Goal: Task Accomplishment & Management: Manage account settings

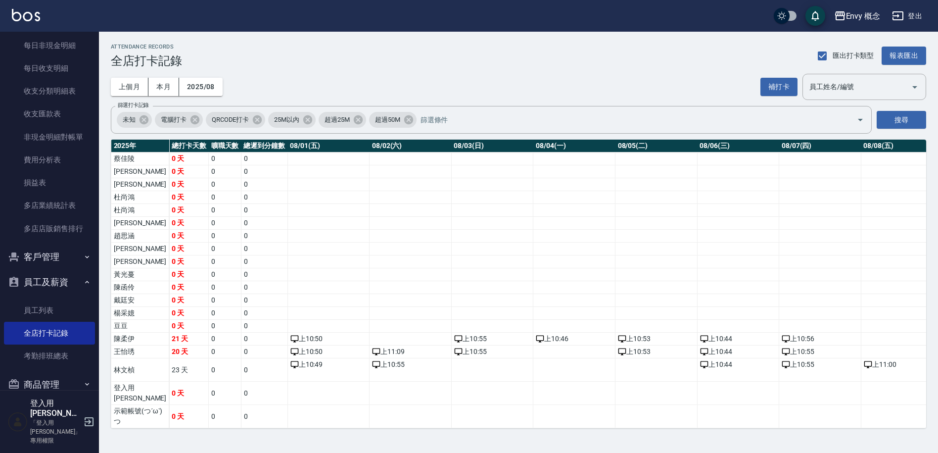
scroll to position [17, 1856]
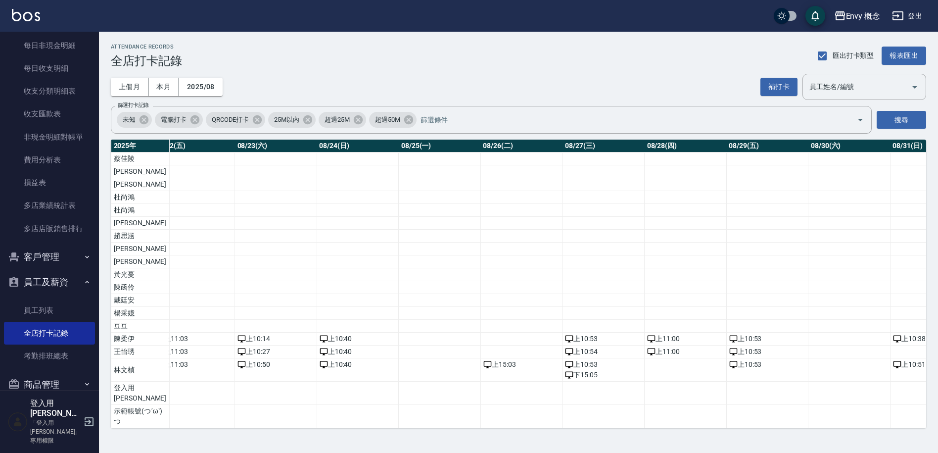
click at [913, 20] on button "登出" at bounding box center [907, 16] width 38 height 18
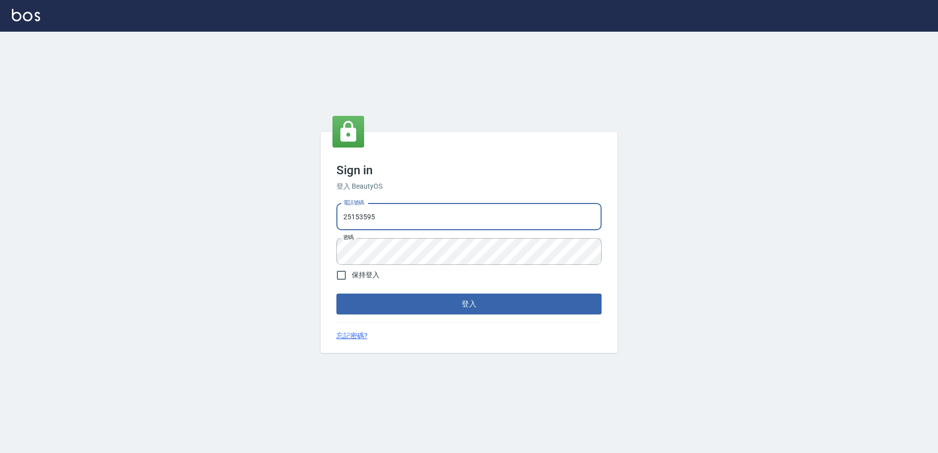
drag, startPoint x: 387, startPoint y: 219, endPoint x: 311, endPoint y: 216, distance: 76.3
click at [311, 216] on div "Sign in 登入 BeautyOS 電話號碼 [PHONE_NUMBER] 電話號碼 密碼 密碼 保持登入 登入 忘記密碼?" at bounding box center [469, 242] width 938 height 421
type input "09308892120"
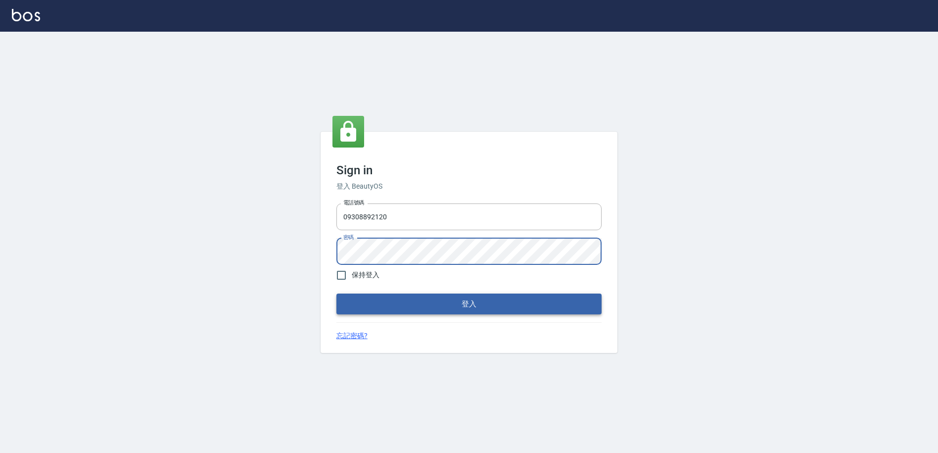
click at [405, 302] on button "登入" at bounding box center [468, 303] width 265 height 21
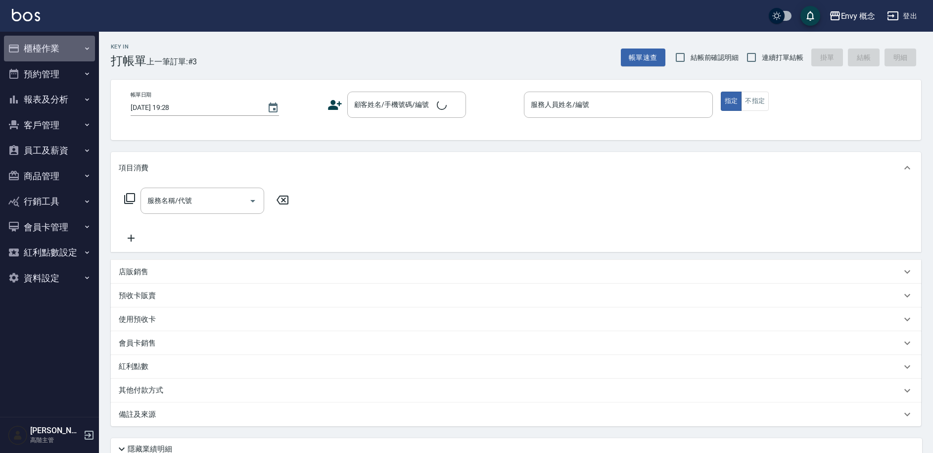
click at [61, 51] on button "櫃檯作業" at bounding box center [49, 49] width 91 height 26
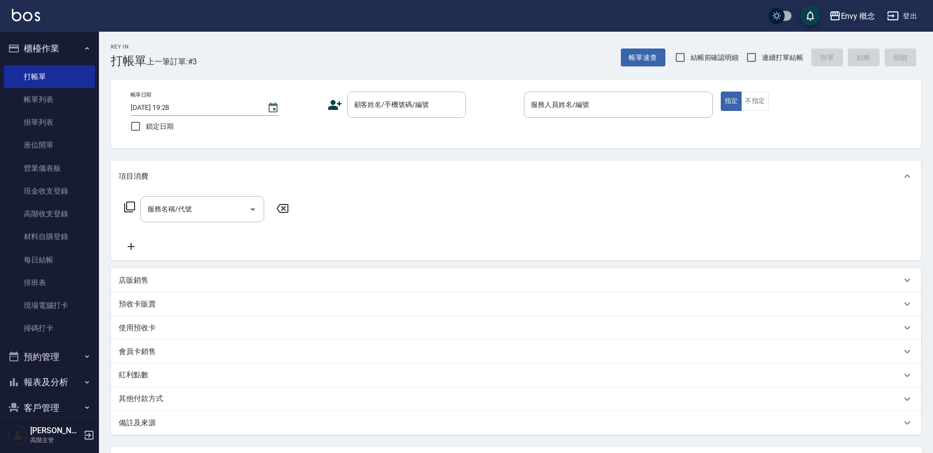
scroll to position [168, 0]
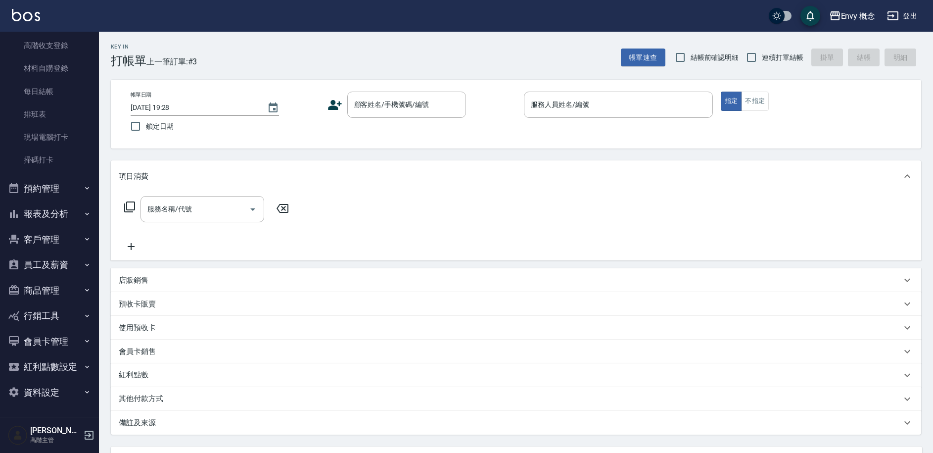
click at [63, 220] on button "報表及分析" at bounding box center [49, 214] width 91 height 26
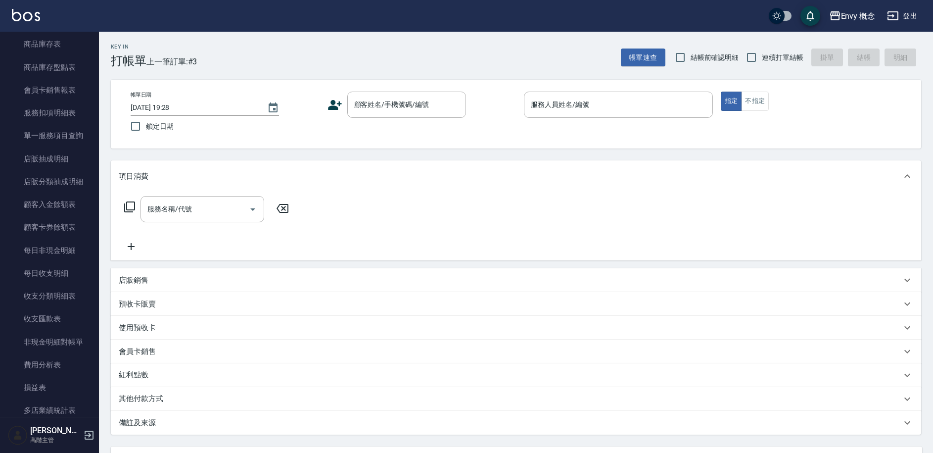
scroll to position [1160, 0]
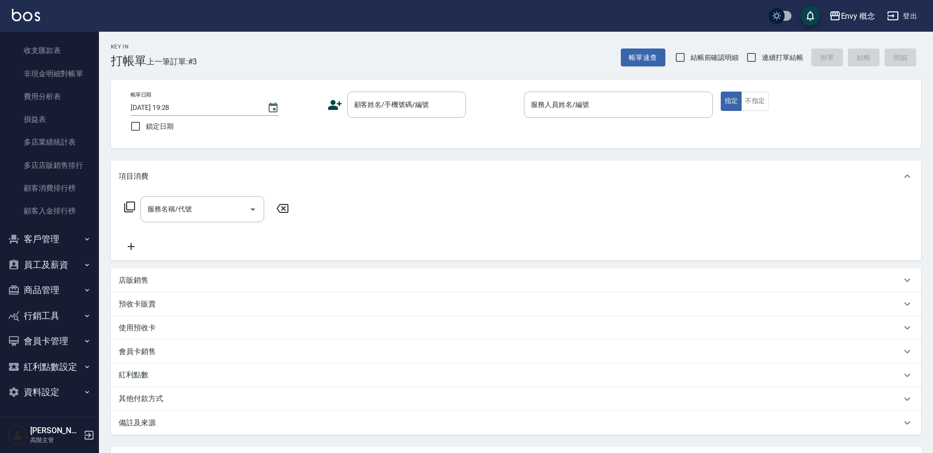
click at [61, 267] on button "員工及薪資" at bounding box center [49, 265] width 91 height 26
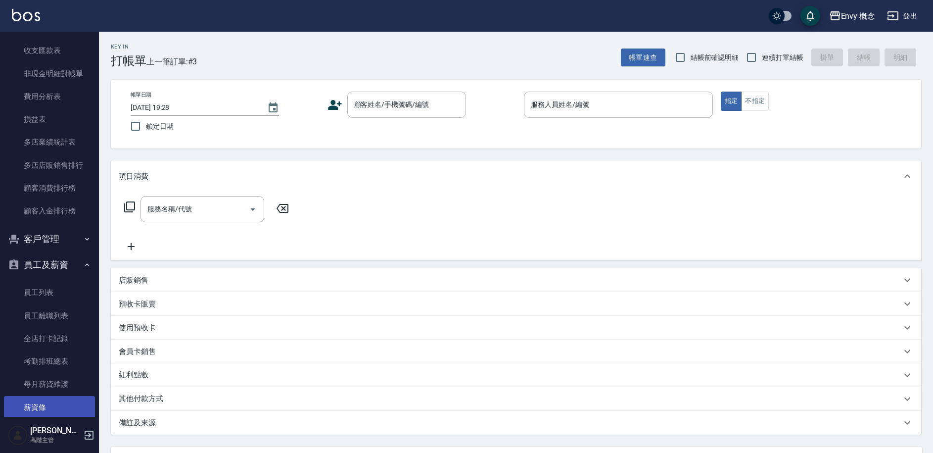
scroll to position [1351, 0]
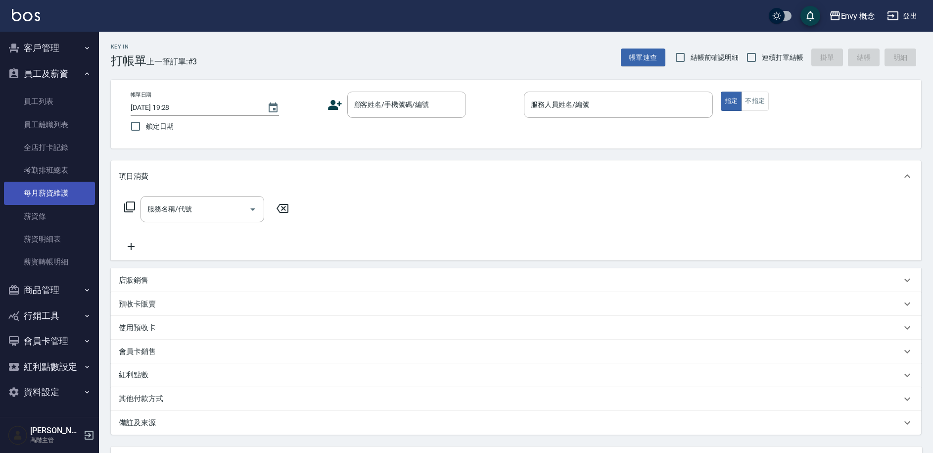
click at [63, 196] on link "每月薪資維護" at bounding box center [49, 193] width 91 height 23
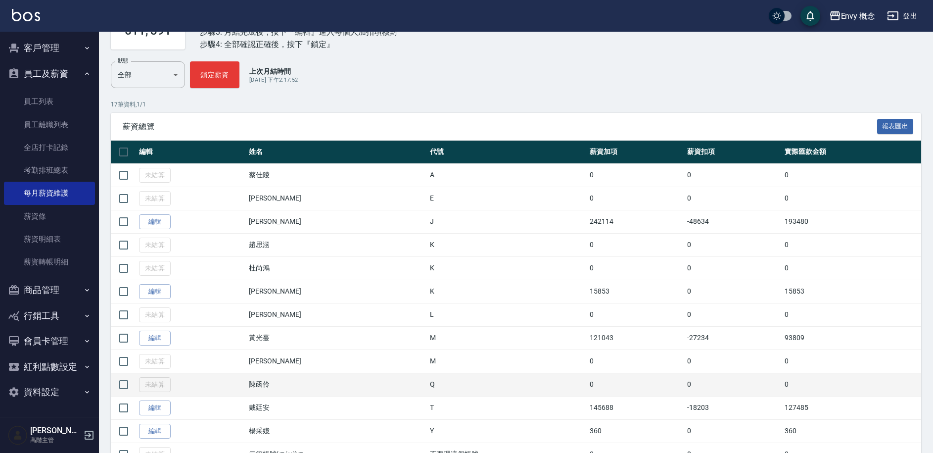
scroll to position [237, 0]
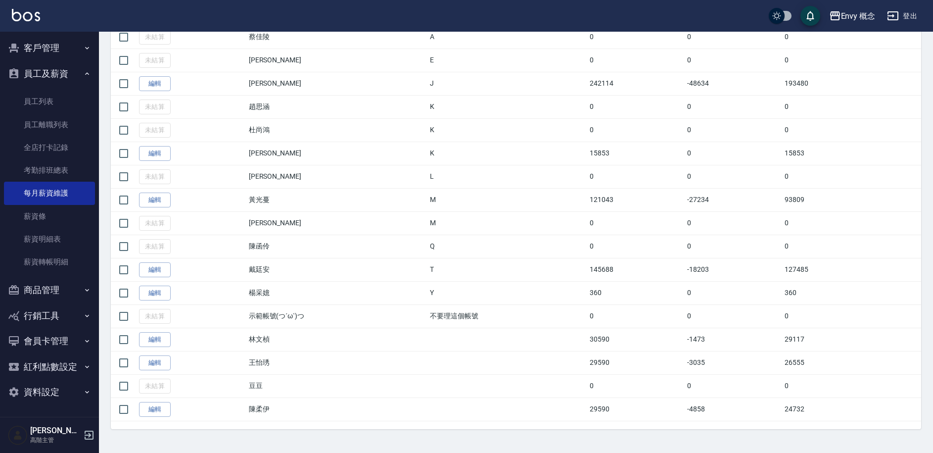
click at [151, 364] on link "編輯" at bounding box center [155, 362] width 32 height 15
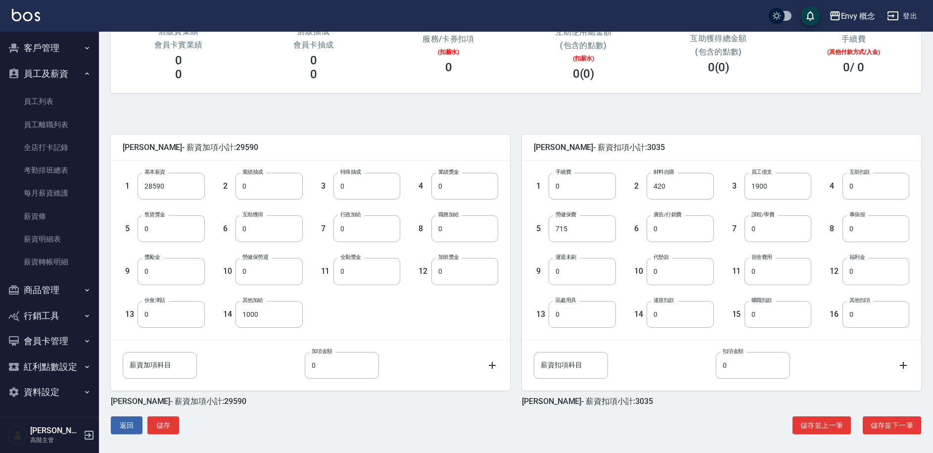
scroll to position [148, 0]
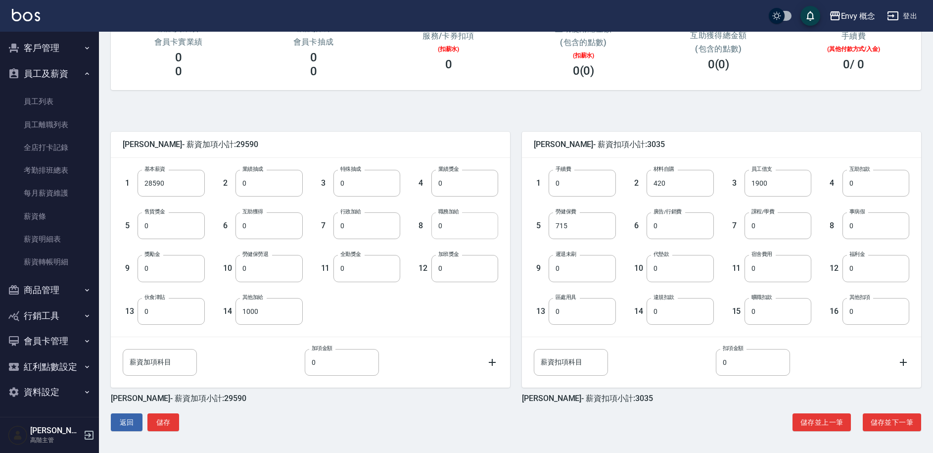
click at [453, 225] on input "0" at bounding box center [464, 225] width 67 height 27
type input "1000"
click at [355, 265] on input "0" at bounding box center [367, 268] width 67 height 27
type input "1000"
click at [164, 426] on button "儲存" at bounding box center [163, 422] width 32 height 18
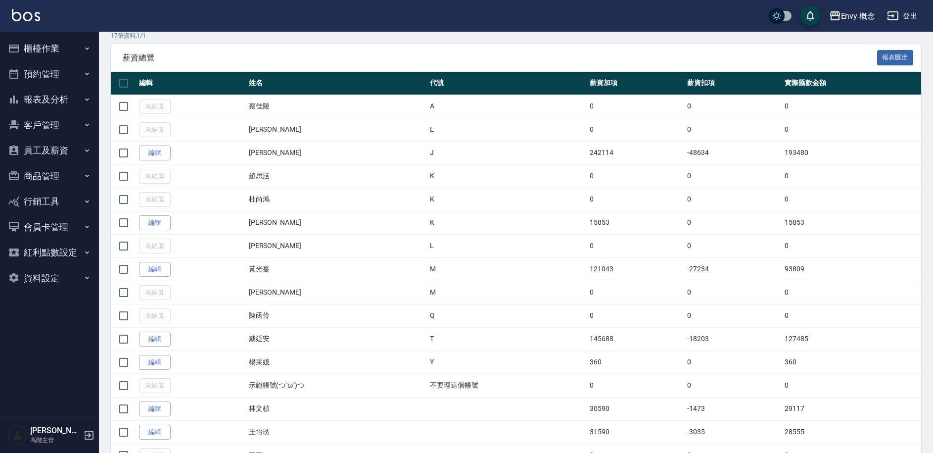
scroll to position [237, 0]
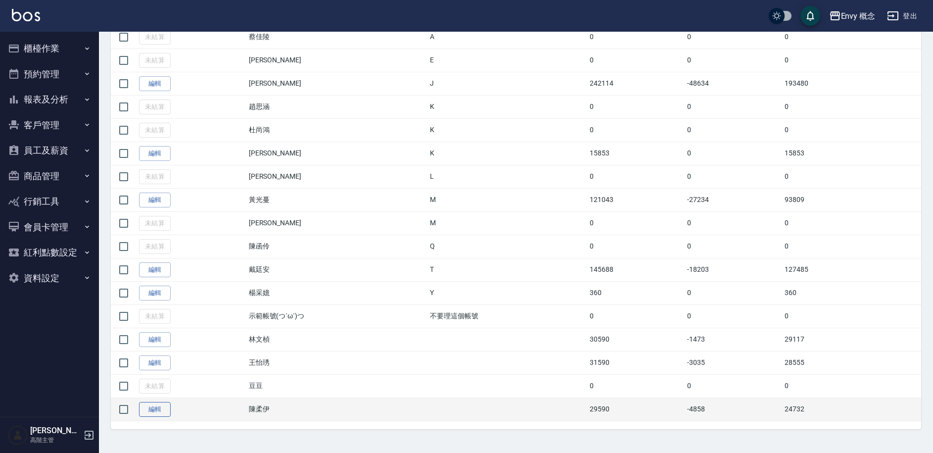
click at [165, 405] on link "編輯" at bounding box center [155, 409] width 32 height 15
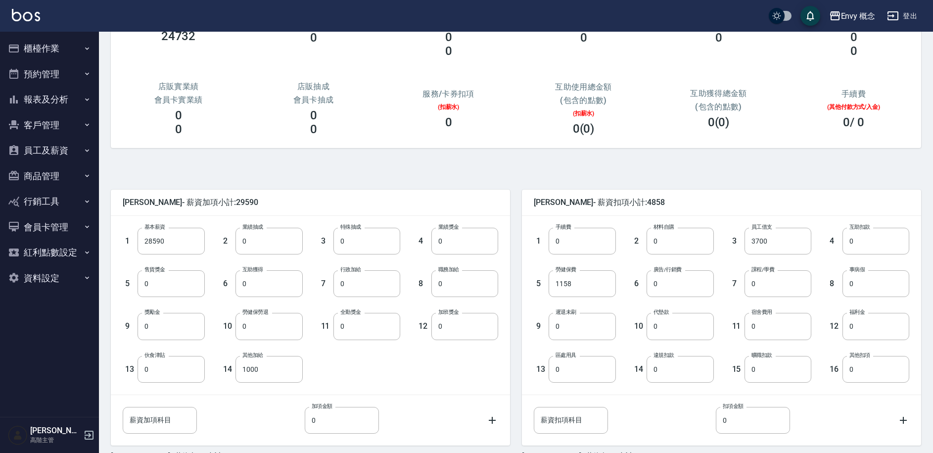
scroll to position [148, 0]
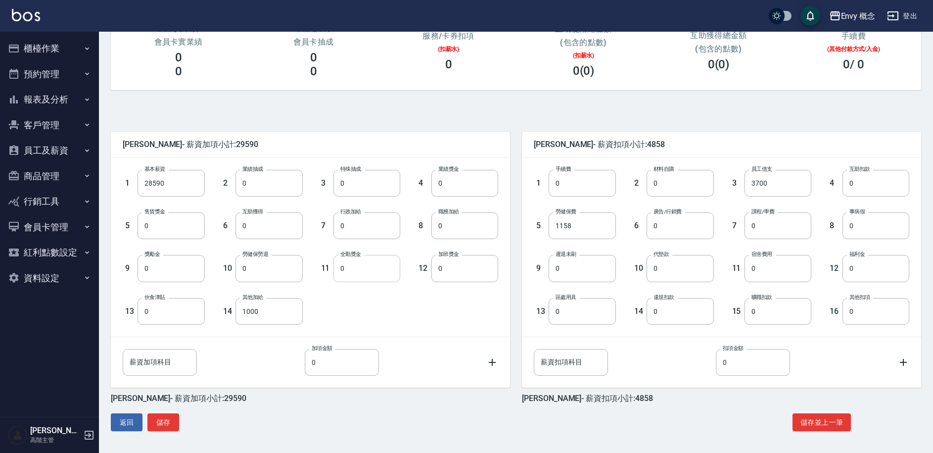
click at [357, 272] on input "0" at bounding box center [367, 268] width 67 height 27
type input "1000"
click at [158, 426] on button "儲存" at bounding box center [163, 422] width 32 height 18
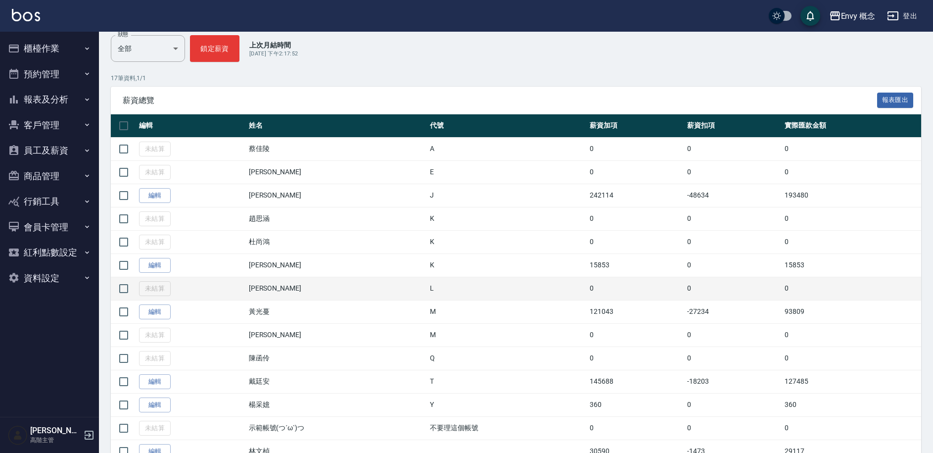
scroll to position [237, 0]
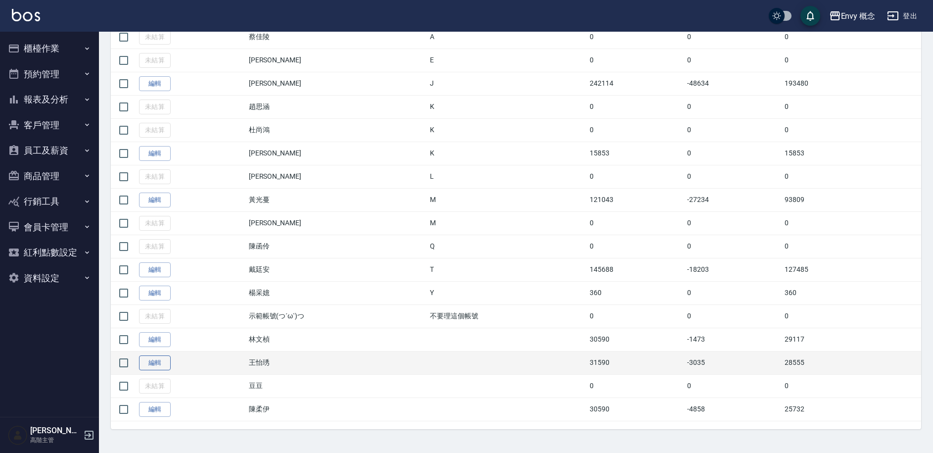
click at [170, 363] on link "編輯" at bounding box center [155, 362] width 32 height 15
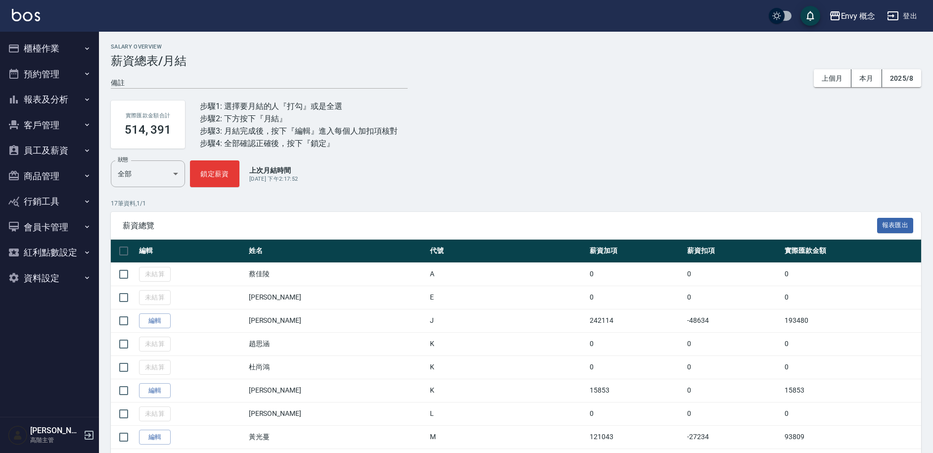
scroll to position [237, 0]
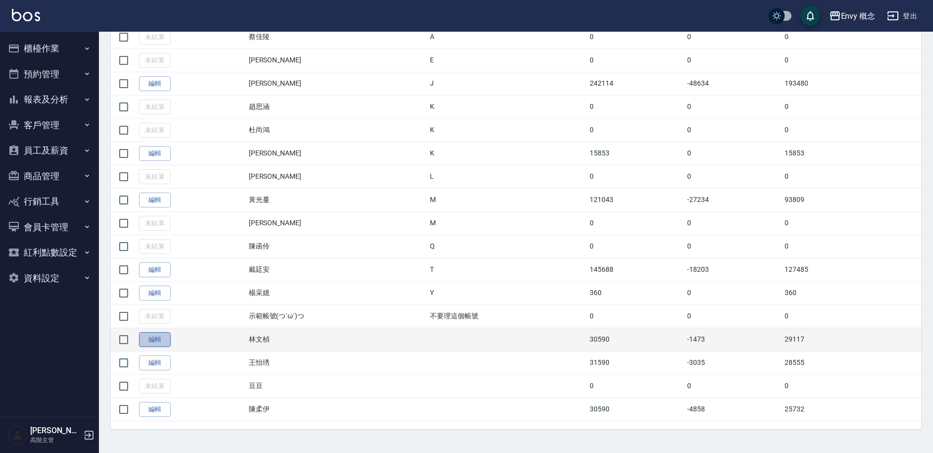
click at [162, 341] on link "編輯" at bounding box center [155, 339] width 32 height 15
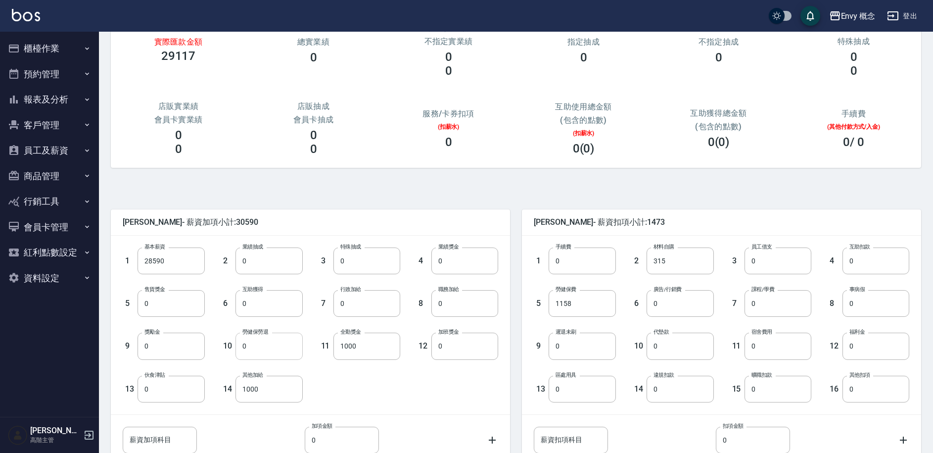
scroll to position [148, 0]
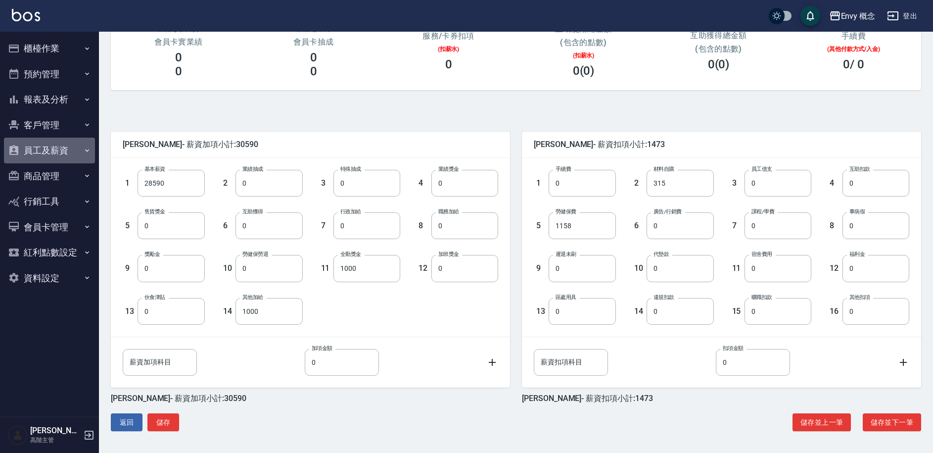
click at [64, 154] on button "員工及薪資" at bounding box center [49, 151] width 91 height 26
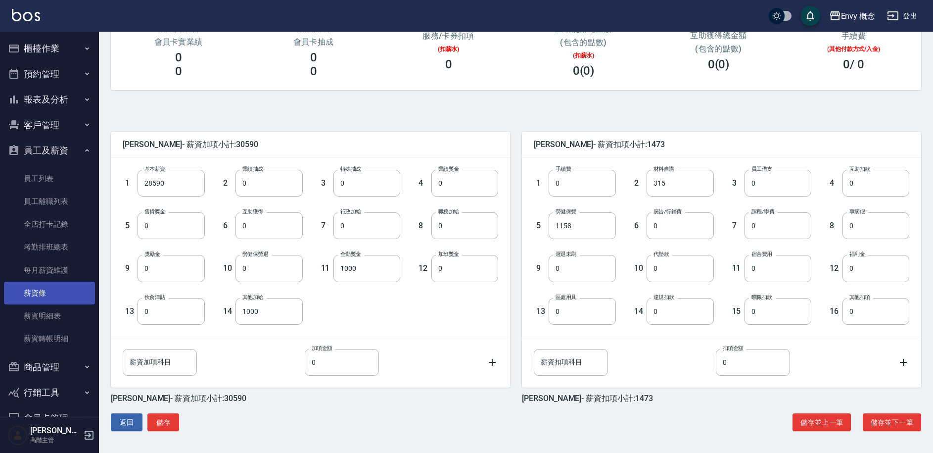
click at [51, 293] on link "薪資條" at bounding box center [49, 293] width 91 height 23
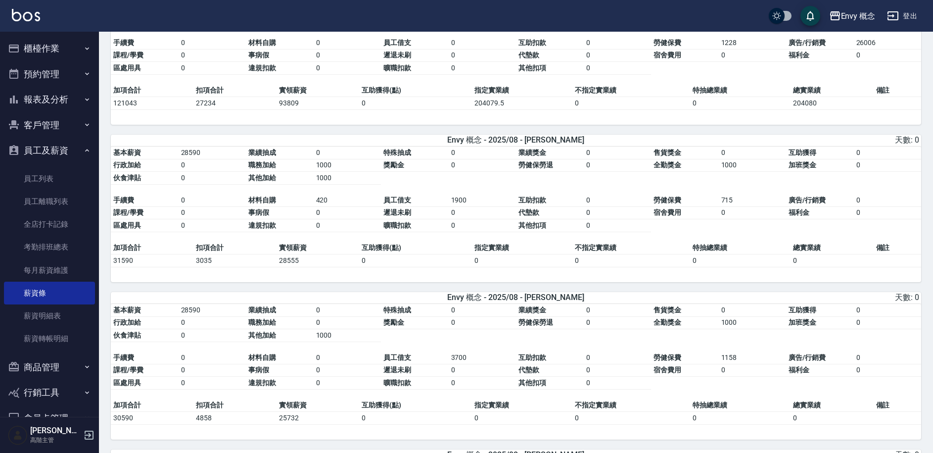
scroll to position [761, 0]
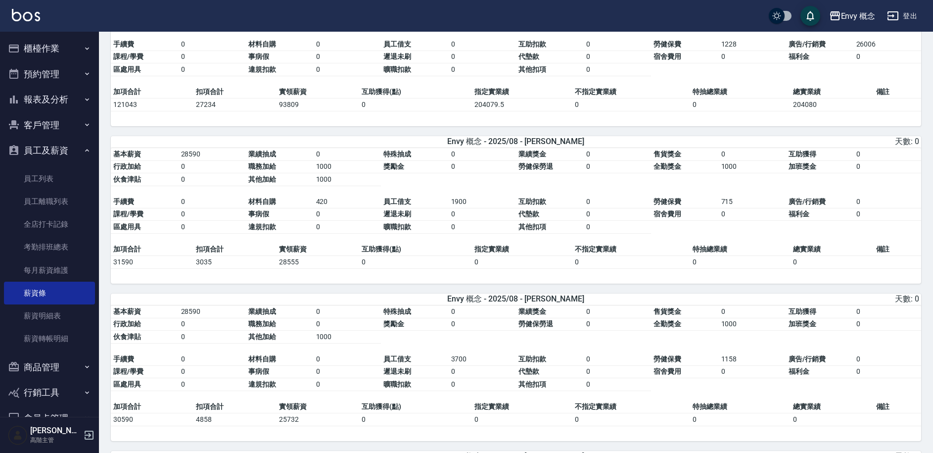
click at [50, 56] on button "櫃檯作業" at bounding box center [49, 49] width 91 height 26
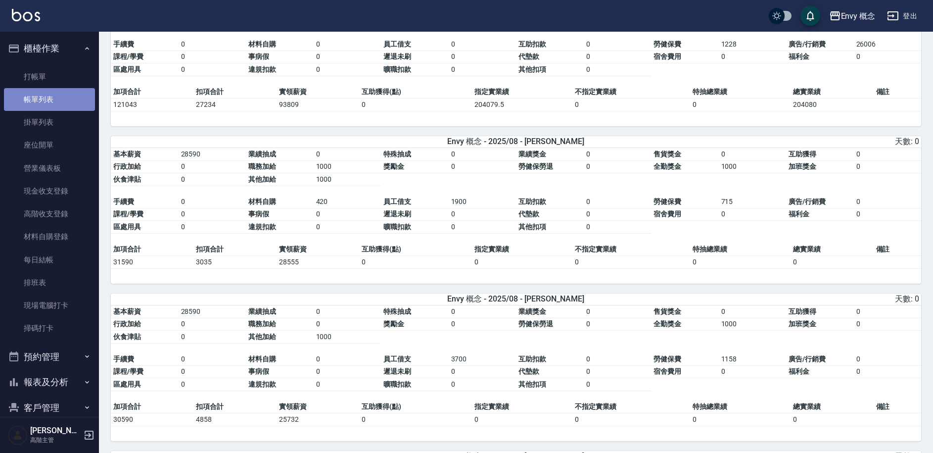
click at [55, 100] on link "帳單列表" at bounding box center [49, 99] width 91 height 23
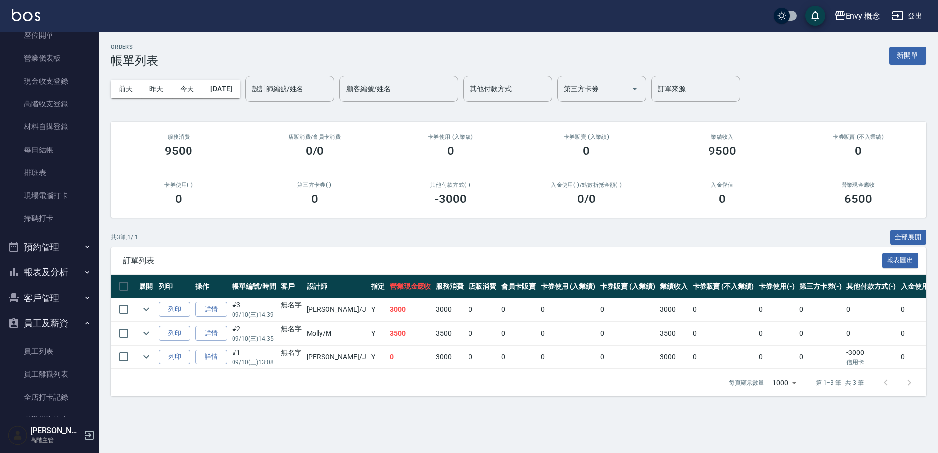
scroll to position [108, 0]
click at [55, 253] on button "預約管理" at bounding box center [49, 249] width 91 height 26
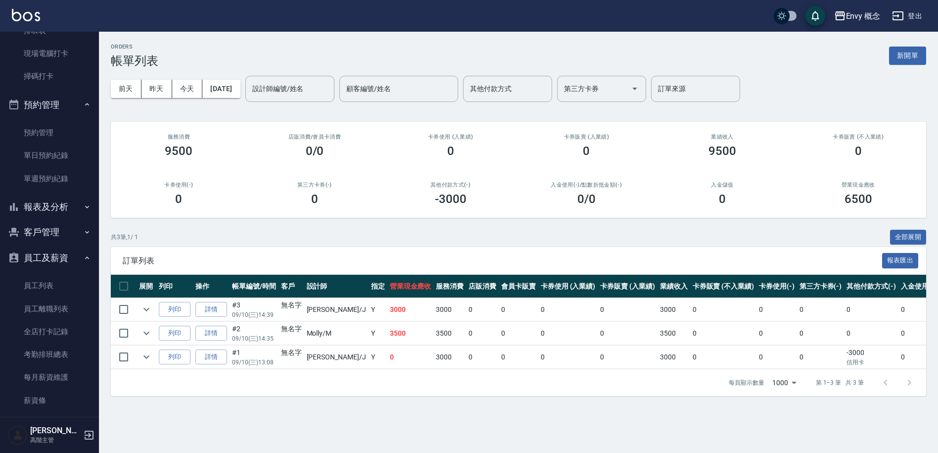
scroll to position [304, 0]
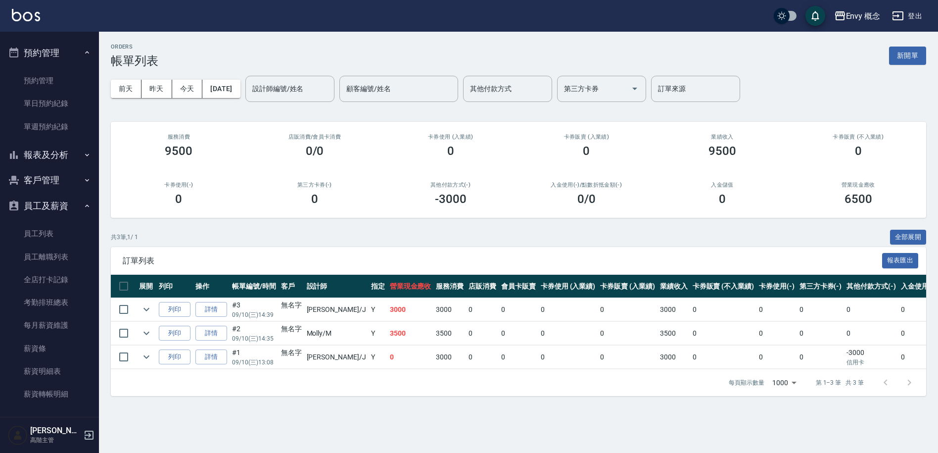
click at [62, 155] on button "報表及分析" at bounding box center [49, 155] width 91 height 26
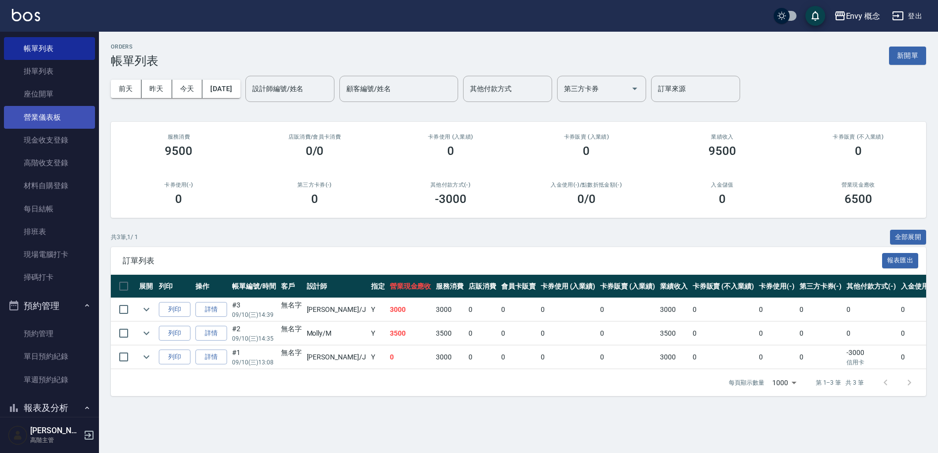
scroll to position [0, 0]
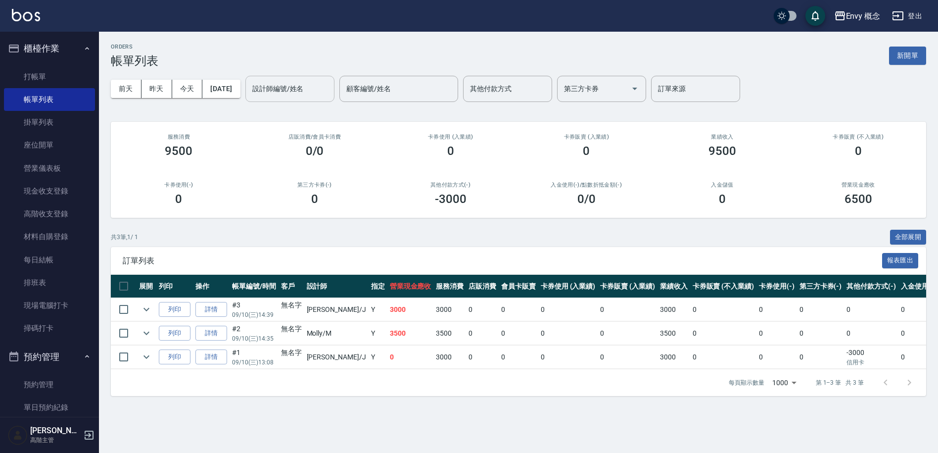
click at [308, 90] on div "設計師編號/姓名 設計師編號/姓名" at bounding box center [289, 89] width 89 height 26
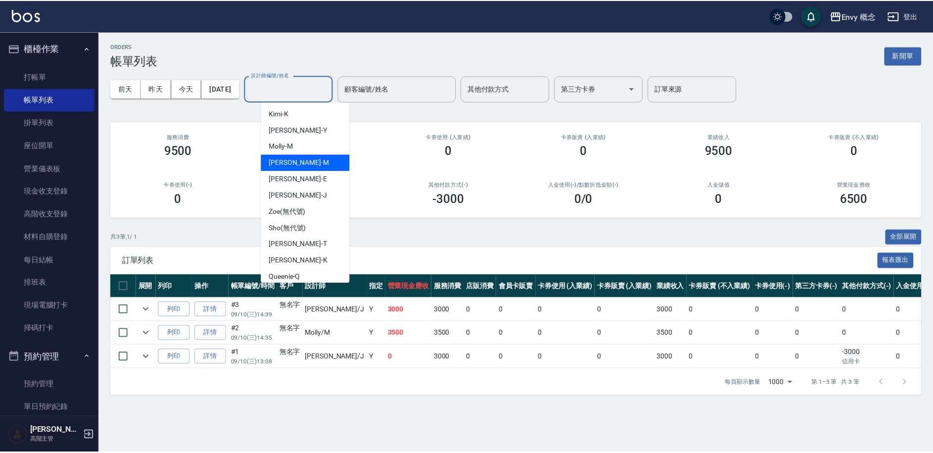
scroll to position [88, 0]
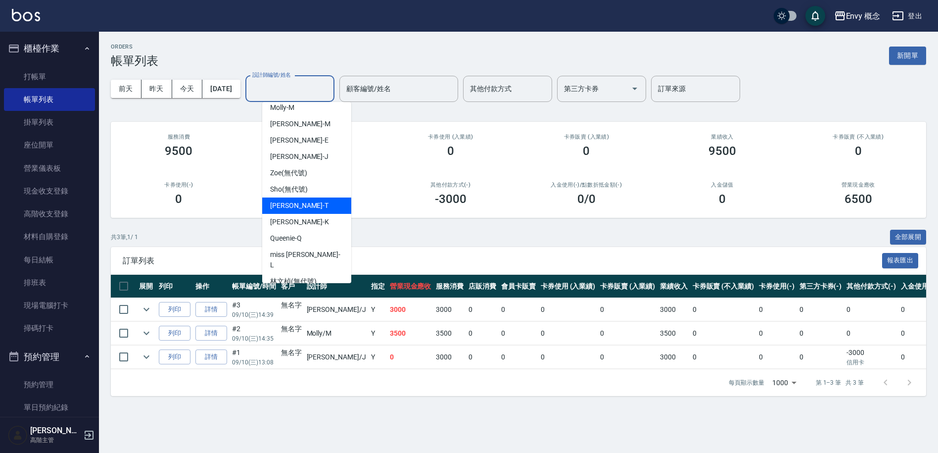
click at [320, 208] on div "Tim -T" at bounding box center [306, 205] width 89 height 16
type input "Tim-T"
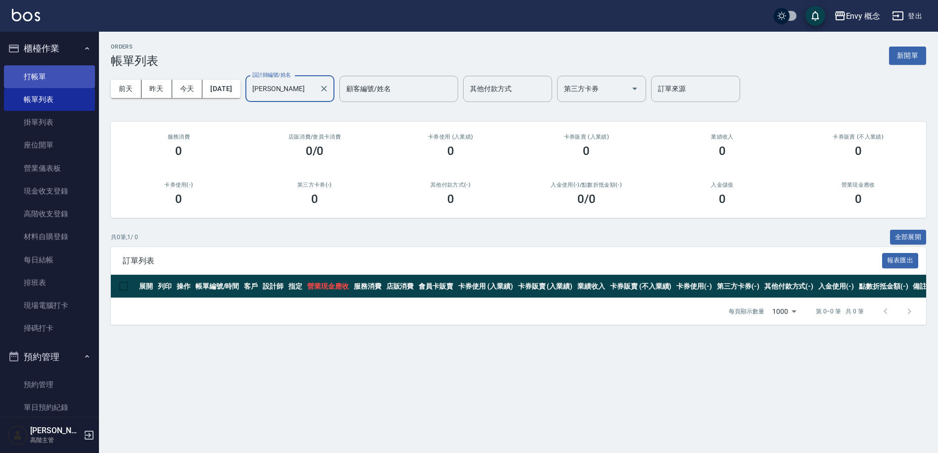
click at [63, 81] on link "打帳單" at bounding box center [49, 76] width 91 height 23
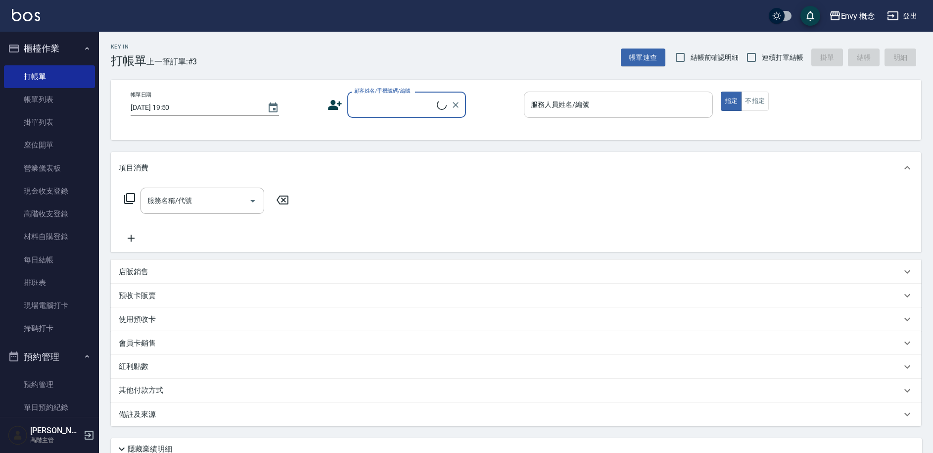
click at [621, 107] on input "服務人員姓名/編號" at bounding box center [618, 104] width 180 height 17
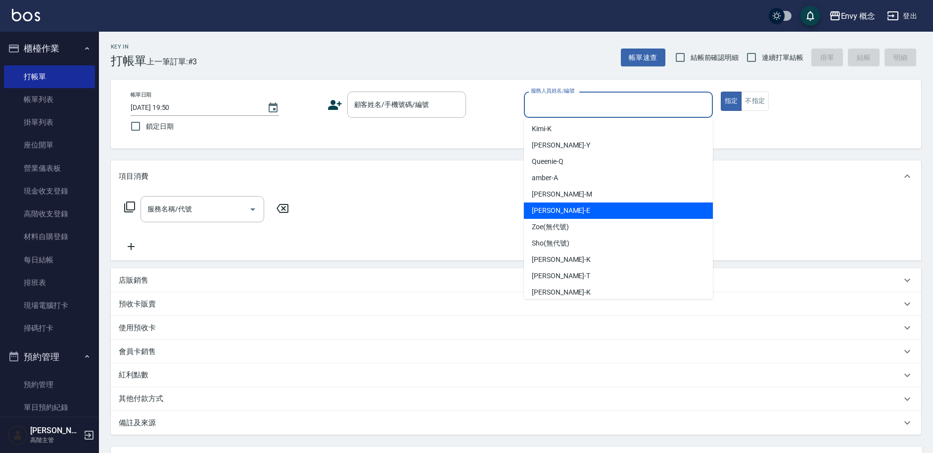
scroll to position [88, 0]
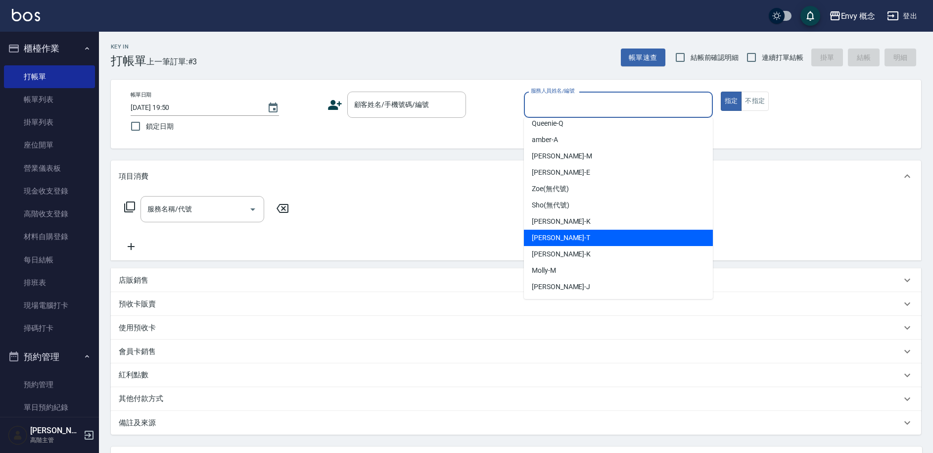
click at [584, 244] on div "Tim -T" at bounding box center [618, 238] width 189 height 16
type input "Tim-T"
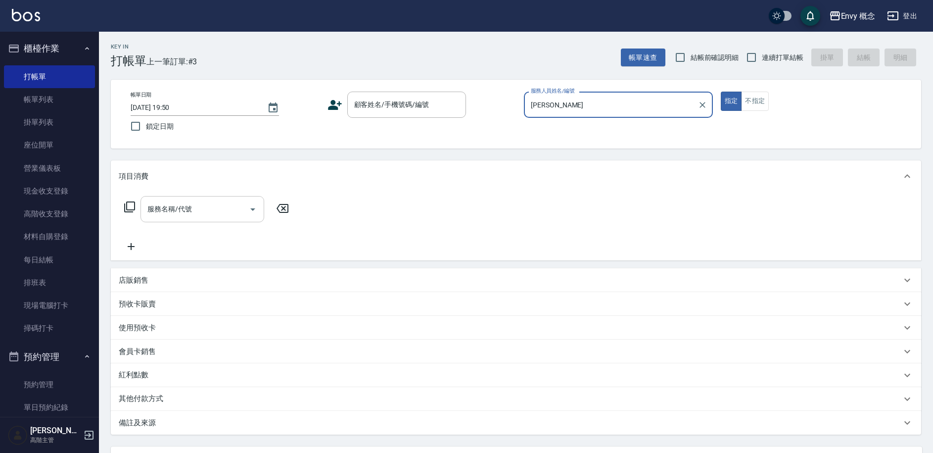
click at [202, 205] on input "服務名稱/代號" at bounding box center [195, 208] width 100 height 17
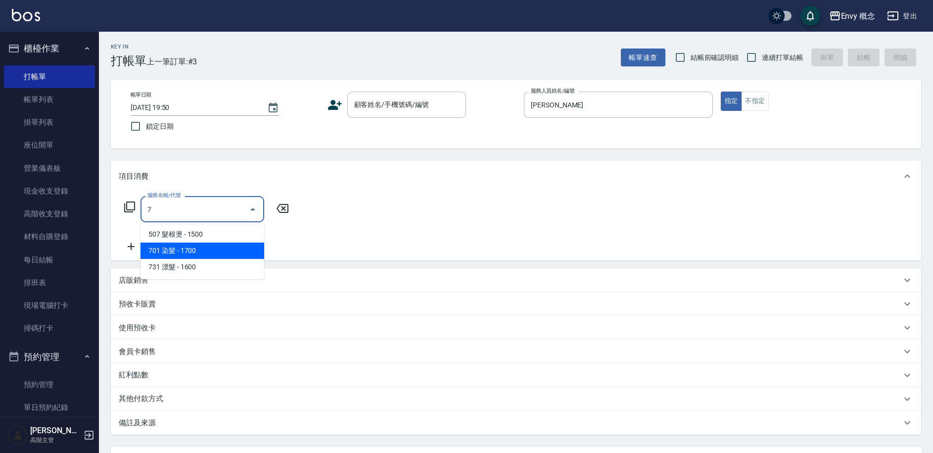
click at [248, 255] on span "701 染髮 - 1700" at bounding box center [203, 250] width 124 height 16
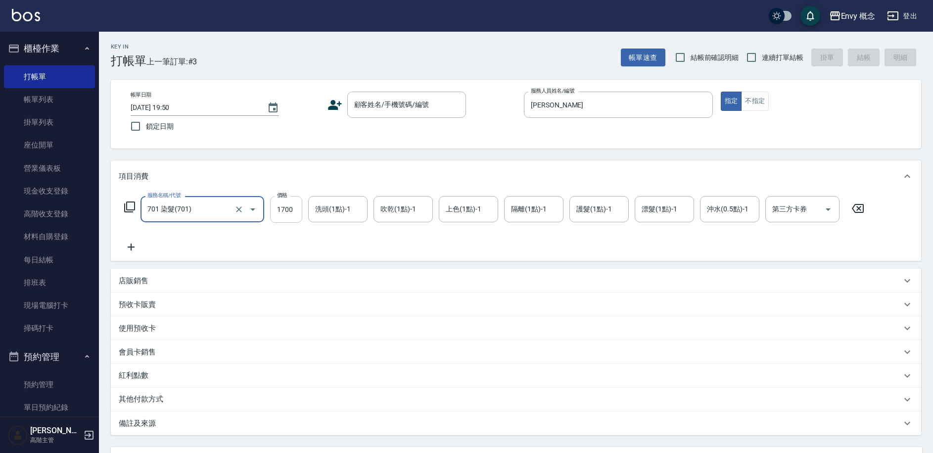
type input "701 染髮(701)"
click at [296, 208] on input "1700" at bounding box center [286, 209] width 32 height 27
type input "5979"
click at [147, 401] on p "其他付款方式" at bounding box center [143, 399] width 49 height 11
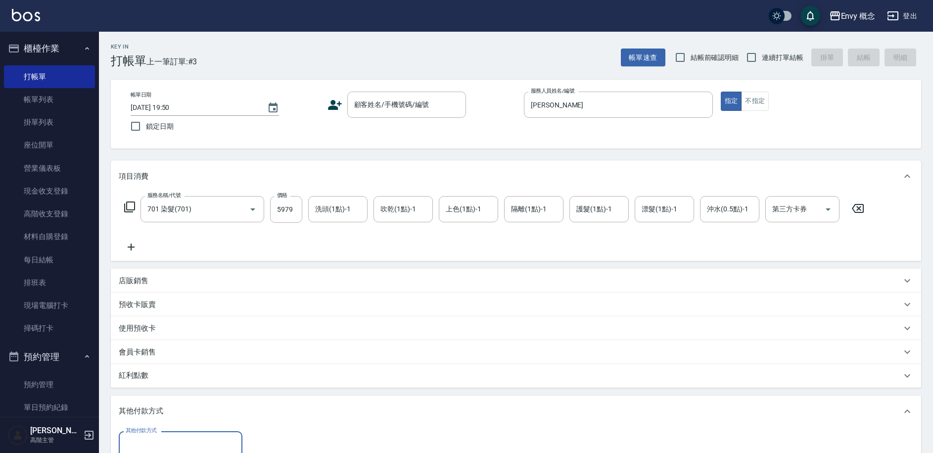
scroll to position [0, 0]
click at [184, 442] on input "其他付款方式" at bounding box center [180, 443] width 115 height 17
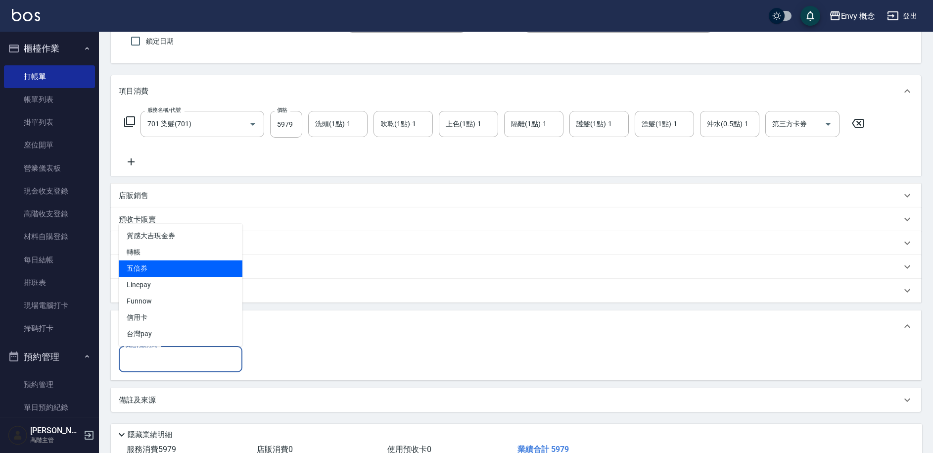
scroll to position [89, 0]
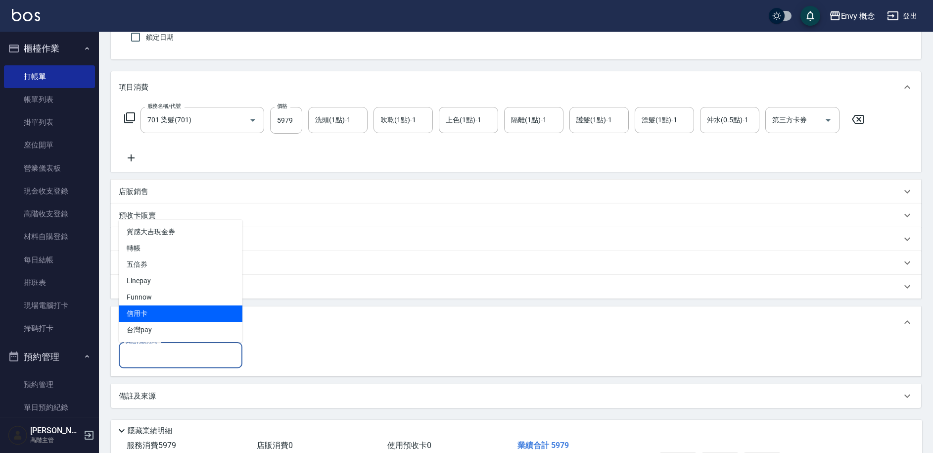
click at [184, 314] on span "信用卡" at bounding box center [181, 313] width 124 height 16
type input "信用卡"
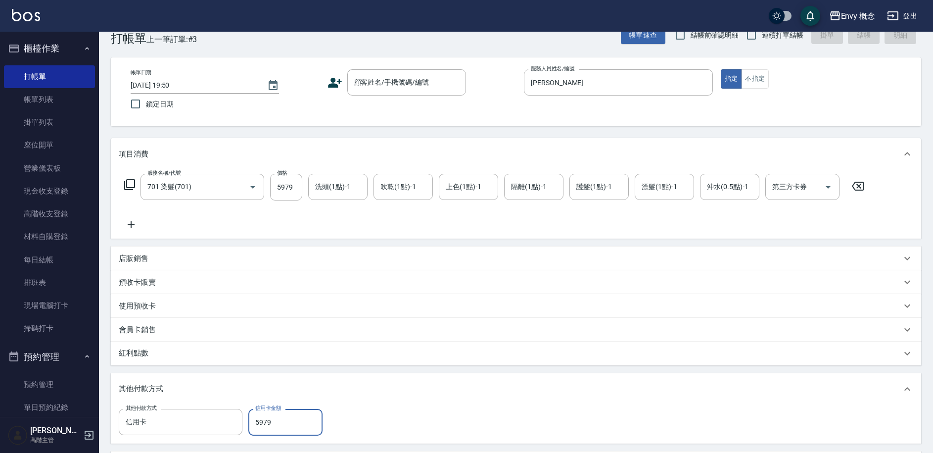
scroll to position [0, 0]
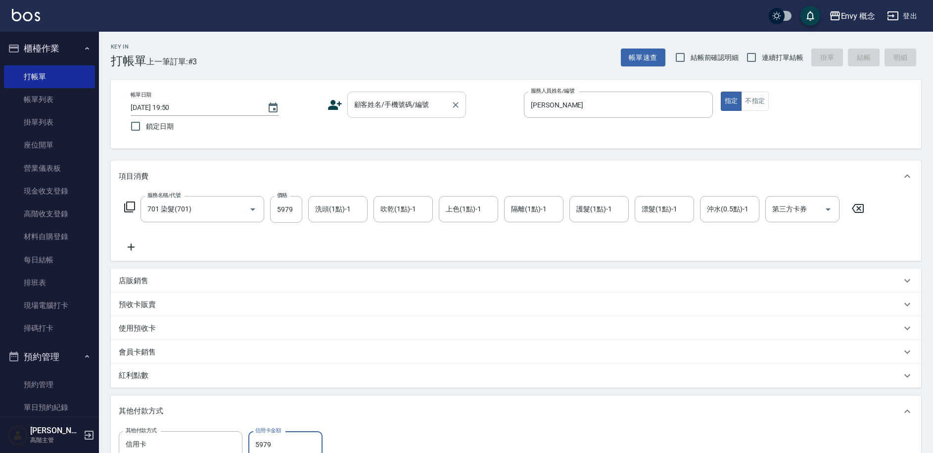
type input "5979"
click at [403, 98] on input "顧客姓名/手機號碼/編號" at bounding box center [399, 104] width 95 height 17
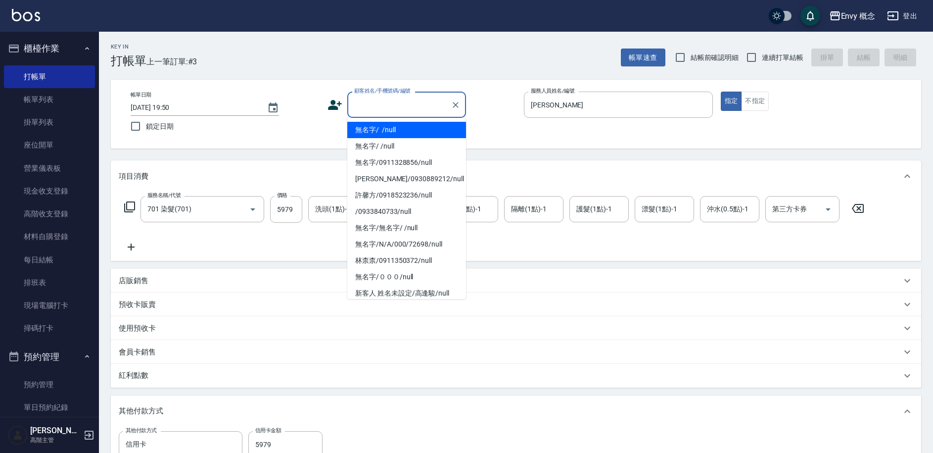
click at [403, 132] on li "無名字/ /null" at bounding box center [406, 130] width 119 height 16
type input "無名字/ /null"
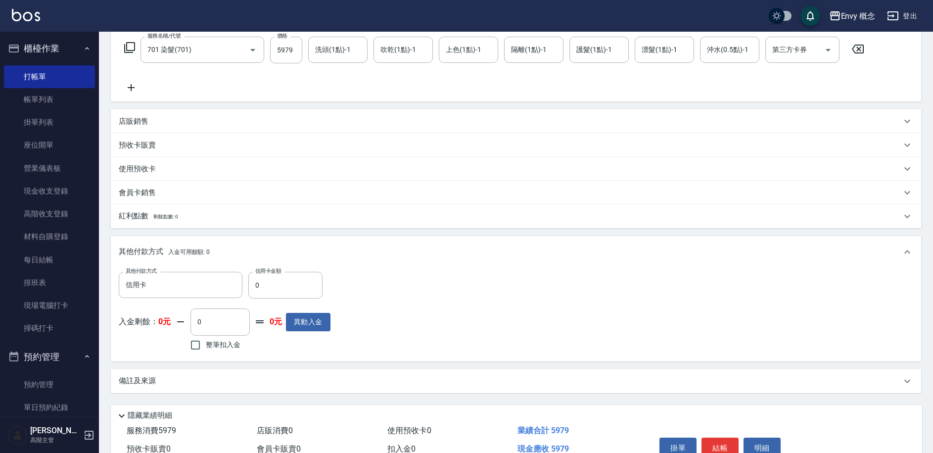
scroll to position [211, 0]
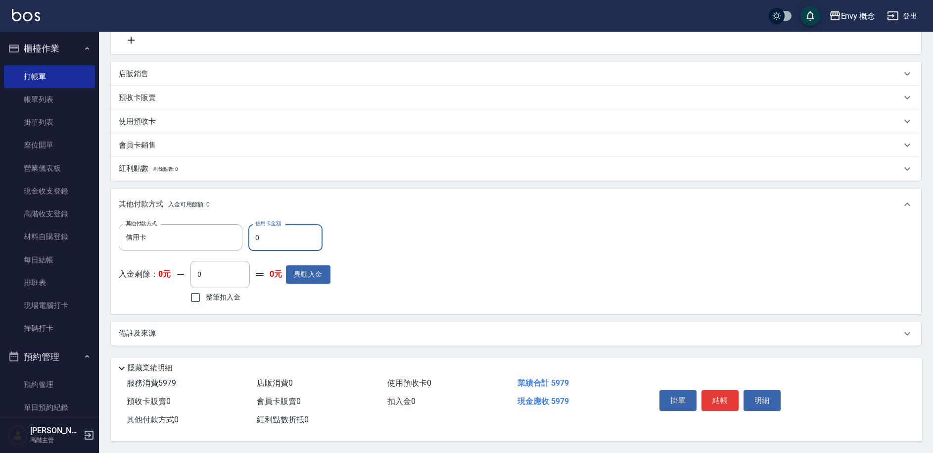
click at [301, 238] on input "0" at bounding box center [285, 237] width 74 height 27
type input "5979"
click at [712, 403] on button "結帳" at bounding box center [720, 400] width 37 height 21
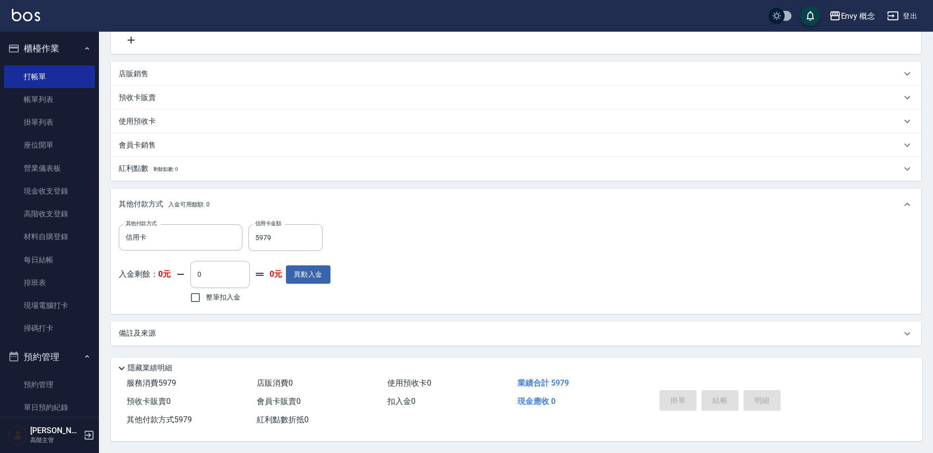
scroll to position [0, 0]
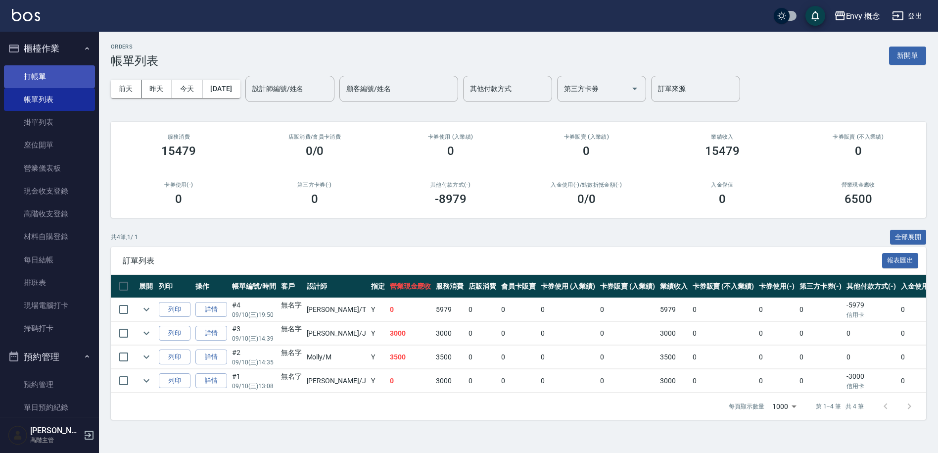
click at [31, 76] on link "打帳單" at bounding box center [49, 76] width 91 height 23
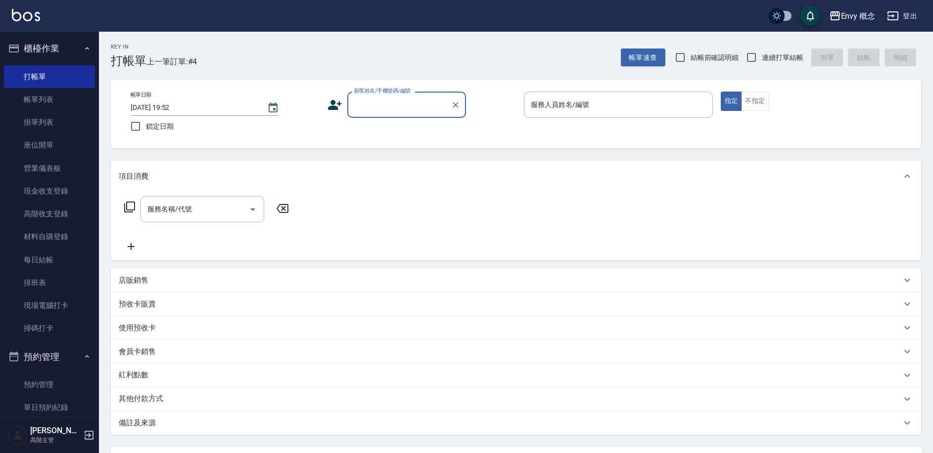
click at [562, 105] on div "服務人員姓名/編號 服務人員姓名/編號" at bounding box center [618, 105] width 189 height 26
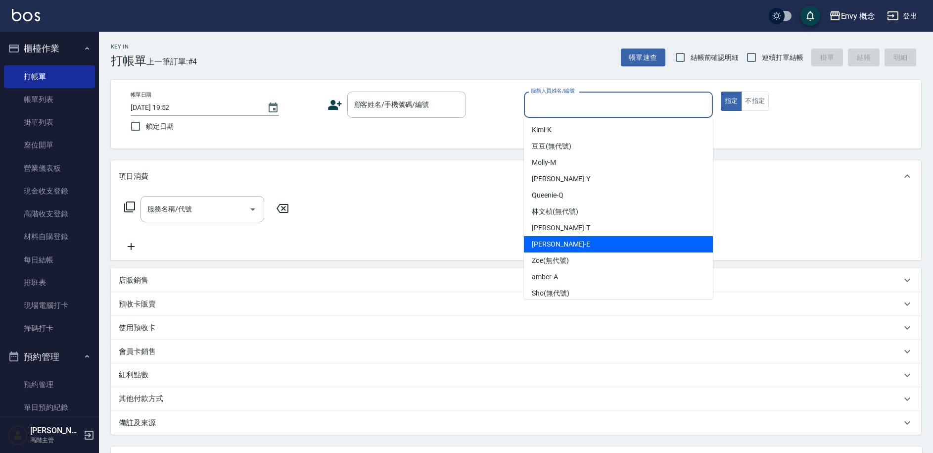
click at [549, 232] on span "Tim -T" at bounding box center [561, 228] width 58 height 10
type input "Tim-T"
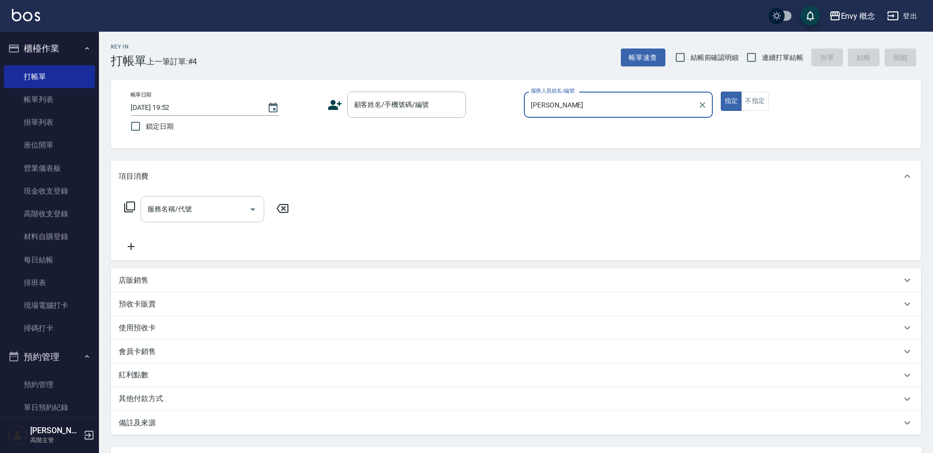
click at [217, 212] on input "服務名稱/代號" at bounding box center [195, 208] width 100 height 17
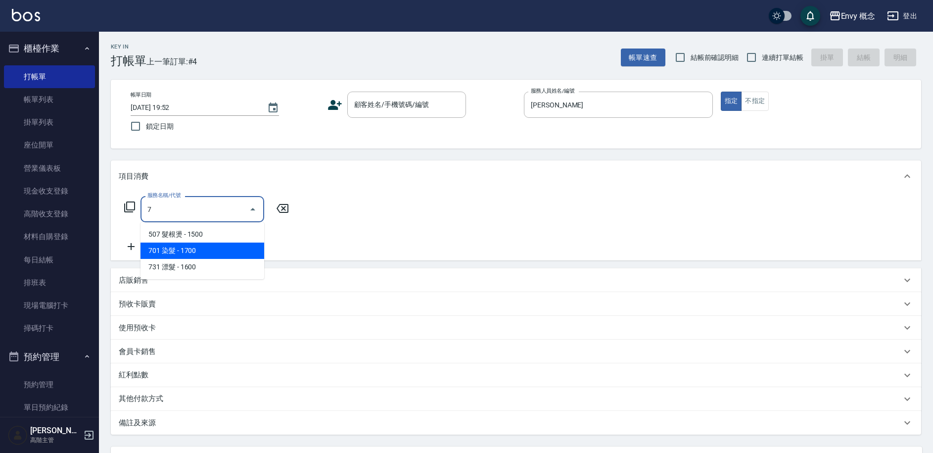
click at [236, 256] on span "701 染髮 - 1700" at bounding box center [203, 250] width 124 height 16
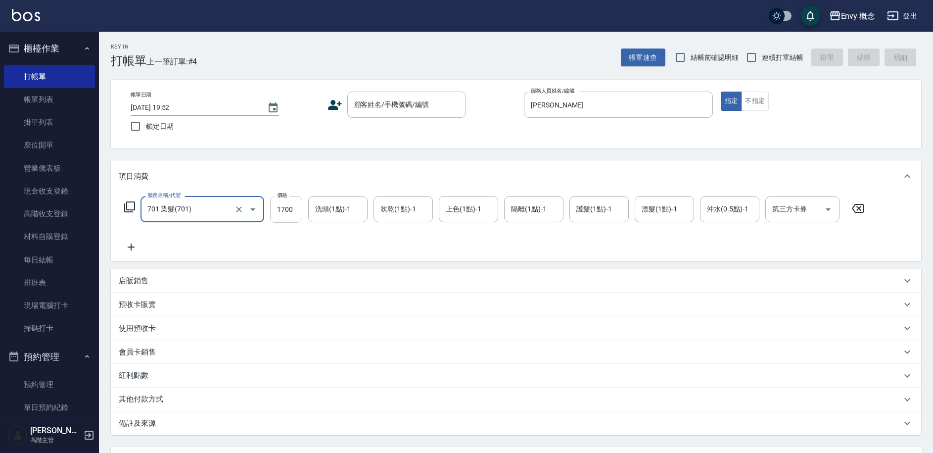
type input "701 染髮(701)"
click at [289, 213] on input "1700" at bounding box center [286, 209] width 32 height 27
type input "6700"
click at [141, 398] on p "其他付款方式" at bounding box center [143, 399] width 49 height 11
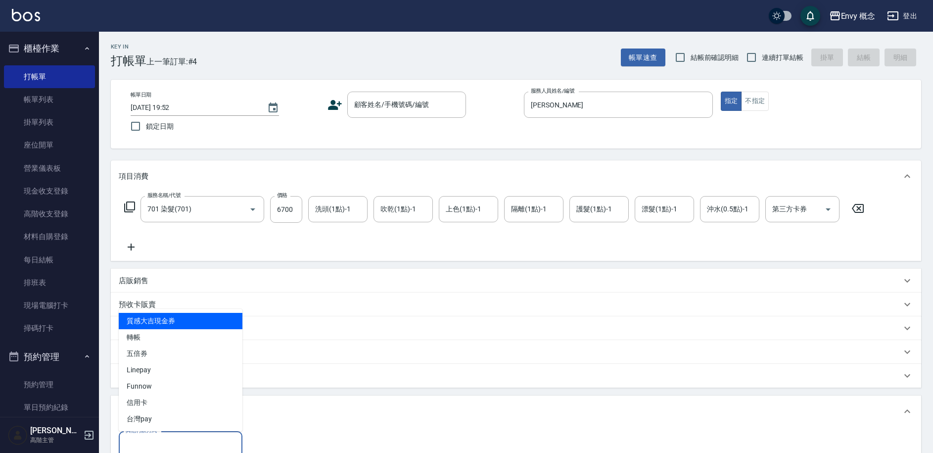
click at [195, 439] on input "其他付款方式" at bounding box center [180, 443] width 115 height 17
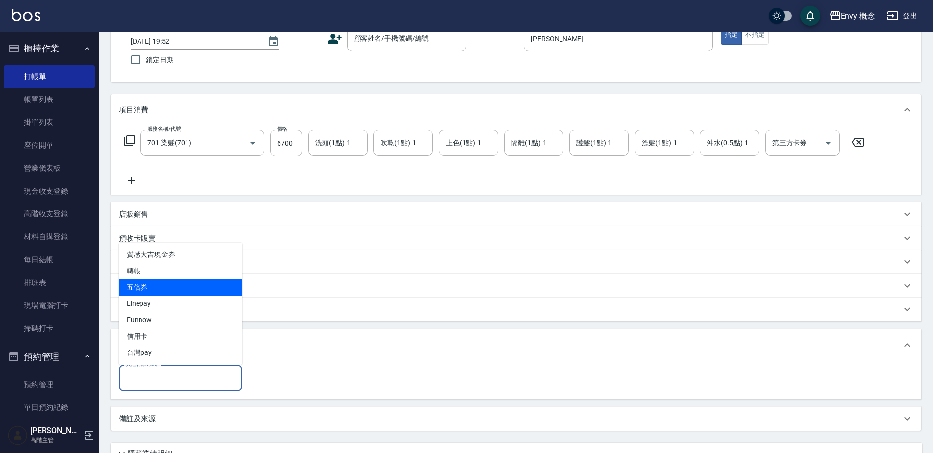
scroll to position [156, 0]
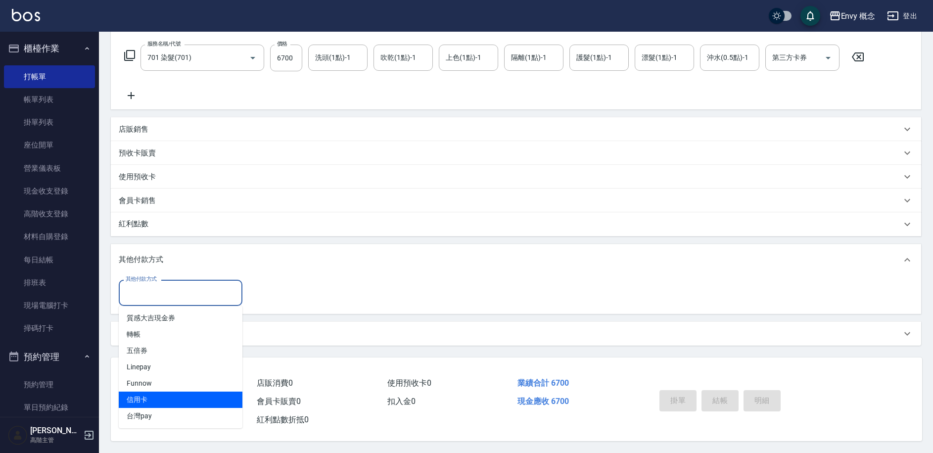
click at [221, 398] on span "信用卡" at bounding box center [181, 399] width 124 height 16
type input "信用卡"
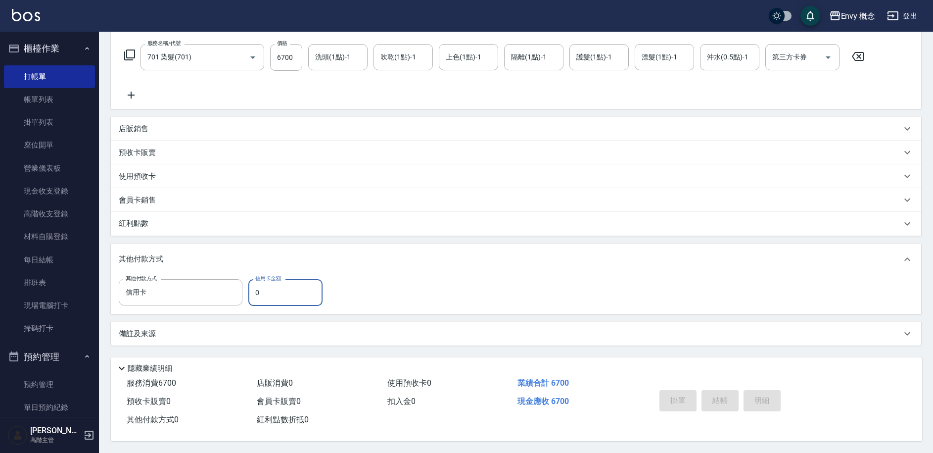
click at [293, 287] on input "0" at bounding box center [285, 292] width 74 height 27
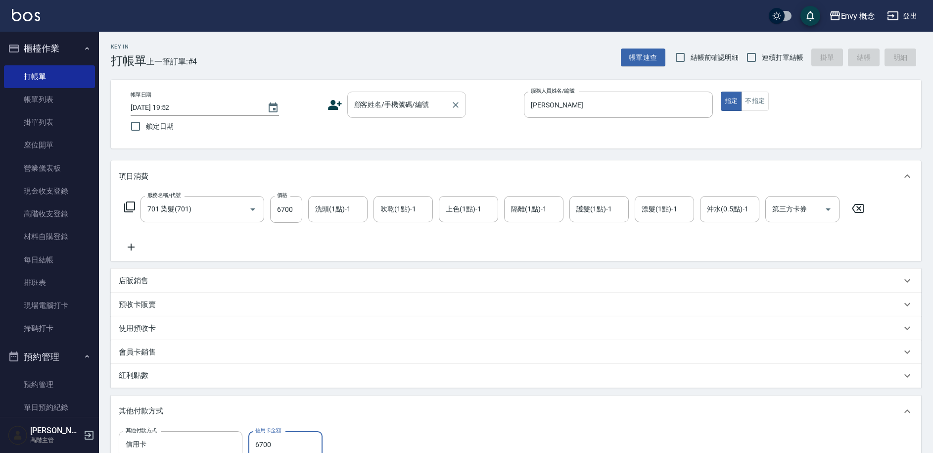
type input "6700"
click at [401, 97] on input "顧客姓名/手機號碼/編號" at bounding box center [399, 104] width 95 height 17
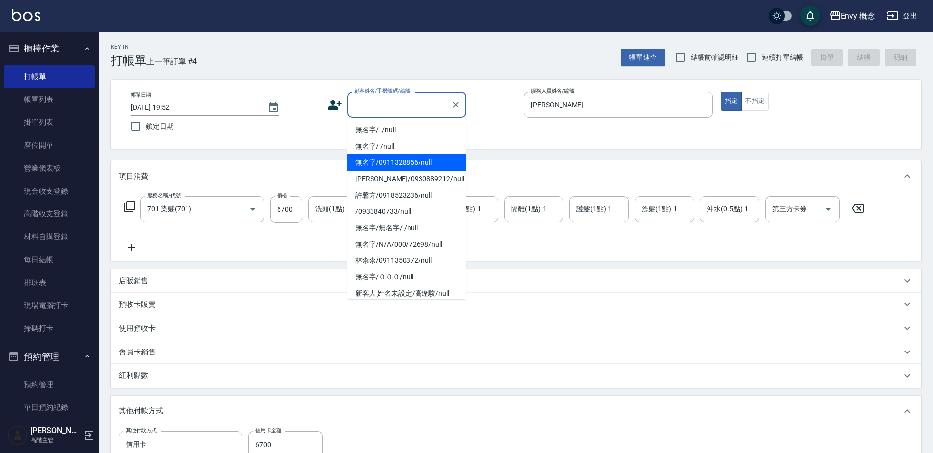
click at [400, 156] on li "無名字/0911328856/null" at bounding box center [406, 162] width 119 height 16
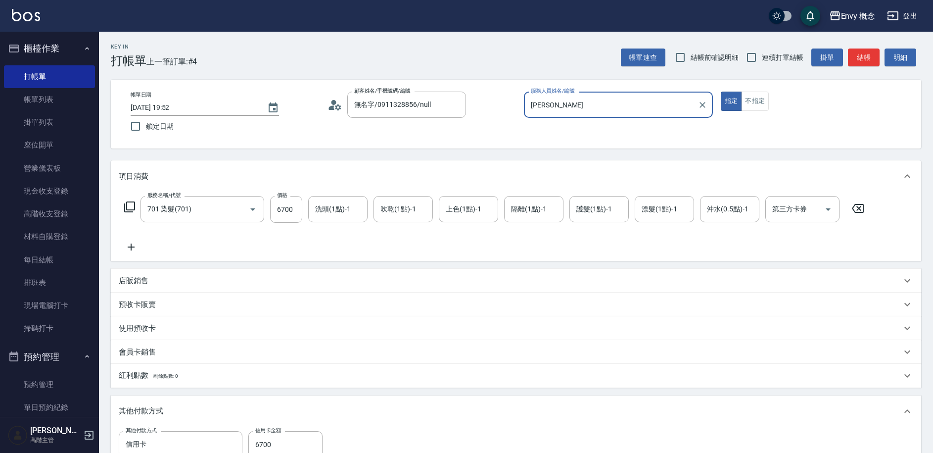
type input "無名字/0911328856/null"
type input "0"
click at [454, 103] on icon "Clear" at bounding box center [456, 105] width 6 height 6
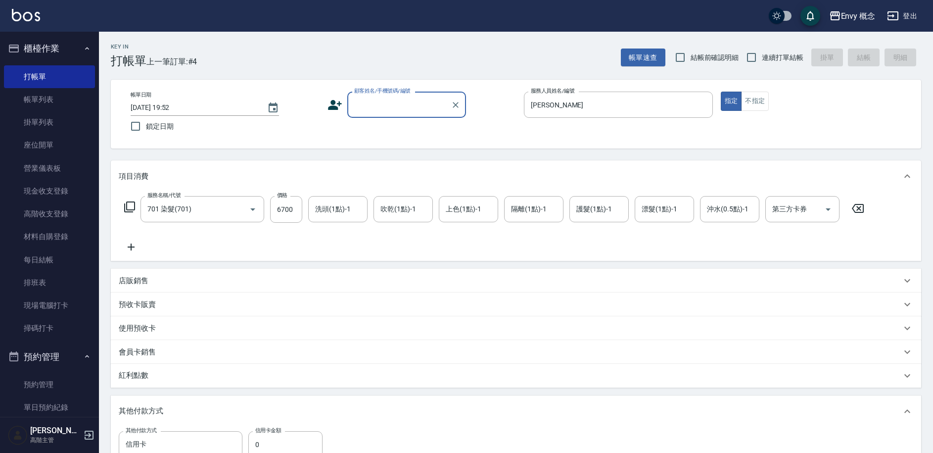
click at [407, 105] on input "顧客姓名/手機號碼/編號" at bounding box center [399, 104] width 95 height 17
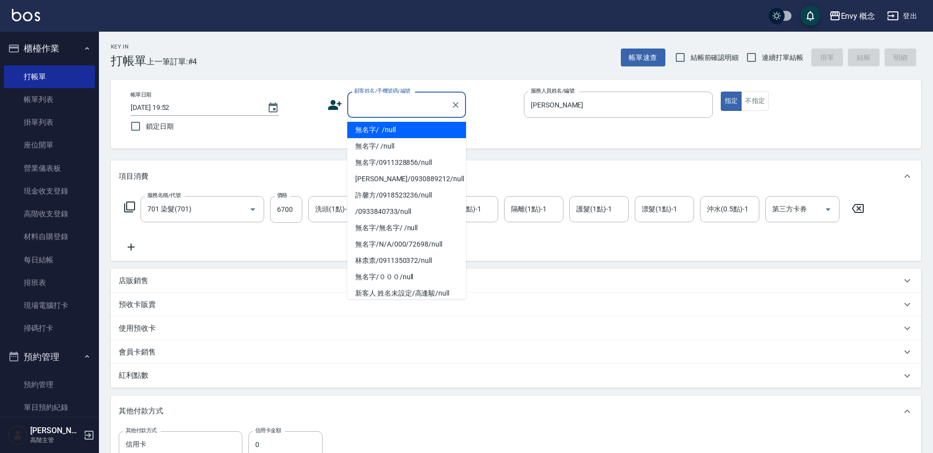
click at [402, 132] on li "無名字/ /null" at bounding box center [406, 130] width 119 height 16
type input "無名字/ /null"
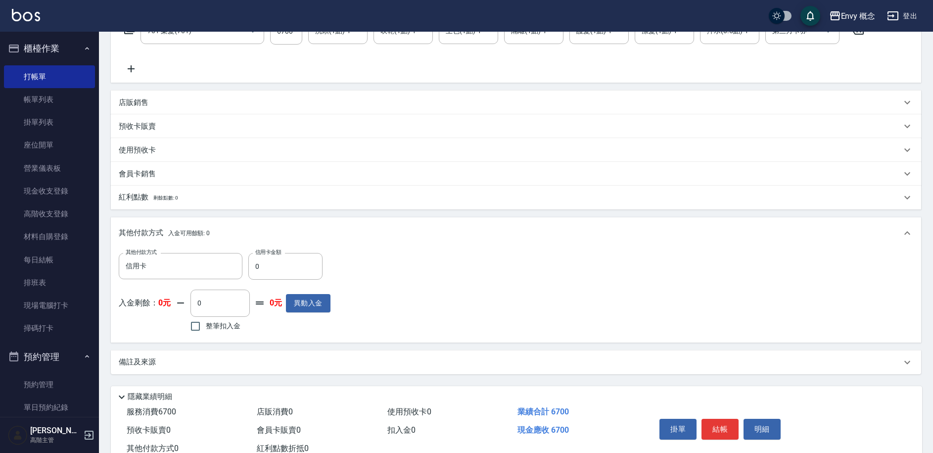
scroll to position [211, 0]
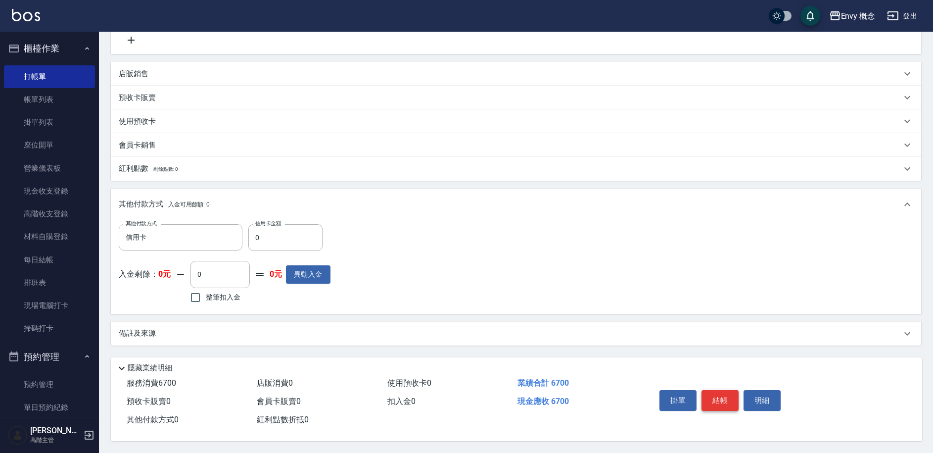
click at [734, 400] on button "結帳" at bounding box center [720, 400] width 37 height 21
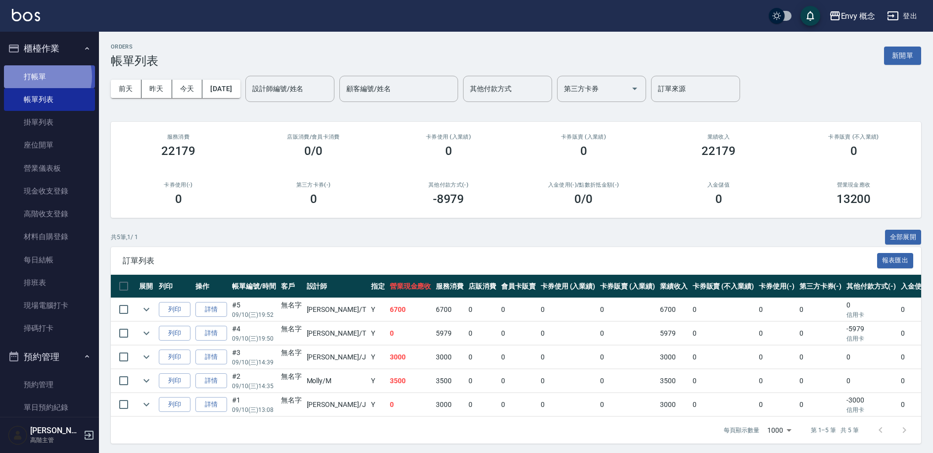
click at [40, 76] on link "打帳單" at bounding box center [49, 76] width 91 height 23
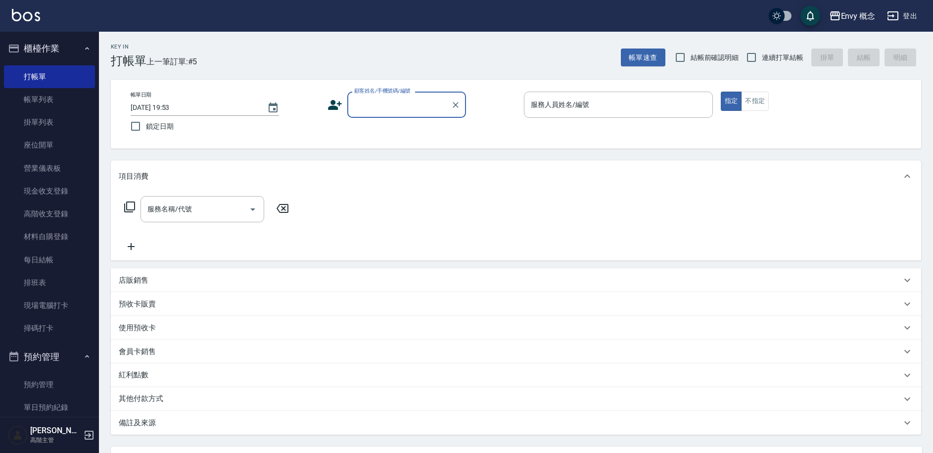
click at [555, 105] on div "服務人員姓名/編號 服務人員姓名/編號" at bounding box center [618, 105] width 189 height 26
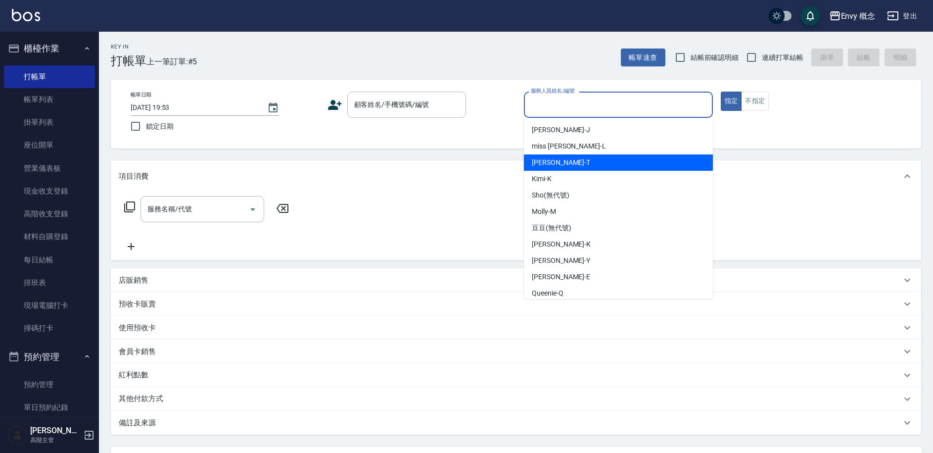
click at [559, 159] on div "Tim -T" at bounding box center [618, 162] width 189 height 16
type input "Tim-T"
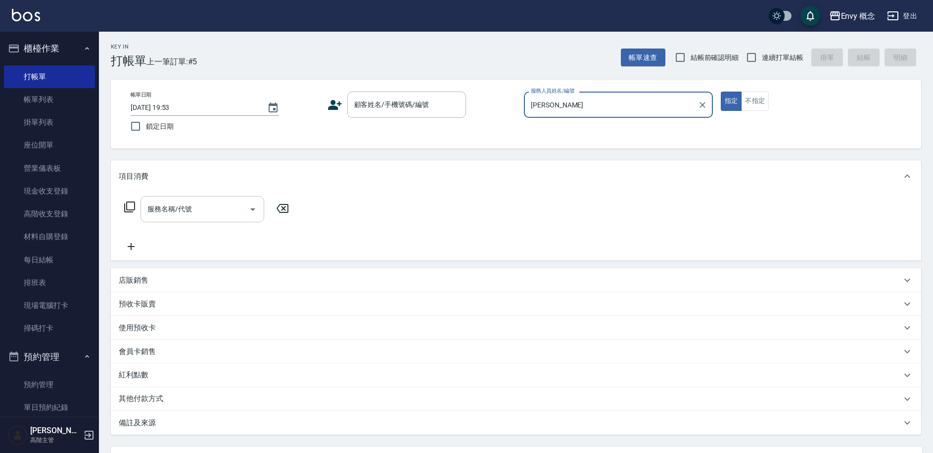
click at [197, 209] on input "服務名稱/代號" at bounding box center [195, 208] width 100 height 17
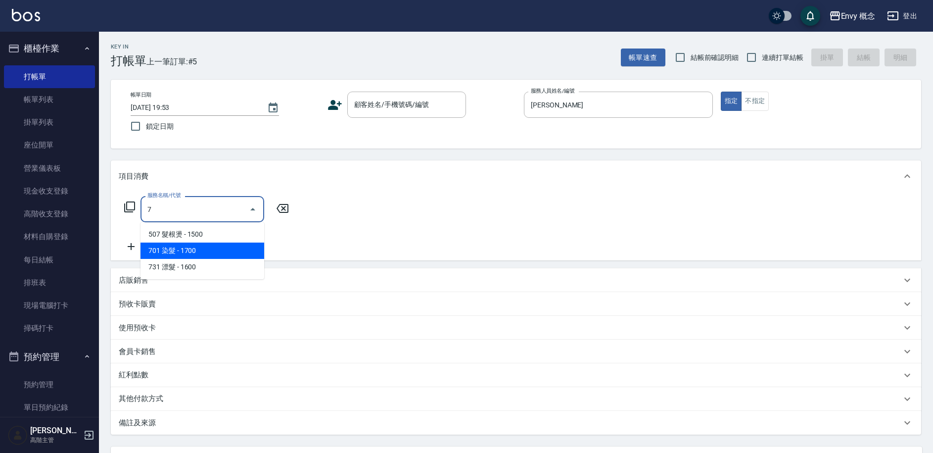
click at [202, 249] on span "701 染髮 - 1700" at bounding box center [203, 250] width 124 height 16
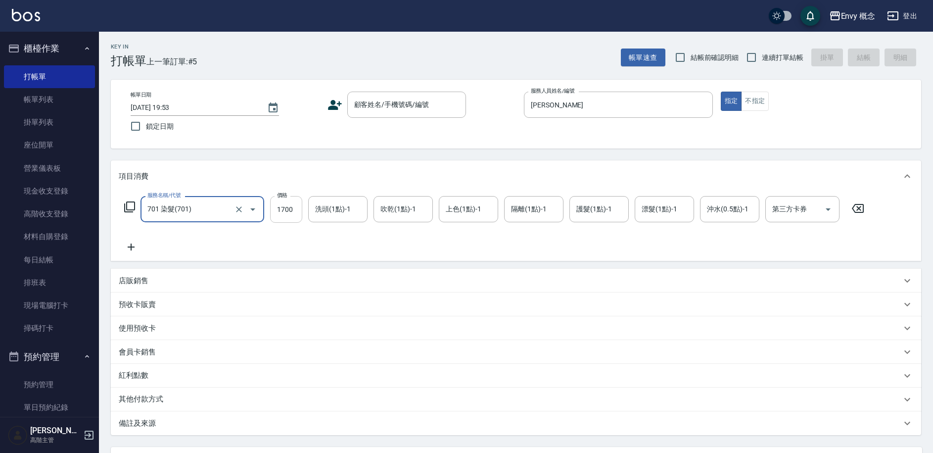
type input "701 染髮(701)"
click at [296, 209] on input "1700" at bounding box center [286, 209] width 32 height 27
click at [293, 207] on input "0" at bounding box center [286, 209] width 32 height 27
type input "6500"
click at [378, 110] on input "顧客姓名/手機號碼/編號" at bounding box center [399, 104] width 95 height 17
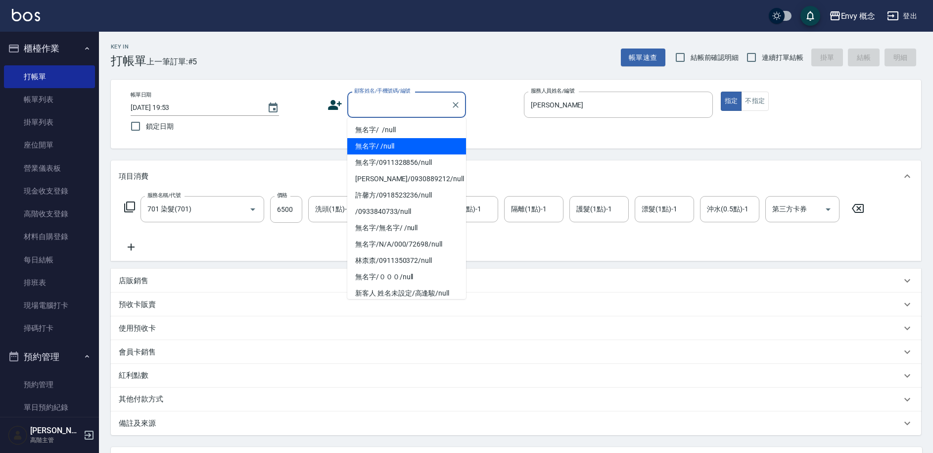
click at [384, 142] on li "無名字/ /null" at bounding box center [406, 146] width 119 height 16
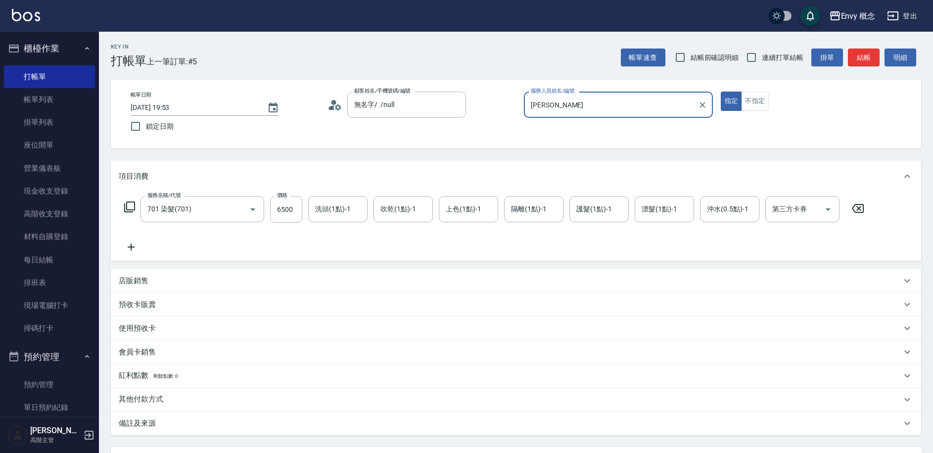
type input "無名字/ /null"
click at [149, 395] on p "其他付款方式 入金可用餘額: 0" at bounding box center [164, 399] width 91 height 11
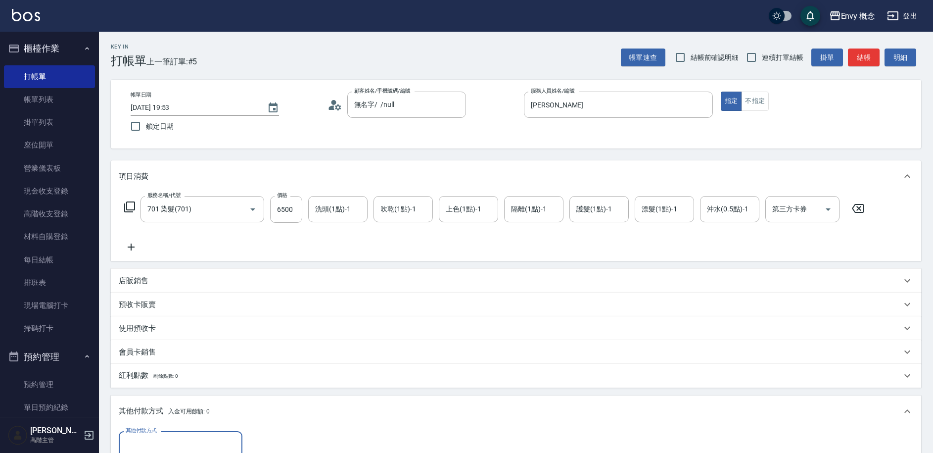
click at [168, 442] on input "其他付款方式" at bounding box center [180, 443] width 115 height 17
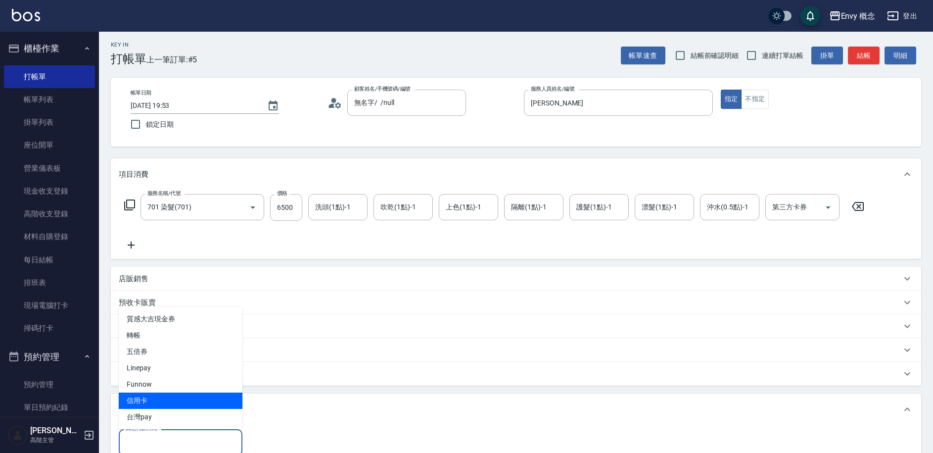
click at [199, 400] on span "信用卡" at bounding box center [181, 400] width 124 height 16
type input "信用卡"
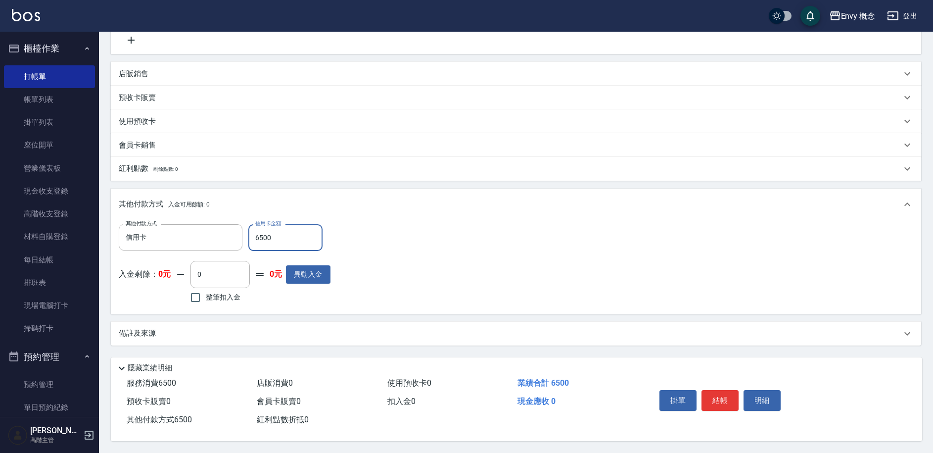
scroll to position [211, 0]
type input "6500"
click at [708, 390] on button "結帳" at bounding box center [720, 400] width 37 height 21
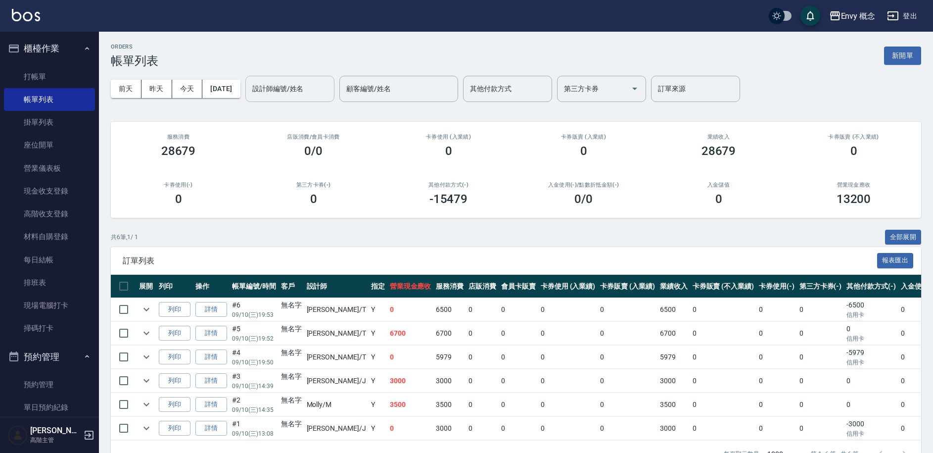
click at [280, 92] on input "設計師編號/姓名" at bounding box center [290, 88] width 80 height 17
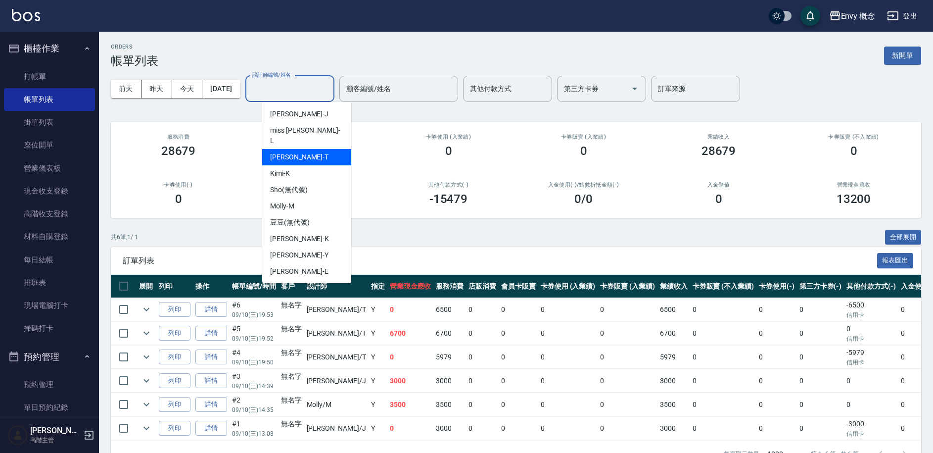
click at [307, 149] on div "Tim -T" at bounding box center [306, 157] width 89 height 16
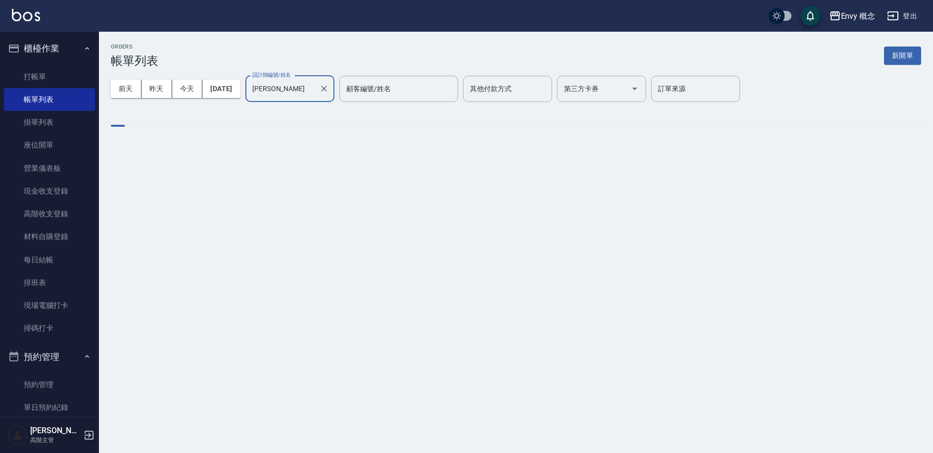
type input "Tim-T"
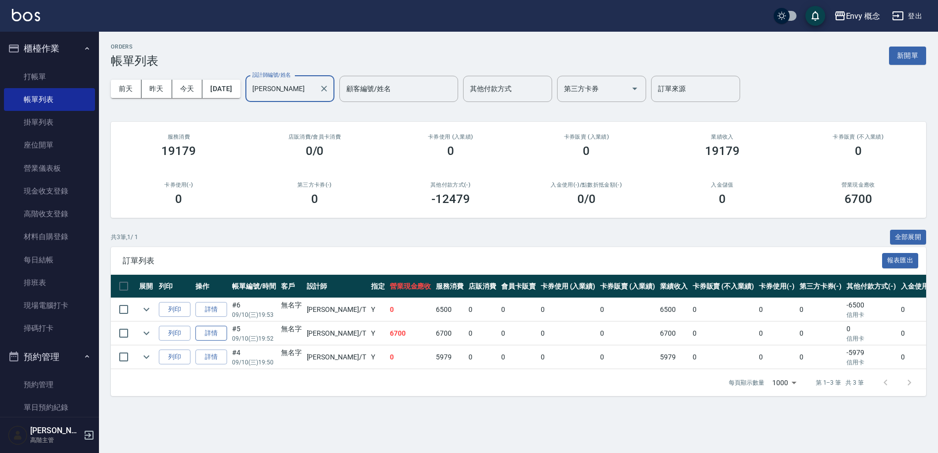
click at [215, 335] on link "詳情" at bounding box center [211, 333] width 32 height 15
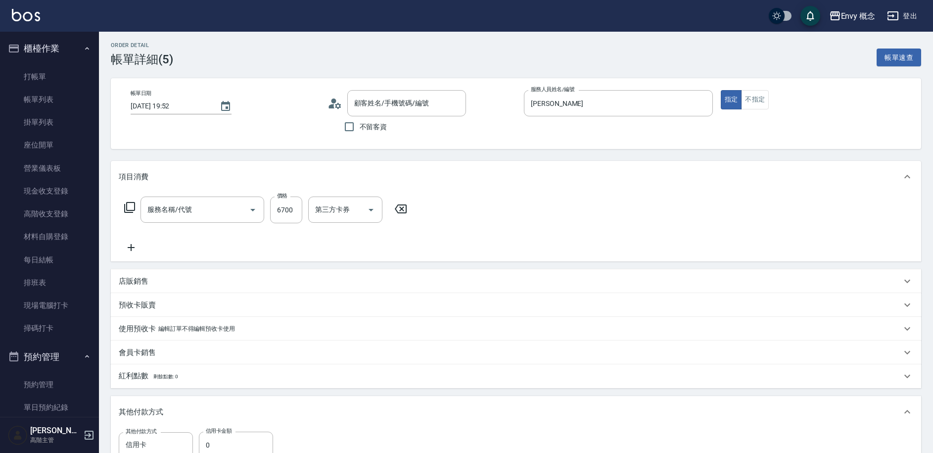
type input "2025/09/10 19:52"
type input "Tim-T"
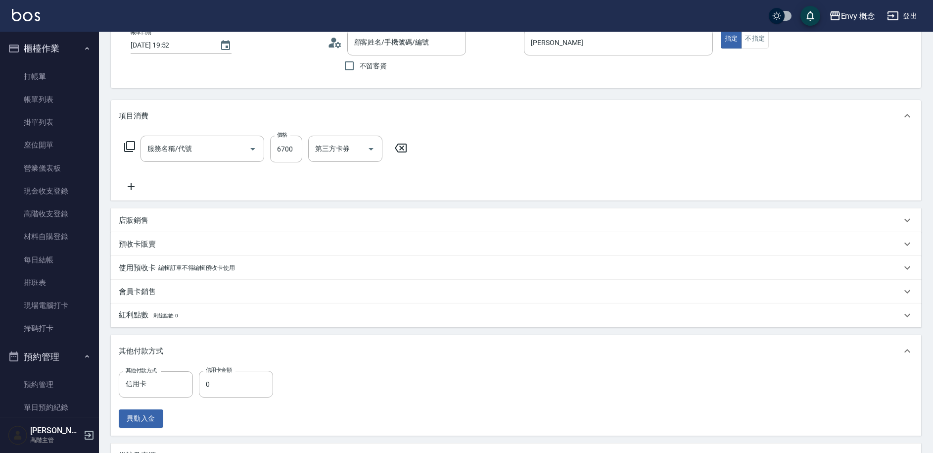
type input "701 染髮(701)"
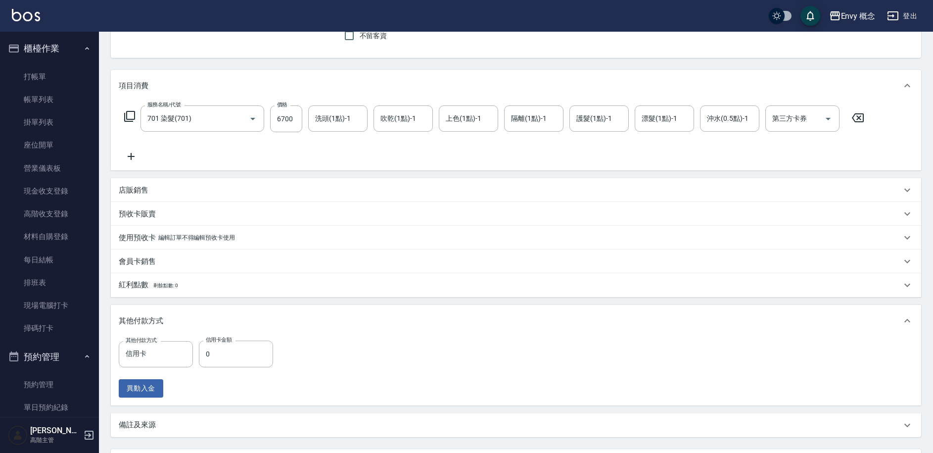
type input "無名字/ /null"
click at [236, 355] on input "0" at bounding box center [236, 353] width 74 height 27
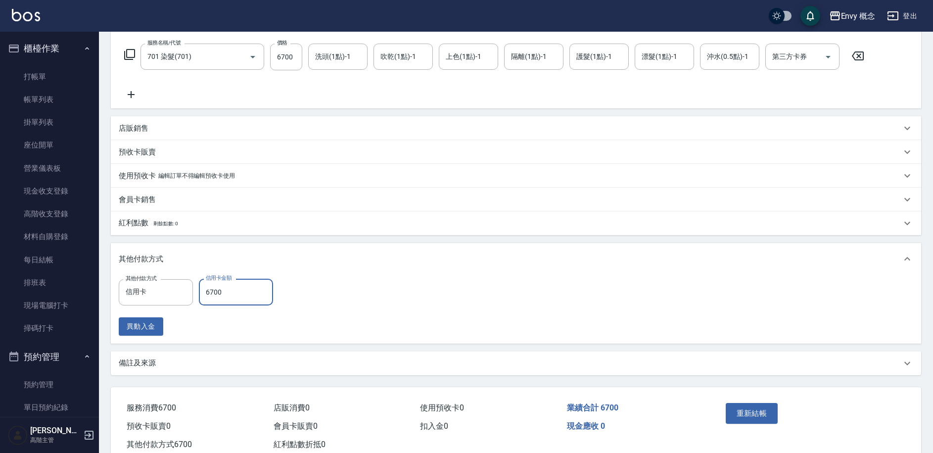
scroll to position [184, 0]
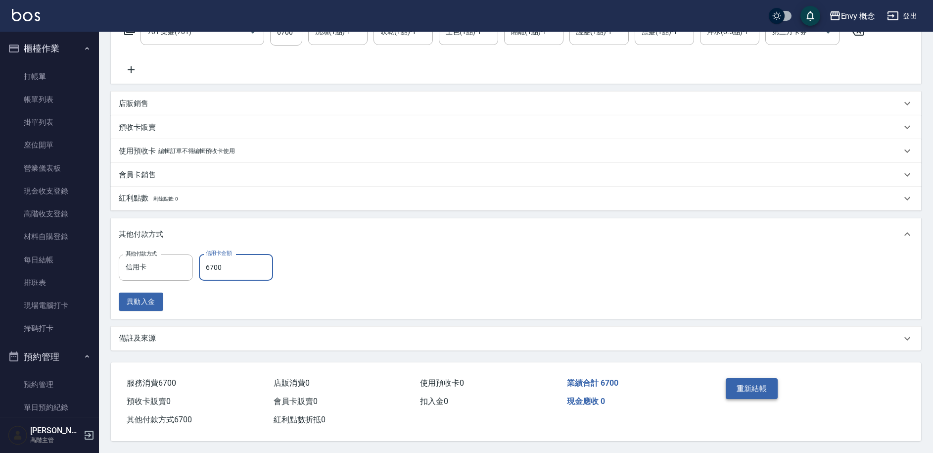
type input "6700"
click at [739, 381] on button "重新結帳" at bounding box center [752, 388] width 52 height 21
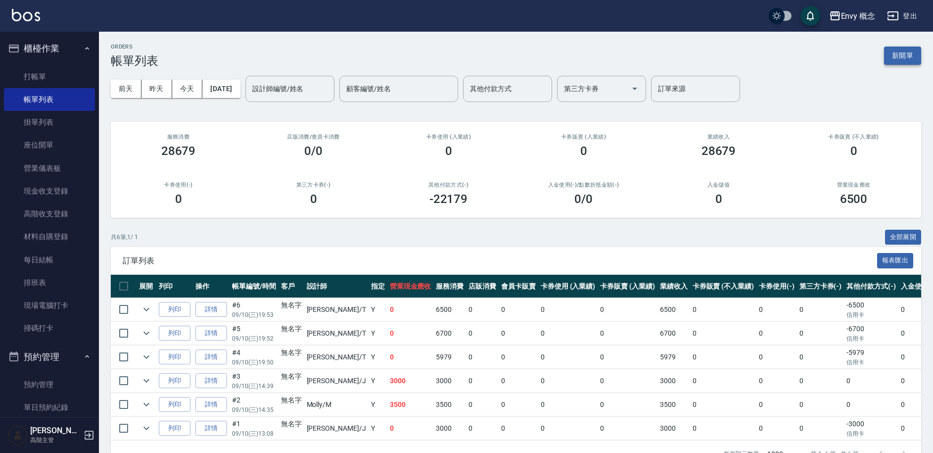
click at [896, 62] on button "新開單" at bounding box center [902, 56] width 37 height 18
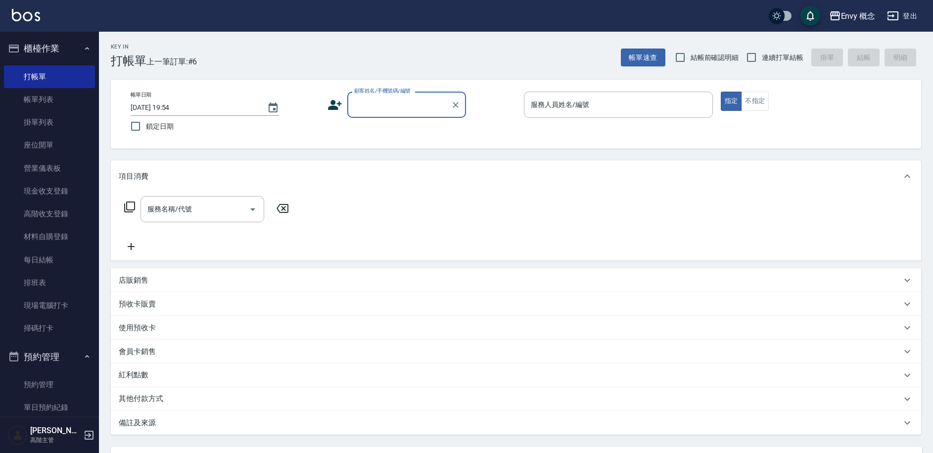
click at [377, 107] on input "顧客姓名/手機號碼/編號" at bounding box center [399, 104] width 95 height 17
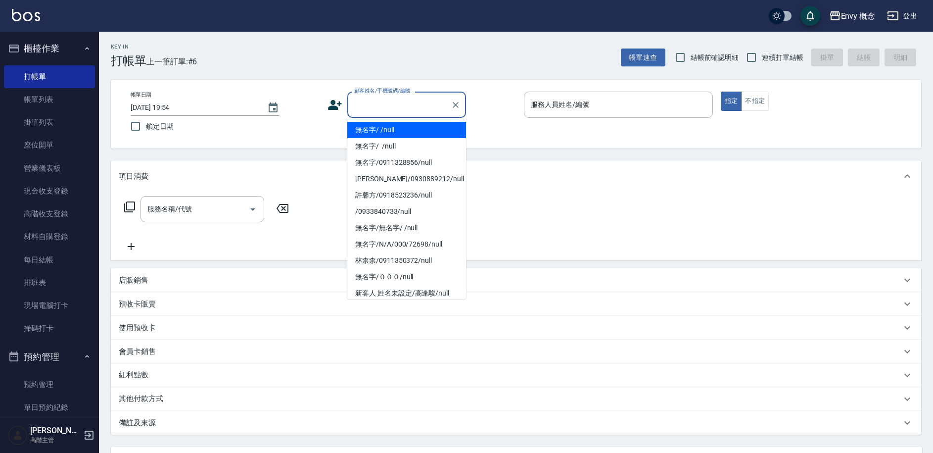
click at [382, 129] on li "無名字/ /null" at bounding box center [406, 130] width 119 height 16
type input "無名字/ /null"
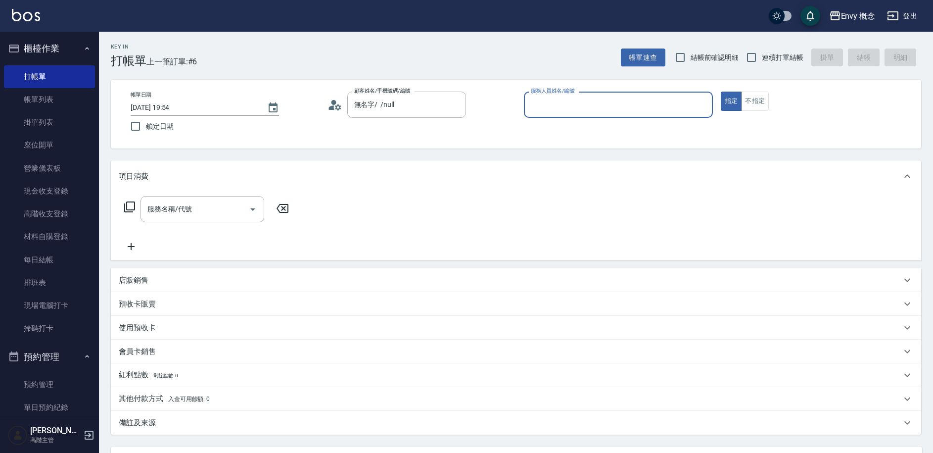
click at [568, 109] on input "服務人員姓名/編號" at bounding box center [618, 104] width 180 height 17
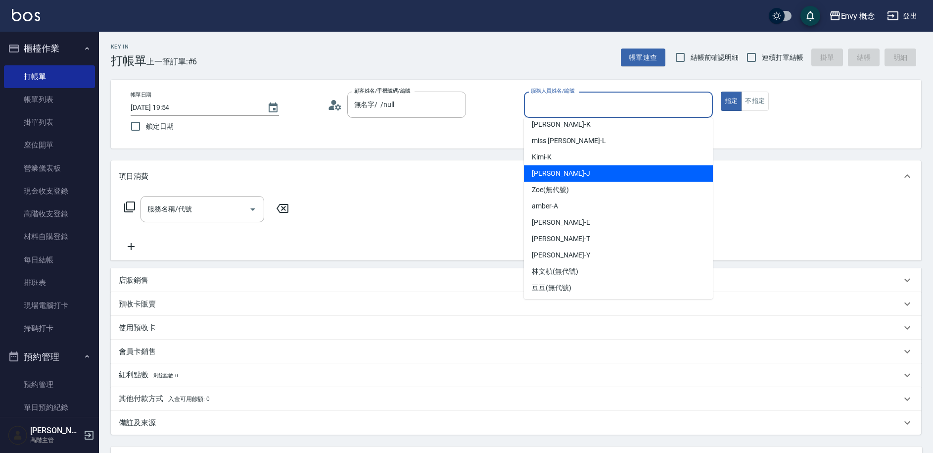
scroll to position [88, 0]
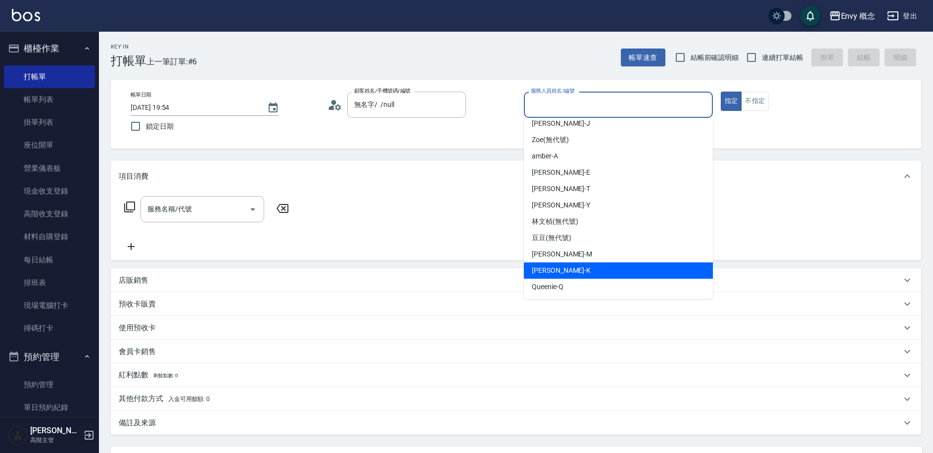
click at [561, 270] on div "Ken -K" at bounding box center [618, 270] width 189 height 16
type input "Ken-K"
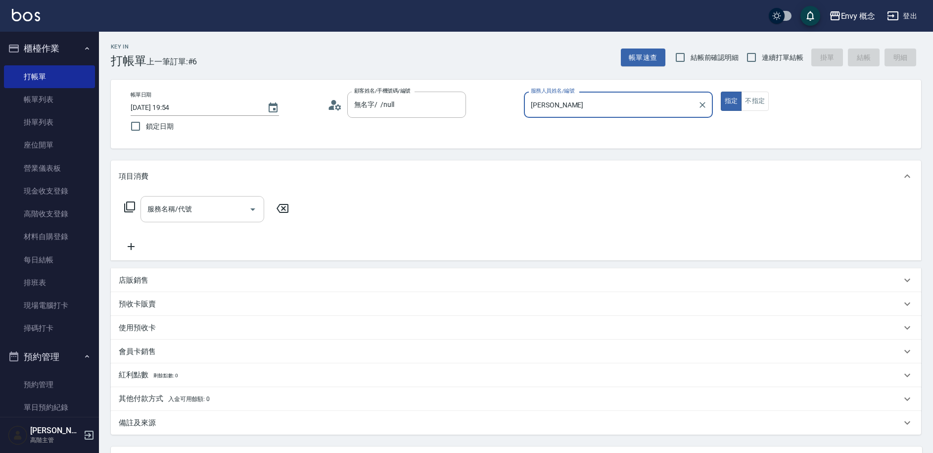
click at [183, 212] on div "服務名稱/代號 服務名稱/代號" at bounding box center [203, 209] width 124 height 26
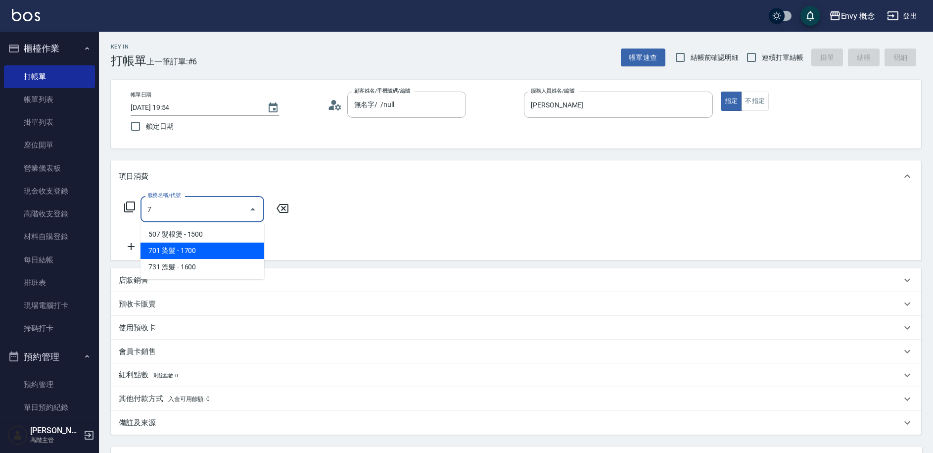
click at [191, 246] on span "701 染髮 - 1700" at bounding box center [203, 250] width 124 height 16
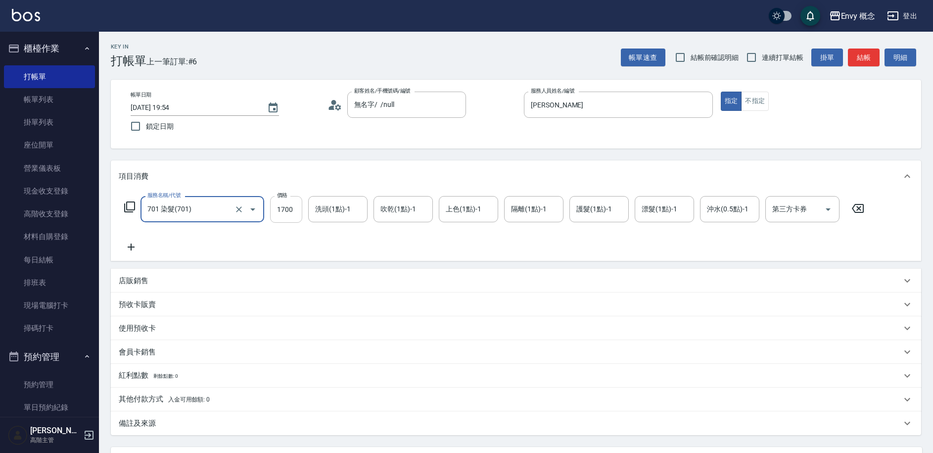
type input "701 染髮(701)"
click at [295, 211] on input "1700" at bounding box center [286, 209] width 32 height 27
type input "10000"
click at [159, 394] on p "其他付款方式 入金可用餘額: 0" at bounding box center [164, 399] width 91 height 11
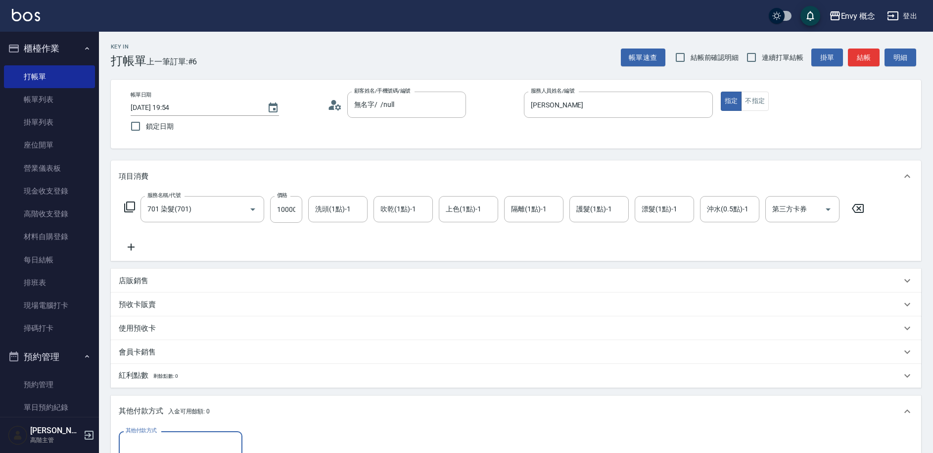
scroll to position [0, 0]
click at [156, 428] on label "其他付款方式" at bounding box center [141, 430] width 31 height 7
click at [156, 435] on input "其他付款方式" at bounding box center [180, 443] width 115 height 17
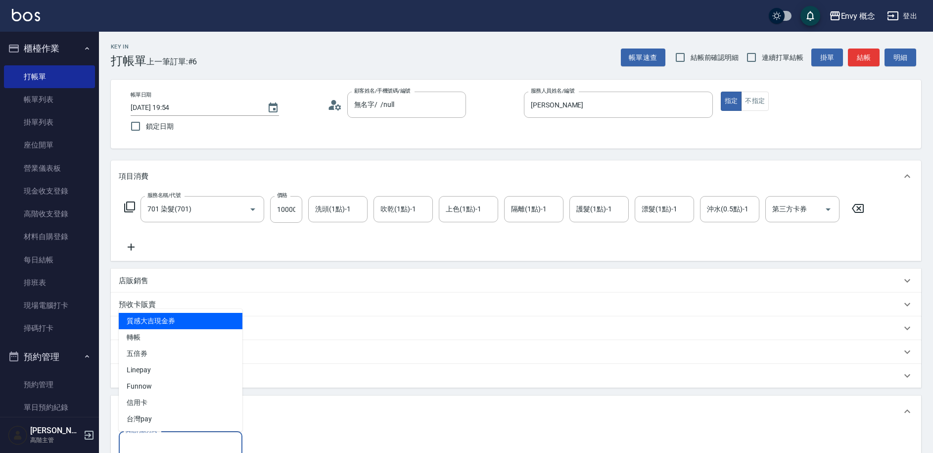
drag, startPoint x: 157, startPoint y: 438, endPoint x: 162, endPoint y: 434, distance: 6.0
click at [157, 438] on input "其他付款方式" at bounding box center [180, 443] width 115 height 17
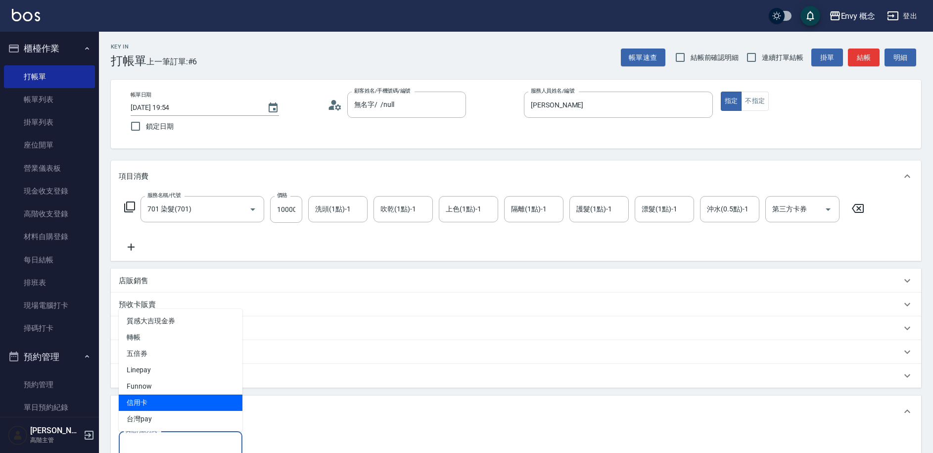
drag, startPoint x: 169, startPoint y: 397, endPoint x: 180, endPoint y: 405, distance: 13.4
click at [169, 397] on span "信用卡" at bounding box center [181, 402] width 124 height 16
type input "信用卡"
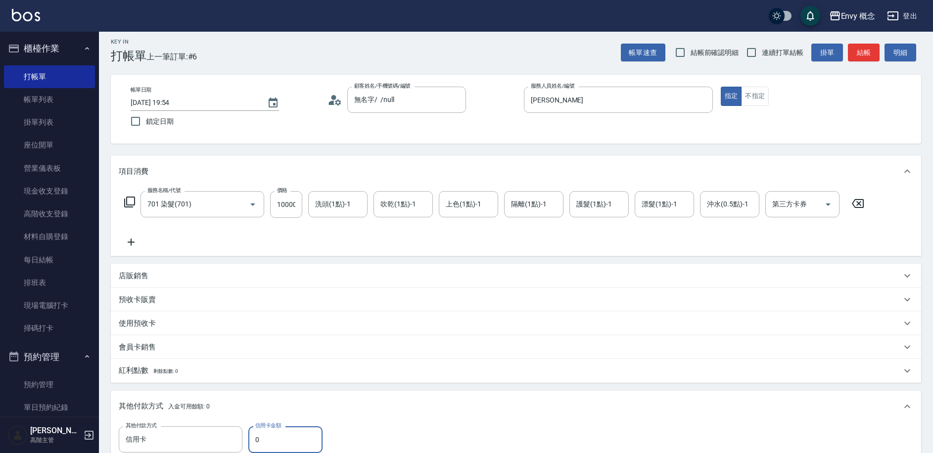
drag, startPoint x: 264, startPoint y: 437, endPoint x: 253, endPoint y: 437, distance: 11.4
click at [253, 437] on input "0" at bounding box center [285, 439] width 74 height 27
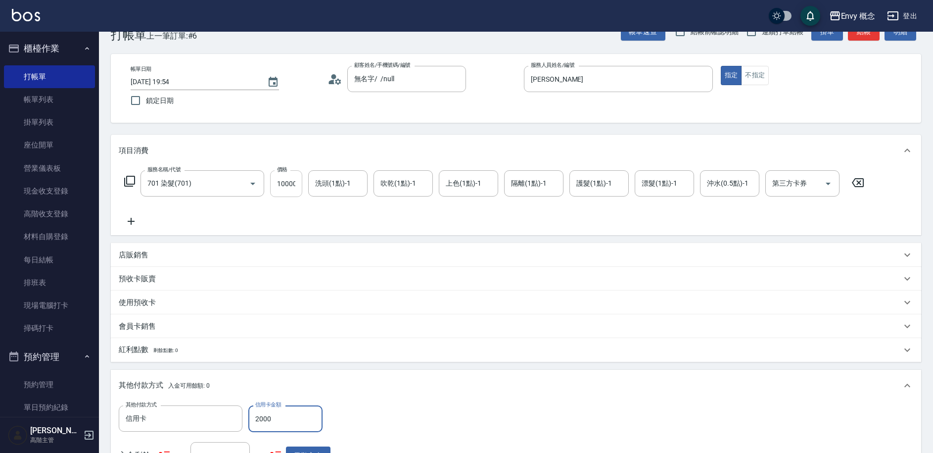
scroll to position [0, 0]
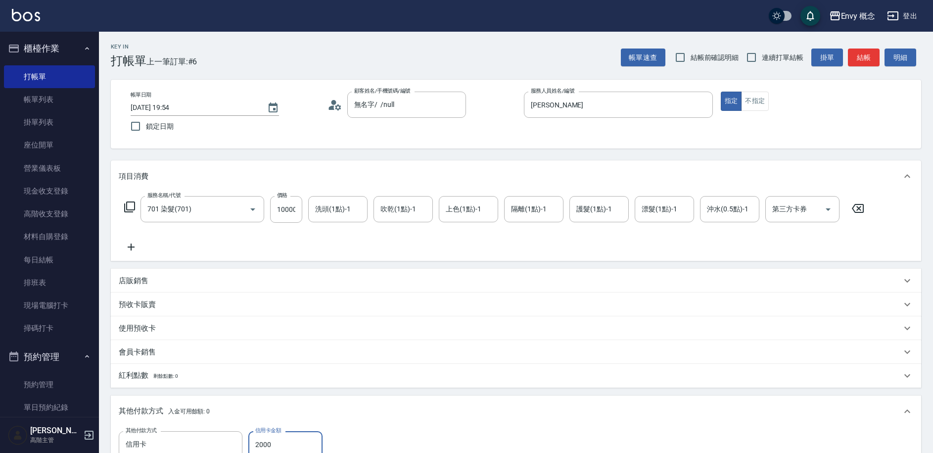
drag, startPoint x: 276, startPoint y: 443, endPoint x: 253, endPoint y: 439, distance: 23.1
click at [253, 439] on input "2000" at bounding box center [285, 444] width 74 height 27
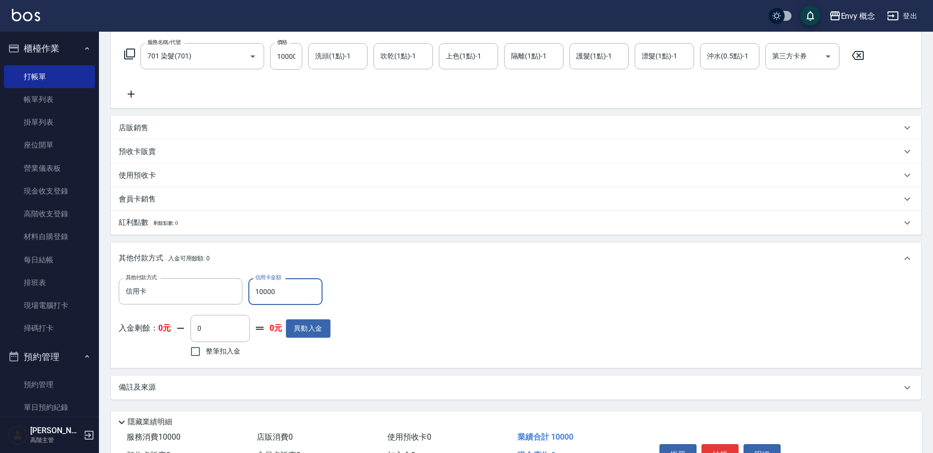
scroll to position [204, 0]
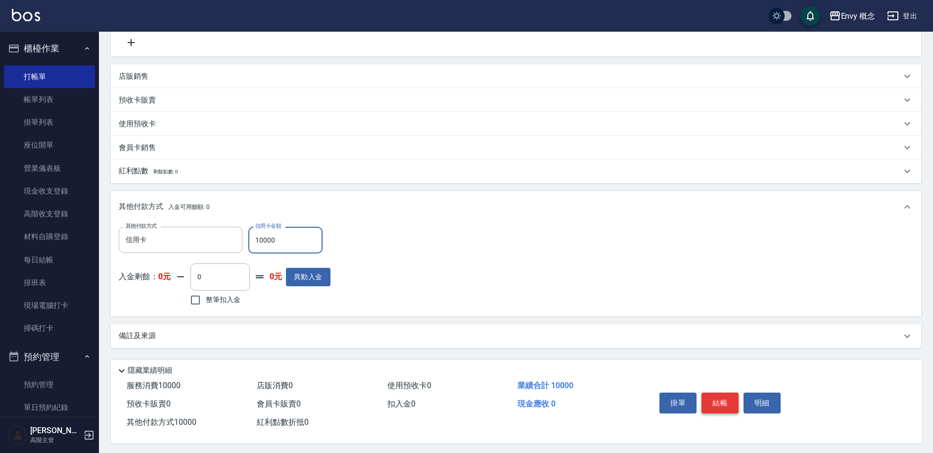
type input "10000"
click at [726, 402] on button "結帳" at bounding box center [720, 402] width 37 height 21
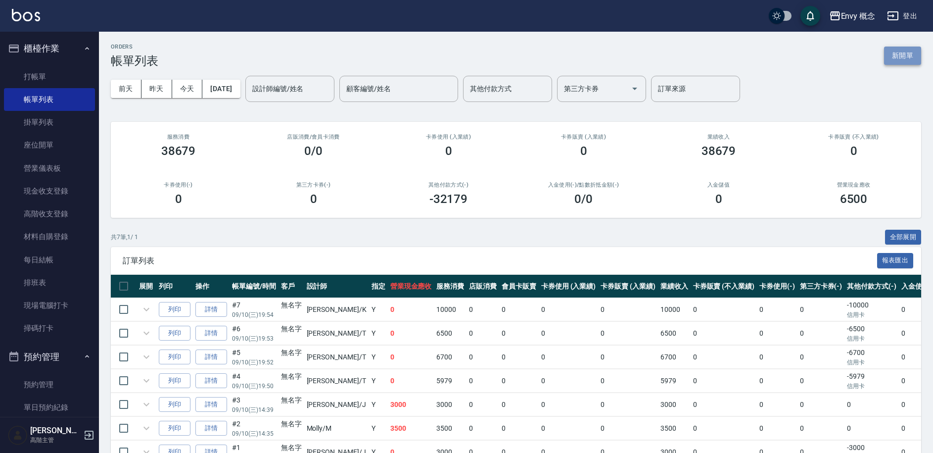
click at [904, 56] on button "新開單" at bounding box center [902, 56] width 37 height 18
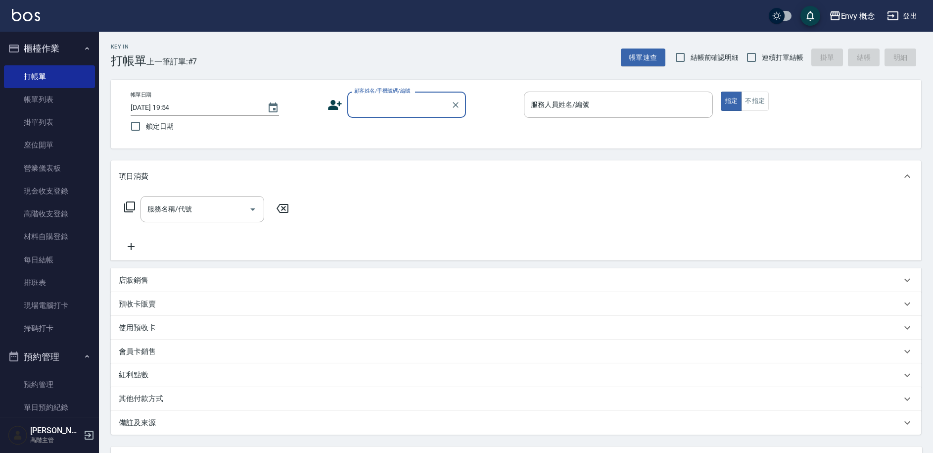
click at [381, 112] on input "顧客姓名/手機號碼/編號" at bounding box center [399, 104] width 95 height 17
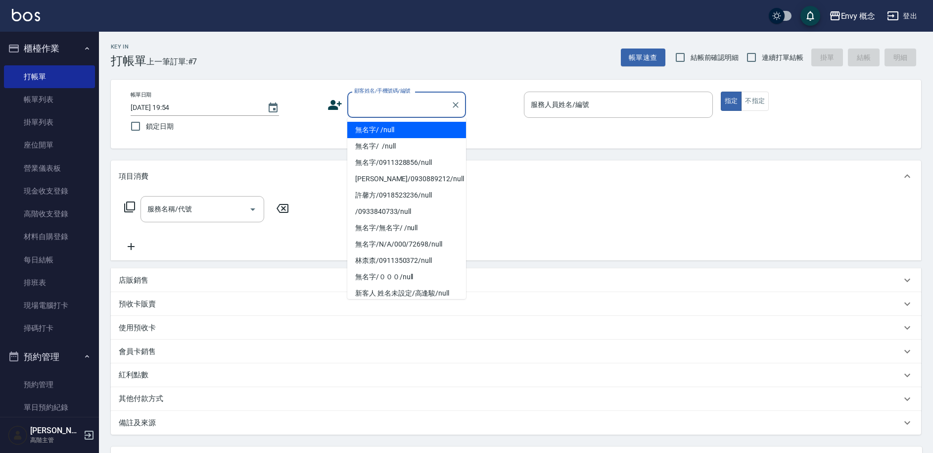
click at [385, 131] on li "無名字/ /null" at bounding box center [406, 130] width 119 height 16
type input "無名字/ /null"
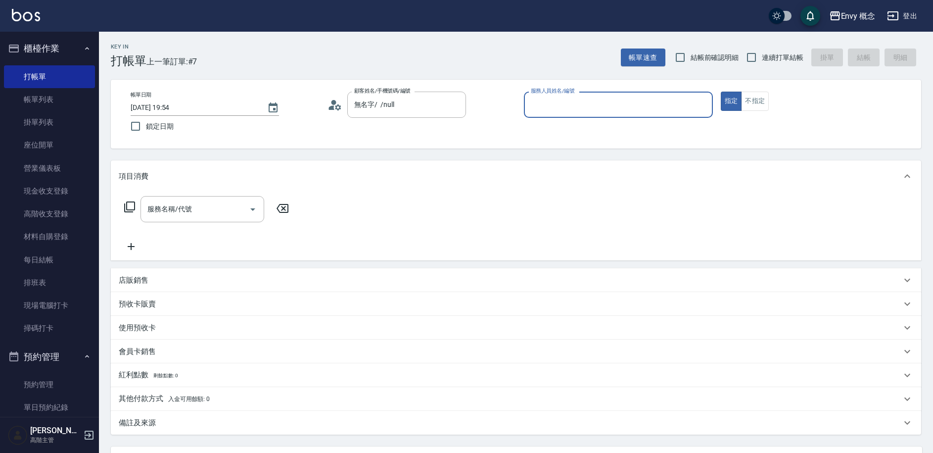
click at [564, 108] on input "服務人員姓名/編號" at bounding box center [618, 104] width 180 height 17
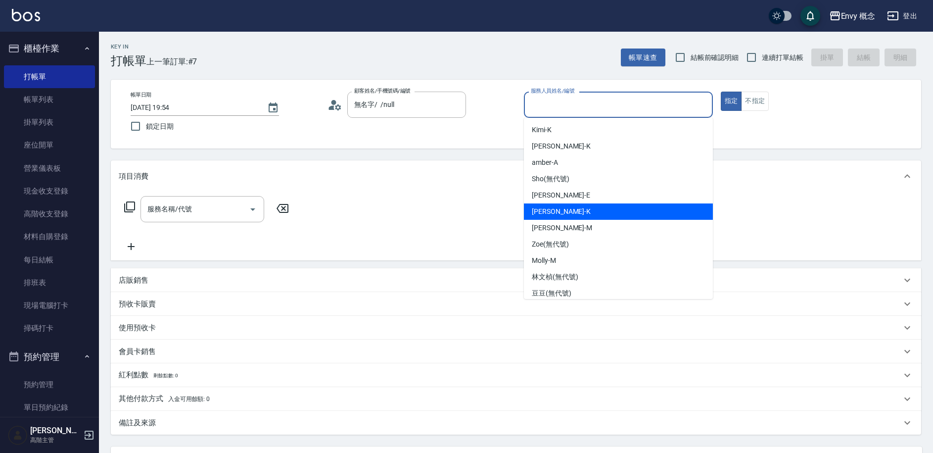
click at [555, 207] on div "Ken -K" at bounding box center [618, 211] width 189 height 16
type input "Ken-K"
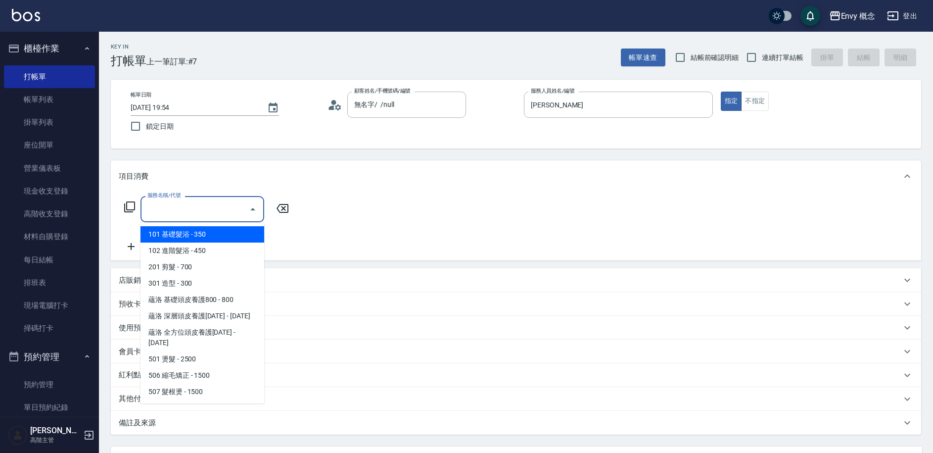
click at [187, 204] on div "服務名稱/代號 服務名稱/代號" at bounding box center [203, 209] width 124 height 26
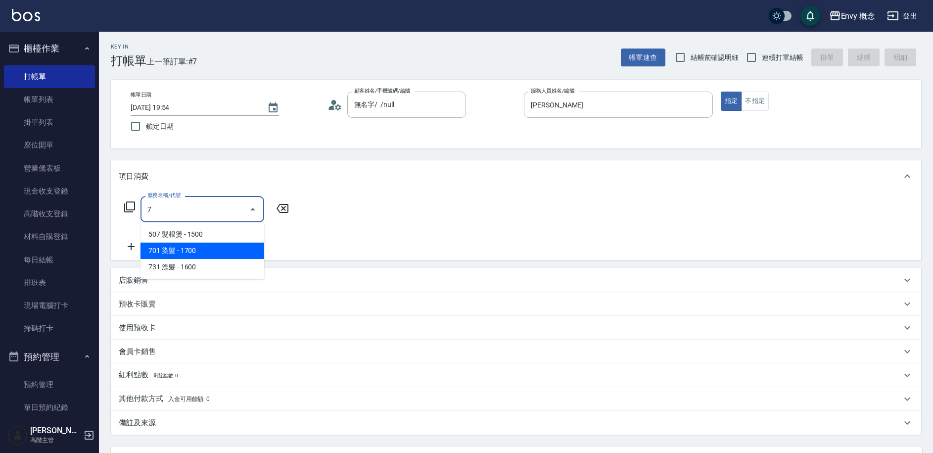
click at [182, 252] on span "701 染髮 - 1700" at bounding box center [203, 250] width 124 height 16
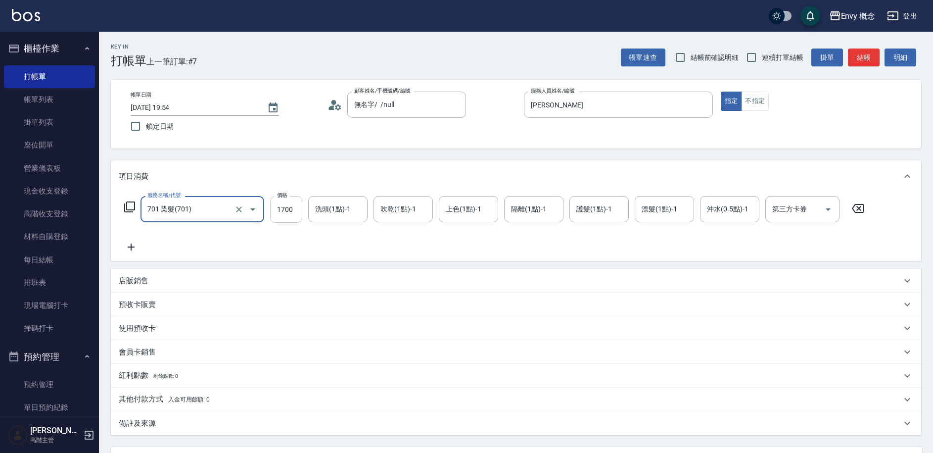
type input "701 染髮(701)"
click at [294, 209] on input "1700" at bounding box center [286, 209] width 32 height 27
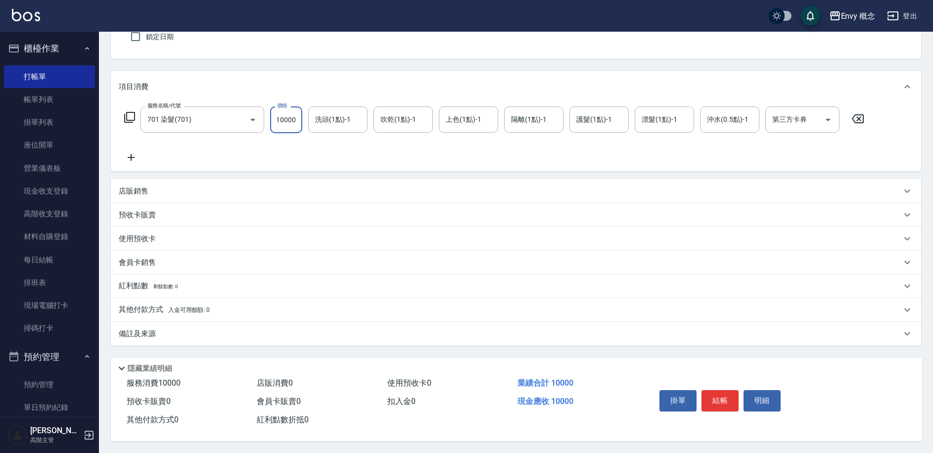
scroll to position [94, 0]
type input "10000"
click at [150, 305] on p "其他付款方式 入金可用餘額: 0" at bounding box center [164, 309] width 91 height 11
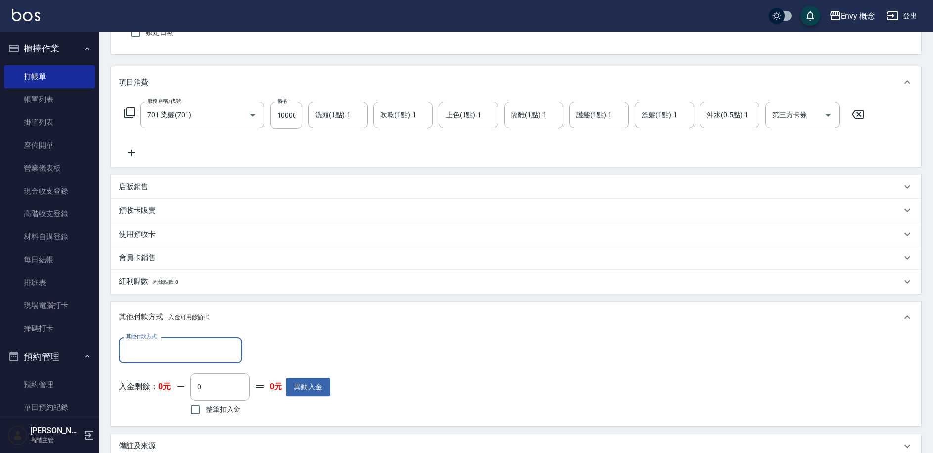
scroll to position [0, 0]
click at [146, 347] on input "其他付款方式" at bounding box center [180, 349] width 115 height 17
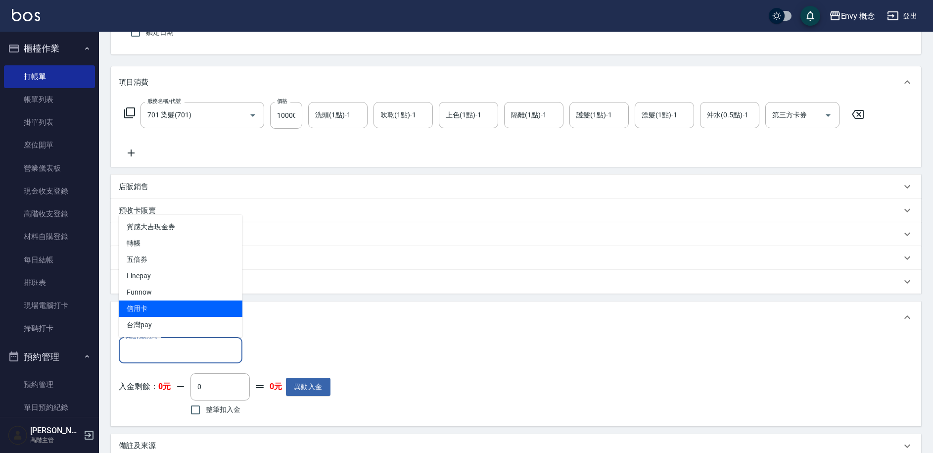
click at [164, 309] on span "信用卡" at bounding box center [181, 308] width 124 height 16
type input "信用卡"
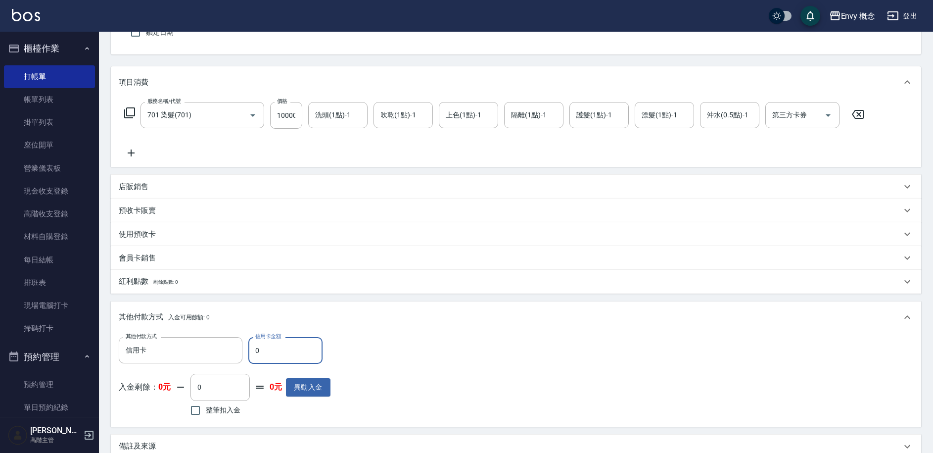
drag, startPoint x: 265, startPoint y: 354, endPoint x: 255, endPoint y: 348, distance: 11.7
click at [255, 348] on input "0" at bounding box center [285, 350] width 74 height 27
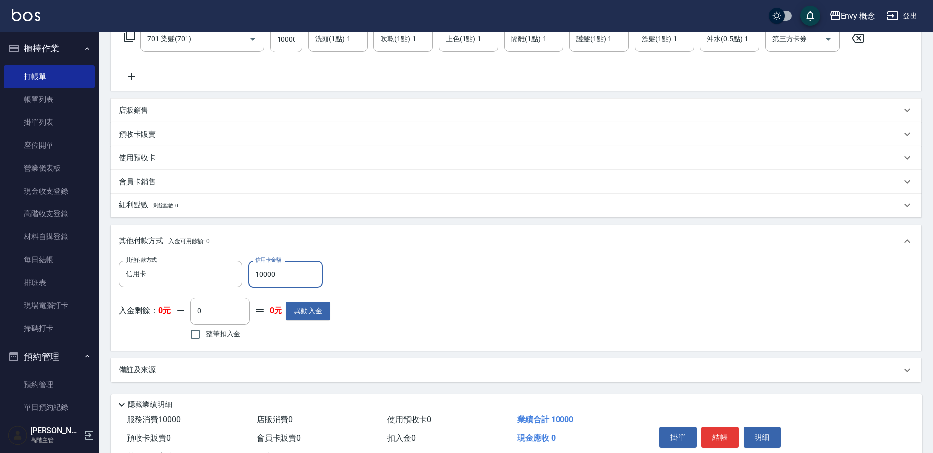
scroll to position [172, 0]
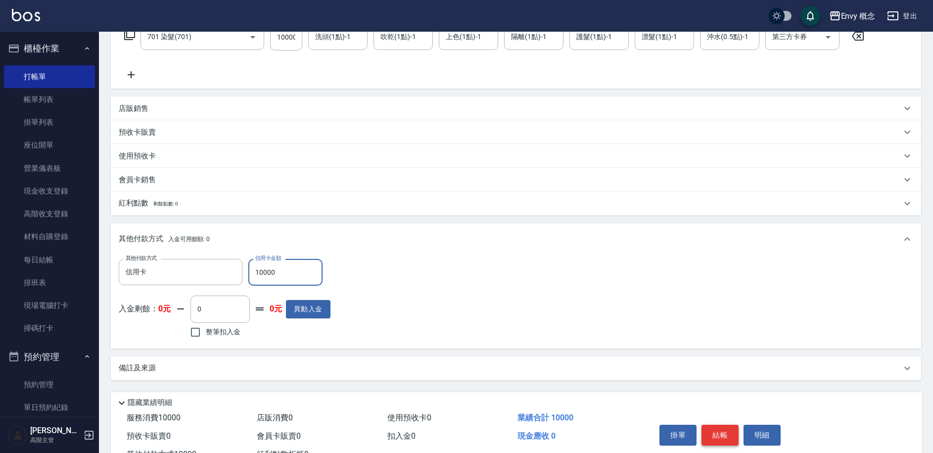
type input "10000"
click at [721, 436] on button "結帳" at bounding box center [720, 435] width 37 height 21
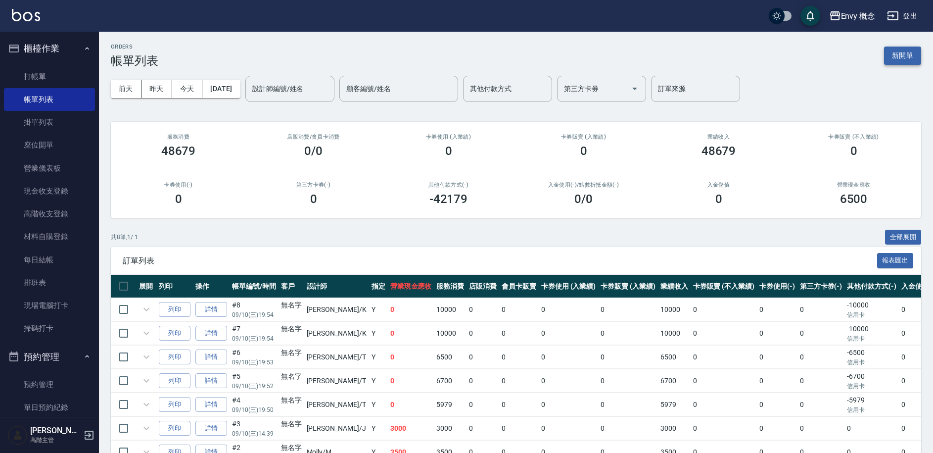
click at [906, 57] on button "新開單" at bounding box center [902, 56] width 37 height 18
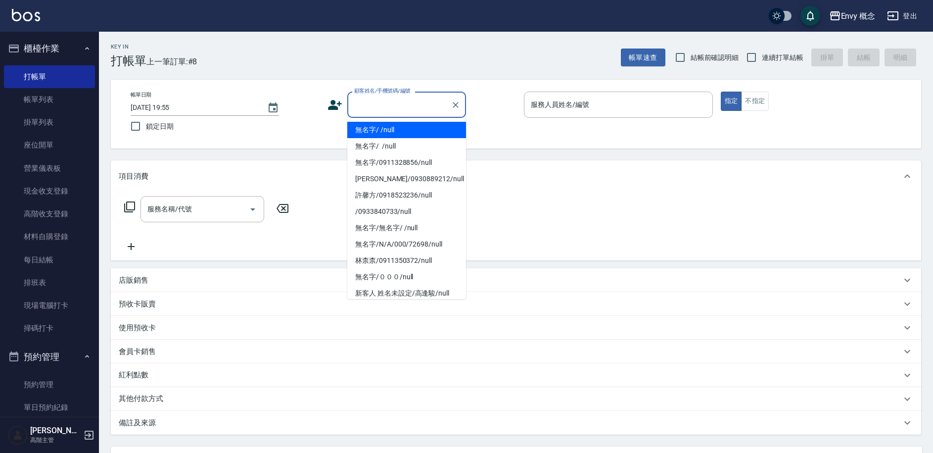
click at [363, 103] on input "顧客姓名/手機號碼/編號" at bounding box center [399, 104] width 95 height 17
click at [376, 126] on li "無名字/ /null" at bounding box center [406, 130] width 119 height 16
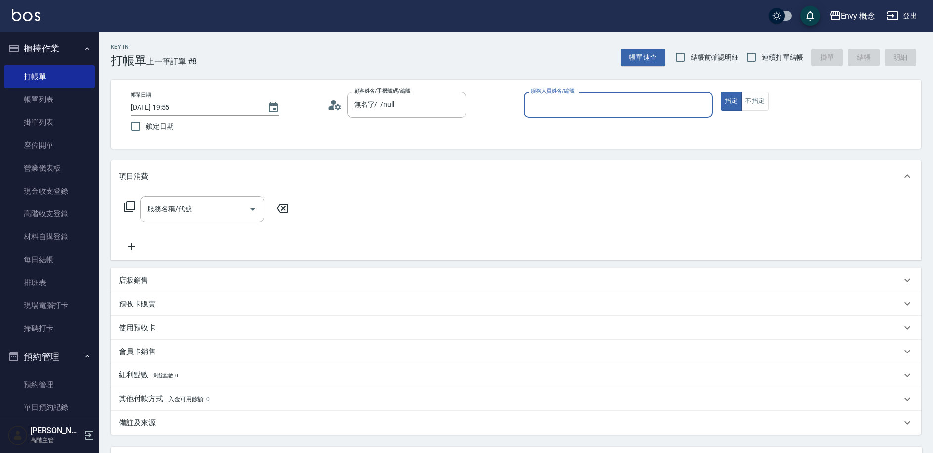
type input "無名字/ /null"
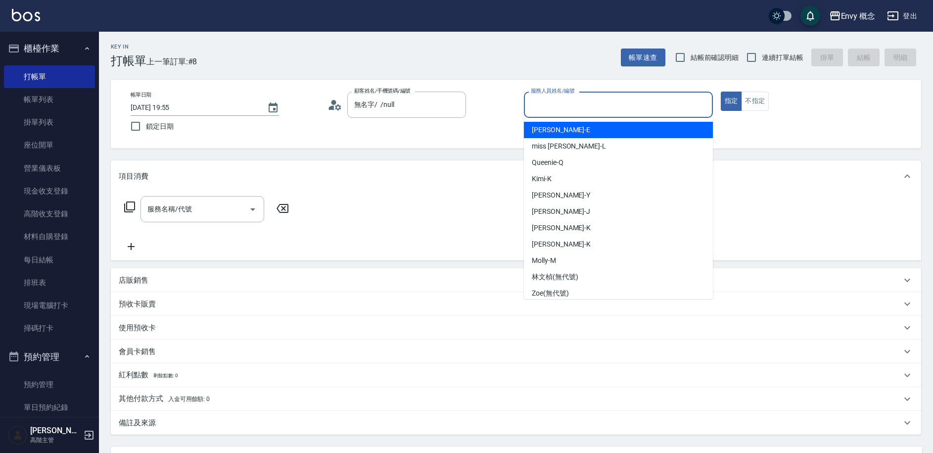
click at [559, 109] on input "服務人員姓名/編號" at bounding box center [618, 104] width 180 height 17
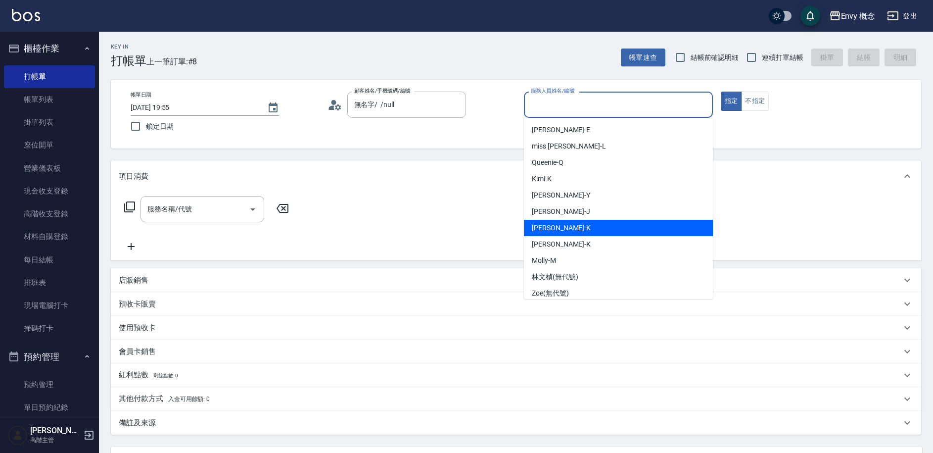
click at [557, 220] on div "Ken -K" at bounding box center [618, 228] width 189 height 16
type input "Ken-K"
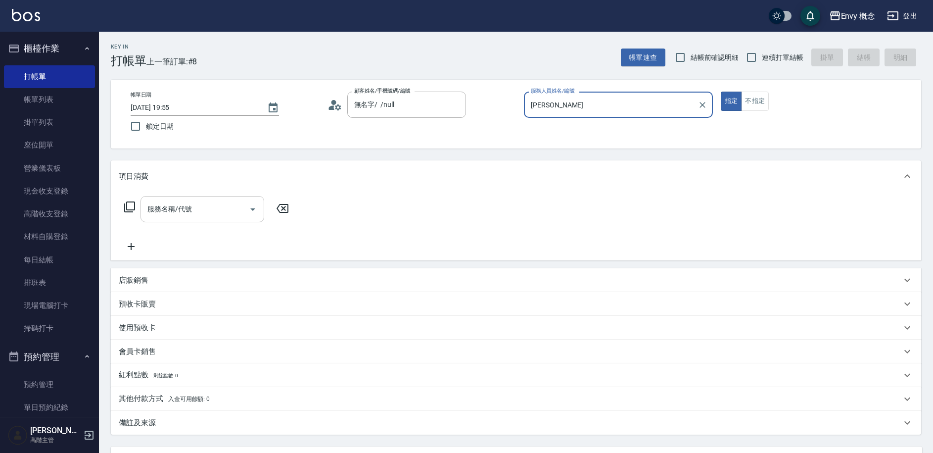
click at [194, 215] on input "服務名稱/代號" at bounding box center [195, 208] width 100 height 17
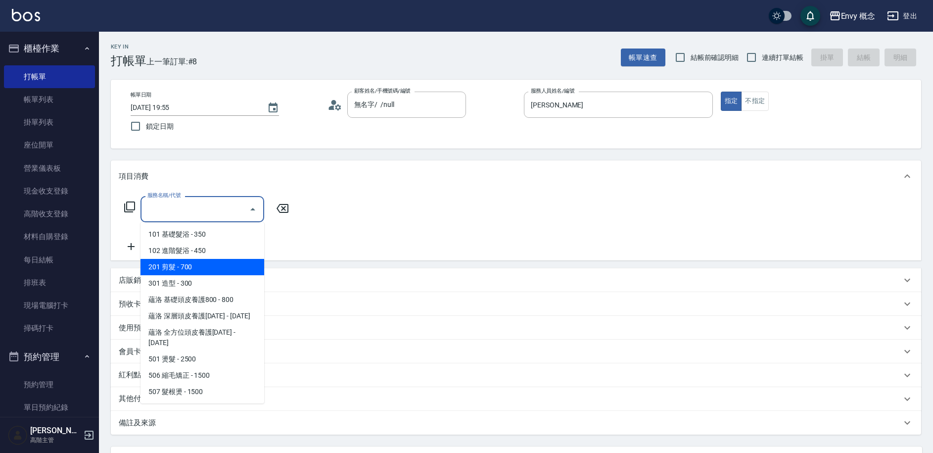
click at [181, 269] on span "201 剪髮 - 700" at bounding box center [203, 267] width 124 height 16
type input "201 剪髮(201)"
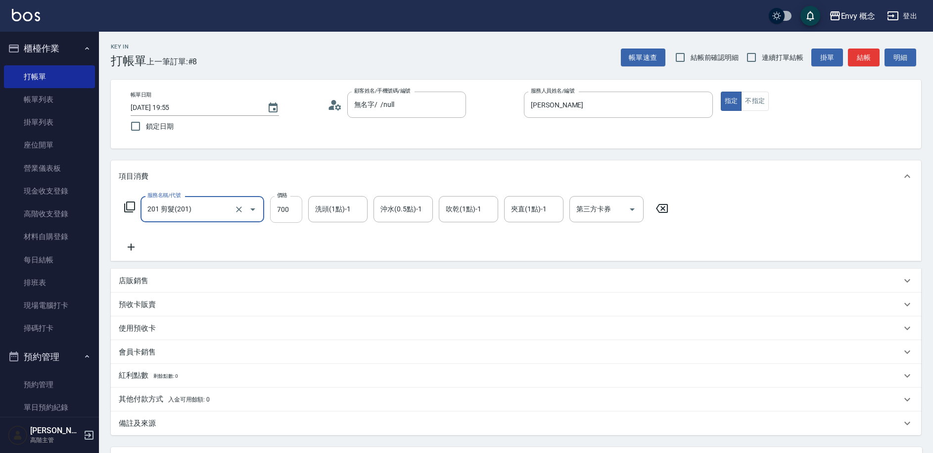
click at [290, 213] on input "700" at bounding box center [286, 209] width 32 height 27
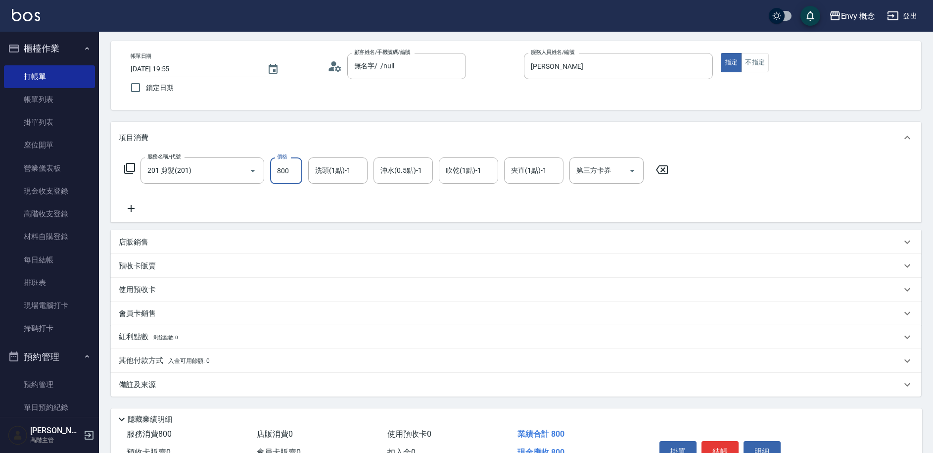
scroll to position [94, 0]
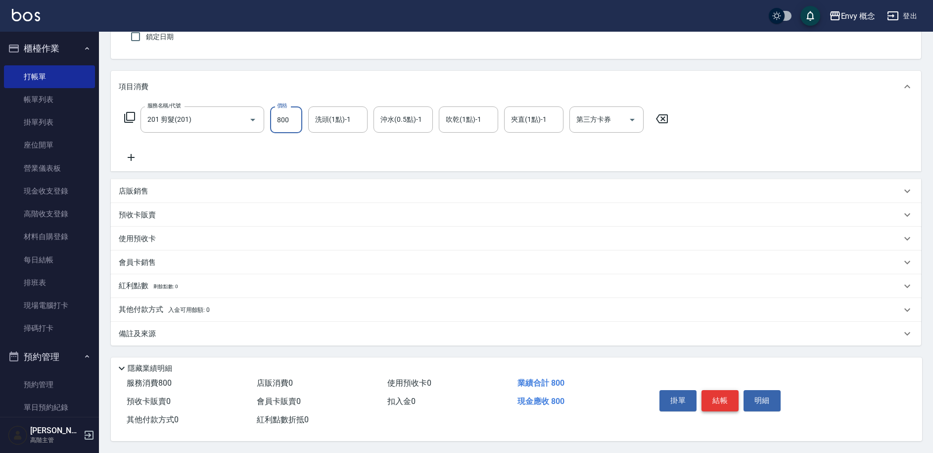
type input "800"
click at [719, 401] on button "結帳" at bounding box center [720, 400] width 37 height 21
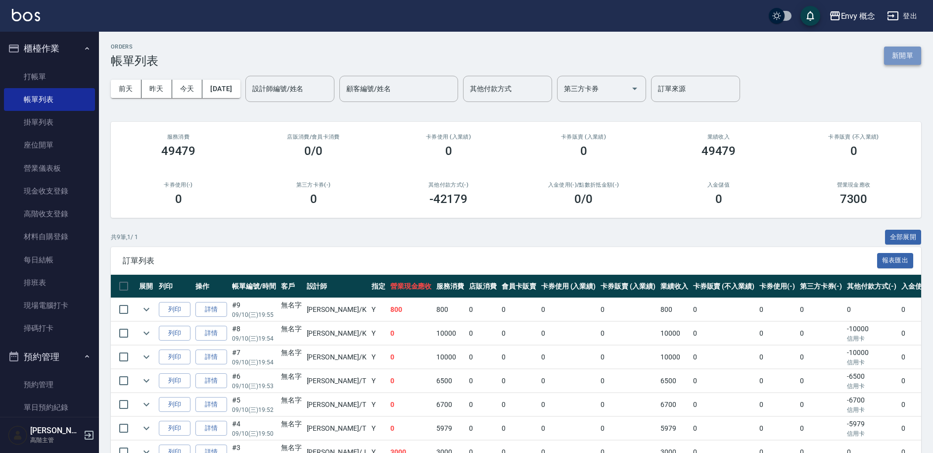
click at [898, 57] on button "新開單" at bounding box center [902, 56] width 37 height 18
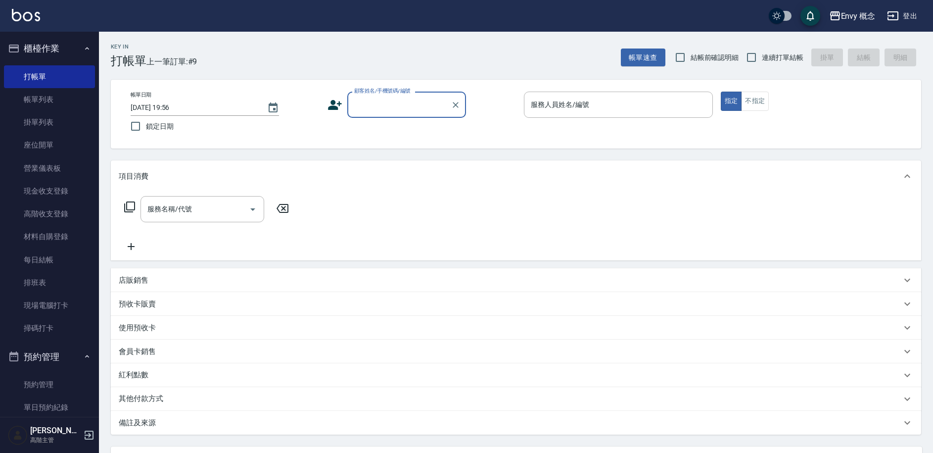
click at [389, 107] on input "顧客姓名/手機號碼/編號" at bounding box center [399, 104] width 95 height 17
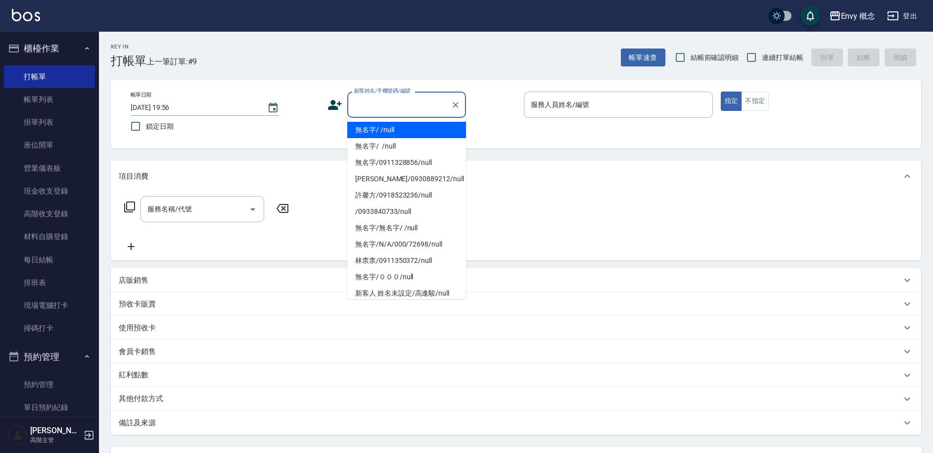
click at [395, 130] on li "無名字/ /null" at bounding box center [406, 130] width 119 height 16
type input "無名字/ /null"
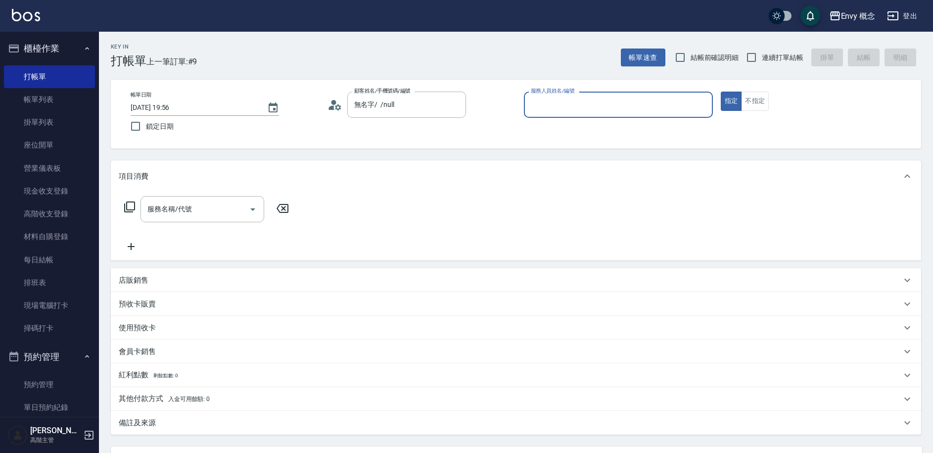
click at [558, 99] on input "服務人員姓名/編號" at bounding box center [618, 104] width 180 height 17
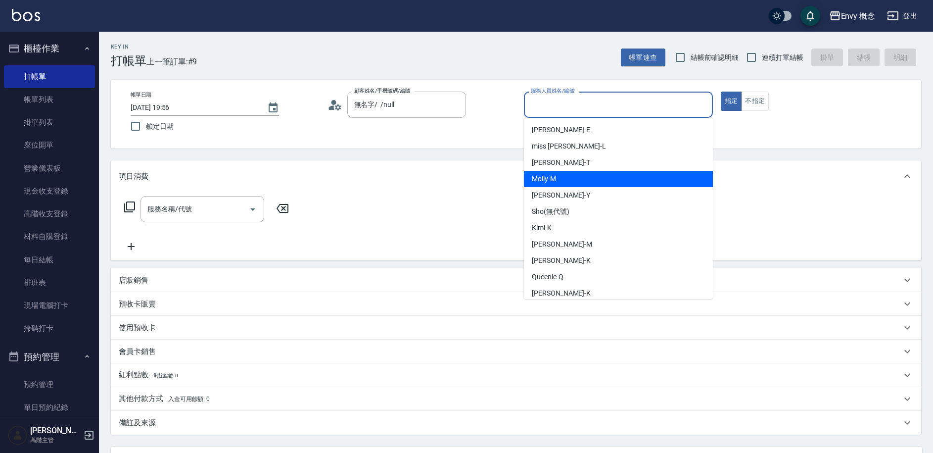
click at [561, 184] on div "Molly -M" at bounding box center [618, 179] width 189 height 16
type input "Molly-M"
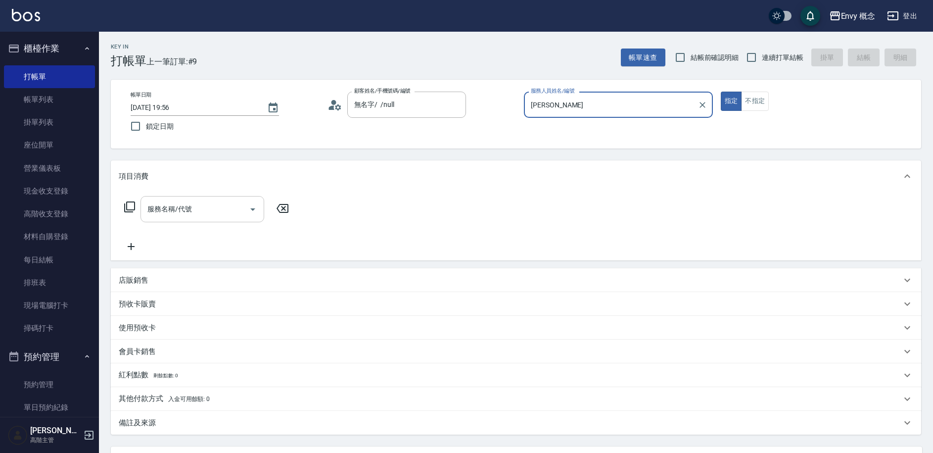
click at [211, 211] on input "服務名稱/代號" at bounding box center [195, 208] width 100 height 17
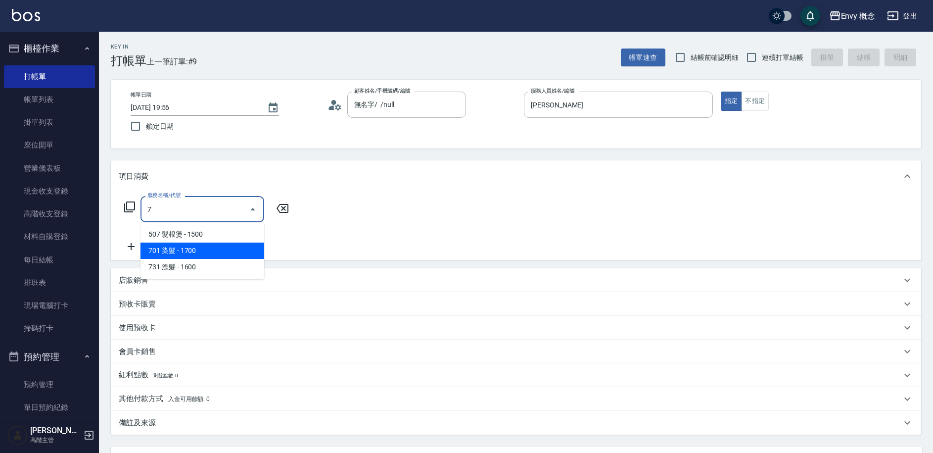
click at [195, 252] on span "701 染髮 - 1700" at bounding box center [203, 250] width 124 height 16
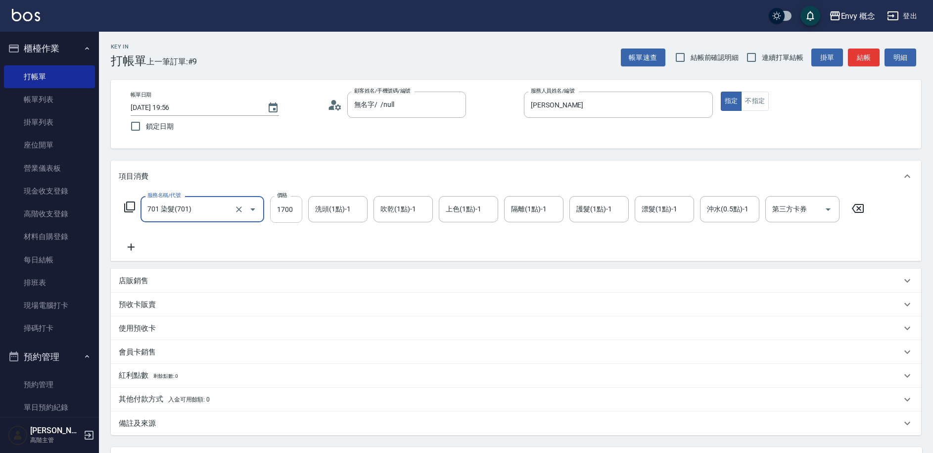
type input "701 染髮(701)"
click at [296, 209] on input "1700" at bounding box center [286, 209] width 32 height 27
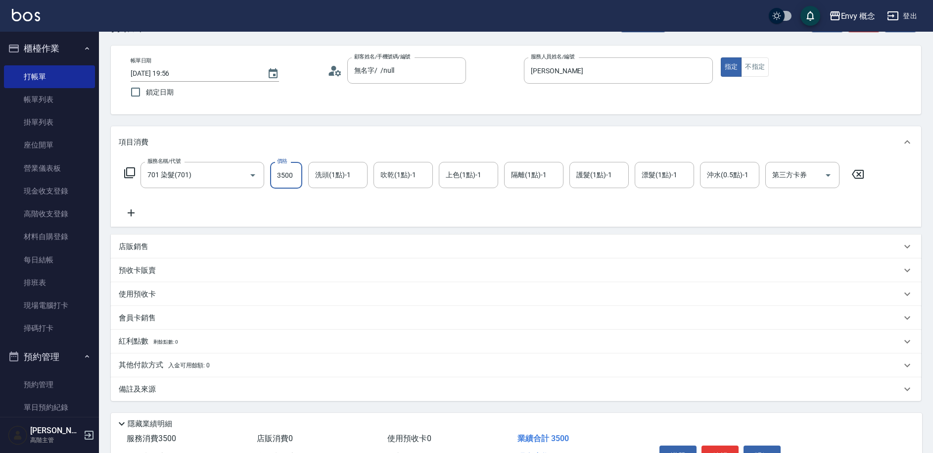
scroll to position [82, 0]
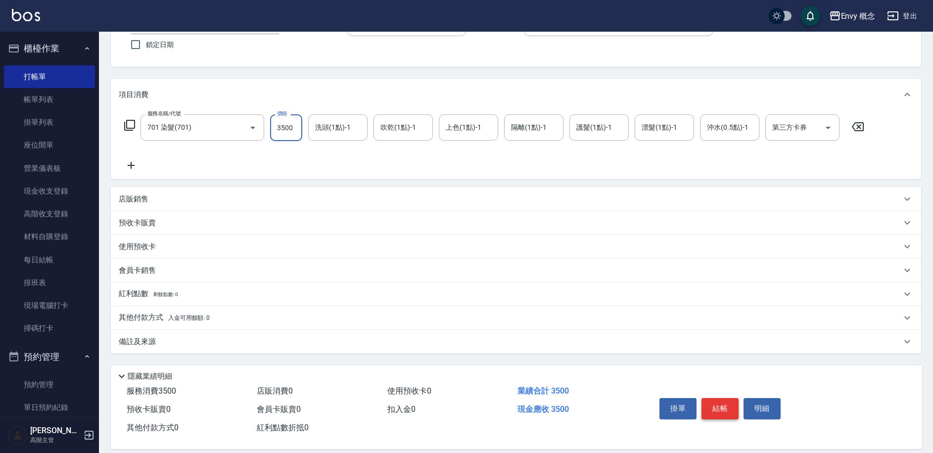
type input "3500"
click at [721, 408] on button "結帳" at bounding box center [720, 408] width 37 height 21
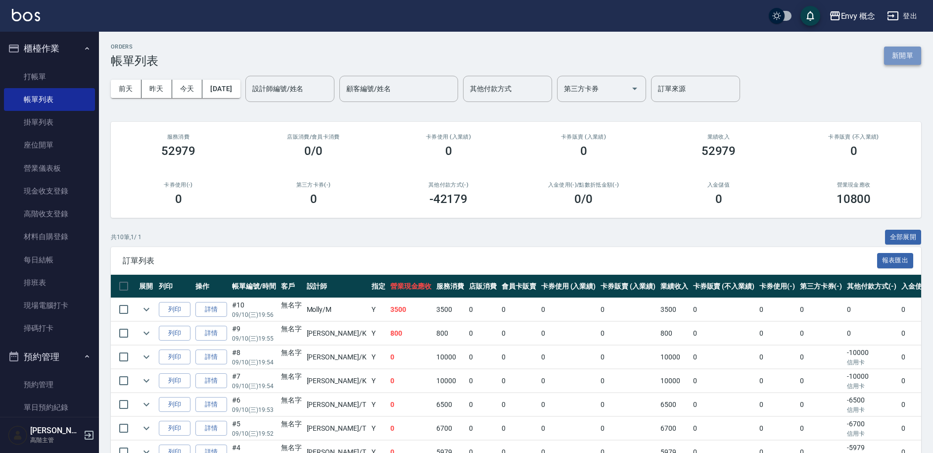
click at [901, 61] on button "新開單" at bounding box center [902, 56] width 37 height 18
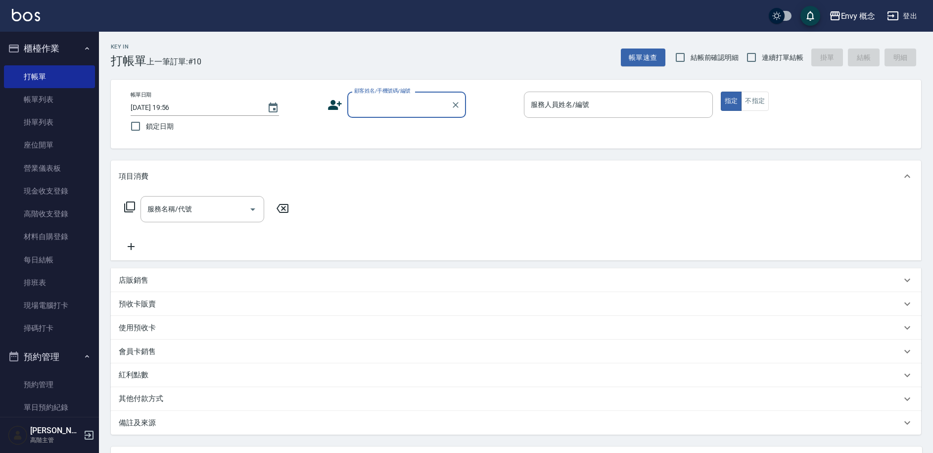
click at [380, 106] on input "顧客姓名/手機號碼/編號" at bounding box center [399, 104] width 95 height 17
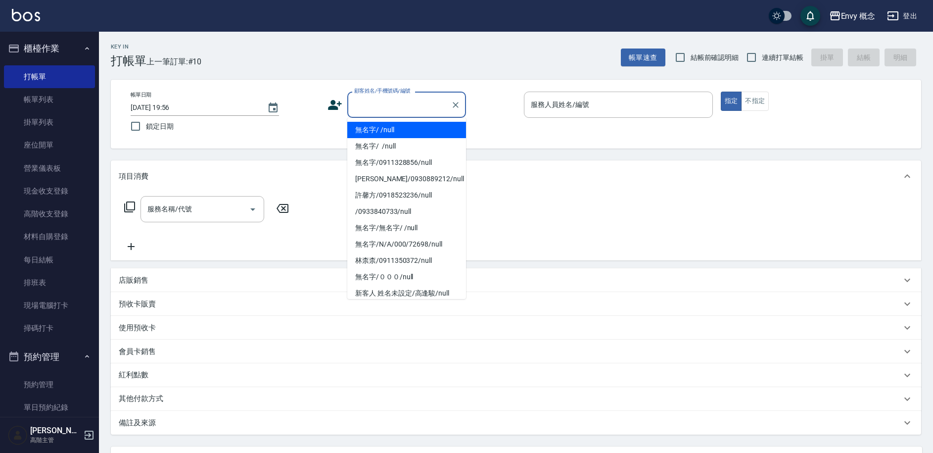
click at [390, 130] on li "無名字/ /null" at bounding box center [406, 130] width 119 height 16
type input "無名字/ /null"
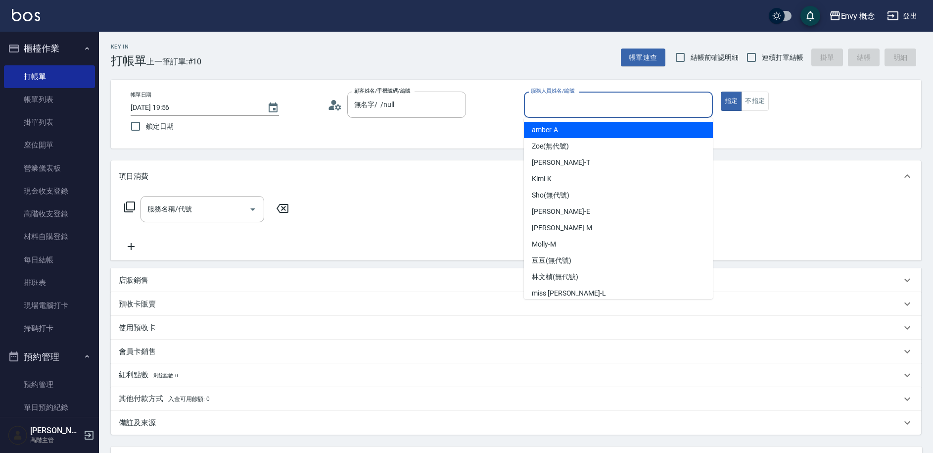
click at [554, 111] on input "服務人員姓名/編號" at bounding box center [618, 104] width 180 height 17
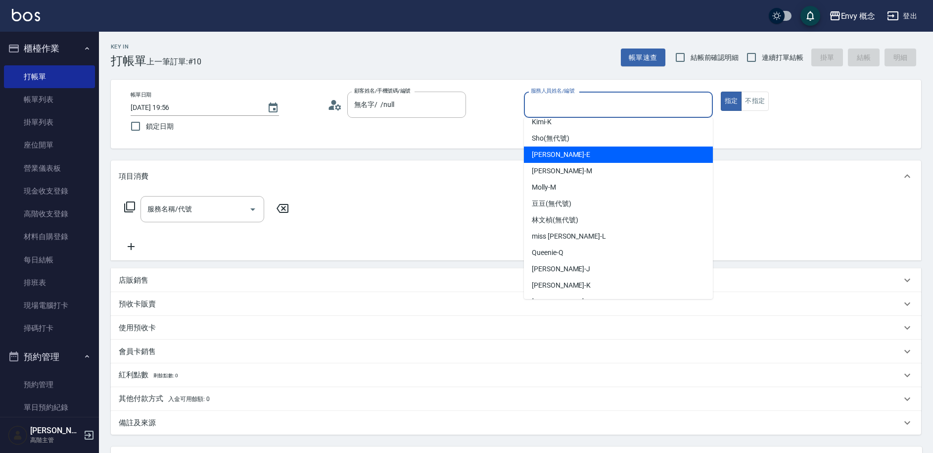
scroll to position [62, 0]
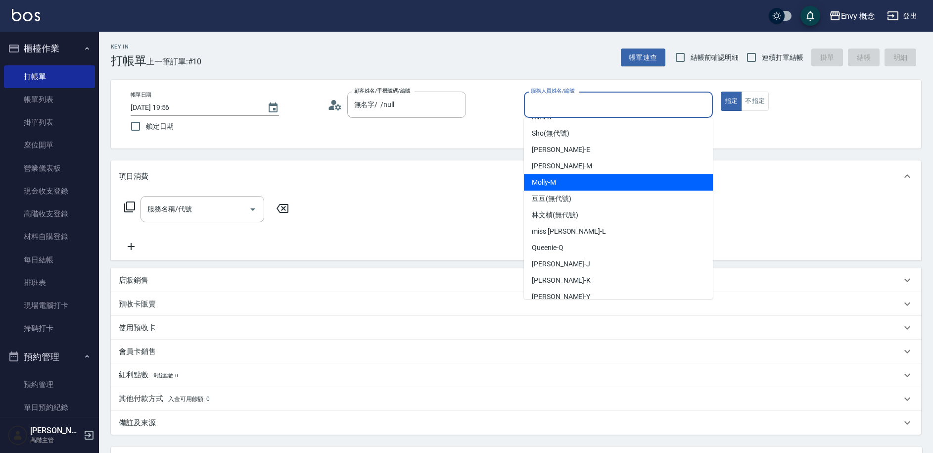
click at [568, 182] on div "Molly -M" at bounding box center [618, 182] width 189 height 16
type input "Molly-M"
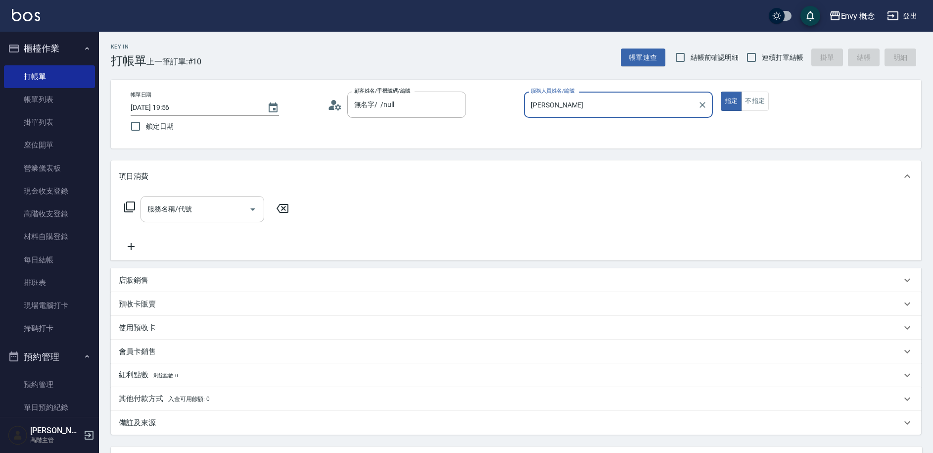
click at [159, 211] on input "服務名稱/代號" at bounding box center [195, 208] width 100 height 17
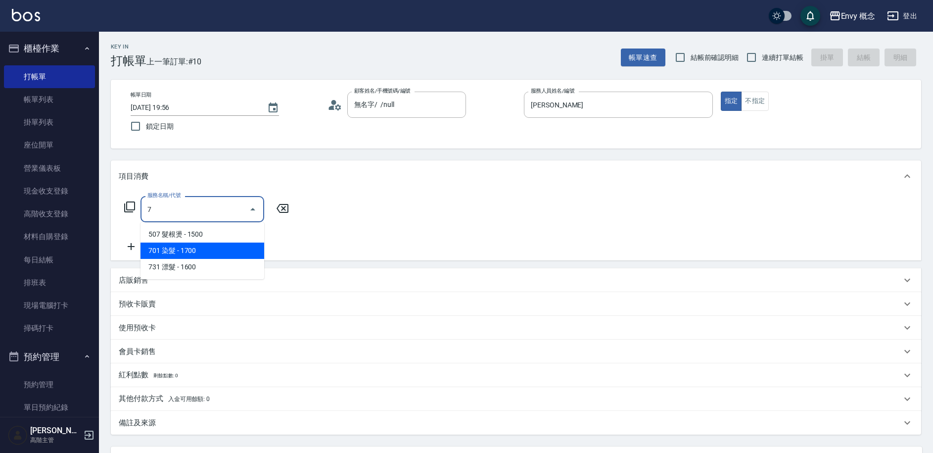
click at [188, 248] on span "701 染髮 - 1700" at bounding box center [203, 250] width 124 height 16
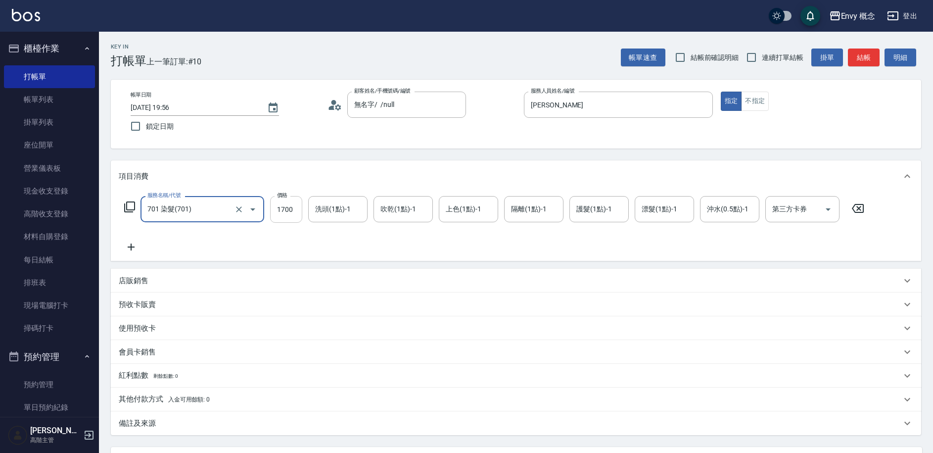
type input "701 染髮(701)"
click at [299, 209] on input "1700" at bounding box center [286, 209] width 32 height 27
type input "3500"
click at [157, 401] on p "其他付款方式 入金可用餘額: 0" at bounding box center [164, 399] width 91 height 11
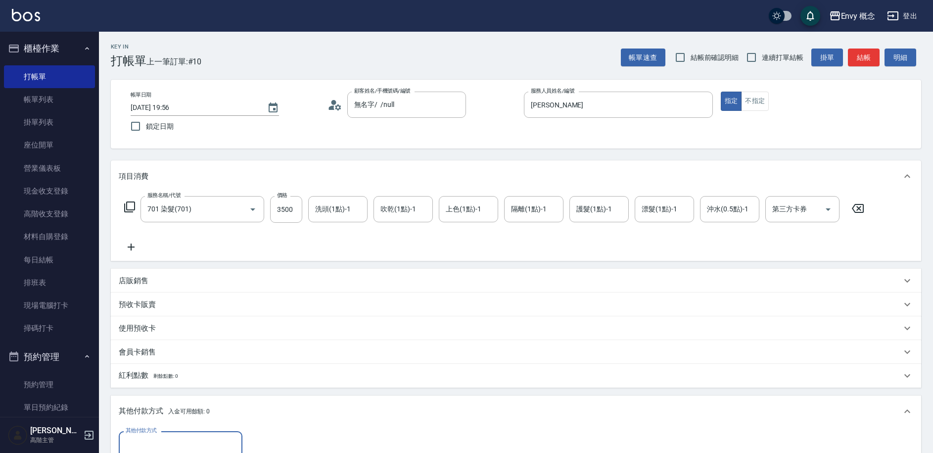
scroll to position [0, 0]
click at [162, 438] on input "其他付款方式" at bounding box center [180, 443] width 115 height 17
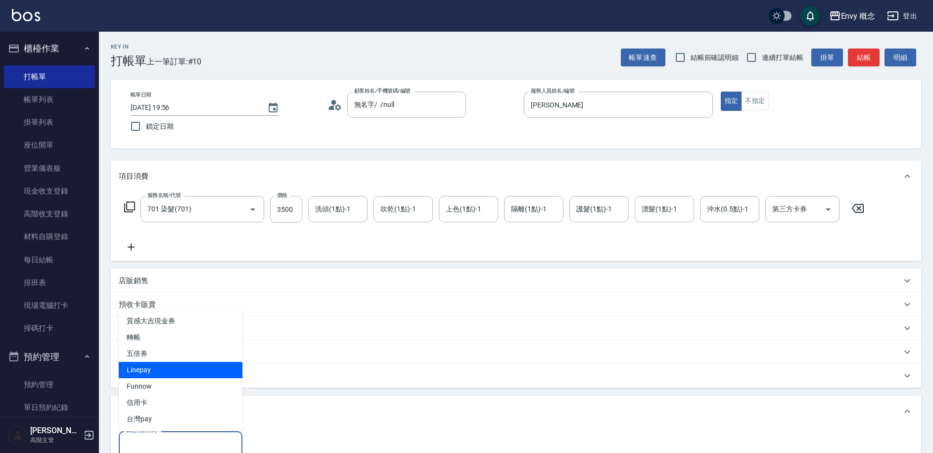
click at [165, 372] on span "Linepay" at bounding box center [181, 370] width 124 height 16
type input "Linepay"
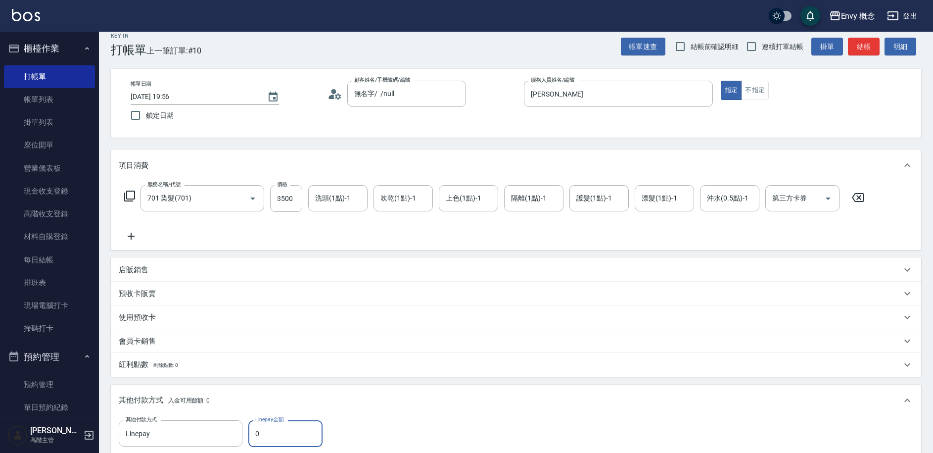
drag, startPoint x: 278, startPoint y: 439, endPoint x: 253, endPoint y: 443, distance: 25.0
click at [253, 443] on input "0" at bounding box center [285, 433] width 74 height 27
drag, startPoint x: 267, startPoint y: 435, endPoint x: 253, endPoint y: 433, distance: 14.1
click at [253, 433] on input "0" at bounding box center [285, 432] width 74 height 27
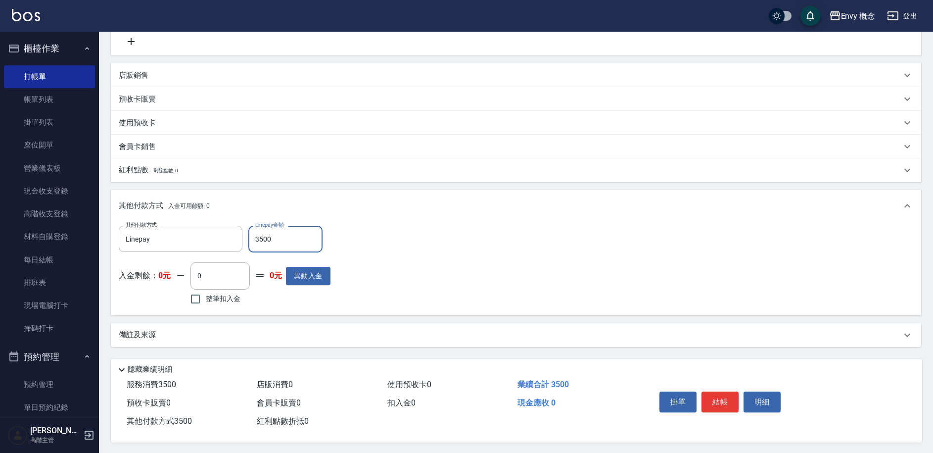
scroll to position [211, 0]
type input "3500"
click at [714, 392] on button "結帳" at bounding box center [720, 400] width 37 height 21
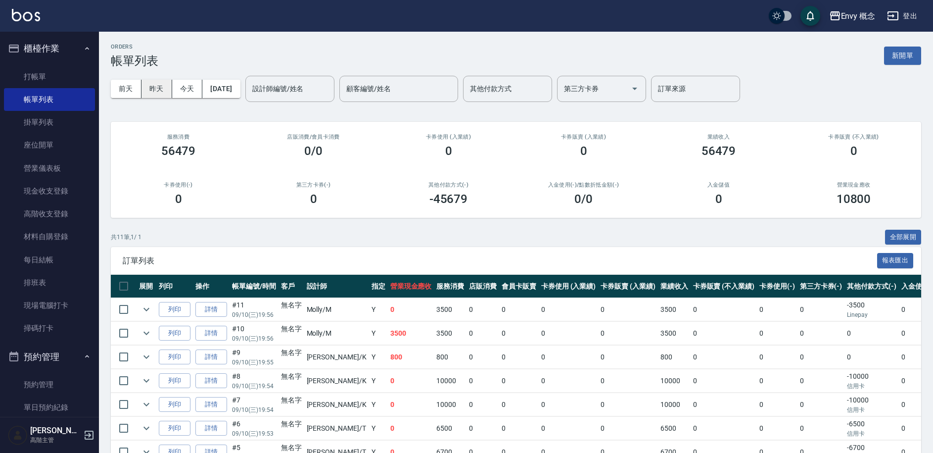
click at [156, 90] on button "昨天" at bounding box center [157, 89] width 31 height 18
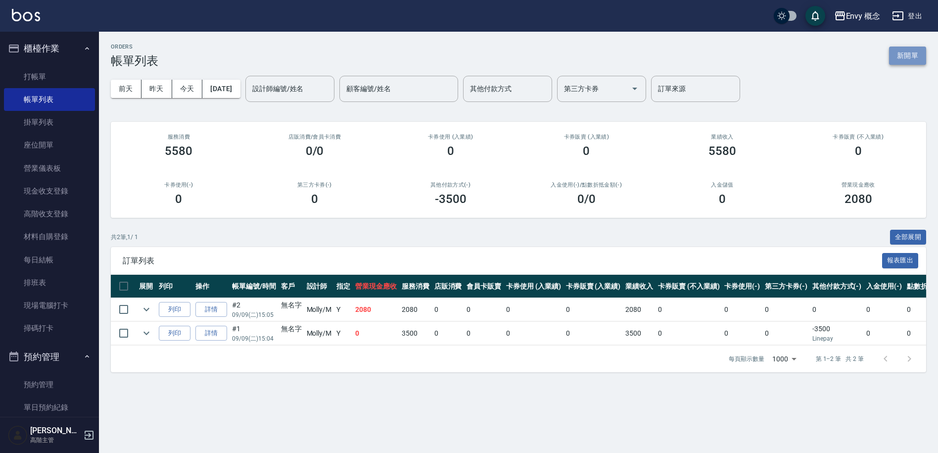
click at [914, 54] on button "新開單" at bounding box center [907, 56] width 37 height 18
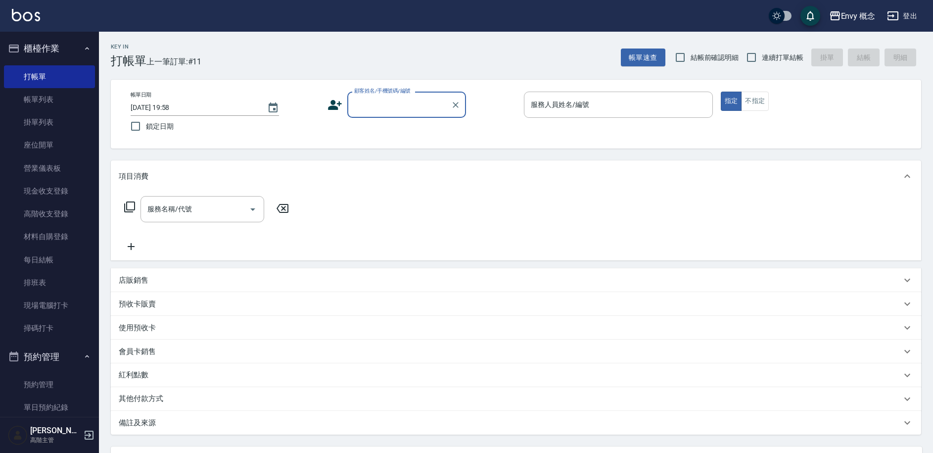
click at [385, 106] on input "顧客姓名/手機號碼/編號" at bounding box center [399, 104] width 95 height 17
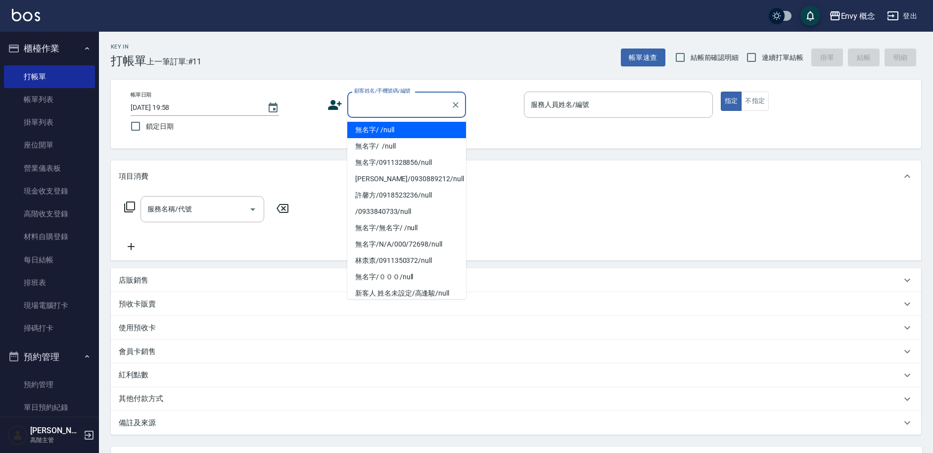
click at [391, 132] on li "無名字/ /null" at bounding box center [406, 130] width 119 height 16
type input "無名字/ /null"
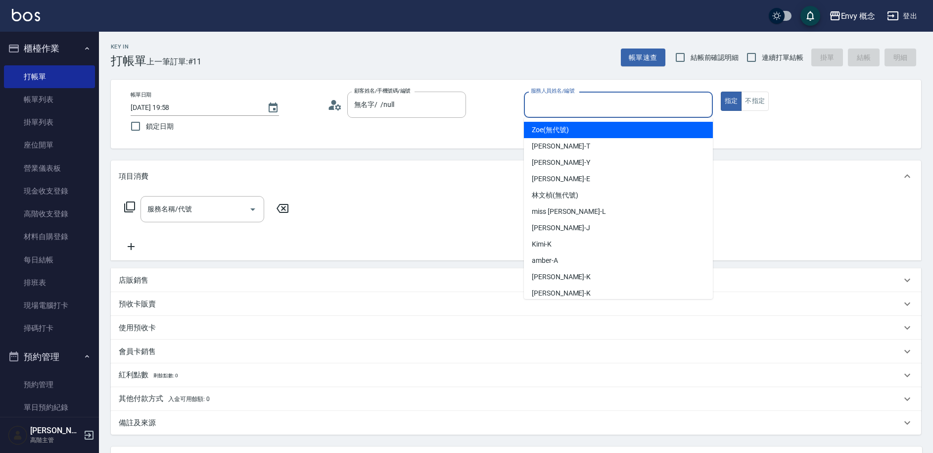
click at [582, 99] on input "服務人員姓名/編號" at bounding box center [618, 104] width 180 height 17
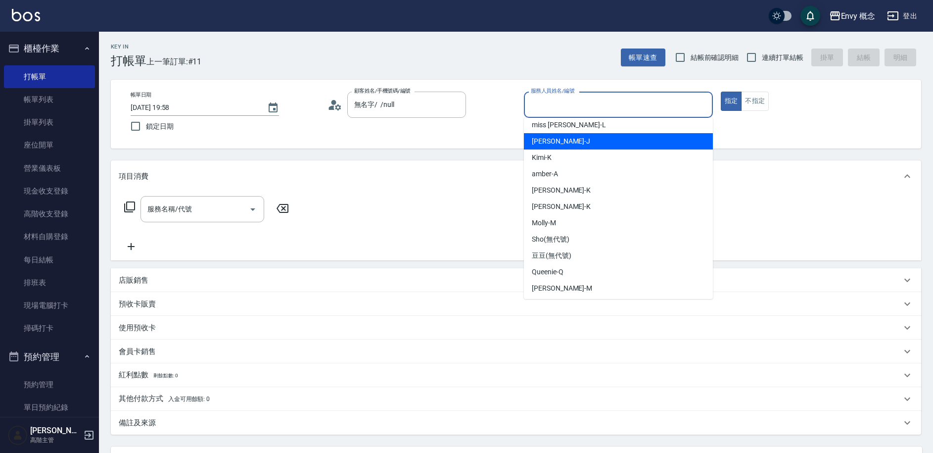
scroll to position [88, 0]
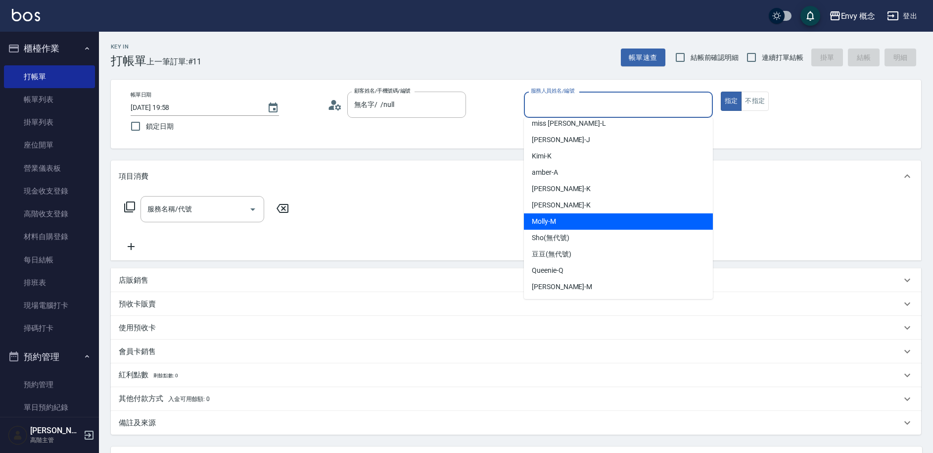
click at [572, 218] on div "Molly -M" at bounding box center [618, 221] width 189 height 16
type input "Molly-M"
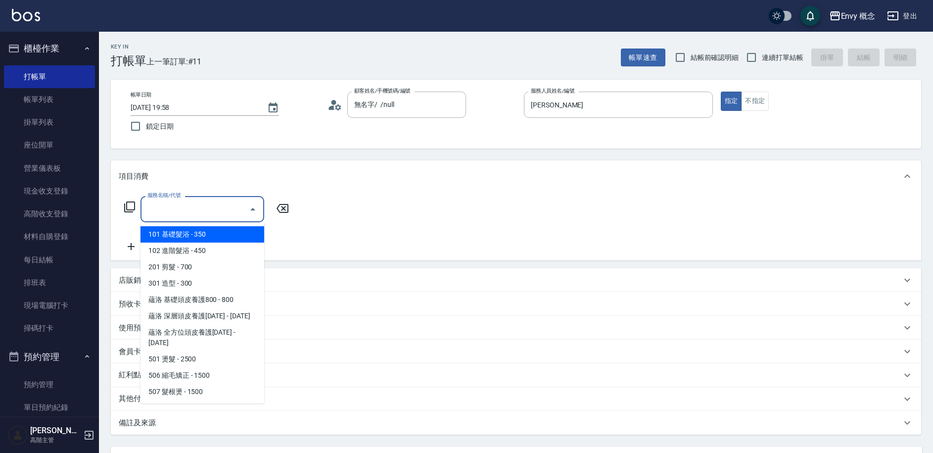
click at [180, 213] on input "服務名稱/代號" at bounding box center [195, 208] width 100 height 17
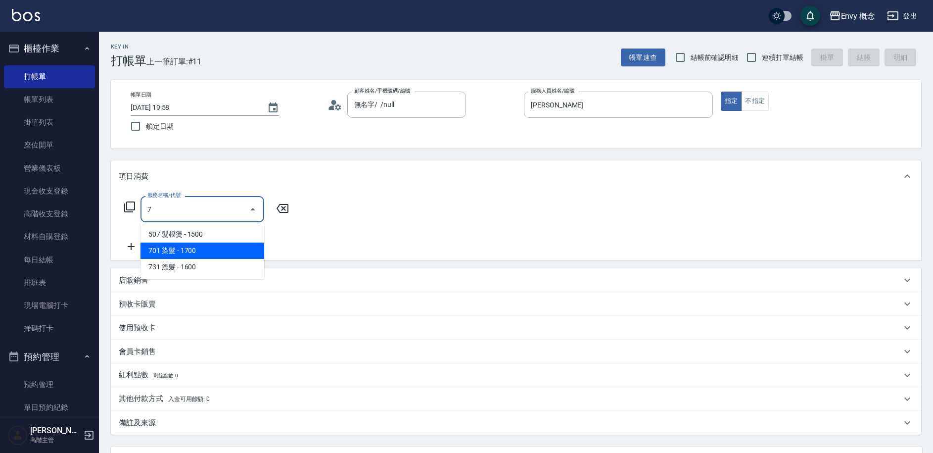
click at [184, 254] on span "701 染髮 - 1700" at bounding box center [203, 250] width 124 height 16
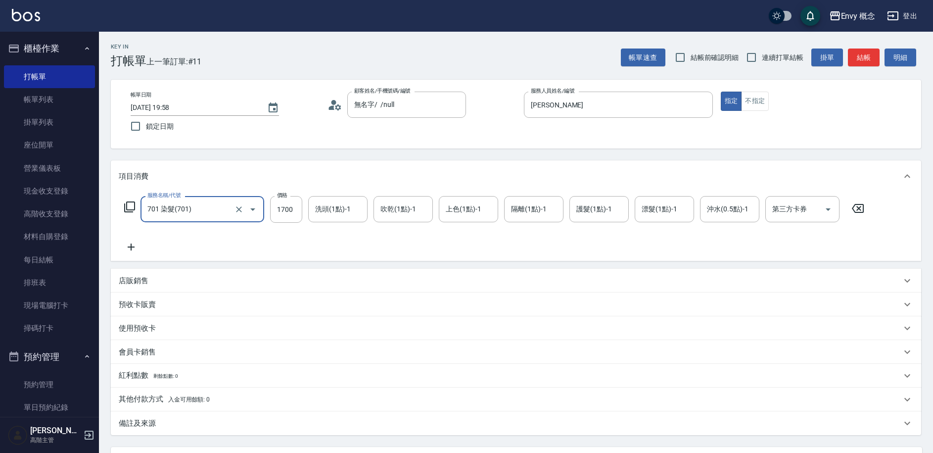
type input "701 染髮(701)"
click at [294, 208] on input "1700" at bounding box center [286, 209] width 32 height 27
type input "2000"
click at [155, 398] on p "其他付款方式 入金可用餘額: 0" at bounding box center [164, 399] width 91 height 11
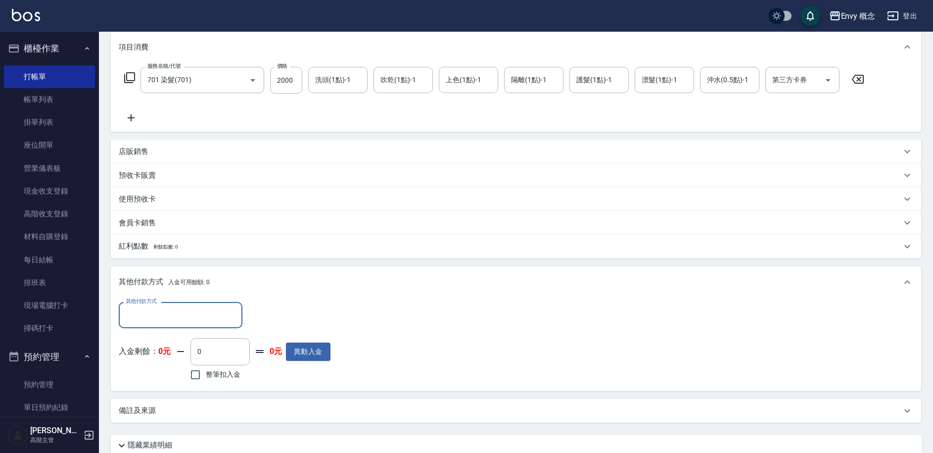
scroll to position [131, 0]
click at [166, 317] on input "其他付款方式" at bounding box center [180, 313] width 115 height 17
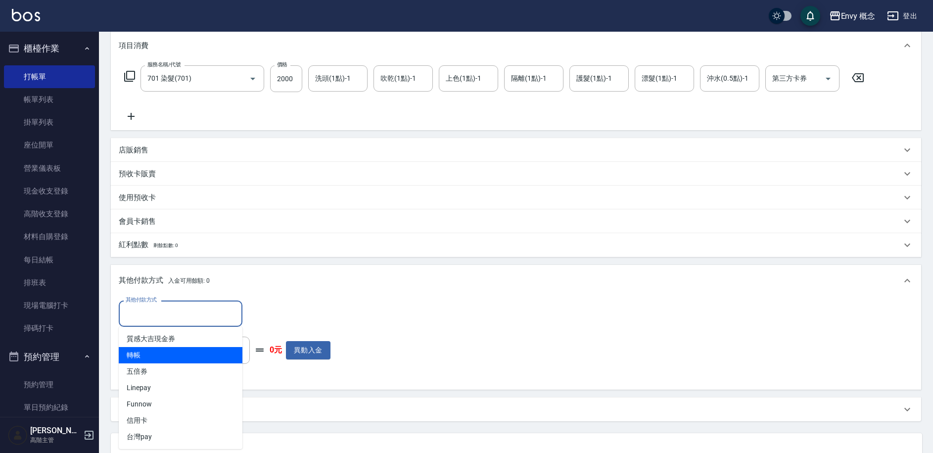
click at [166, 350] on span "轉帳" at bounding box center [181, 355] width 124 height 16
type input "轉帳"
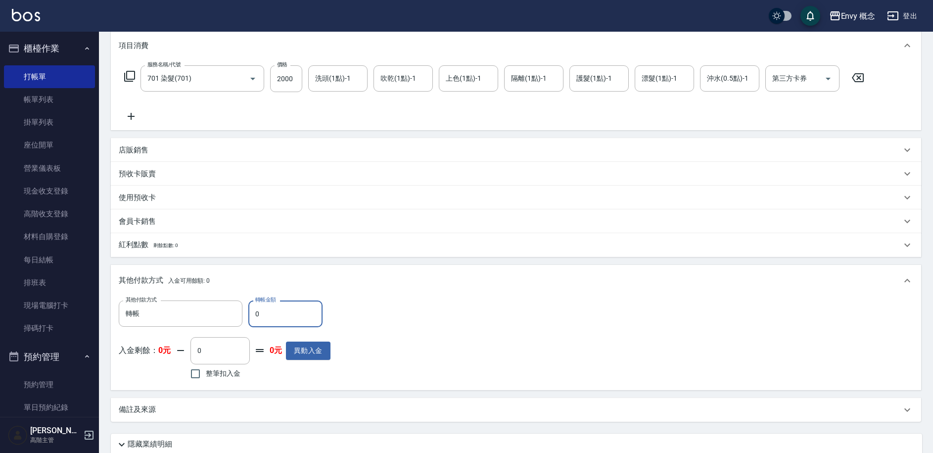
drag, startPoint x: 260, startPoint y: 317, endPoint x: 252, endPoint y: 313, distance: 9.1
click at [252, 313] on input "0" at bounding box center [285, 313] width 74 height 27
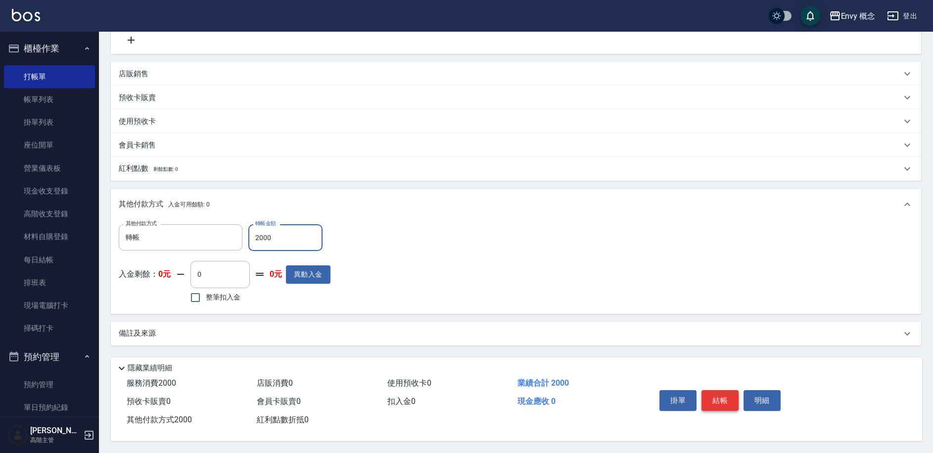
type input "2000"
click at [713, 399] on button "結帳" at bounding box center [720, 400] width 37 height 21
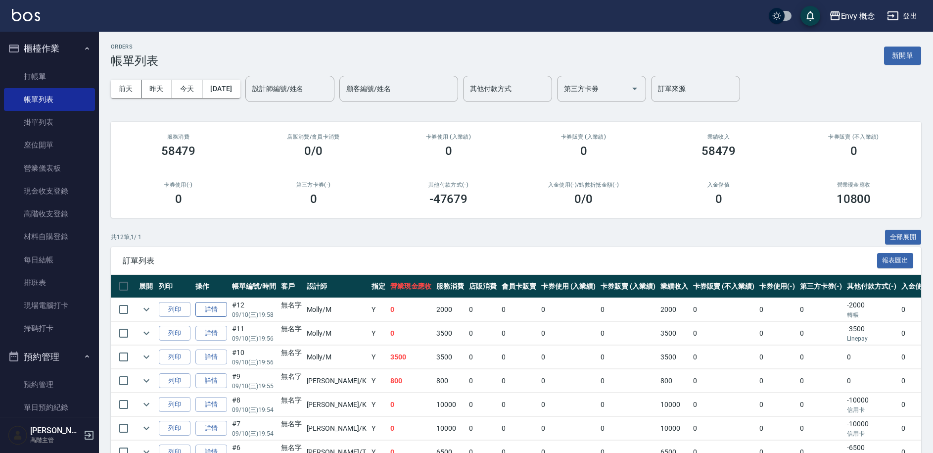
click at [200, 312] on link "詳情" at bounding box center [211, 309] width 32 height 15
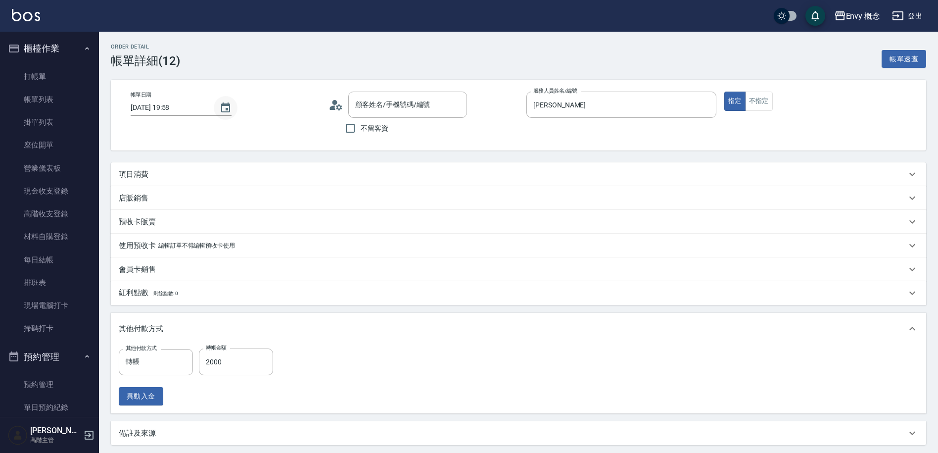
type input "2025/09/10 19:58"
type input "Molly-M"
click at [225, 110] on icon "Choose date, selected date is 2025-09-10" at bounding box center [226, 108] width 12 height 12
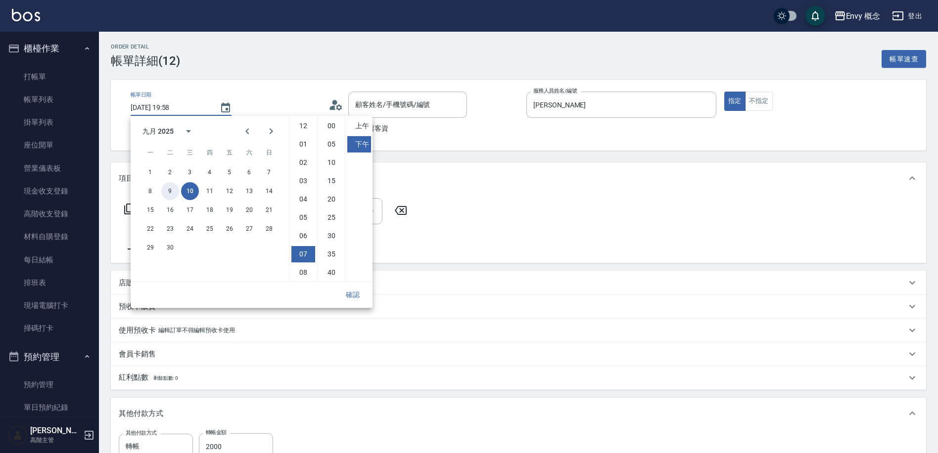
click at [171, 194] on button "9" at bounding box center [170, 191] width 18 height 18
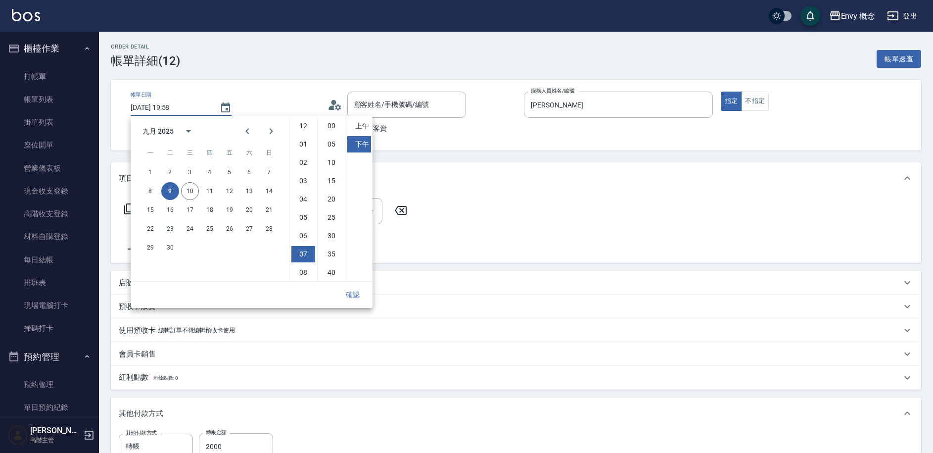
type input "2025/09/09 19:58"
click at [358, 294] on button "確認" at bounding box center [353, 295] width 32 height 18
type input "無名字/ /null"
type input "701 染髮(701)"
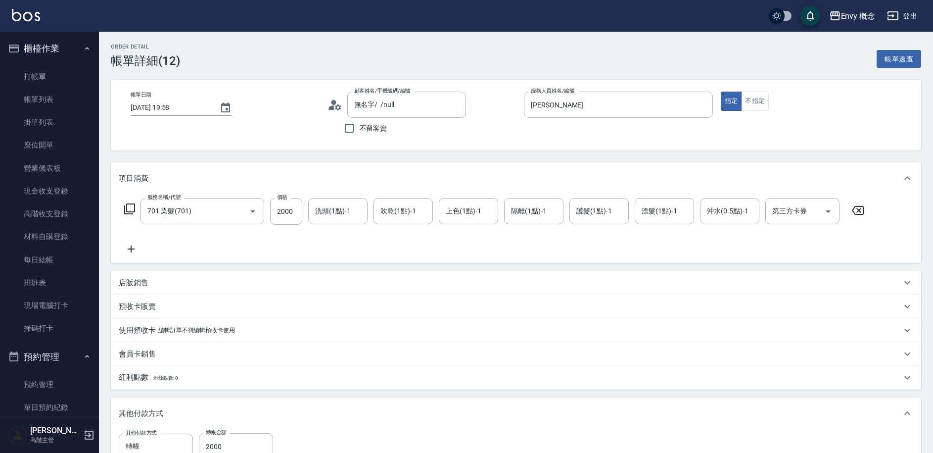
scroll to position [184, 0]
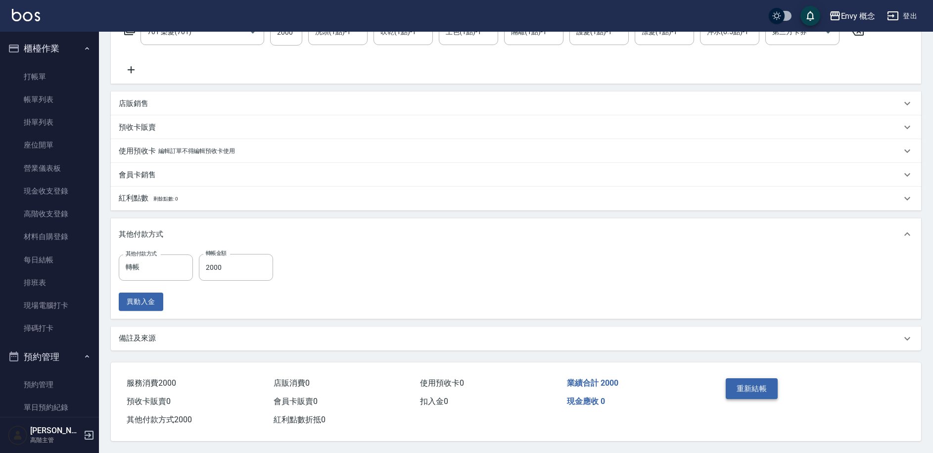
click at [765, 381] on button "重新結帳" at bounding box center [752, 388] width 52 height 21
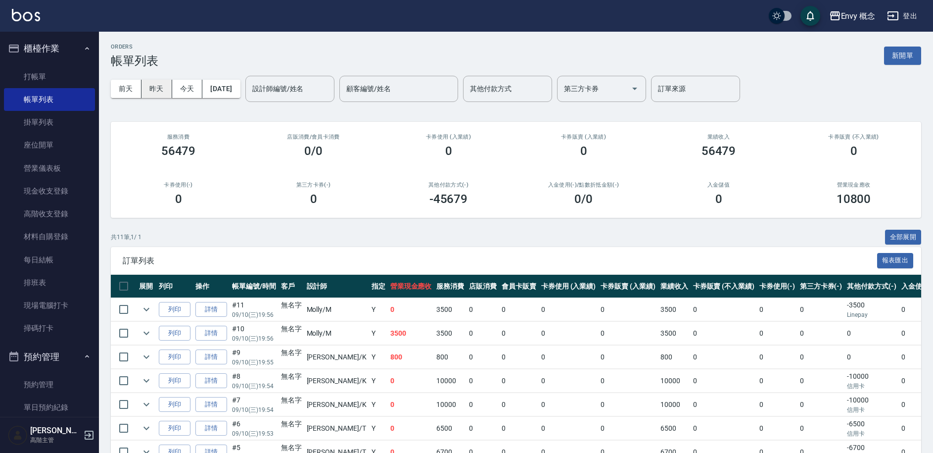
click at [161, 96] on button "昨天" at bounding box center [157, 89] width 31 height 18
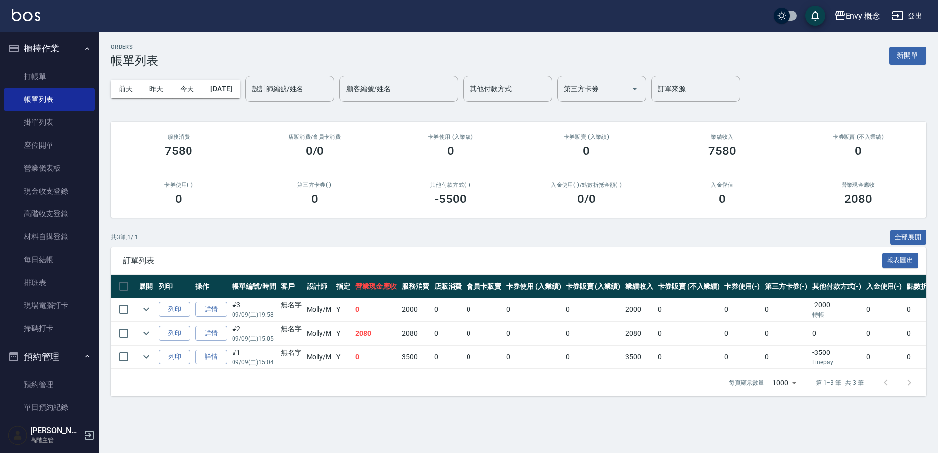
click at [906, 57] on button "新開單" at bounding box center [907, 56] width 37 height 18
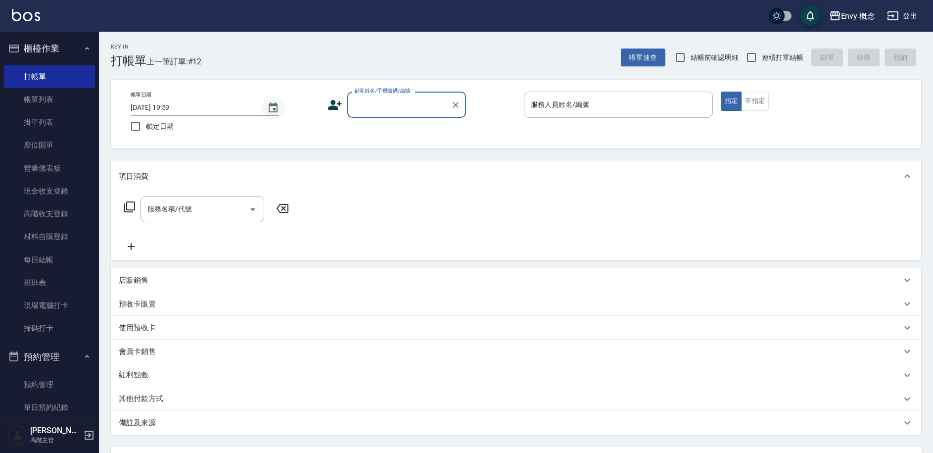
click at [278, 110] on icon "Choose date, selected date is 2025-09-10" at bounding box center [273, 108] width 12 height 12
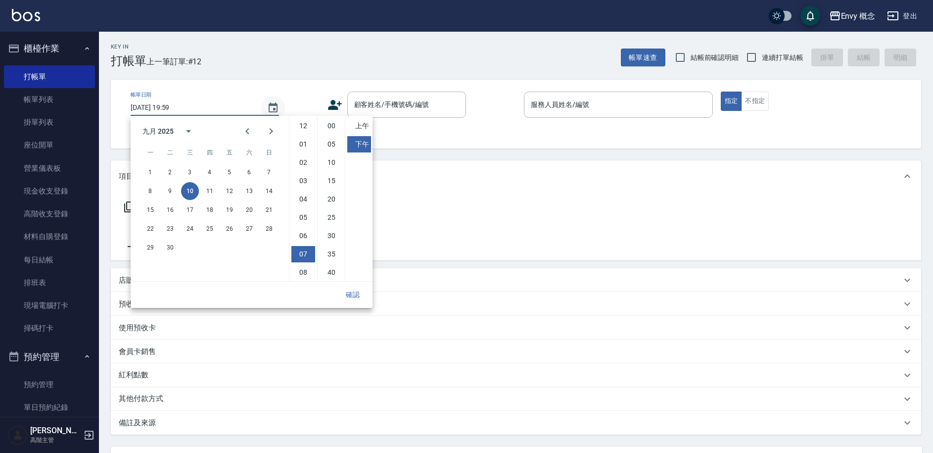
scroll to position [55, 0]
click at [177, 193] on button "9" at bounding box center [170, 191] width 18 height 18
type input "2025/09/09 19:59"
click at [349, 294] on button "確認" at bounding box center [353, 295] width 32 height 18
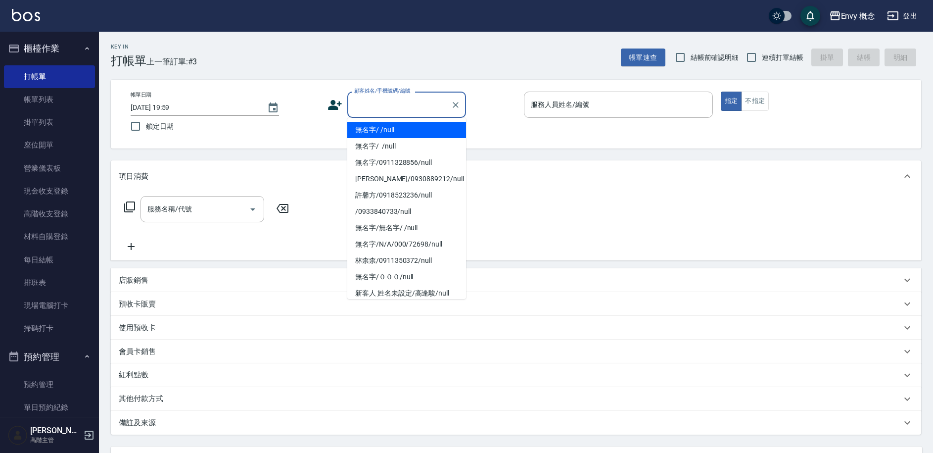
click at [408, 108] on input "顧客姓名/手機號碼/編號" at bounding box center [399, 104] width 95 height 17
click at [402, 133] on li "無名字/ /null" at bounding box center [406, 130] width 119 height 16
type input "無名字/ /null"
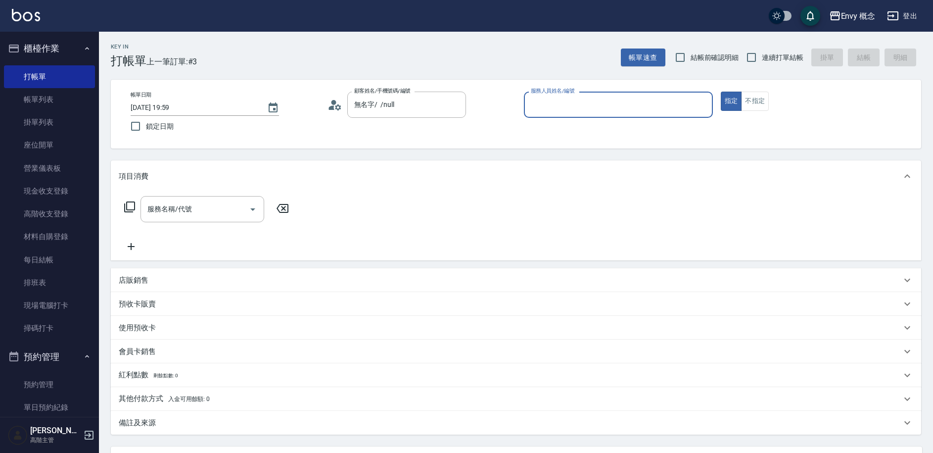
click at [554, 106] on input "服務人員姓名/編號" at bounding box center [618, 104] width 180 height 17
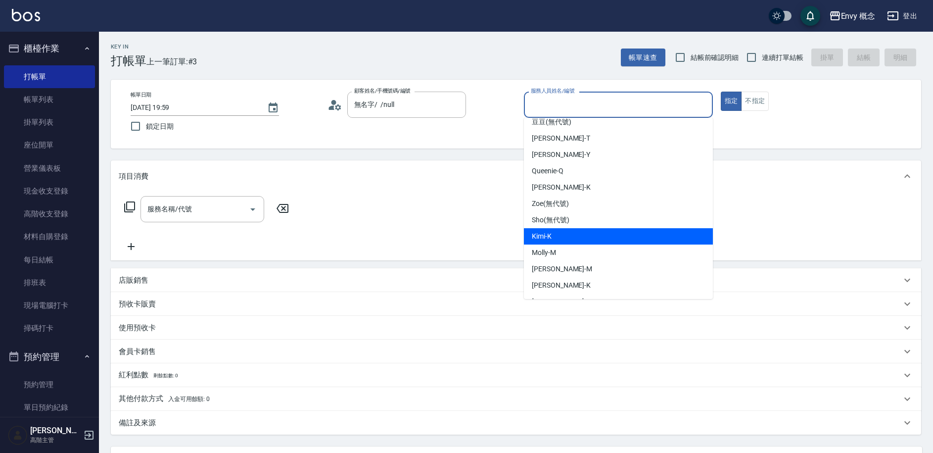
scroll to position [16, 0]
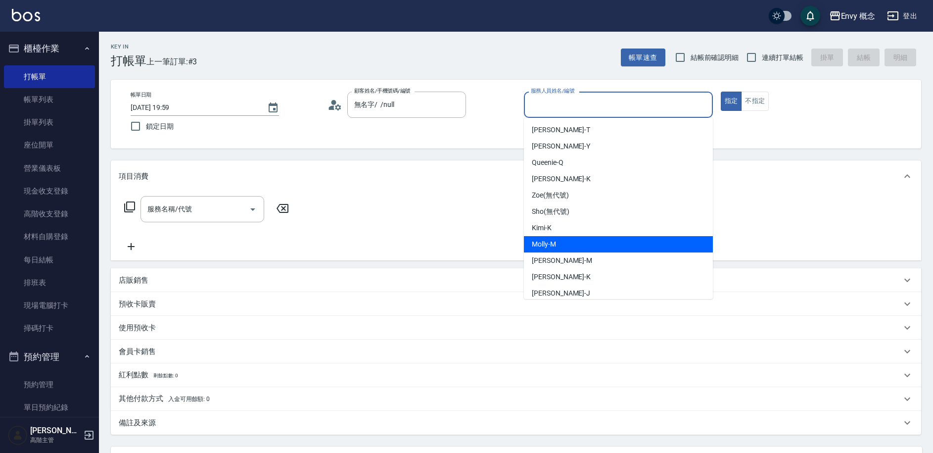
click at [563, 242] on div "Molly -M" at bounding box center [618, 244] width 189 height 16
type input "Molly-M"
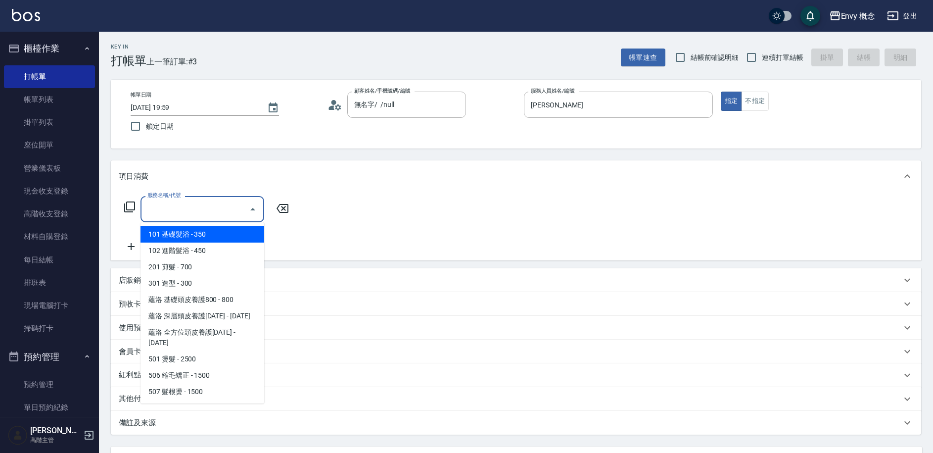
click at [199, 216] on input "服務名稱/代號" at bounding box center [195, 208] width 100 height 17
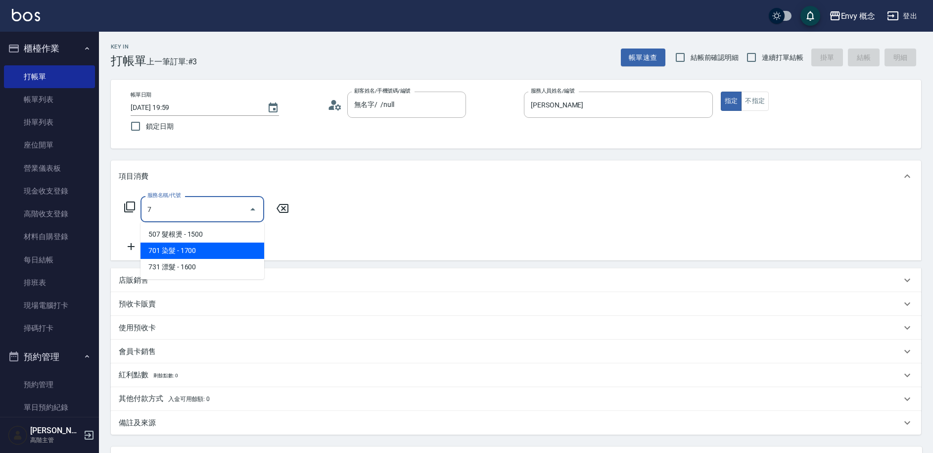
click at [203, 242] on span "701 染髮 - 1700" at bounding box center [203, 250] width 124 height 16
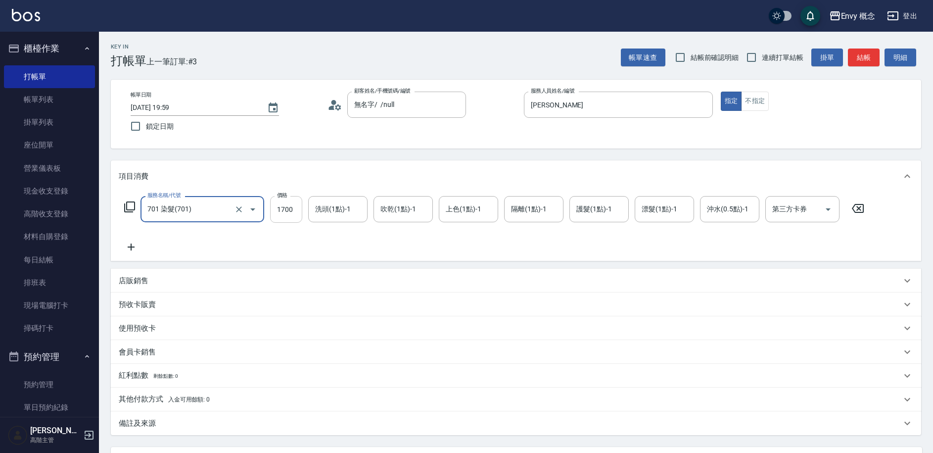
type input "701 染髮(701)"
click at [295, 211] on input "1700" at bounding box center [286, 209] width 32 height 27
type input "4500"
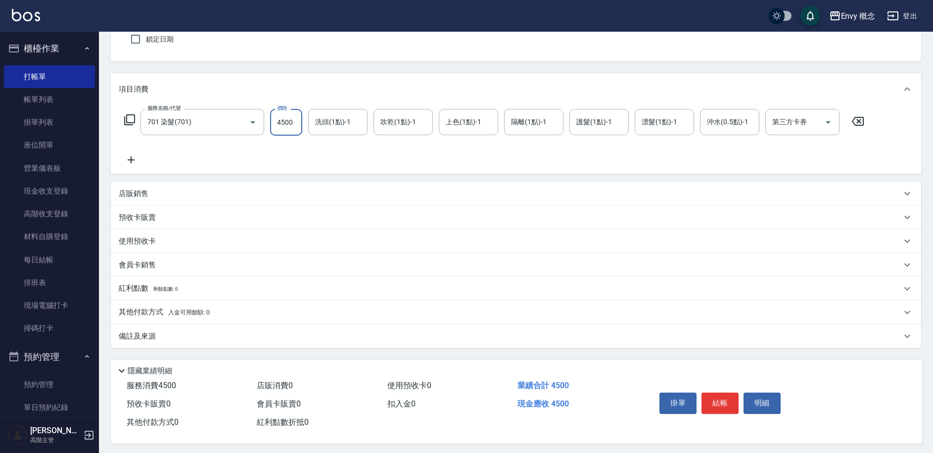
scroll to position [94, 0]
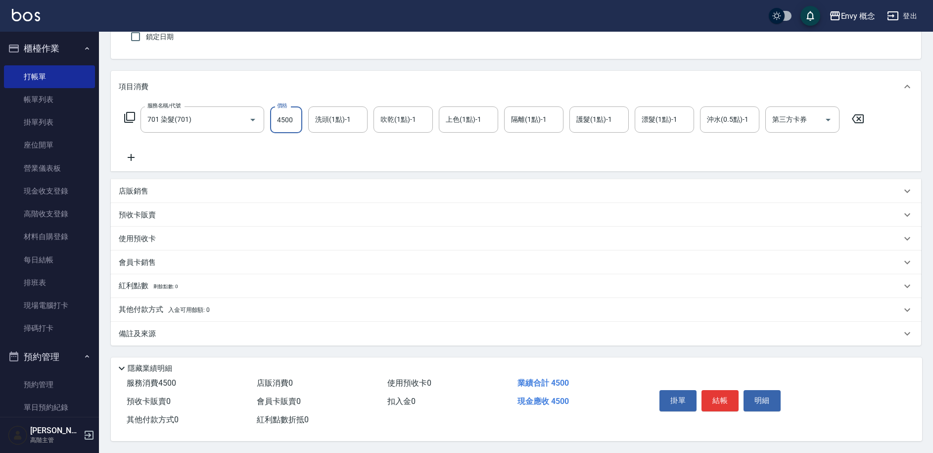
click at [150, 308] on p "其他付款方式 入金可用餘額: 0" at bounding box center [164, 309] width 91 height 11
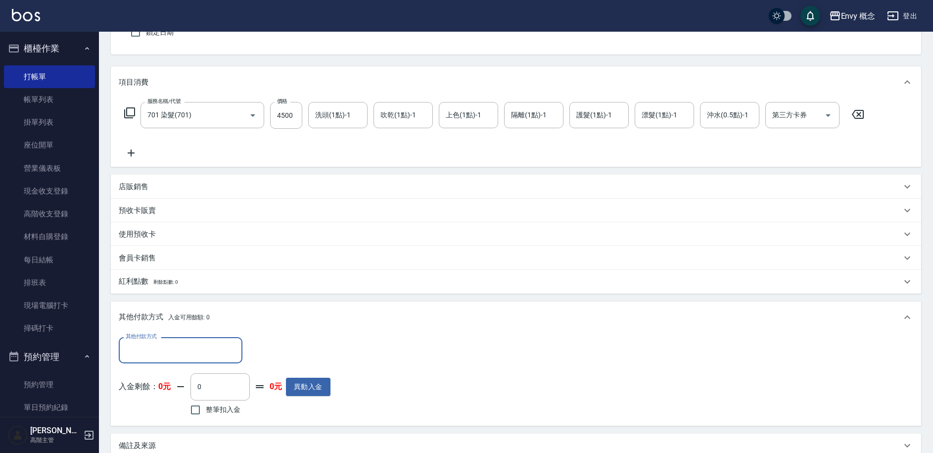
scroll to position [0, 0]
click at [155, 349] on input "其他付款方式" at bounding box center [180, 349] width 115 height 17
click at [174, 344] on input "其他付款方式" at bounding box center [180, 349] width 115 height 17
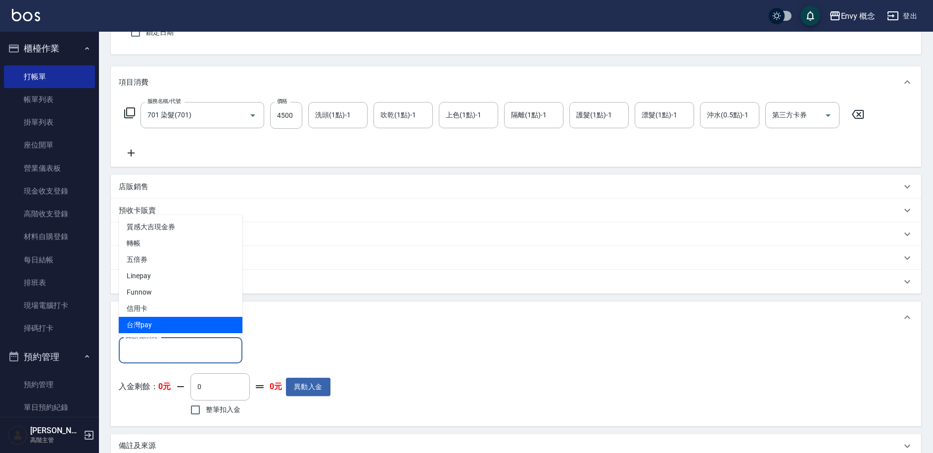
click at [373, 314] on div "其他付款方式 入金可用餘額: 0" at bounding box center [510, 317] width 783 height 11
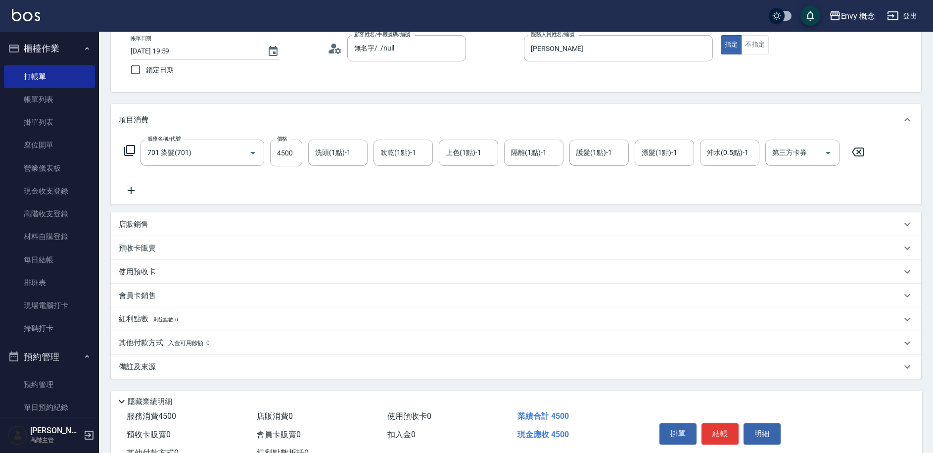
scroll to position [94, 0]
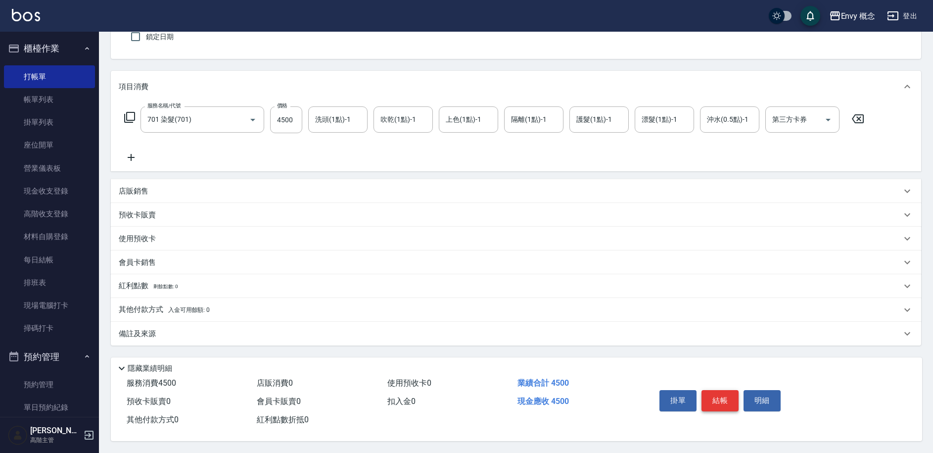
click at [723, 393] on button "結帳" at bounding box center [720, 400] width 37 height 21
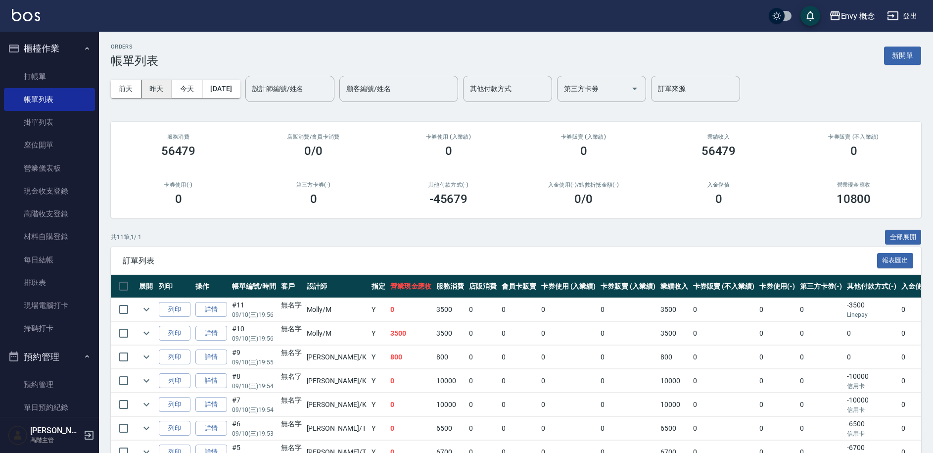
click at [158, 90] on button "昨天" at bounding box center [157, 89] width 31 height 18
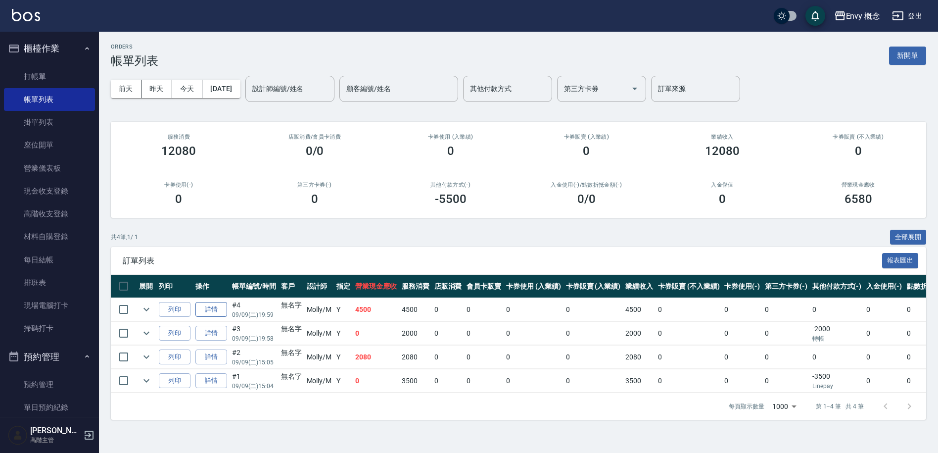
click at [218, 312] on link "詳情" at bounding box center [211, 309] width 32 height 15
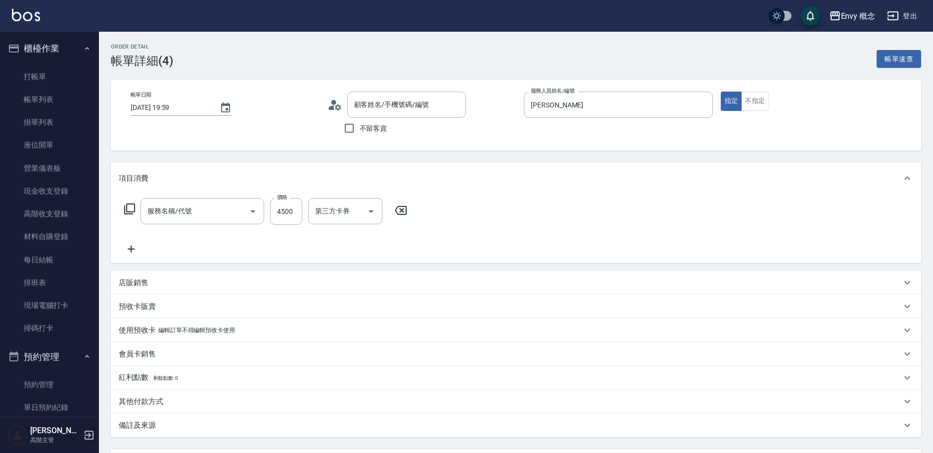
type input "2025/09/09 19:59"
type input "Molly-M"
type input "701 染髮(701)"
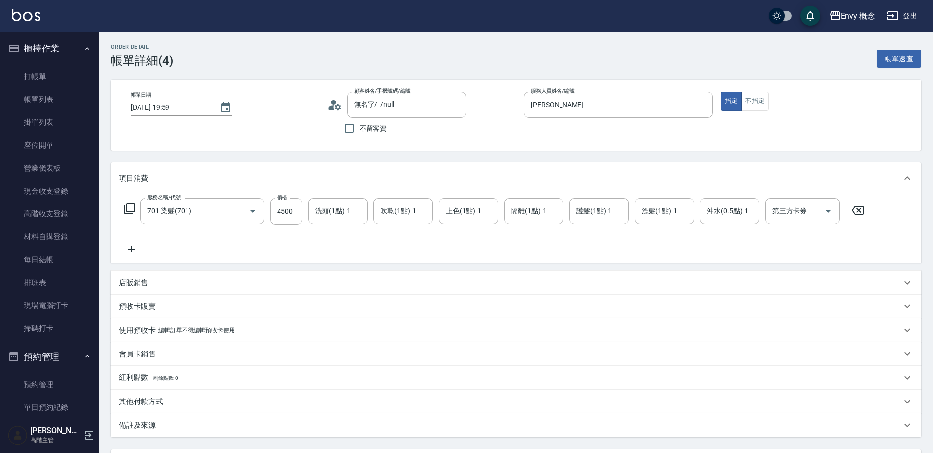
type input "無名字/ /null"
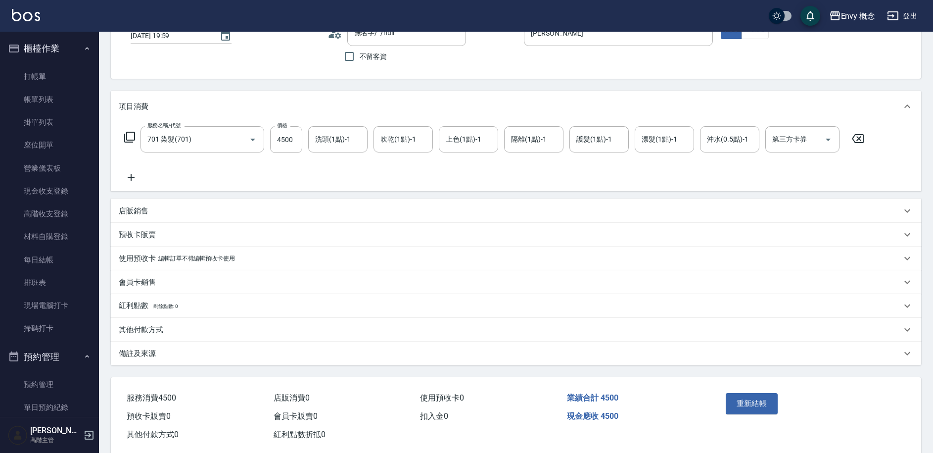
scroll to position [73, 0]
click at [295, 144] on input "4500" at bounding box center [286, 138] width 32 height 27
type input "4300"
click at [744, 399] on button "重新結帳" at bounding box center [752, 401] width 52 height 21
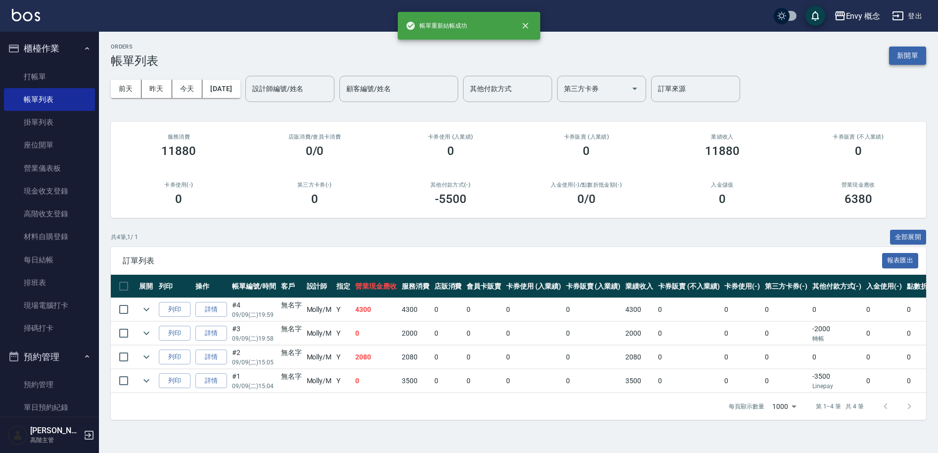
click at [901, 56] on button "新開單" at bounding box center [907, 56] width 37 height 18
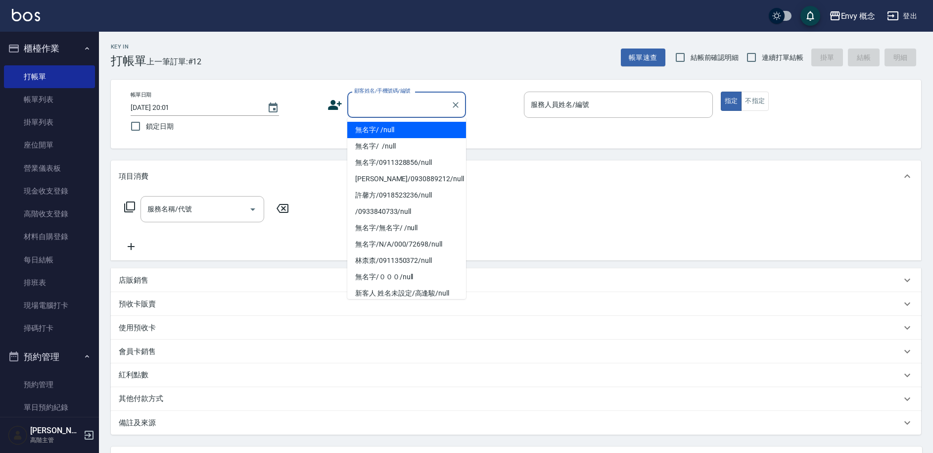
click at [365, 103] on input "顧客姓名/手機號碼/編號" at bounding box center [399, 104] width 95 height 17
click at [384, 135] on li "無名字/ /null" at bounding box center [406, 130] width 119 height 16
type input "無名字/ /null"
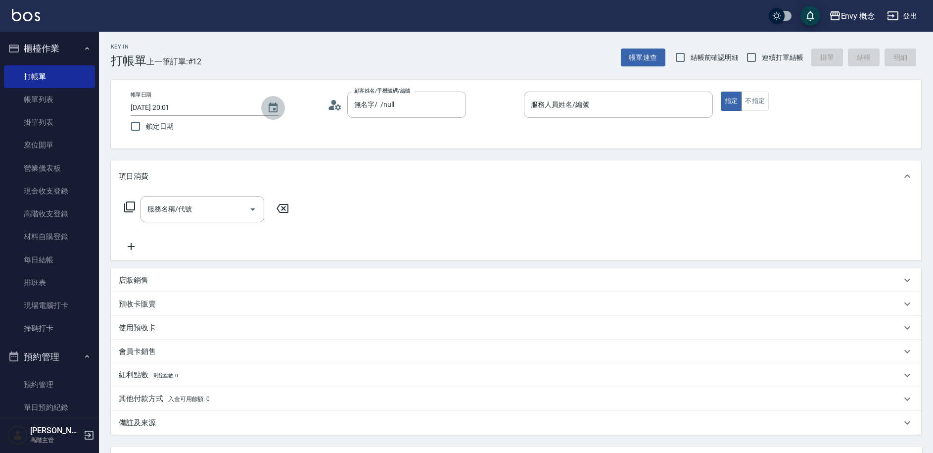
click at [271, 113] on icon "Choose date, selected date is 2025-09-10" at bounding box center [273, 108] width 12 height 12
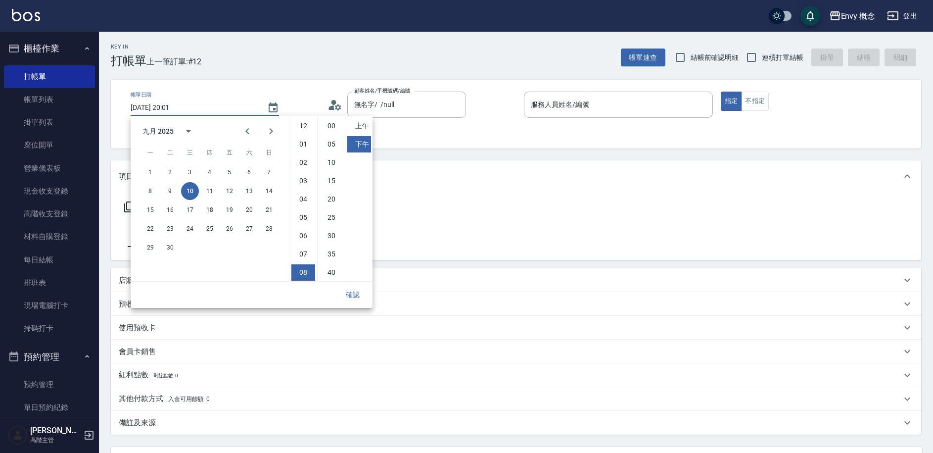
scroll to position [55, 0]
click at [174, 191] on button "9" at bounding box center [170, 191] width 18 height 18
type input "2025/09/09 20:01"
click at [356, 293] on button "確認" at bounding box center [353, 295] width 32 height 18
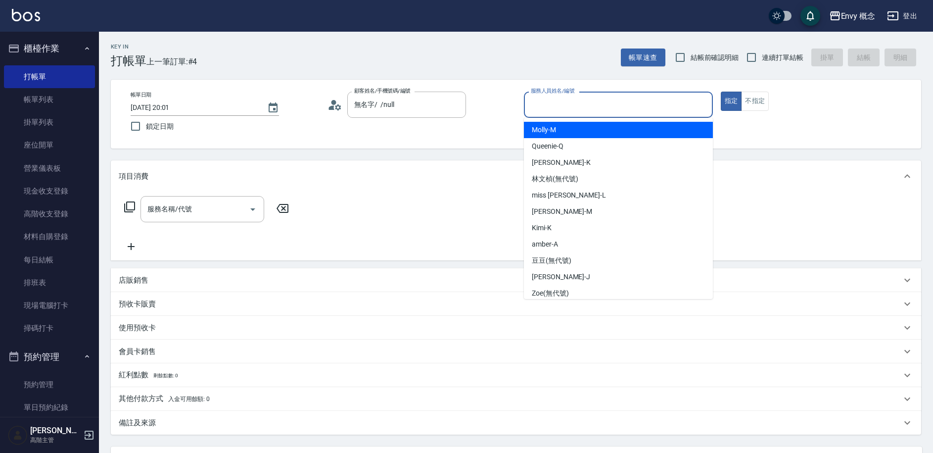
click at [584, 99] on input "服務人員姓名/編號" at bounding box center [618, 104] width 180 height 17
click at [578, 136] on div "Molly -M" at bounding box center [618, 130] width 189 height 16
type input "Molly-M"
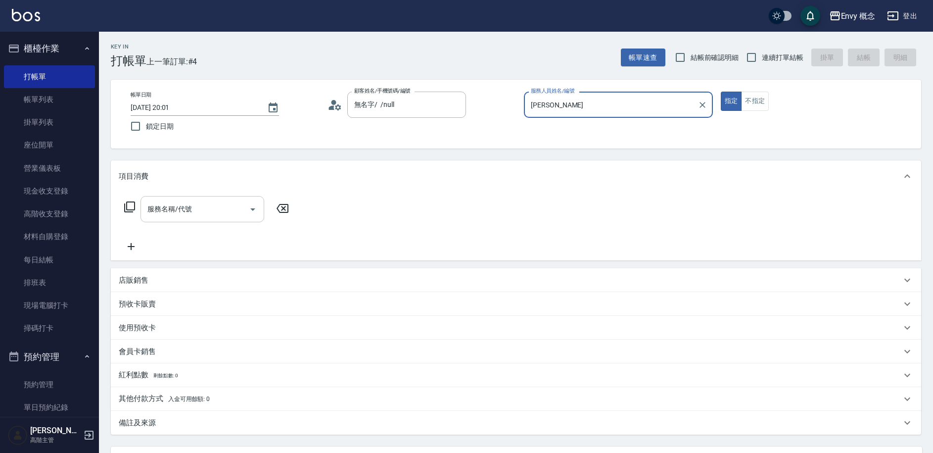
click at [210, 213] on input "服務名稱/代號" at bounding box center [195, 208] width 100 height 17
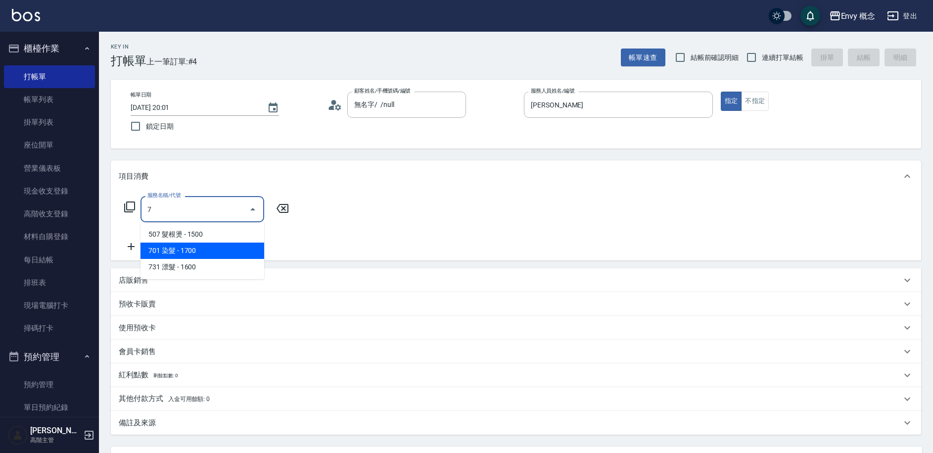
click at [212, 245] on span "701 染髮 - 1700" at bounding box center [203, 250] width 124 height 16
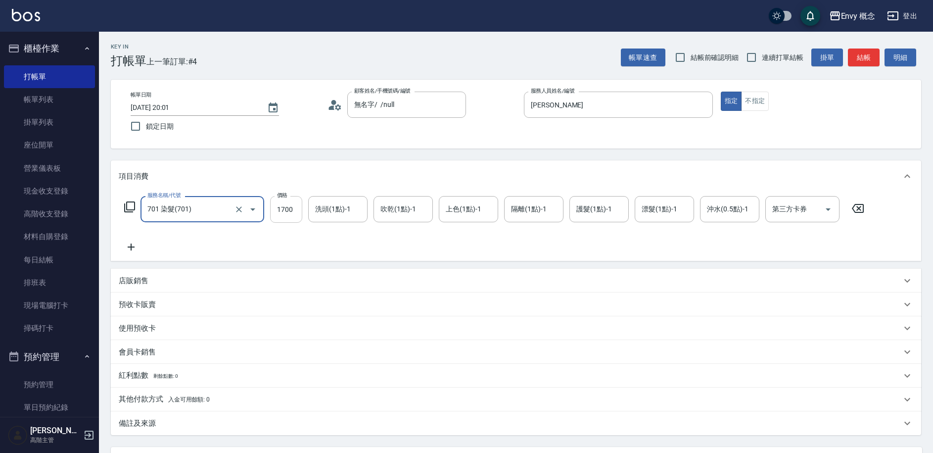
type input "701 染髮(701)"
click at [298, 211] on input "1700" at bounding box center [286, 209] width 32 height 27
type input "10000"
click at [147, 281] on p "店販銷售" at bounding box center [134, 281] width 30 height 10
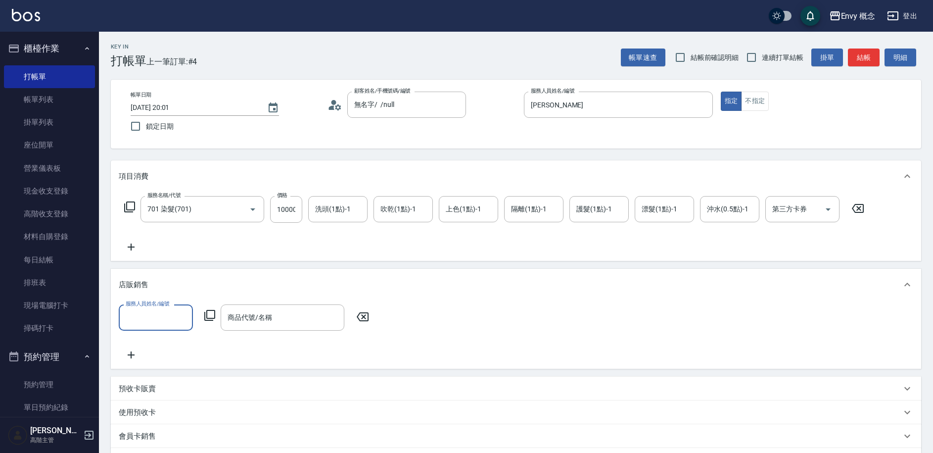
scroll to position [0, 0]
click at [151, 322] on input "服務人員姓名/編號" at bounding box center [155, 317] width 65 height 17
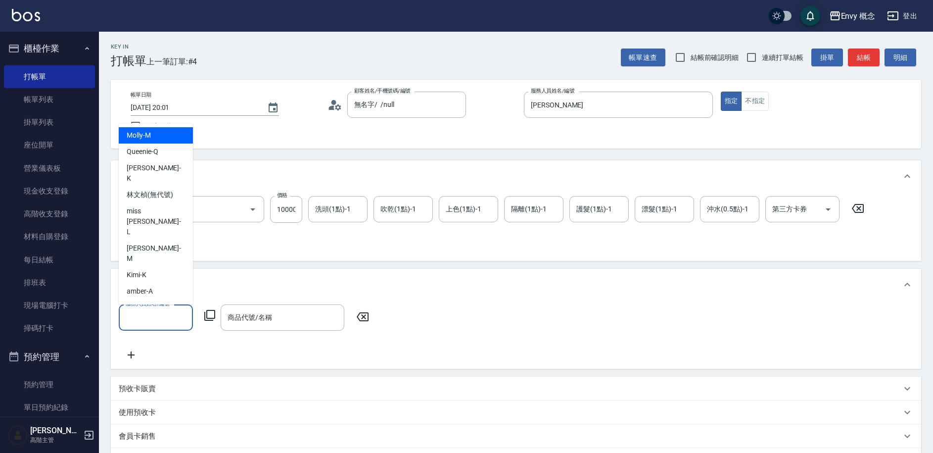
click at [157, 138] on div "Molly -M" at bounding box center [156, 135] width 74 height 16
type input "Molly-M"
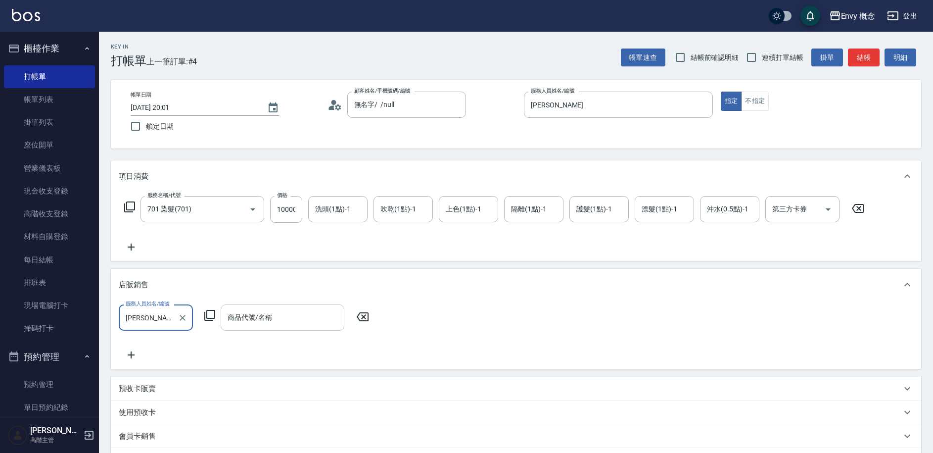
click at [241, 321] on input "商品代號/名稱" at bounding box center [282, 317] width 115 height 17
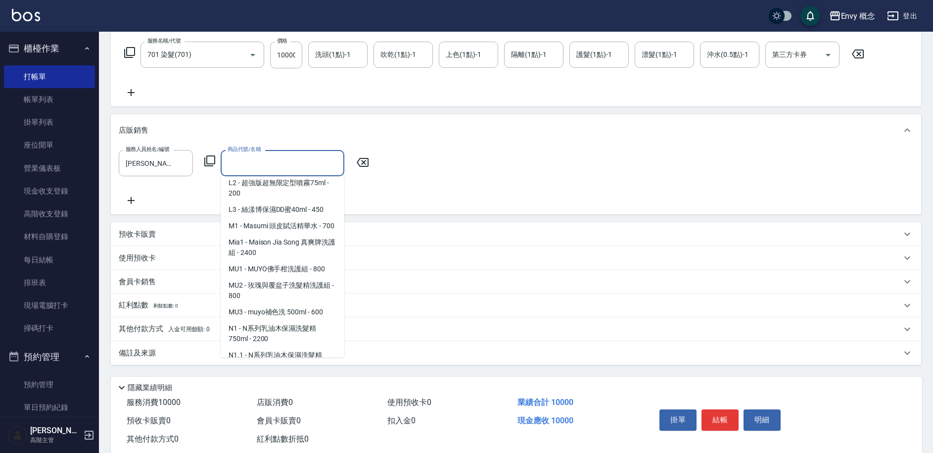
scroll to position [1143, 0]
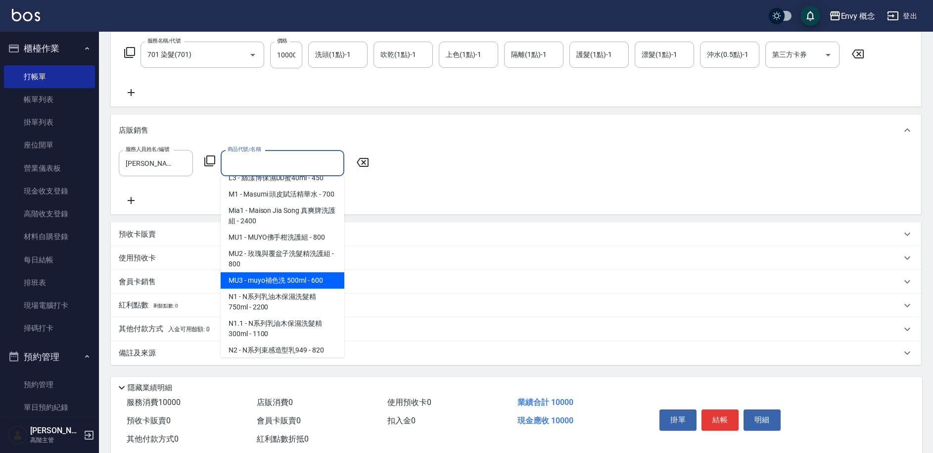
click at [311, 272] on span "MU3 - muyo補色洗 500ml - 600" at bounding box center [283, 280] width 124 height 16
type input "muyo補色洗 500ml"
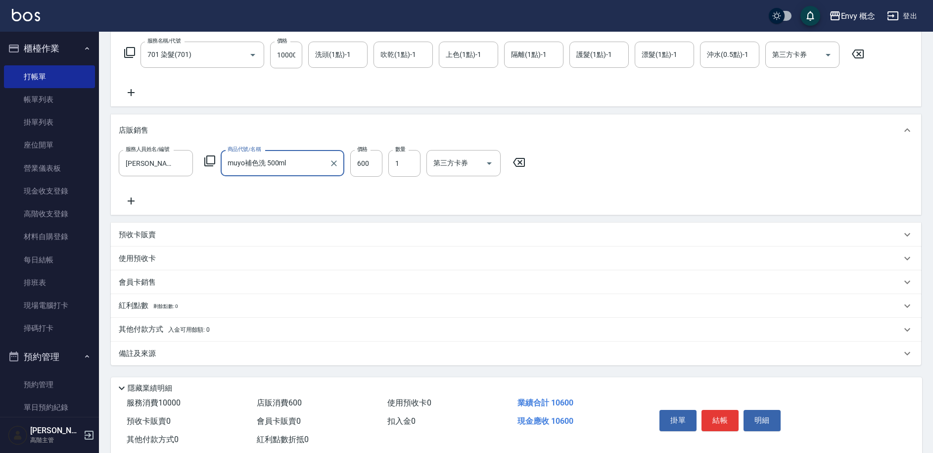
click at [153, 332] on p "其他付款方式 入金可用餘額: 0" at bounding box center [164, 329] width 91 height 11
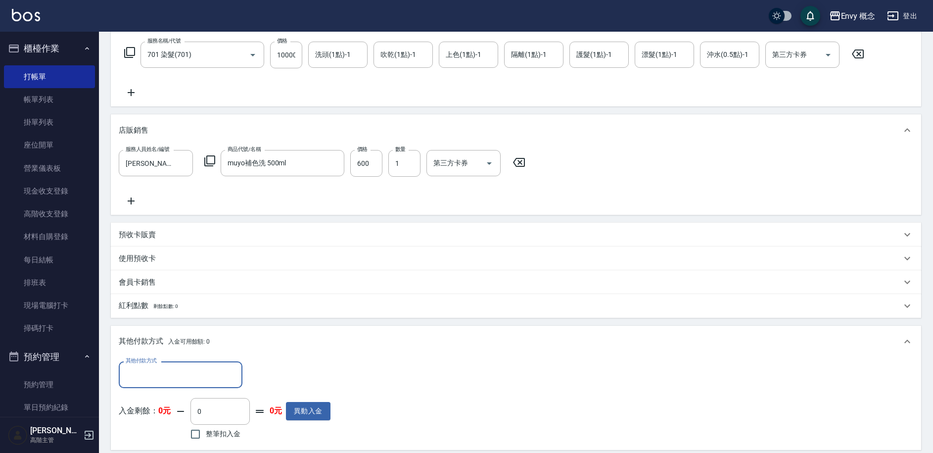
scroll to position [0, 0]
click at [158, 375] on input "其他付款方式" at bounding box center [180, 374] width 115 height 17
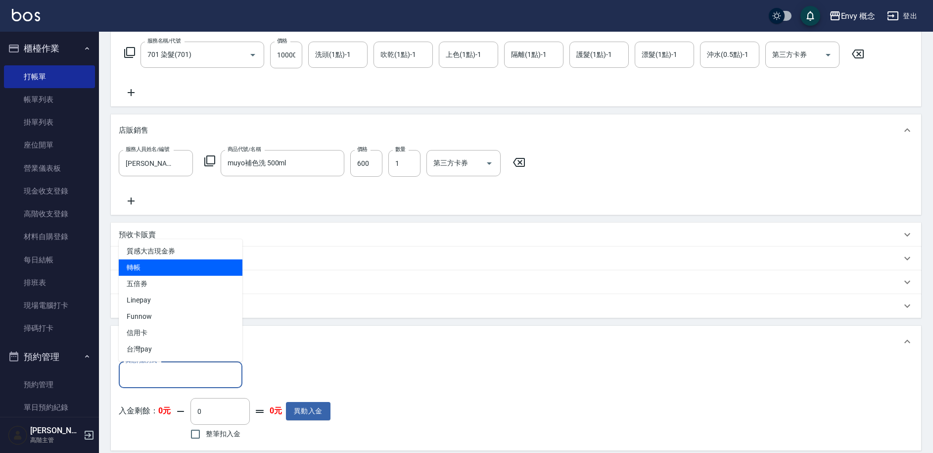
click at [169, 270] on span "轉帳" at bounding box center [181, 267] width 124 height 16
type input "轉帳"
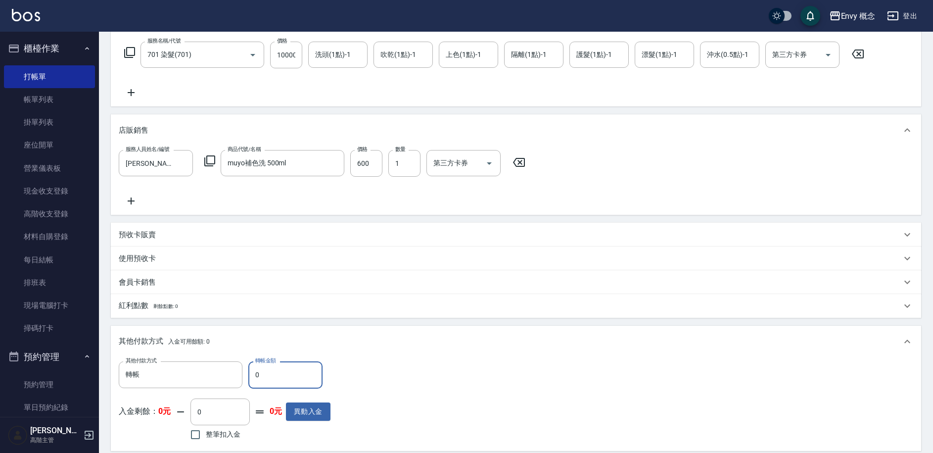
drag, startPoint x: 260, startPoint y: 376, endPoint x: 254, endPoint y: 376, distance: 5.9
click at [254, 376] on input "0" at bounding box center [285, 374] width 74 height 27
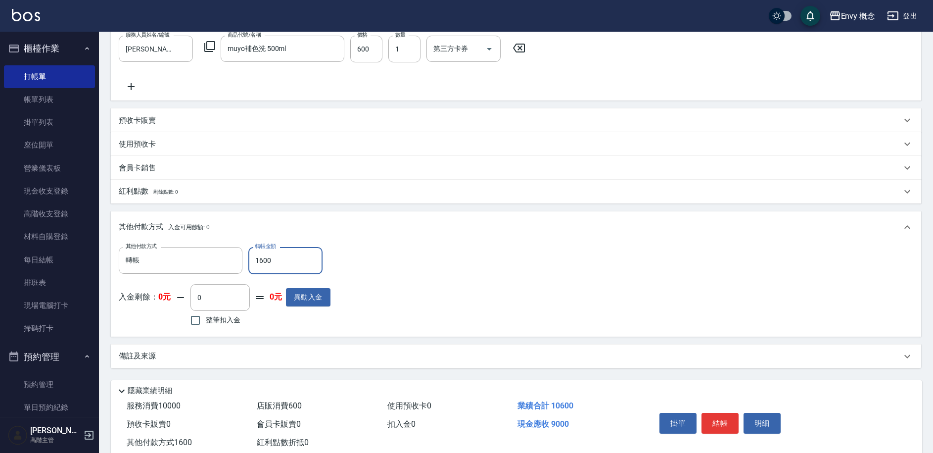
scroll to position [296, 0]
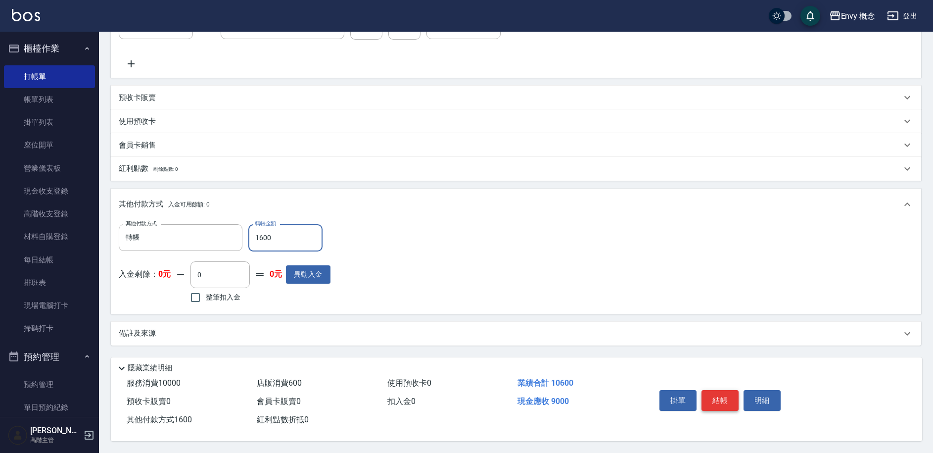
type input "1600"
click at [730, 401] on button "結帳" at bounding box center [720, 400] width 37 height 21
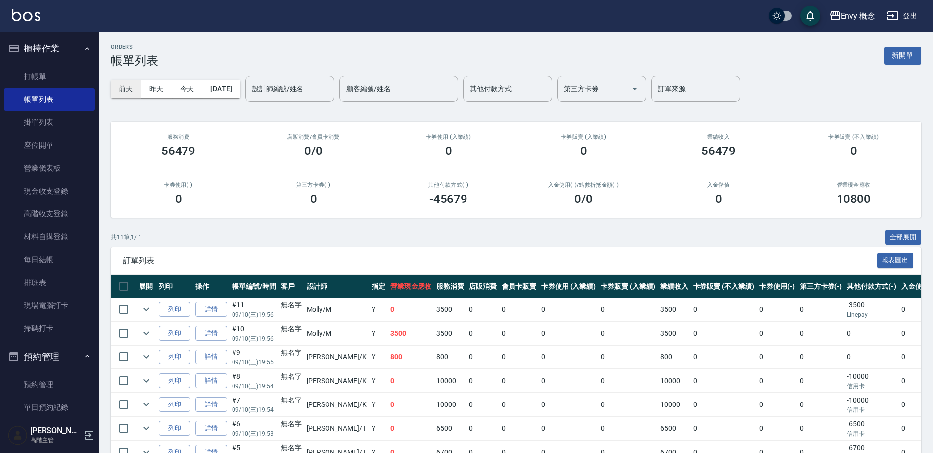
click at [134, 93] on button "前天" at bounding box center [126, 89] width 31 height 18
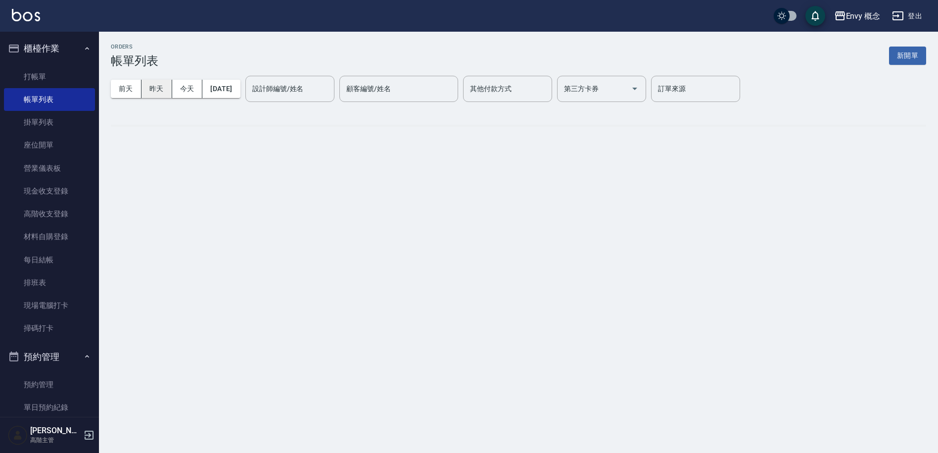
click at [155, 89] on button "昨天" at bounding box center [157, 89] width 31 height 18
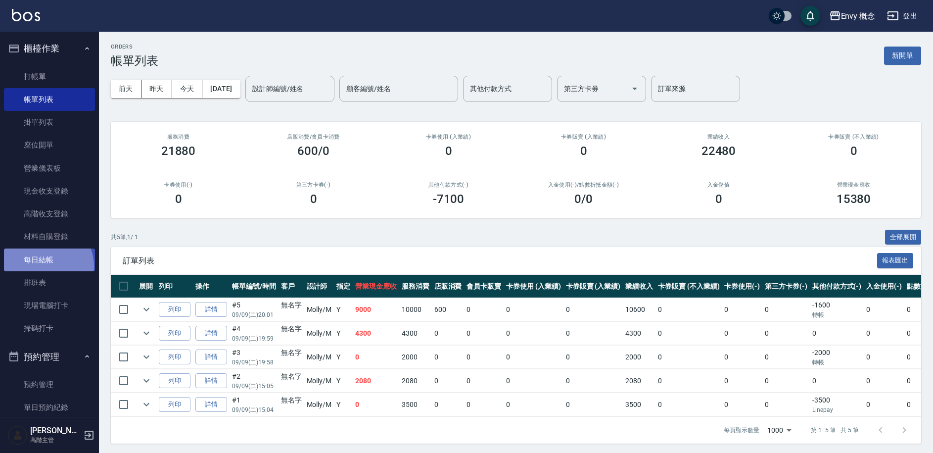
click at [46, 266] on link "每日結帳" at bounding box center [49, 259] width 91 height 23
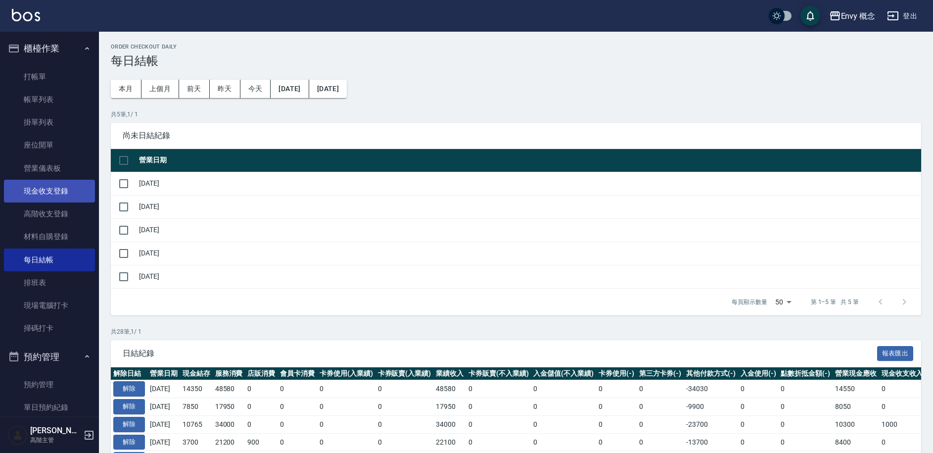
click at [53, 186] on link "現金收支登錄" at bounding box center [49, 191] width 91 height 23
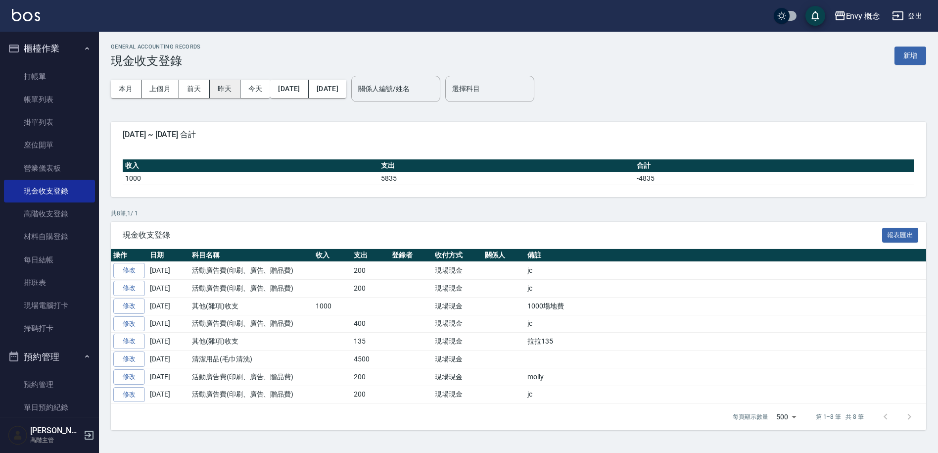
click at [220, 86] on button "昨天" at bounding box center [225, 89] width 31 height 18
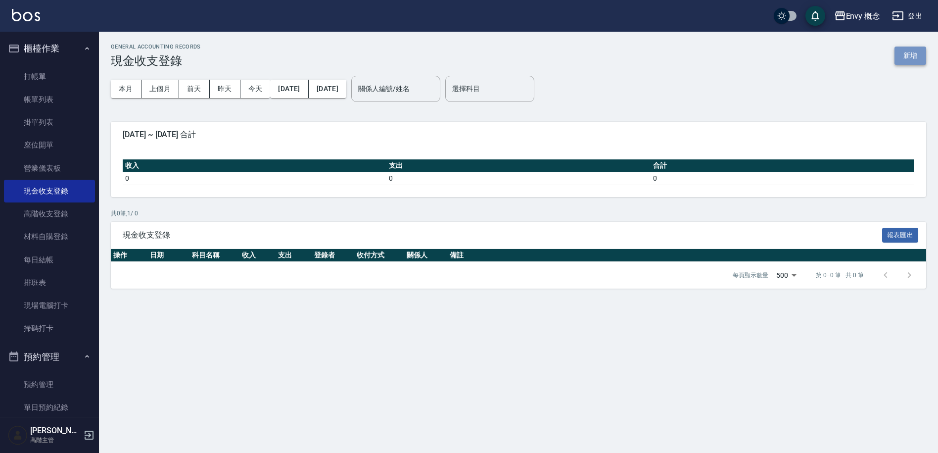
click at [900, 56] on button "新增" at bounding box center [911, 56] width 32 height 18
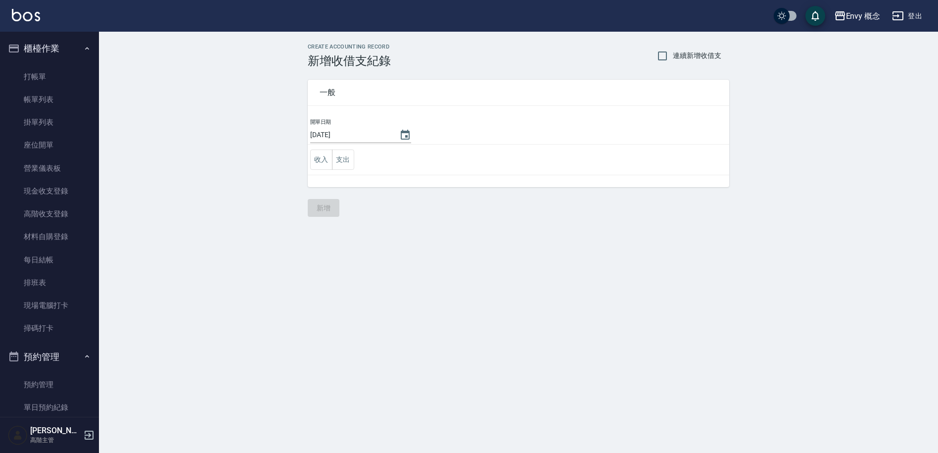
click at [413, 136] on td "開單日期 2025/09/10" at bounding box center [519, 131] width 422 height 27
click at [404, 139] on button "Choose date, selected date is 2025-09-10" at bounding box center [405, 135] width 24 height 24
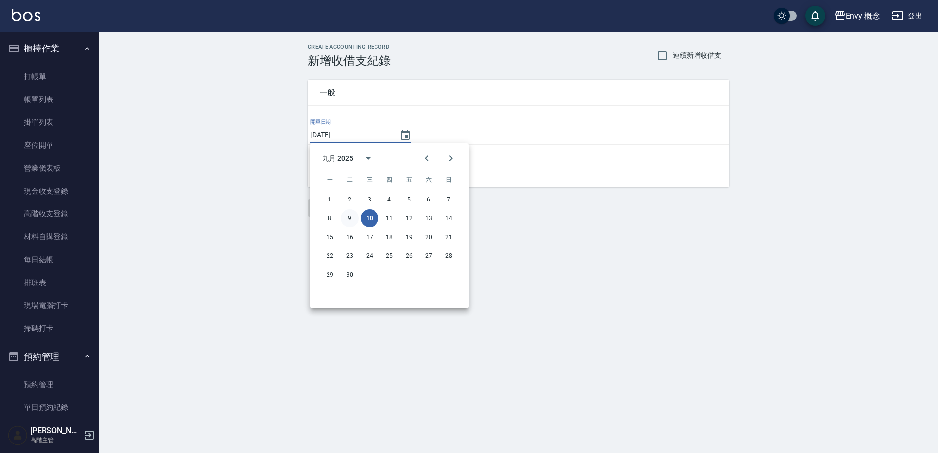
click at [349, 217] on button "9" at bounding box center [350, 218] width 18 height 18
type input "[DATE]"
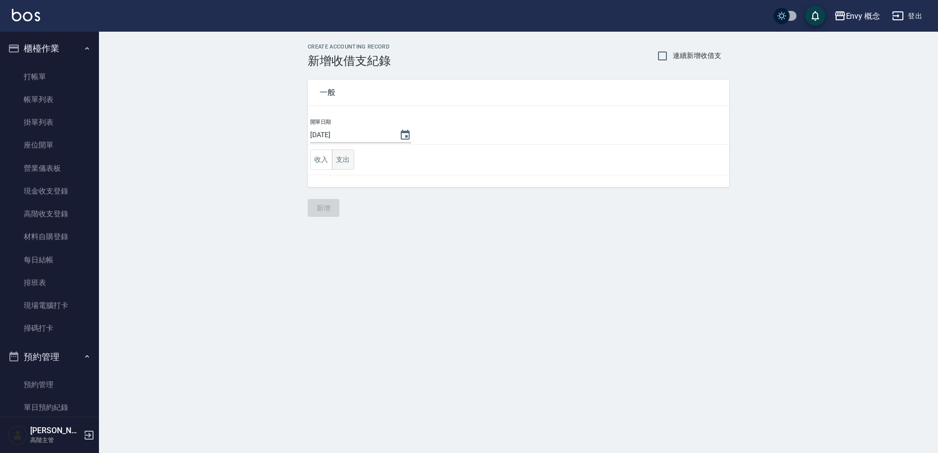
click at [345, 165] on button "支出" at bounding box center [343, 159] width 22 height 20
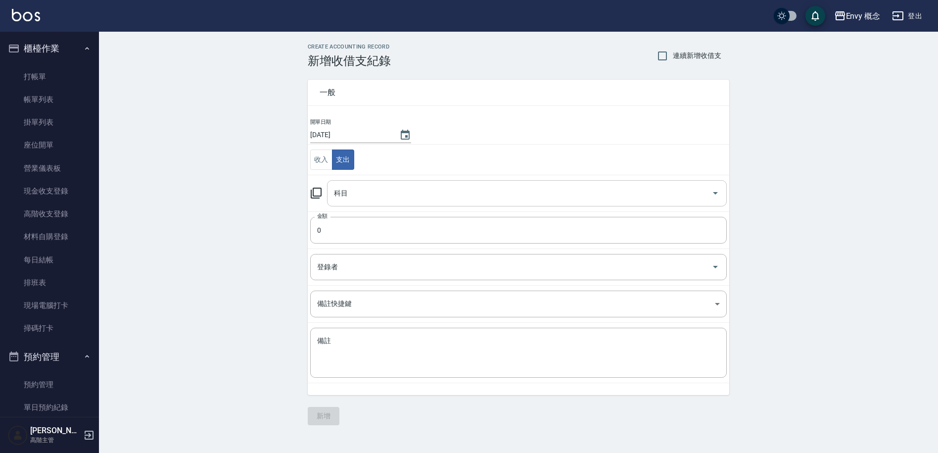
click at [351, 194] on input "科目" at bounding box center [520, 193] width 376 height 17
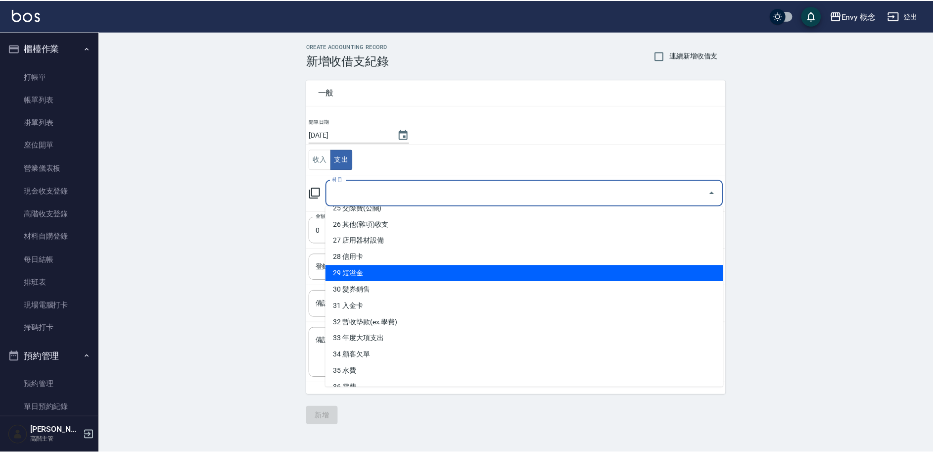
scroll to position [413, 0]
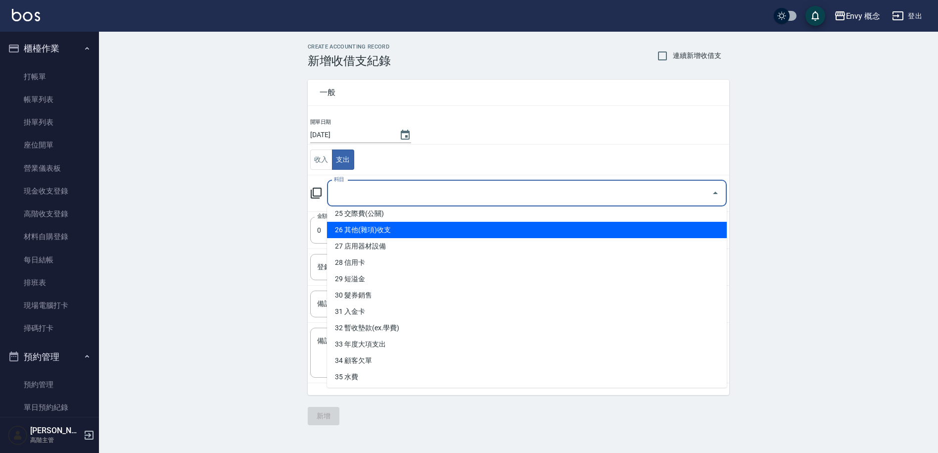
click at [384, 232] on li "26 其他(雜項)收支" at bounding box center [527, 230] width 400 height 16
type input "26 其他(雜項)收支"
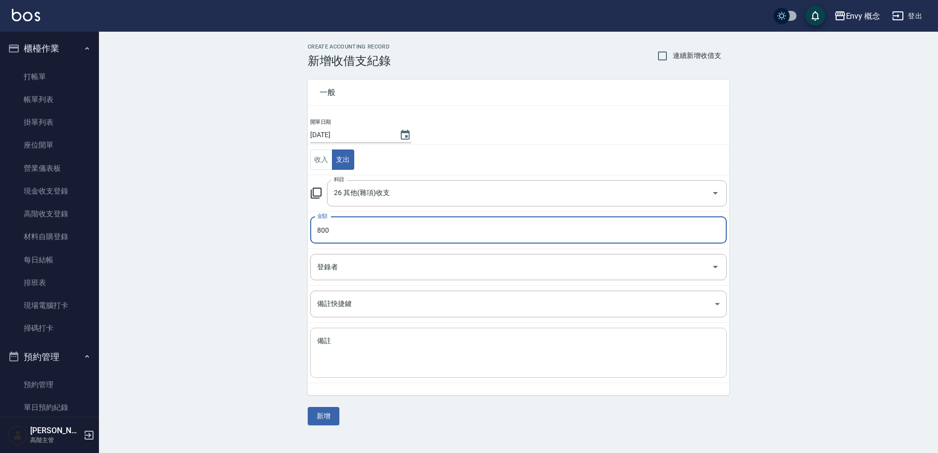
type input "800"
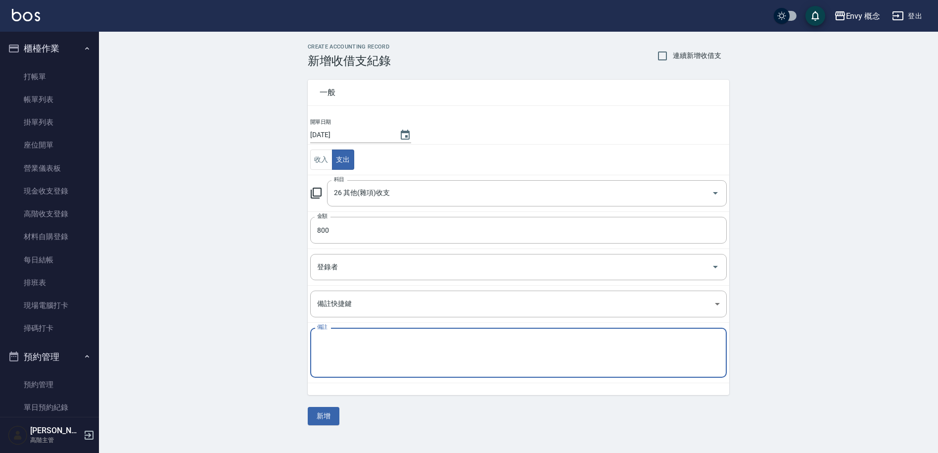
click at [359, 355] on textarea "備註" at bounding box center [518, 353] width 403 height 34
type textarea "g"
type textarea "收垃圾"
click at [328, 415] on button "新增" at bounding box center [324, 416] width 32 height 18
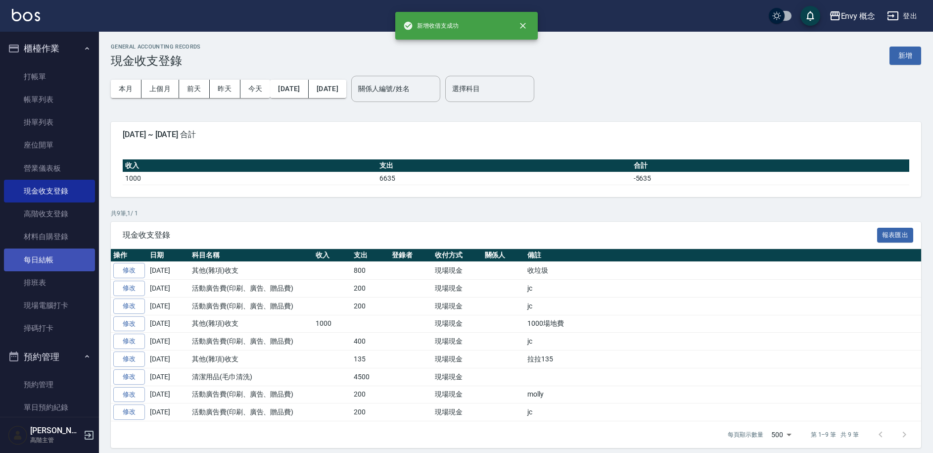
click at [60, 261] on link "每日結帳" at bounding box center [49, 259] width 91 height 23
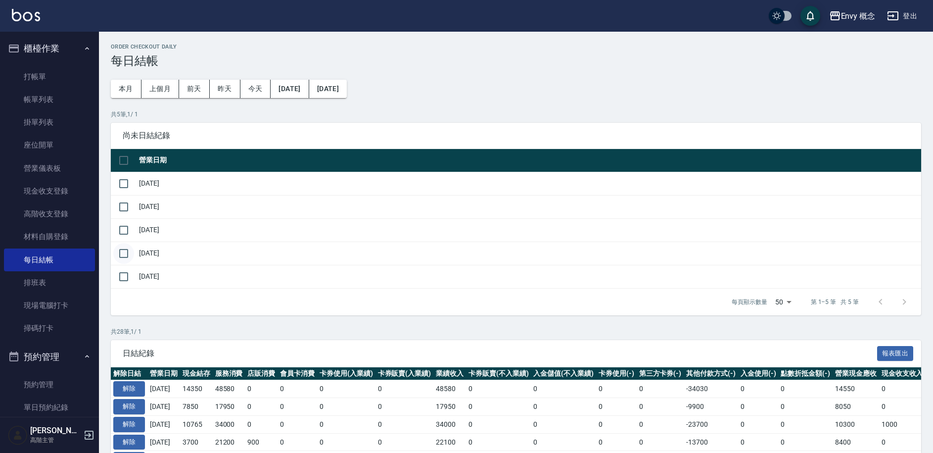
click at [122, 252] on input "checkbox" at bounding box center [123, 253] width 21 height 21
checkbox input "true"
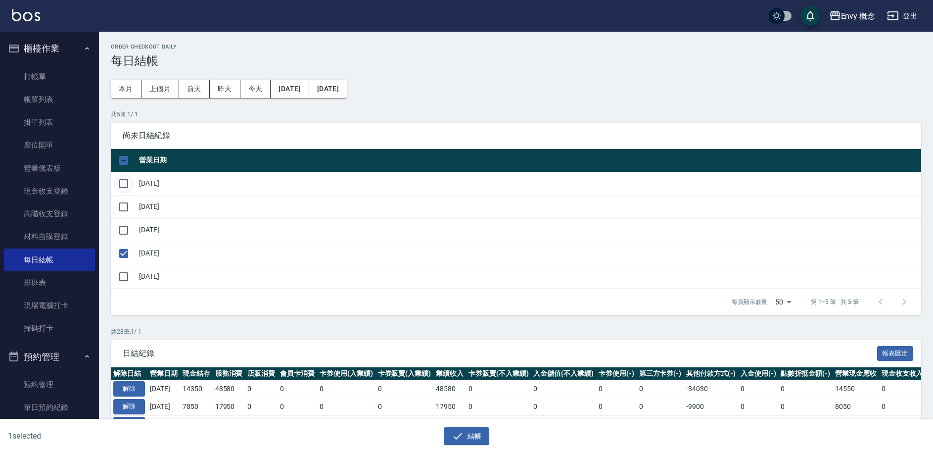
click at [130, 186] on input "checkbox" at bounding box center [123, 183] width 21 height 21
click at [126, 183] on input "checkbox" at bounding box center [123, 183] width 21 height 21
click at [125, 186] on input "checkbox" at bounding box center [123, 183] width 21 height 21
checkbox input "true"
click at [129, 210] on input "checkbox" at bounding box center [123, 206] width 21 height 21
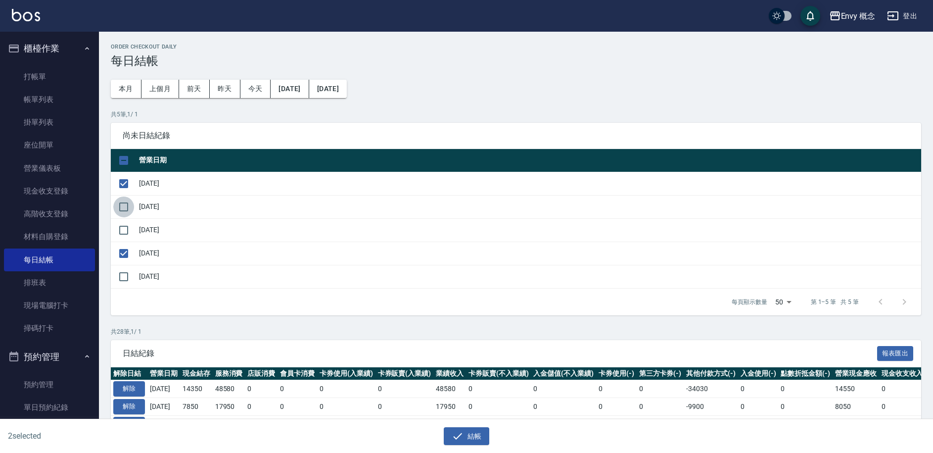
checkbox input "true"
click at [122, 231] on input "checkbox" at bounding box center [123, 230] width 21 height 21
click at [126, 231] on input "checkbox" at bounding box center [123, 230] width 21 height 21
checkbox input "false"
click at [125, 209] on input "checkbox" at bounding box center [123, 206] width 21 height 21
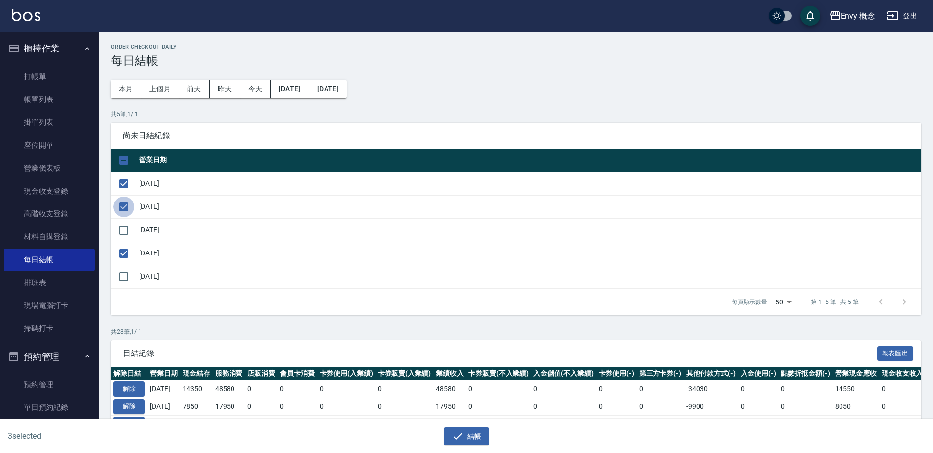
checkbox input "false"
click at [123, 186] on input "checkbox" at bounding box center [123, 183] width 21 height 21
checkbox input "false"
click at [478, 443] on button "結帳" at bounding box center [467, 436] width 46 height 18
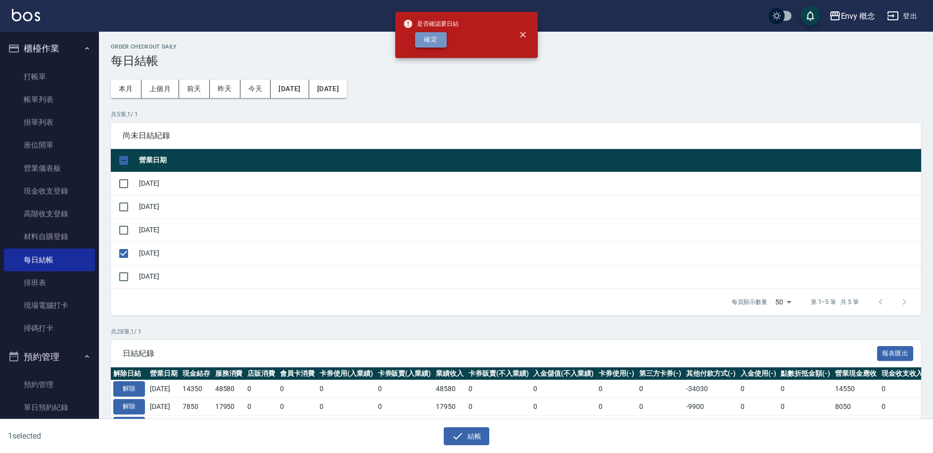
click at [435, 43] on button "確定" at bounding box center [431, 39] width 32 height 15
checkbox input "false"
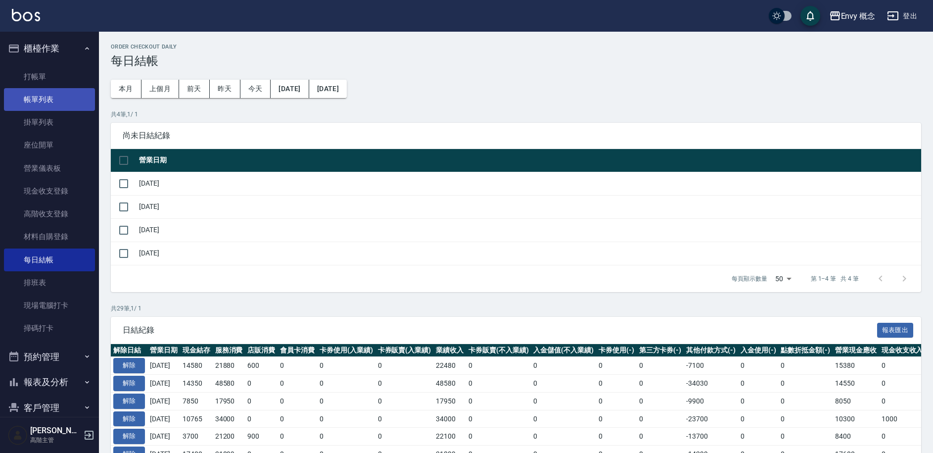
click at [67, 93] on link "帳單列表" at bounding box center [49, 99] width 91 height 23
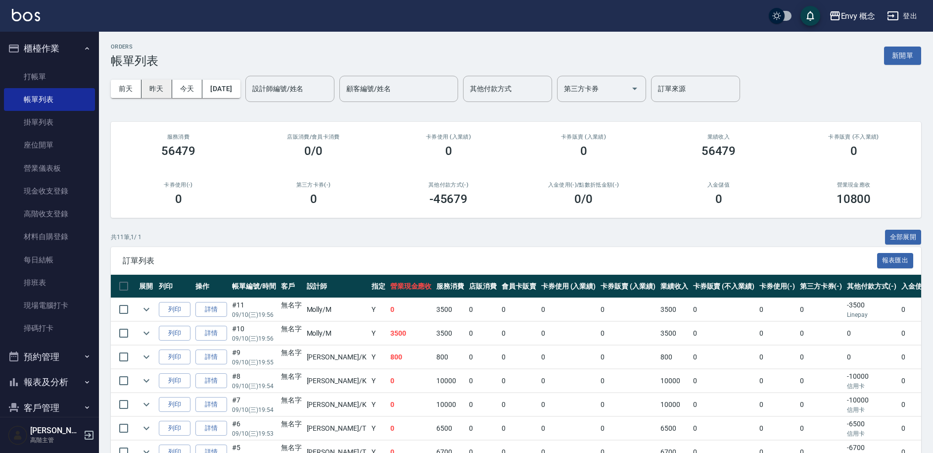
click at [157, 90] on button "昨天" at bounding box center [157, 89] width 31 height 18
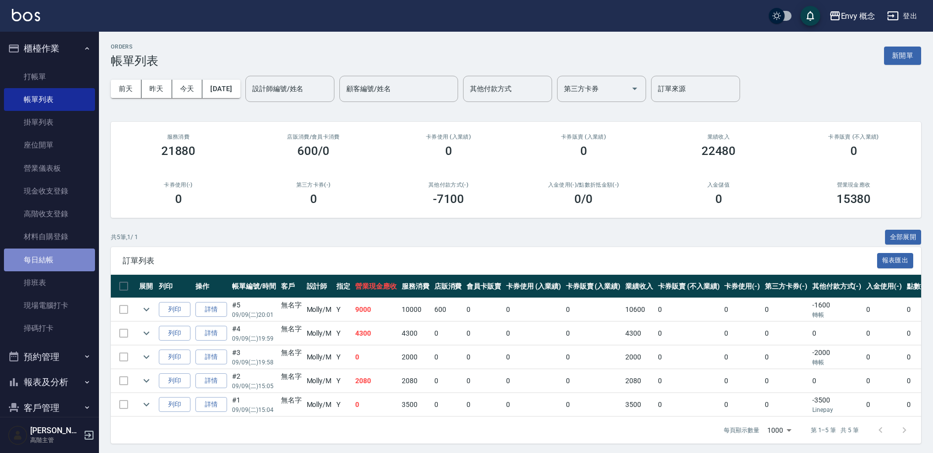
click at [51, 265] on link "每日結帳" at bounding box center [49, 259] width 91 height 23
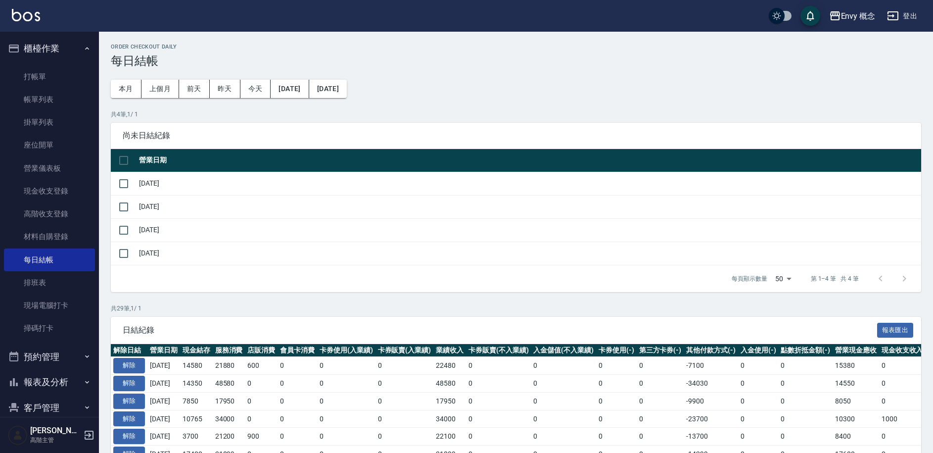
scroll to position [17, 0]
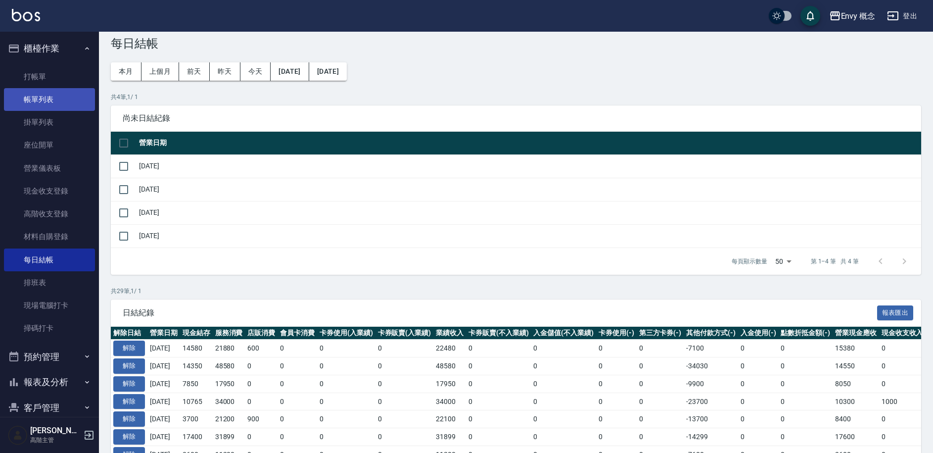
click at [49, 104] on link "帳單列表" at bounding box center [49, 99] width 91 height 23
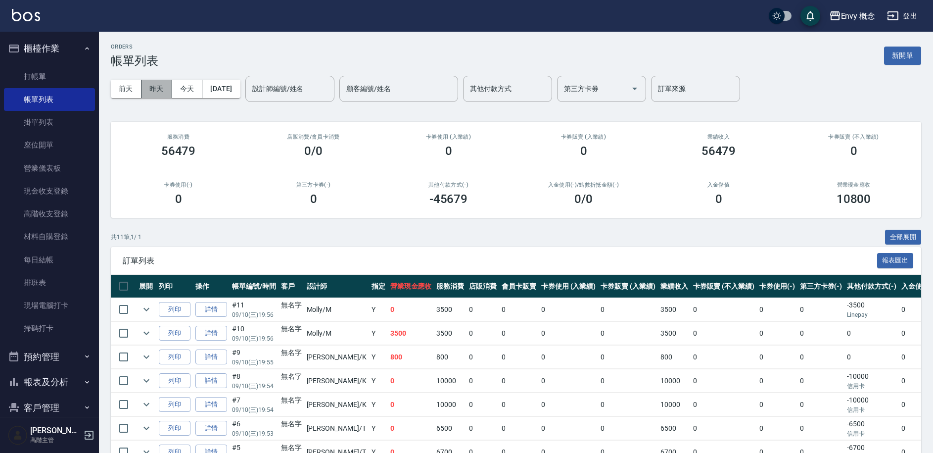
click at [150, 89] on button "昨天" at bounding box center [157, 89] width 31 height 18
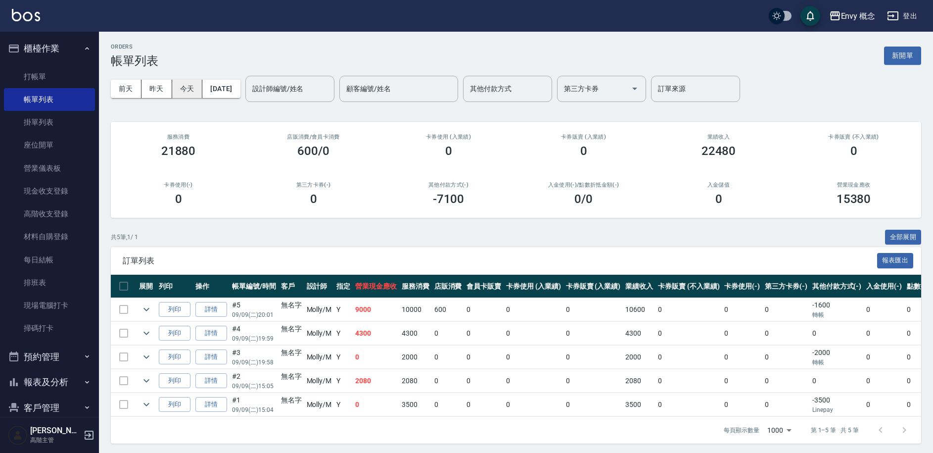
click at [180, 88] on button "今天" at bounding box center [187, 89] width 31 height 18
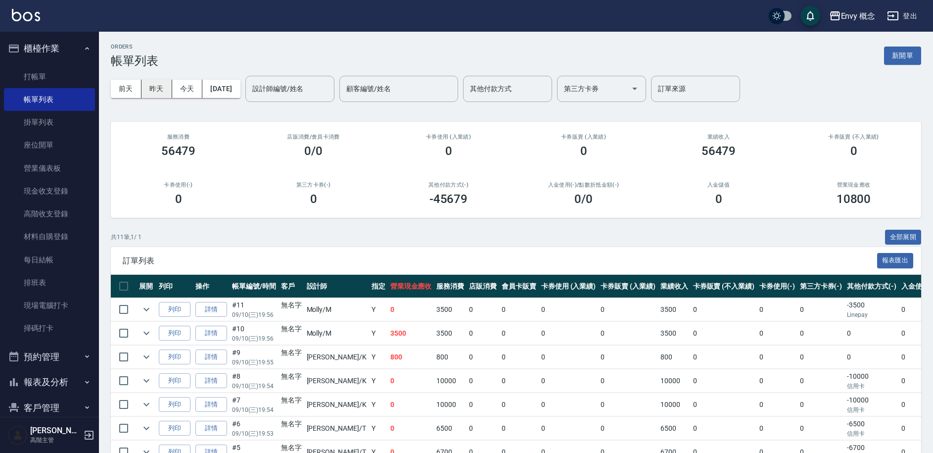
click at [164, 89] on button "昨天" at bounding box center [157, 89] width 31 height 18
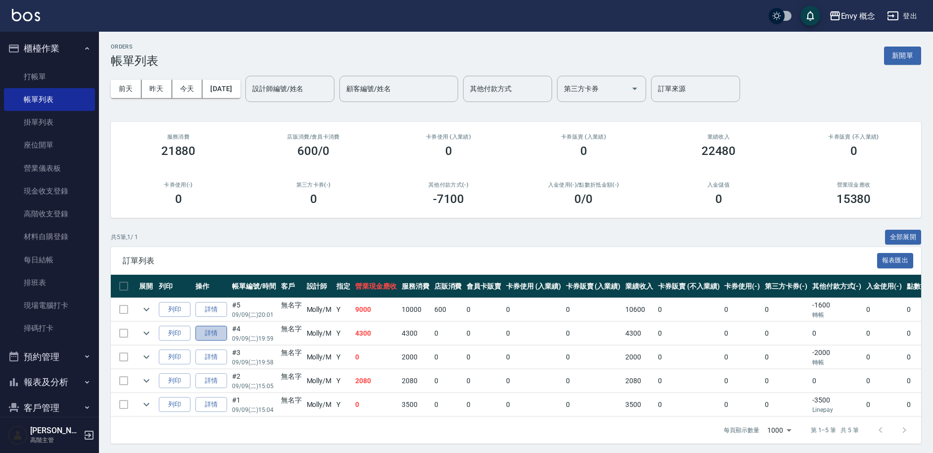
click at [212, 336] on link "詳情" at bounding box center [211, 333] width 32 height 15
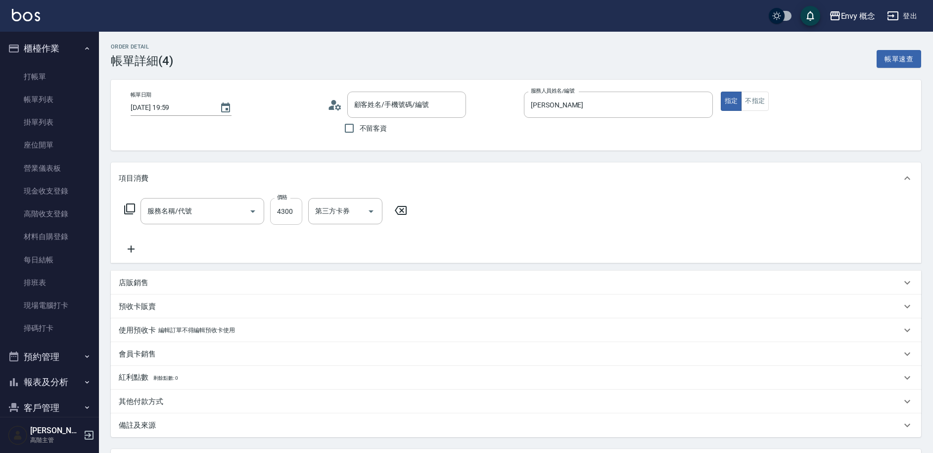
type input "2025/09/09 19:59"
type input "Molly-M"
click at [300, 210] on input "4300" at bounding box center [286, 211] width 32 height 27
type input "無名字/ /null"
type input "701 染髮(701)"
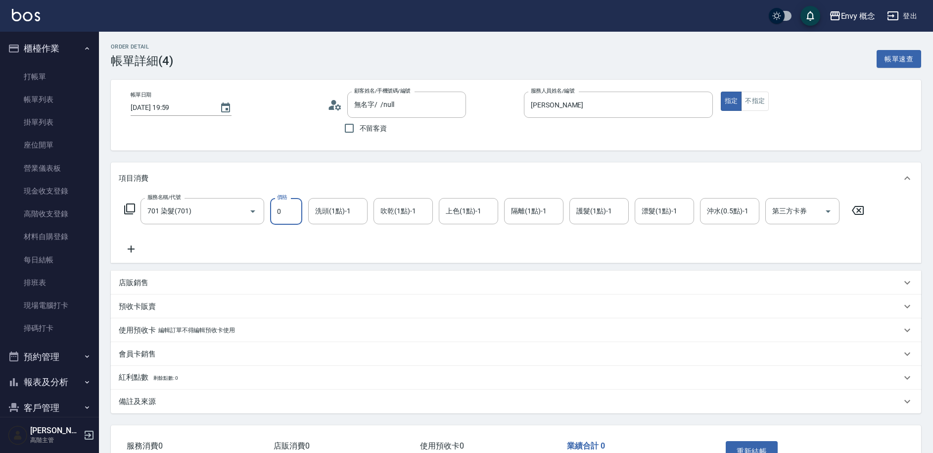
drag, startPoint x: 288, startPoint y: 216, endPoint x: 268, endPoint y: 211, distance: 21.5
click at [268, 211] on div "服務名稱/代號 701 染髮(701) 服務名稱/代號 價格 0 價格 洗頭(1點)-1 洗頭(1點)-1 吹乾(1點)-1 吹乾(1點)-1 上色(1點)-…" at bounding box center [495, 211] width 752 height 27
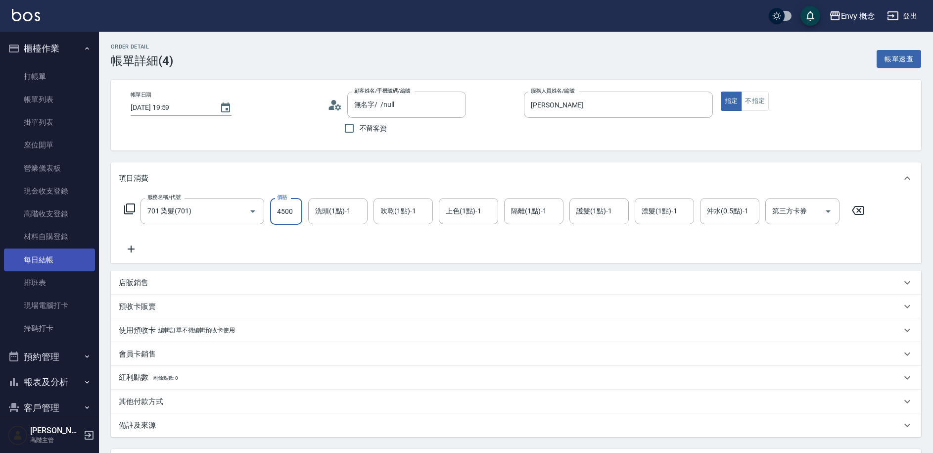
type input "4500"
click at [55, 264] on link "每日結帳" at bounding box center [49, 259] width 91 height 23
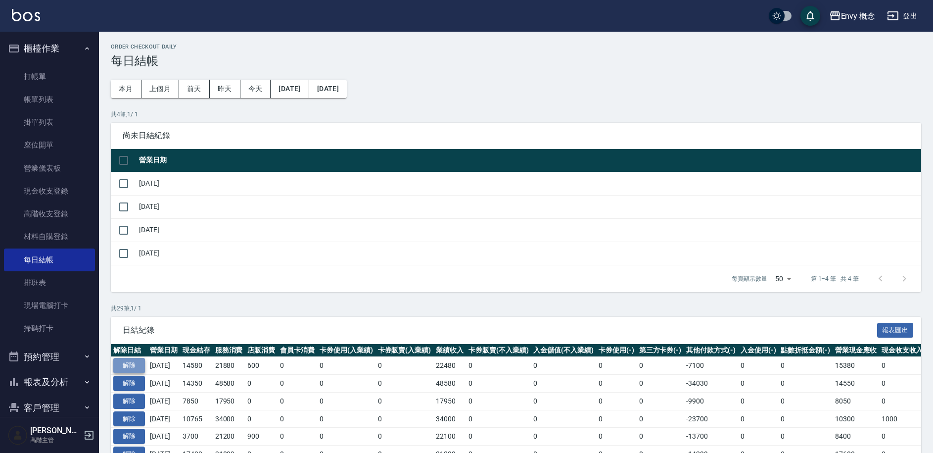
click at [129, 369] on button "解除" at bounding box center [129, 365] width 32 height 15
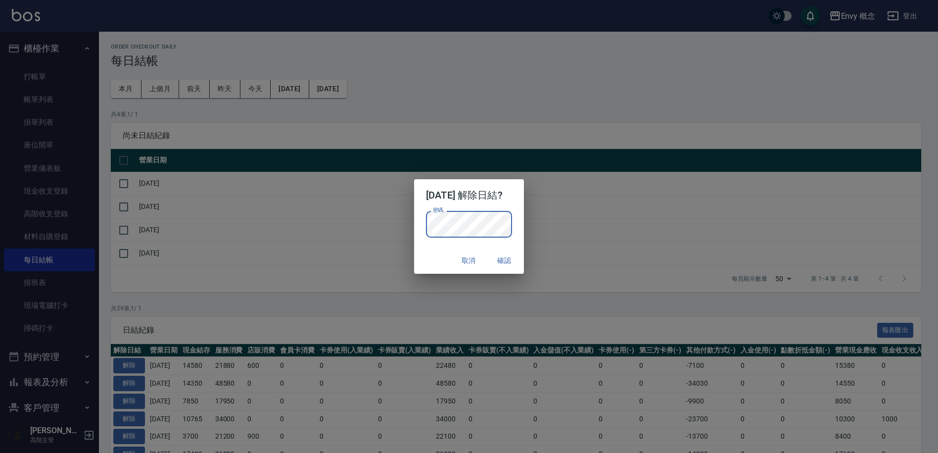
click at [515, 261] on button "確認" at bounding box center [504, 260] width 32 height 18
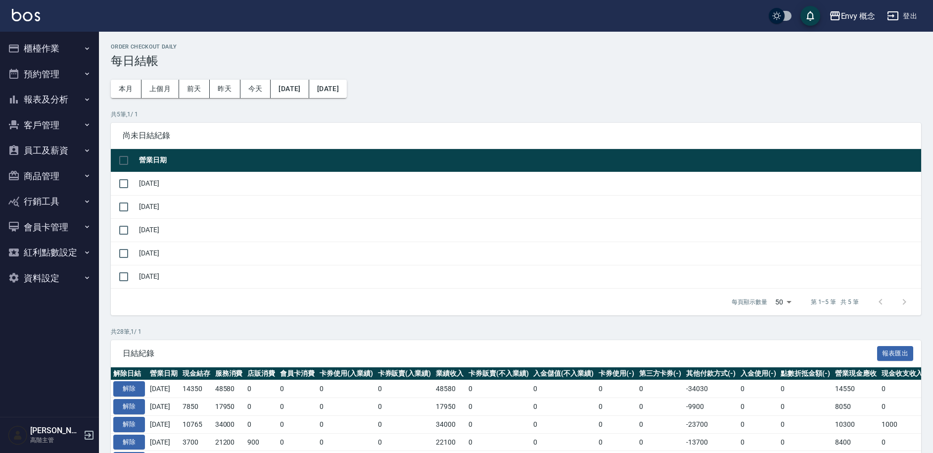
click at [61, 48] on button "櫃檯作業" at bounding box center [49, 49] width 91 height 26
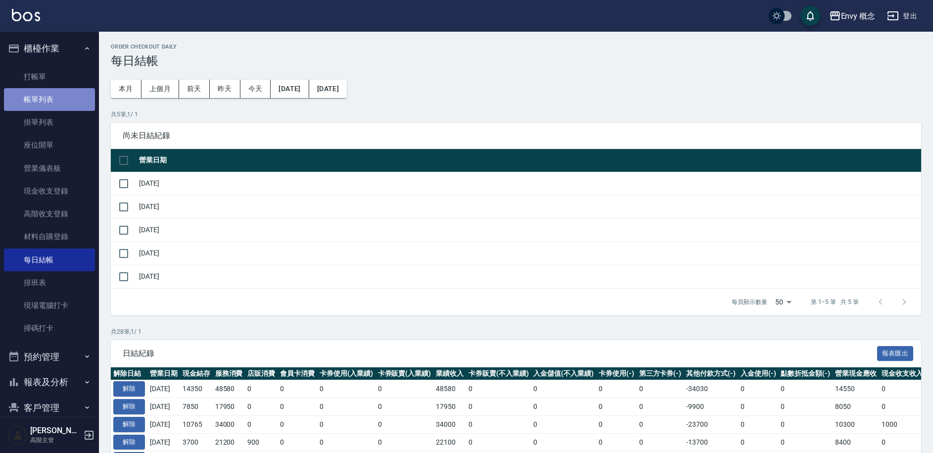
click at [59, 92] on link "帳單列表" at bounding box center [49, 99] width 91 height 23
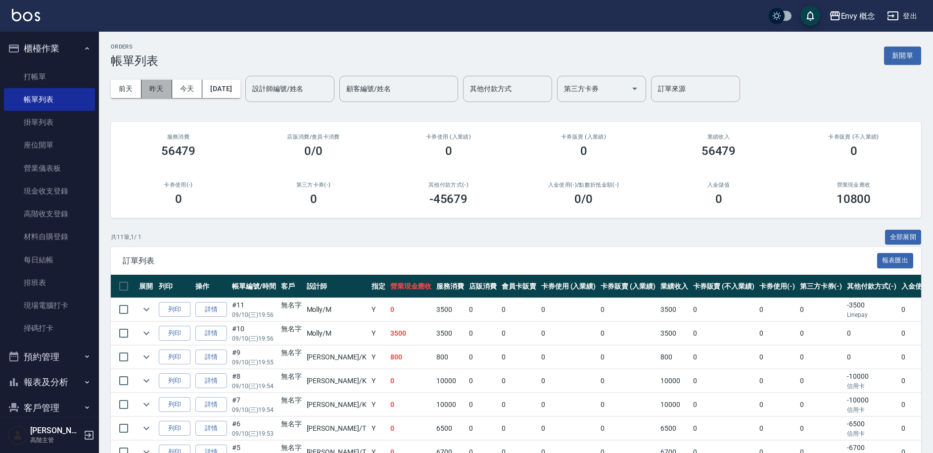
click at [153, 94] on button "昨天" at bounding box center [157, 89] width 31 height 18
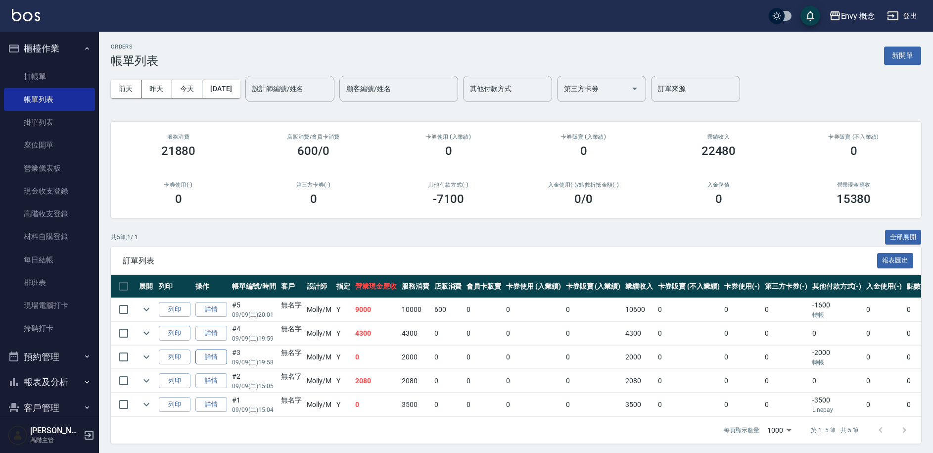
click at [215, 358] on link "詳情" at bounding box center [211, 356] width 32 height 15
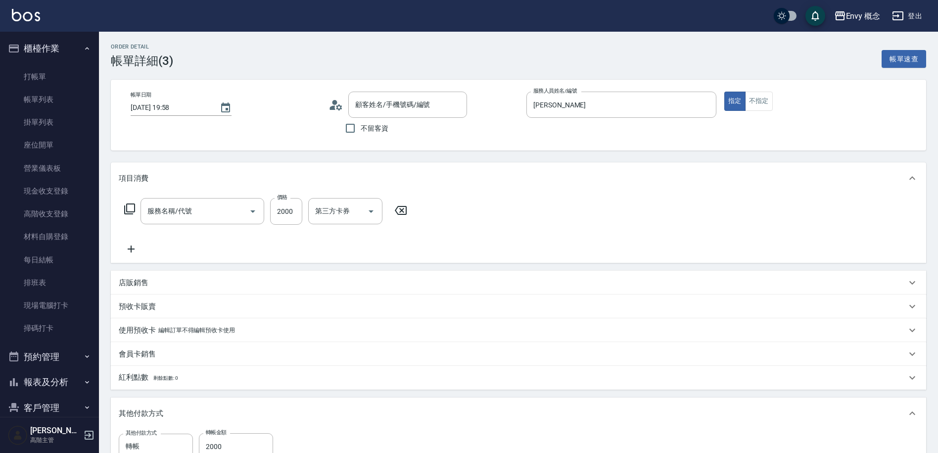
type input "2025/09/09 19:58"
type input "Molly-M"
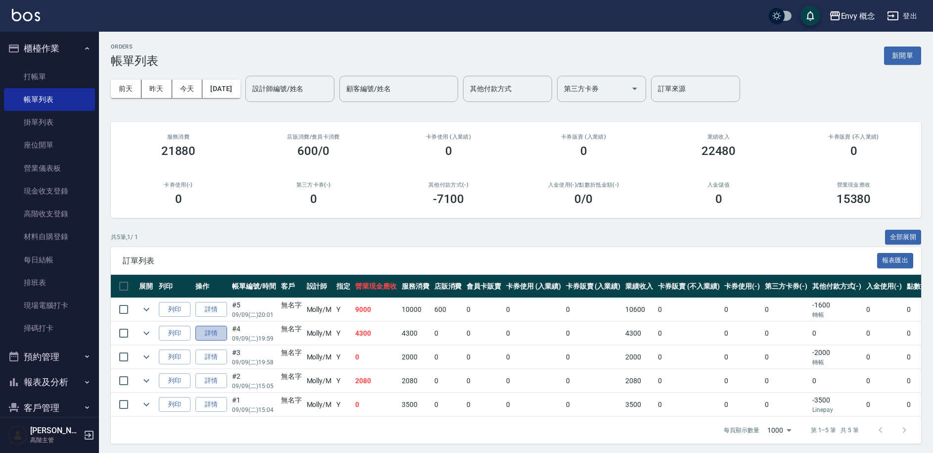
click at [222, 337] on link "詳情" at bounding box center [211, 333] width 32 height 15
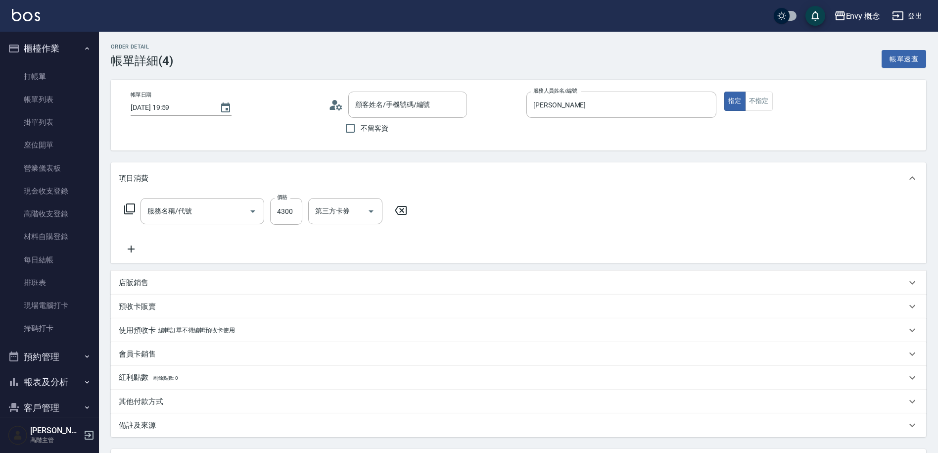
type input "2025/09/09 19:59"
type input "Molly-M"
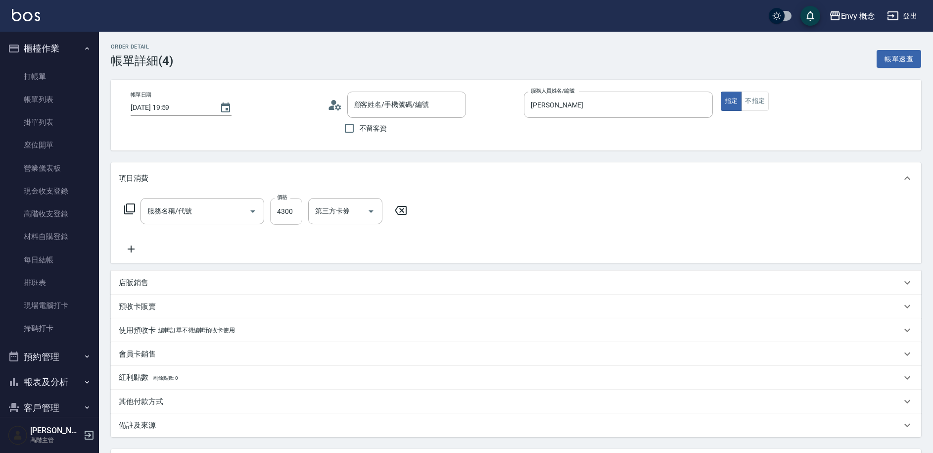
type input "701 染髮(701)"
click at [296, 216] on input "4300" at bounding box center [286, 211] width 32 height 27
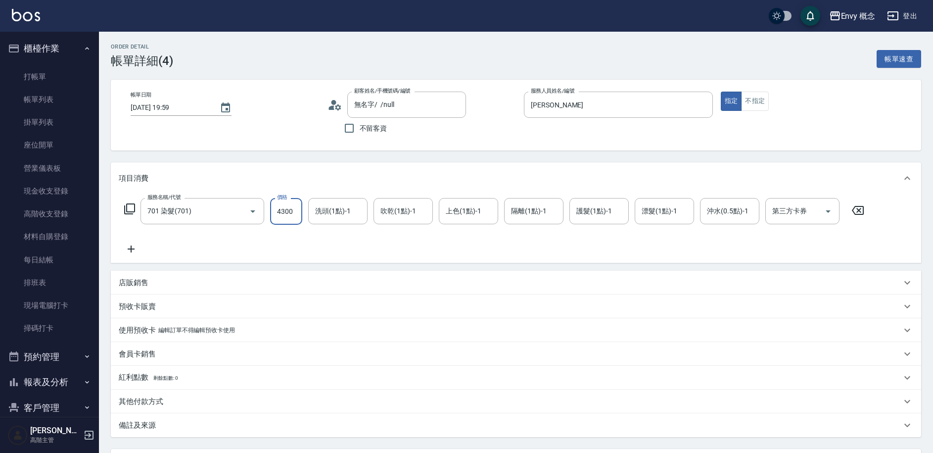
type input "無名字/ /null"
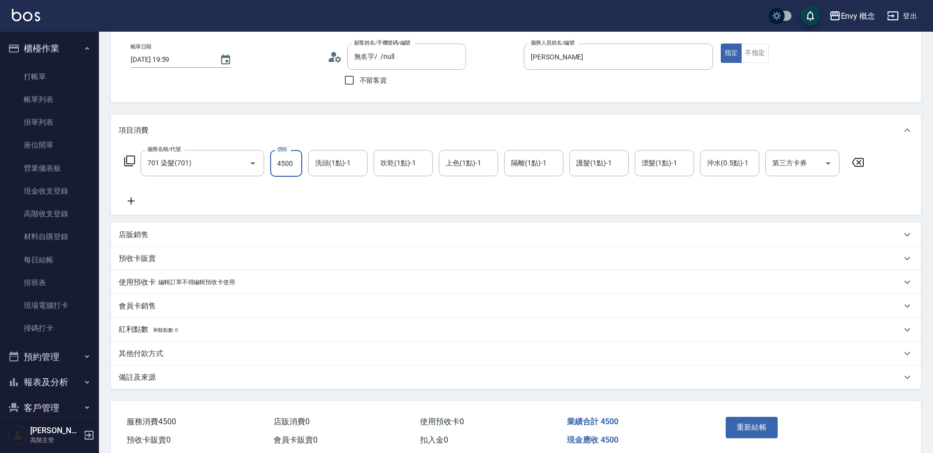
scroll to position [91, 0]
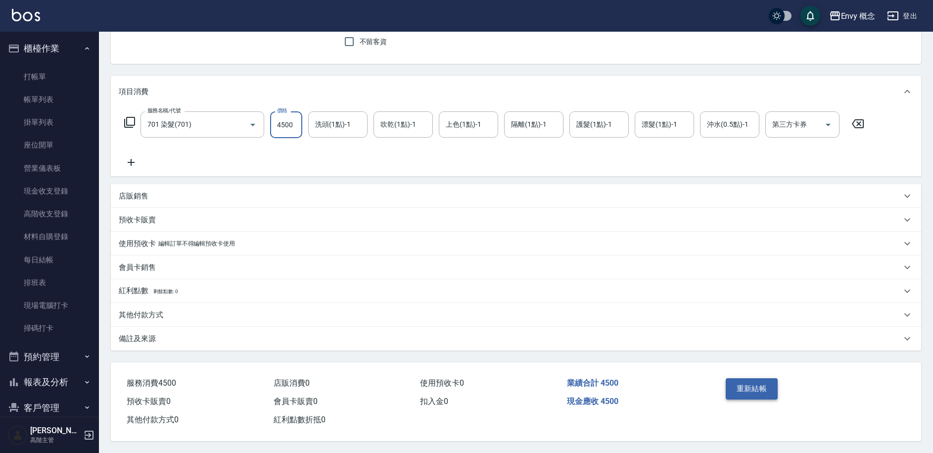
type input "4500"
click at [748, 378] on button "重新結帳" at bounding box center [752, 388] width 52 height 21
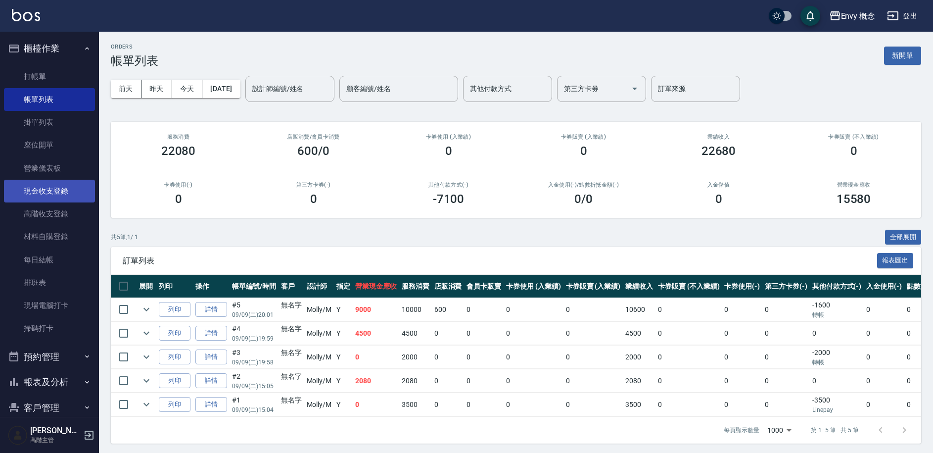
click at [59, 184] on link "現金收支登錄" at bounding box center [49, 191] width 91 height 23
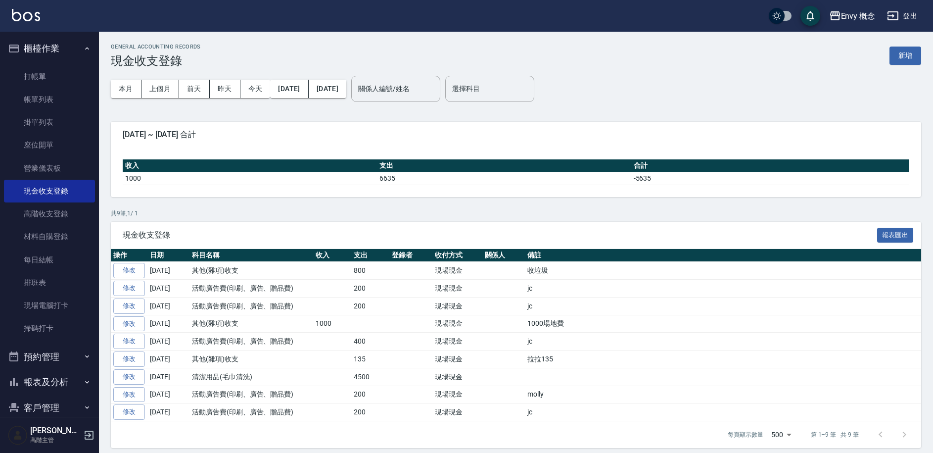
click at [912, 53] on button "新增" at bounding box center [906, 56] width 32 height 18
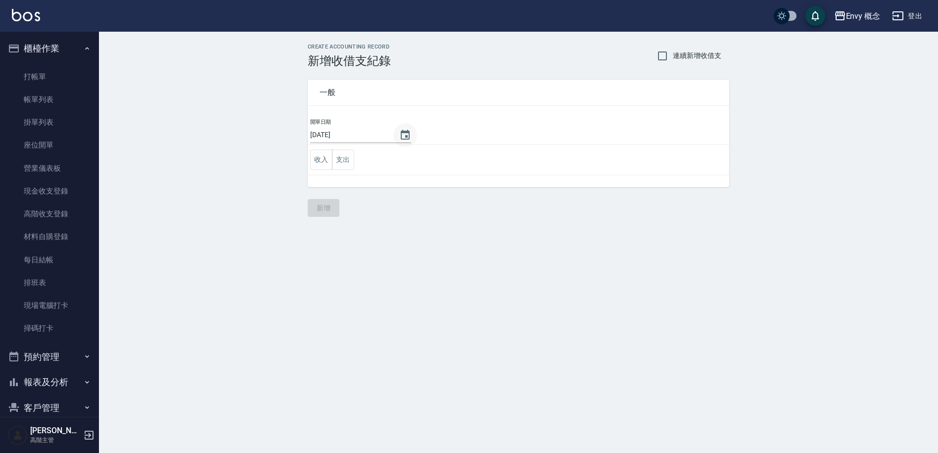
click at [401, 137] on icon "Choose date, selected date is 2025-09-10" at bounding box center [405, 135] width 9 height 10
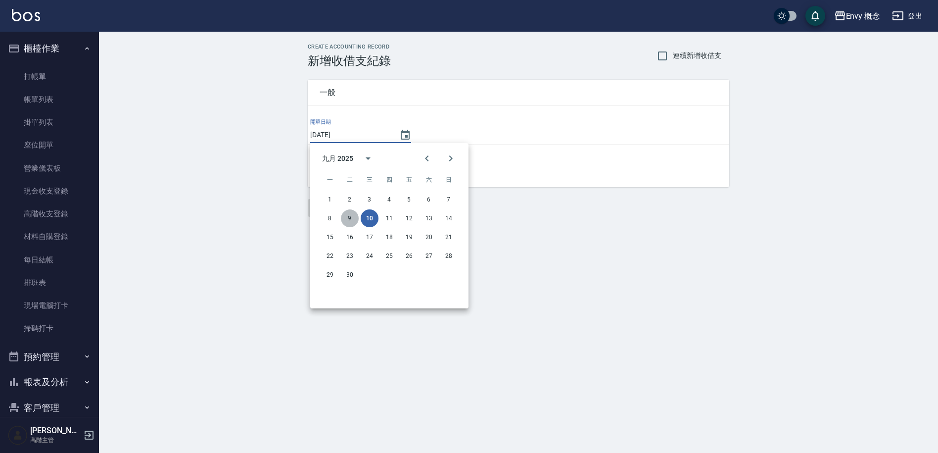
click at [352, 218] on button "9" at bounding box center [350, 218] width 18 height 18
type input "[DATE]"
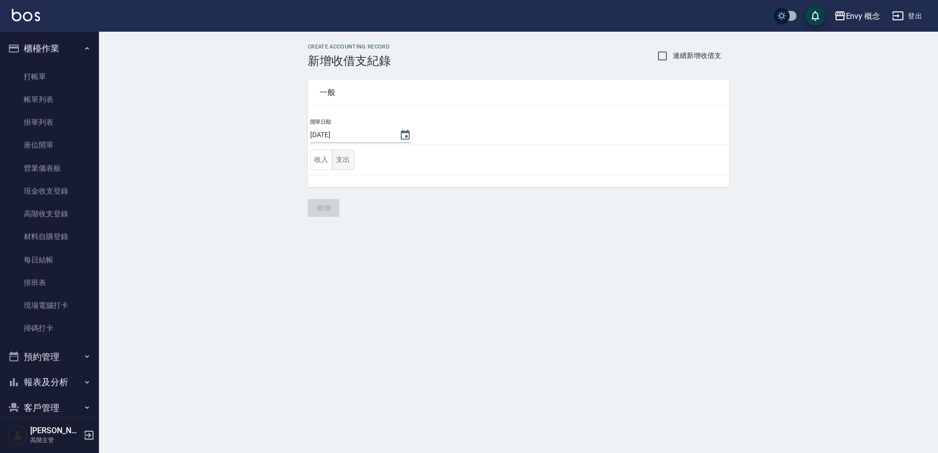
click at [348, 163] on button "支出" at bounding box center [343, 159] width 22 height 20
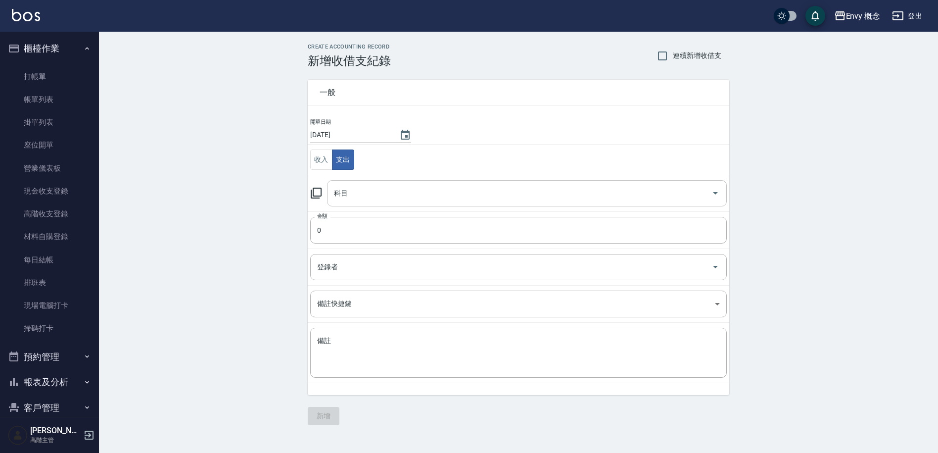
click at [352, 182] on div "科目" at bounding box center [527, 193] width 400 height 26
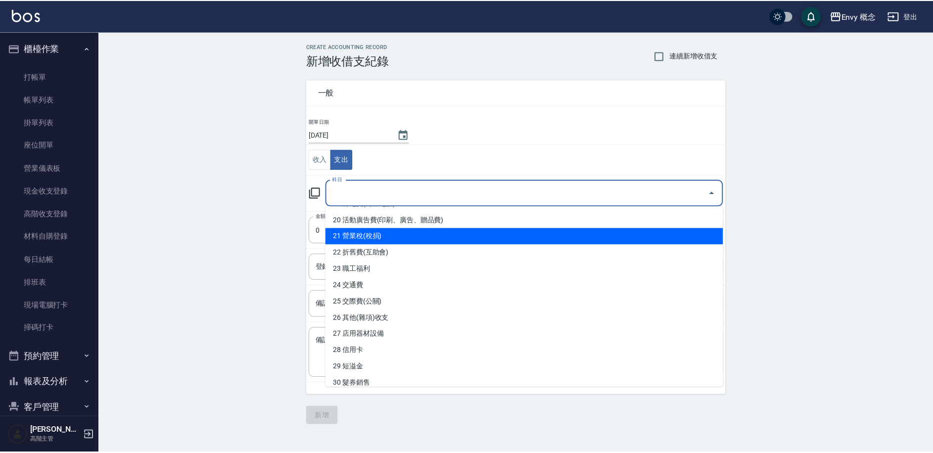
scroll to position [323, 0]
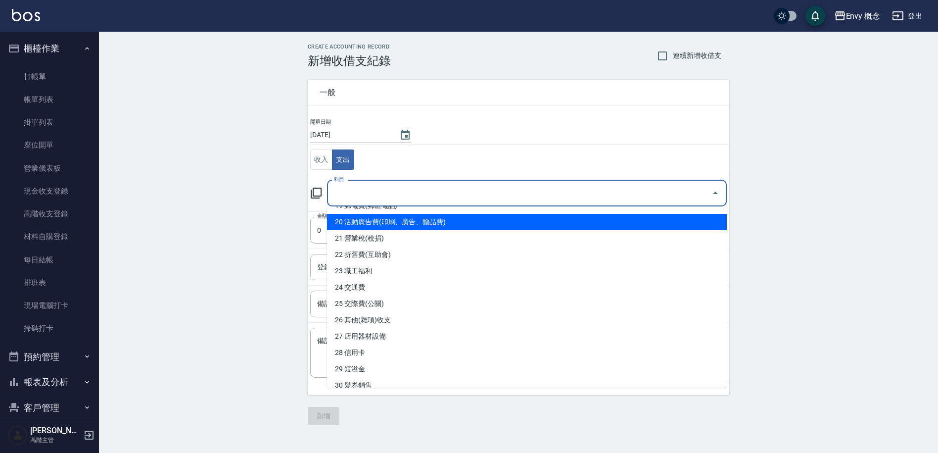
click at [390, 222] on li "20 活動廣告費(印刷、廣告、贈品費)" at bounding box center [527, 222] width 400 height 16
type input "20 活動廣告費(印刷、廣告、贈品費)"
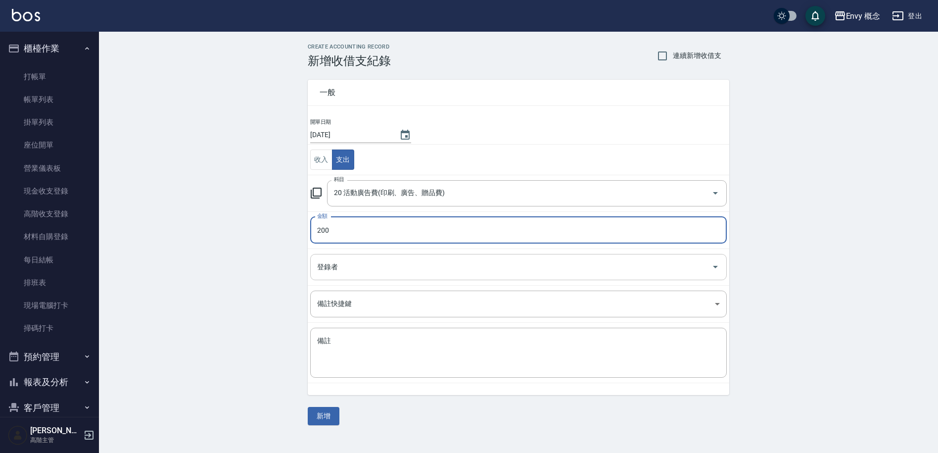
type input "200"
click at [351, 272] on input "登錄者" at bounding box center [511, 266] width 393 height 17
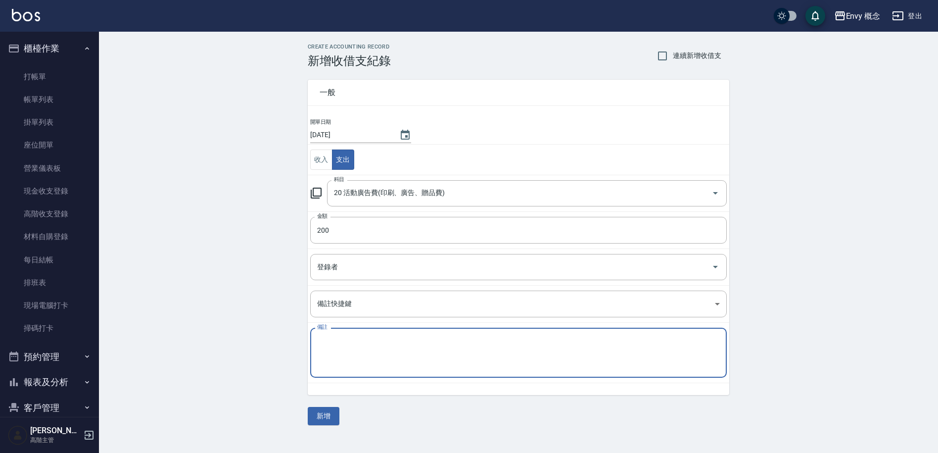
click at [348, 343] on textarea "備註" at bounding box center [518, 353] width 403 height 34
type textarea "molly 200"
click at [326, 421] on button "新增" at bounding box center [324, 416] width 32 height 18
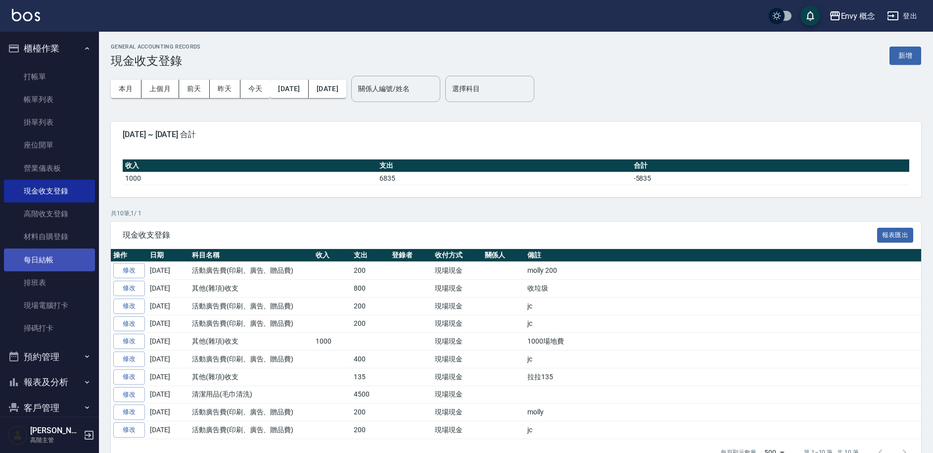
click at [57, 255] on link "每日結帳" at bounding box center [49, 259] width 91 height 23
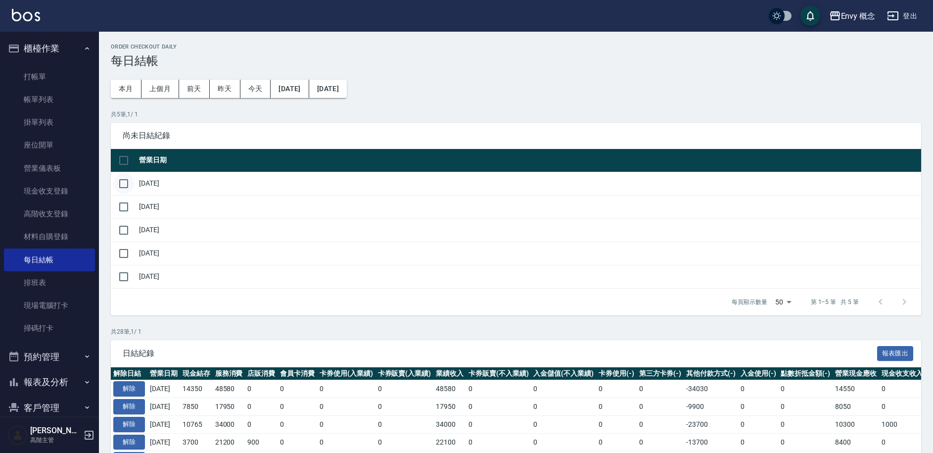
click at [127, 185] on input "checkbox" at bounding box center [123, 183] width 21 height 21
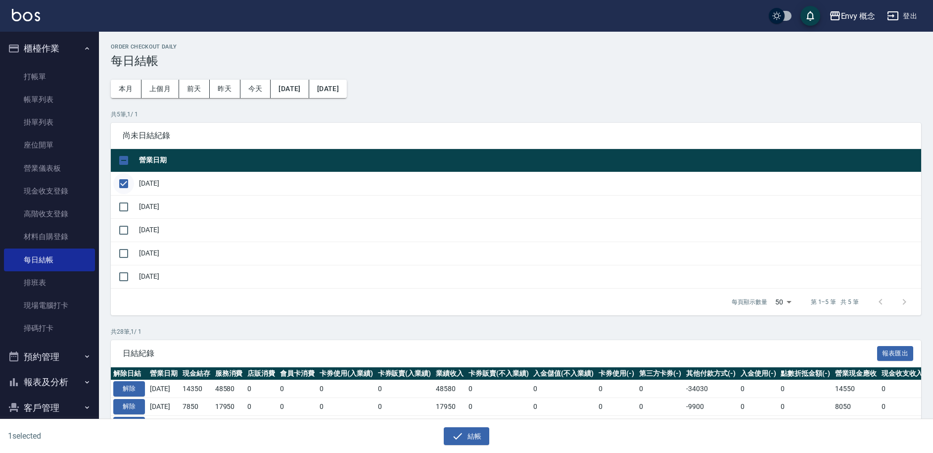
click at [125, 184] on input "checkbox" at bounding box center [123, 183] width 21 height 21
checkbox input "false"
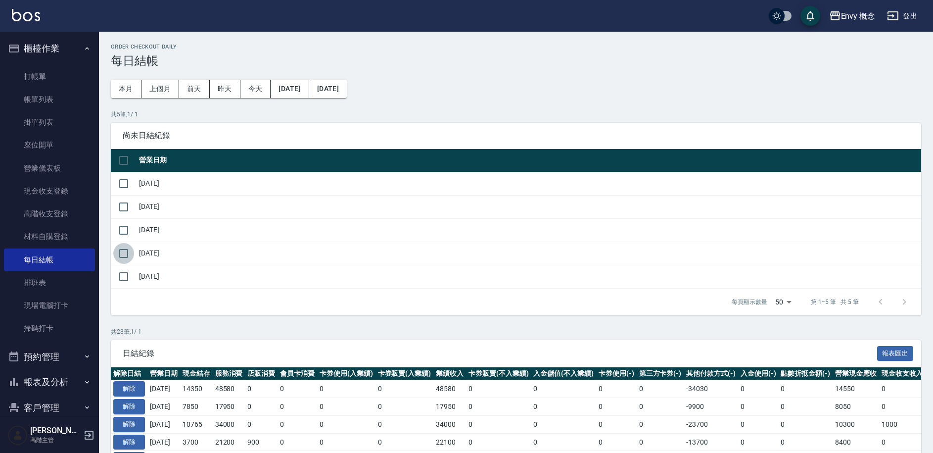
click at [128, 254] on input "checkbox" at bounding box center [123, 253] width 21 height 21
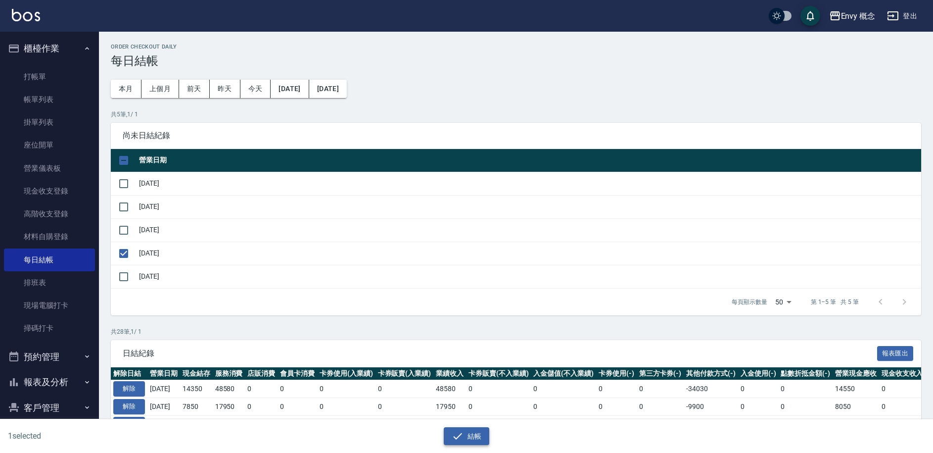
click at [478, 437] on button "結帳" at bounding box center [467, 436] width 46 height 18
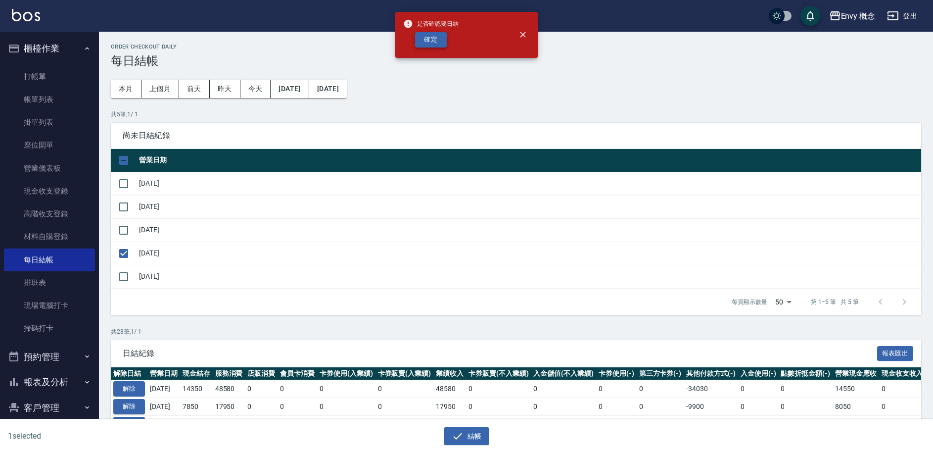
click at [430, 41] on button "確定" at bounding box center [431, 39] width 32 height 15
checkbox input "false"
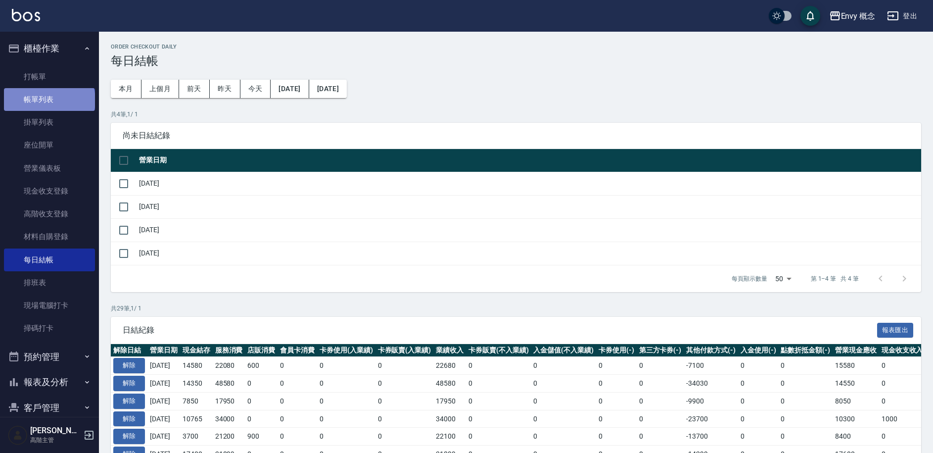
click at [48, 100] on link "帳單列表" at bounding box center [49, 99] width 91 height 23
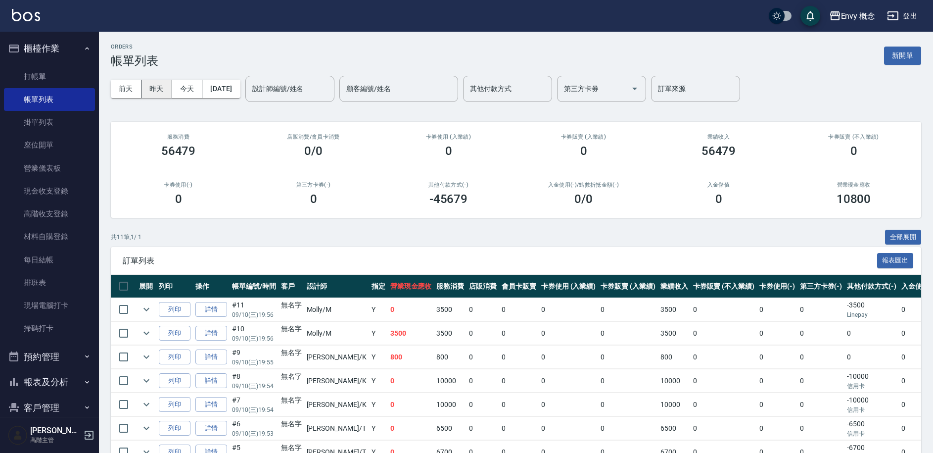
click at [157, 93] on button "昨天" at bounding box center [157, 89] width 31 height 18
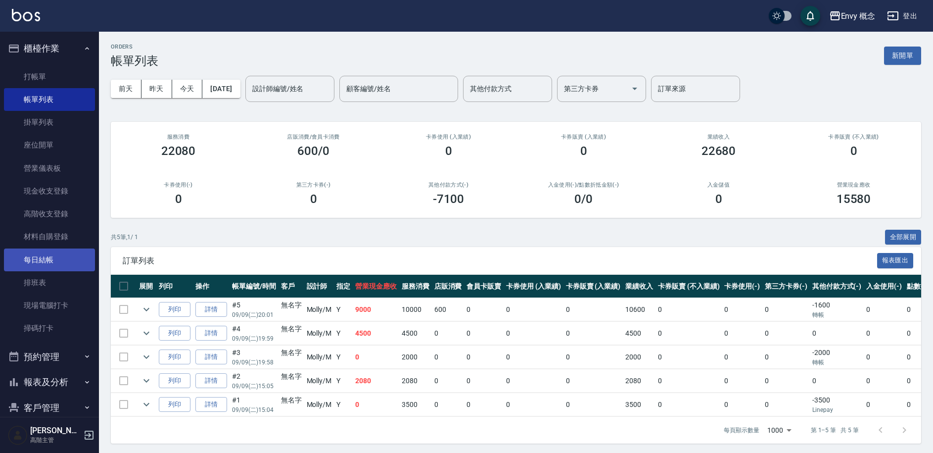
click at [50, 266] on link "每日結帳" at bounding box center [49, 259] width 91 height 23
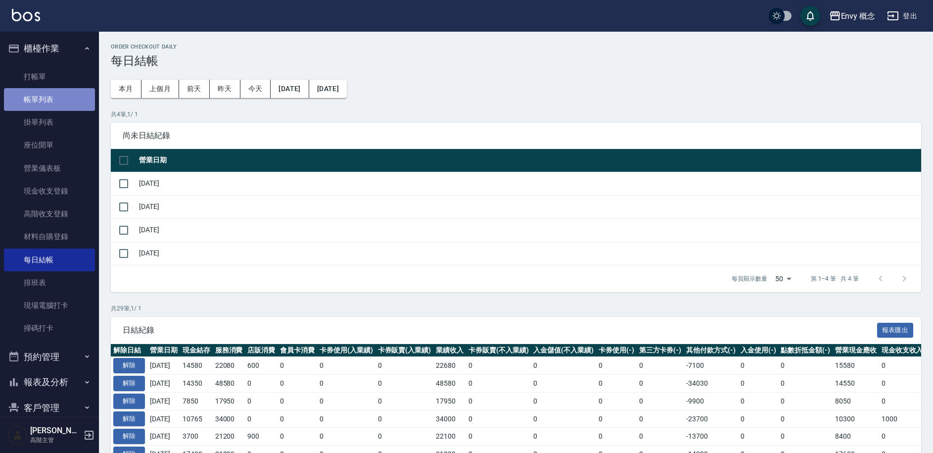
click at [65, 100] on link "帳單列表" at bounding box center [49, 99] width 91 height 23
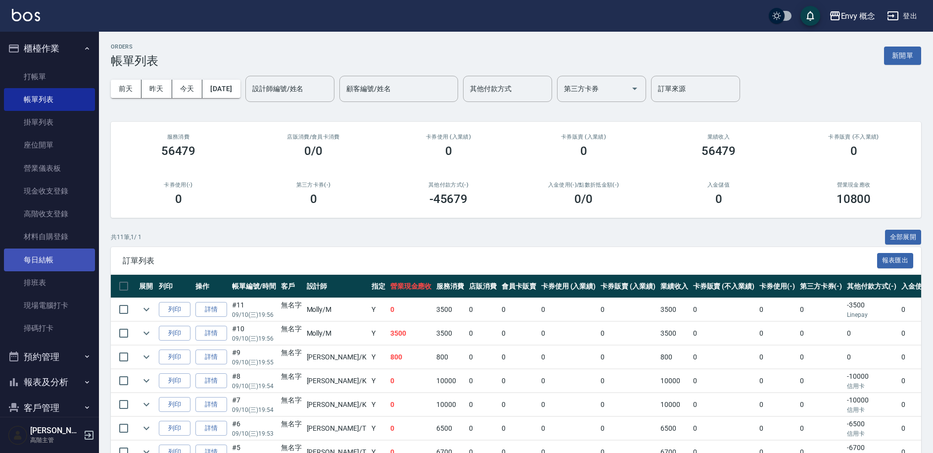
click at [48, 260] on link "每日結帳" at bounding box center [49, 259] width 91 height 23
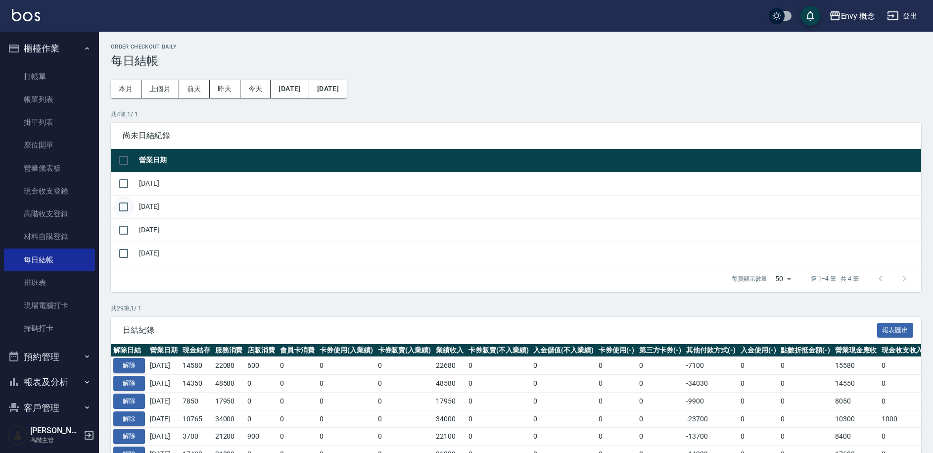
click at [130, 210] on input "checkbox" at bounding box center [123, 206] width 21 height 21
checkbox input "true"
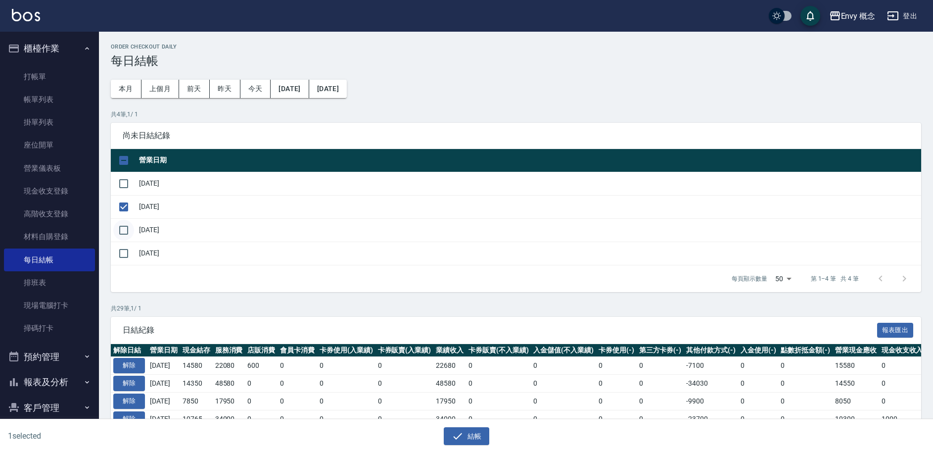
click at [127, 229] on input "checkbox" at bounding box center [123, 230] width 21 height 21
checkbox input "true"
click at [58, 96] on link "帳單列表" at bounding box center [49, 99] width 91 height 23
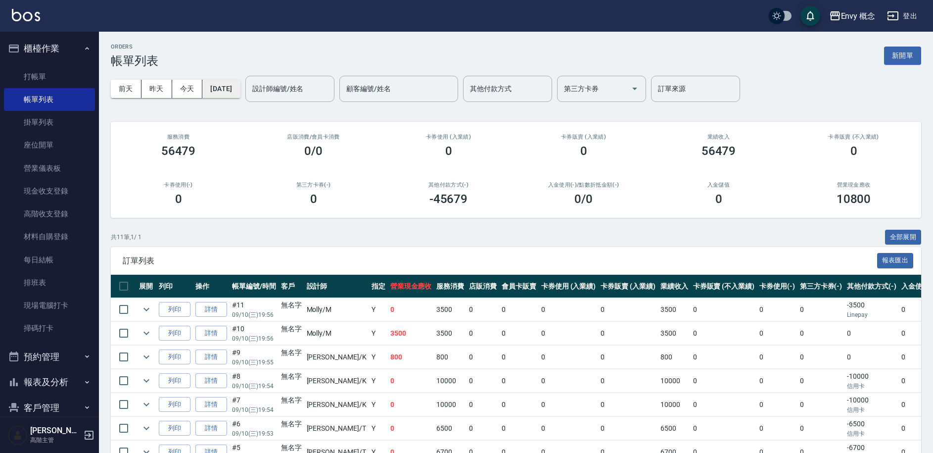
click at [240, 87] on button "[DATE]" at bounding box center [221, 89] width 38 height 18
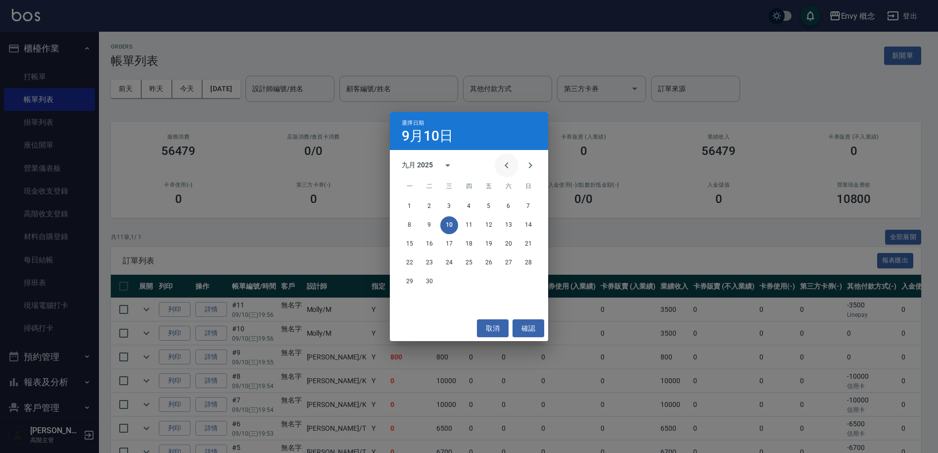
click at [505, 168] on icon "Previous month" at bounding box center [507, 165] width 12 height 12
click at [530, 280] on button "31" at bounding box center [529, 282] width 18 height 18
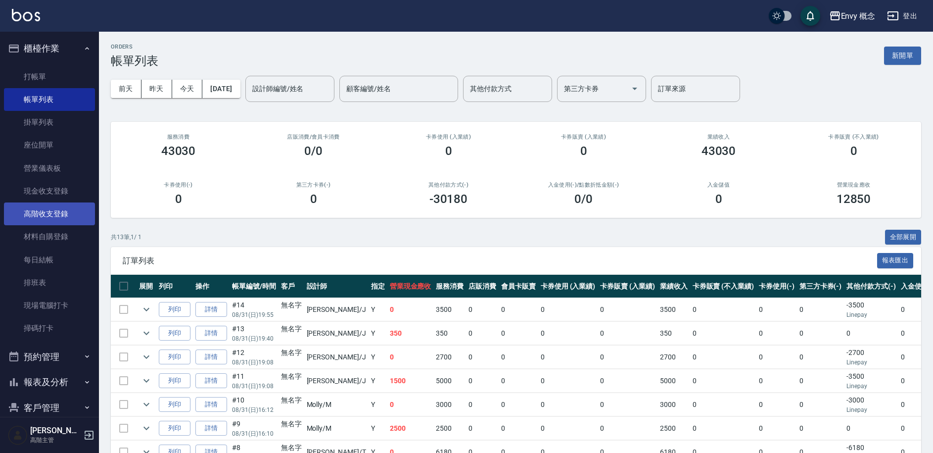
click at [57, 214] on link "高階收支登錄" at bounding box center [49, 213] width 91 height 23
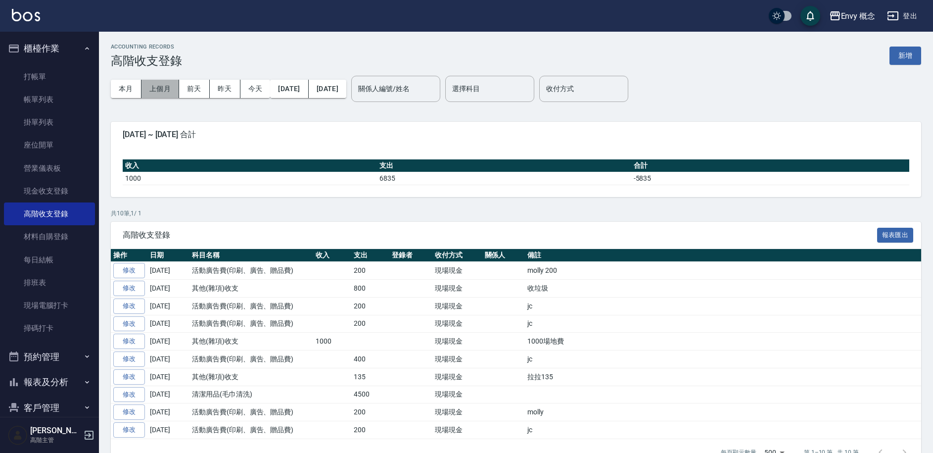
click at [164, 90] on button "上個月" at bounding box center [161, 89] width 38 height 18
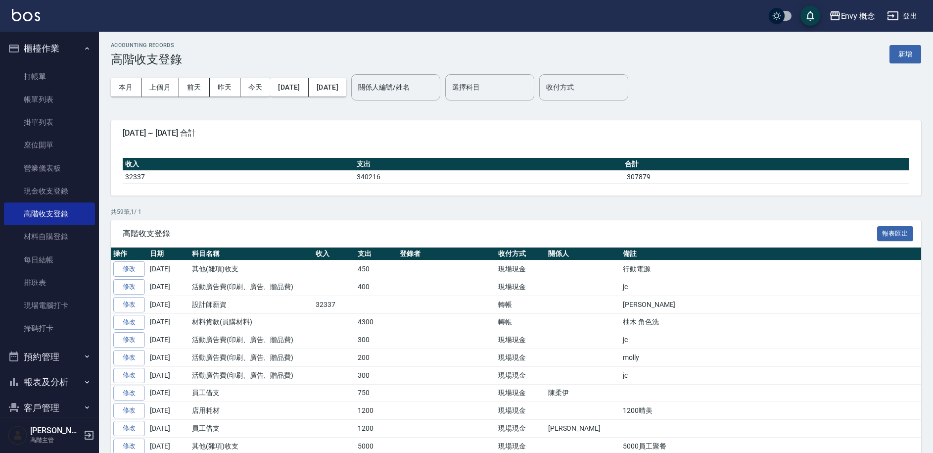
scroll to position [2, 0]
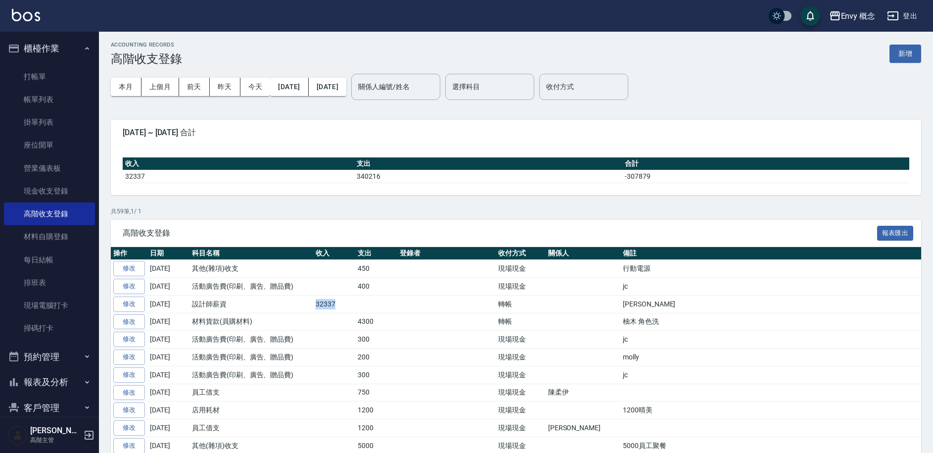
drag, startPoint x: 316, startPoint y: 306, endPoint x: 335, endPoint y: 303, distance: 19.0
click at [335, 303] on td "32337" at bounding box center [334, 304] width 42 height 18
click at [336, 304] on td "32337" at bounding box center [334, 304] width 42 height 18
drag, startPoint x: 318, startPoint y: 304, endPoint x: 344, endPoint y: 306, distance: 26.3
click at [344, 306] on td "32337" at bounding box center [334, 304] width 42 height 18
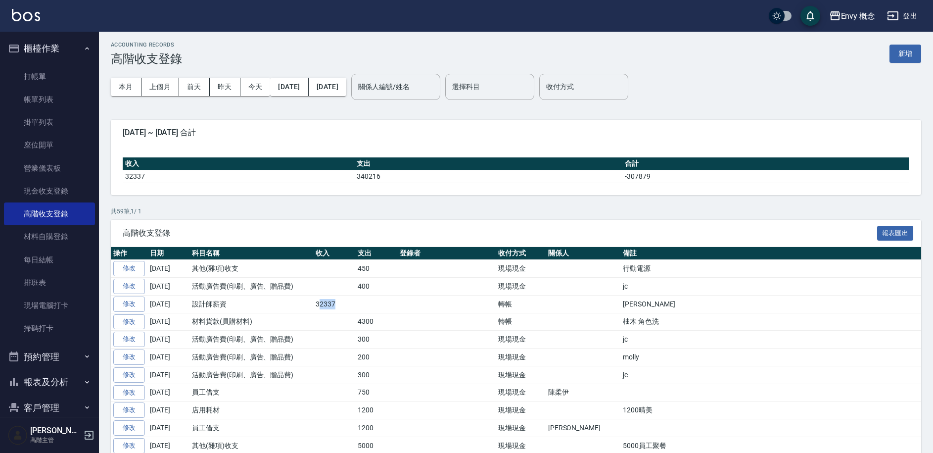
click at [344, 306] on td "32337" at bounding box center [334, 304] width 42 height 18
click at [64, 254] on link "每日結帳" at bounding box center [49, 259] width 91 height 23
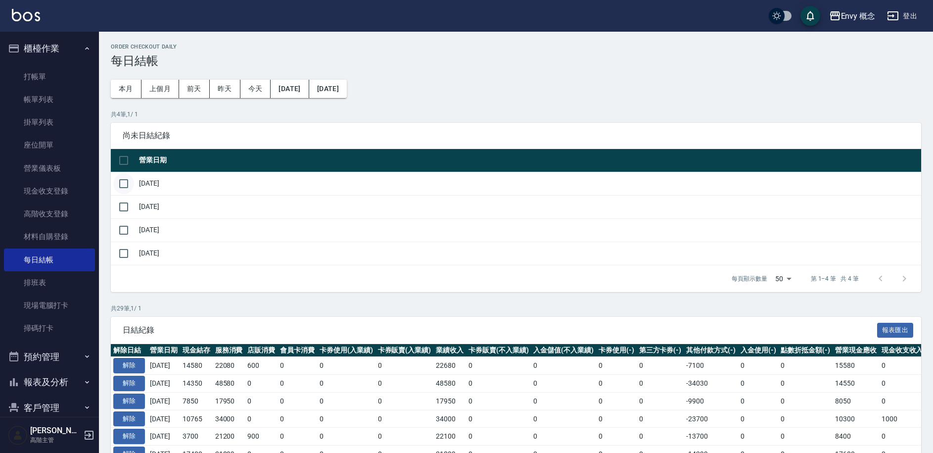
click at [125, 184] on input "checkbox" at bounding box center [123, 183] width 21 height 21
checkbox input "true"
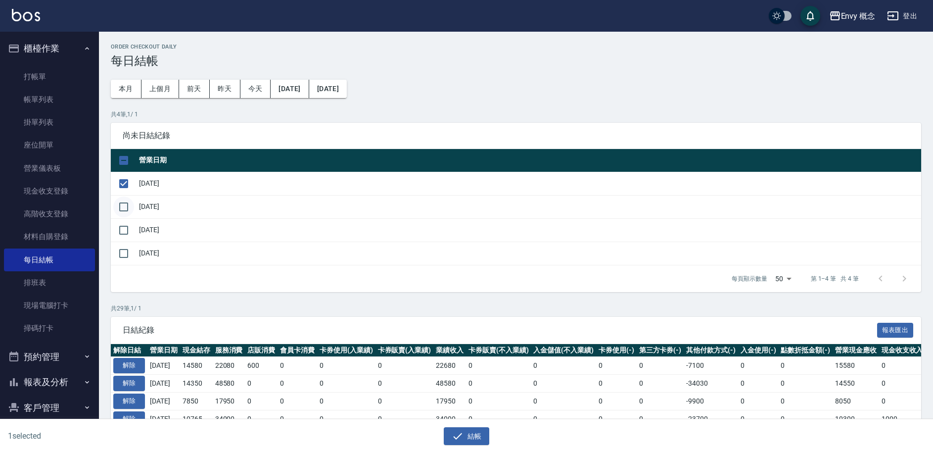
click at [127, 203] on input "checkbox" at bounding box center [123, 206] width 21 height 21
checkbox input "true"
click at [129, 226] on input "checkbox" at bounding box center [123, 230] width 21 height 21
checkbox input "true"
click at [482, 437] on button "結帳" at bounding box center [467, 436] width 46 height 18
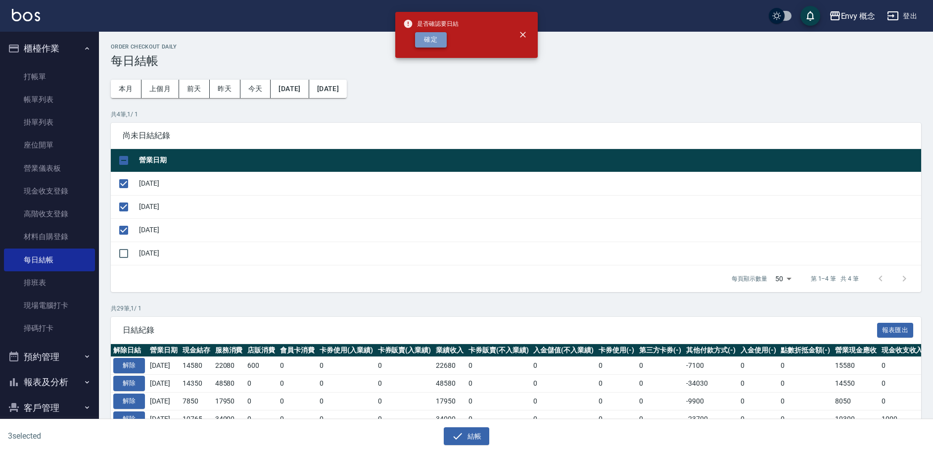
click at [435, 46] on button "確定" at bounding box center [431, 39] width 32 height 15
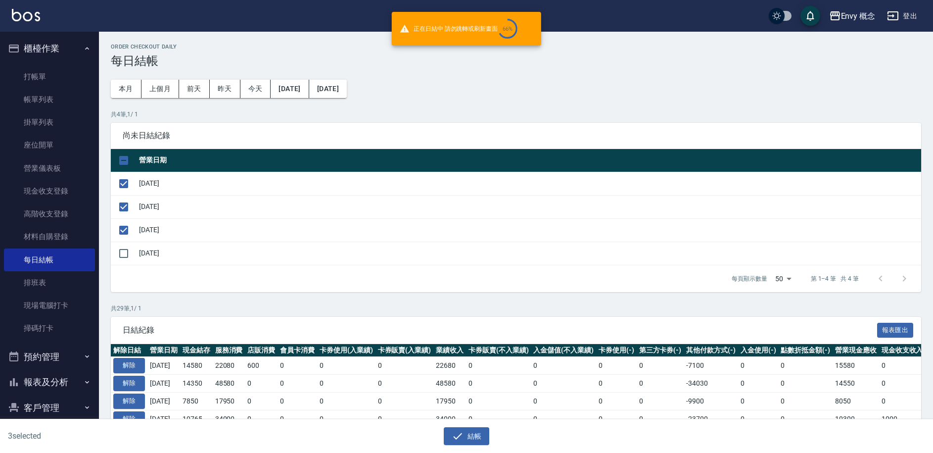
checkbox input "false"
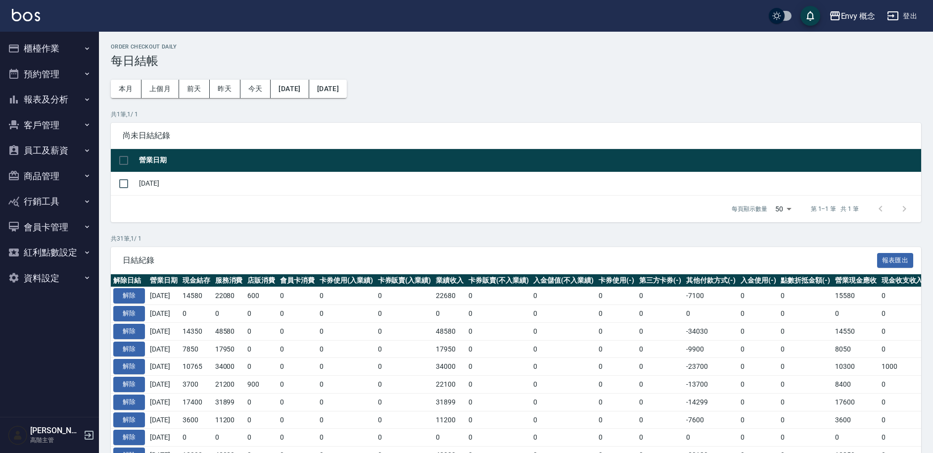
scroll to position [2, 0]
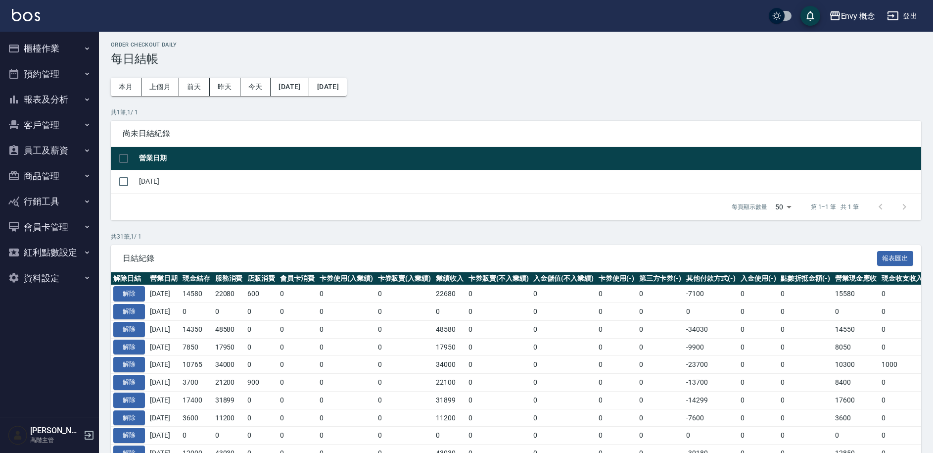
click at [46, 53] on button "櫃檯作業" at bounding box center [49, 49] width 91 height 26
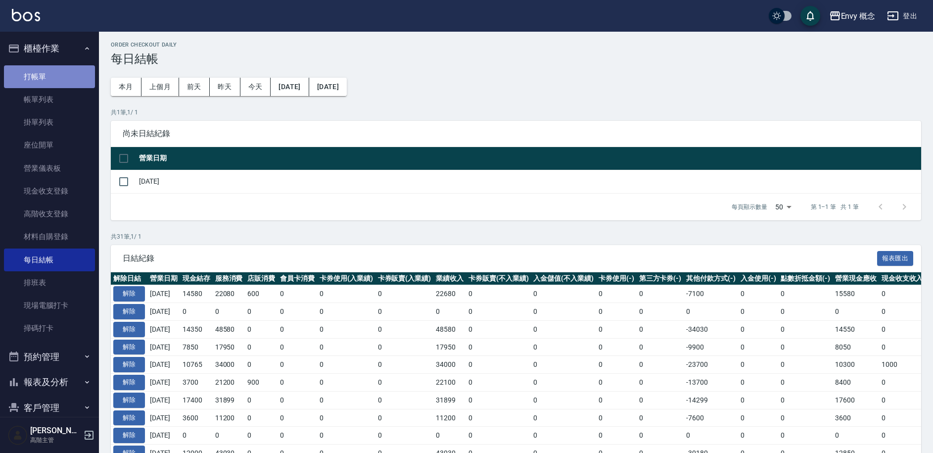
click at [58, 77] on link "打帳單" at bounding box center [49, 76] width 91 height 23
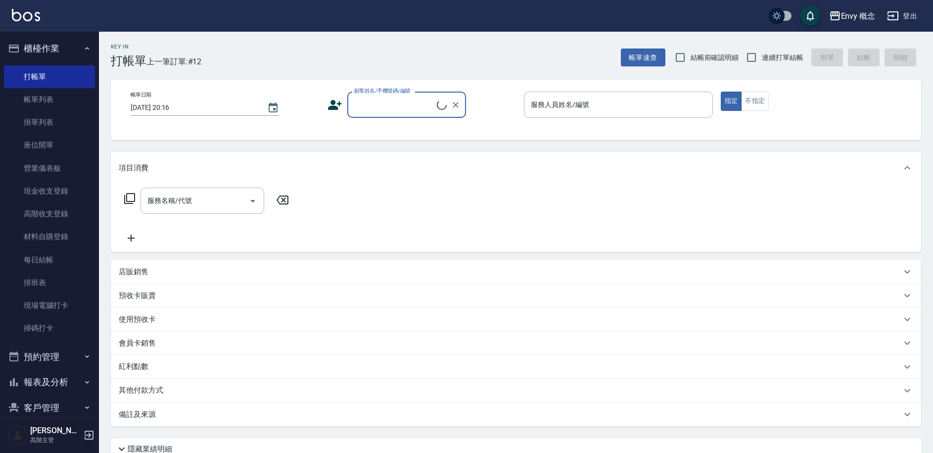
click at [373, 111] on input "顧客姓名/手機號碼/編號" at bounding box center [394, 104] width 85 height 17
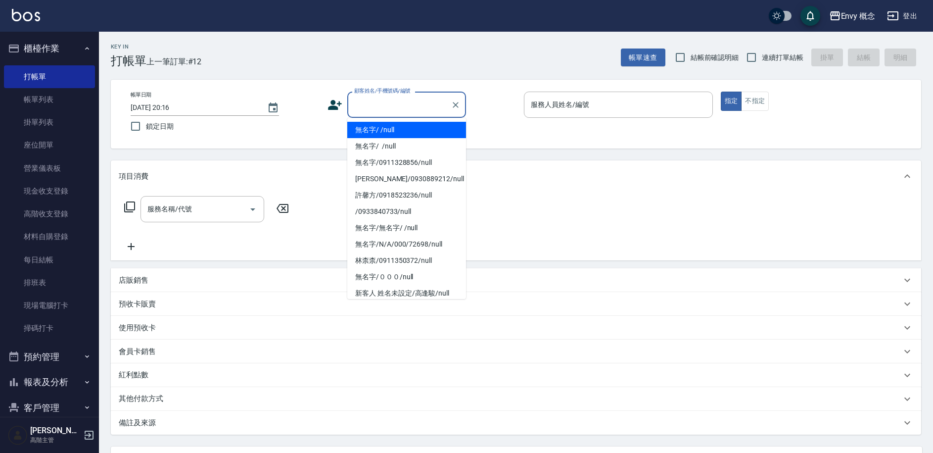
click at [376, 131] on li "無名字/ /null" at bounding box center [406, 130] width 119 height 16
type input "無名字/ /null"
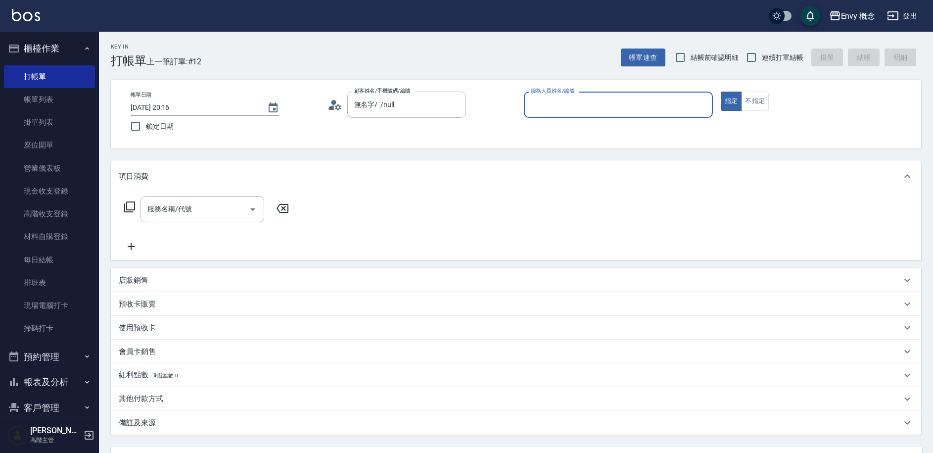
click at [590, 103] on input "服務人員姓名/編號" at bounding box center [618, 104] width 180 height 17
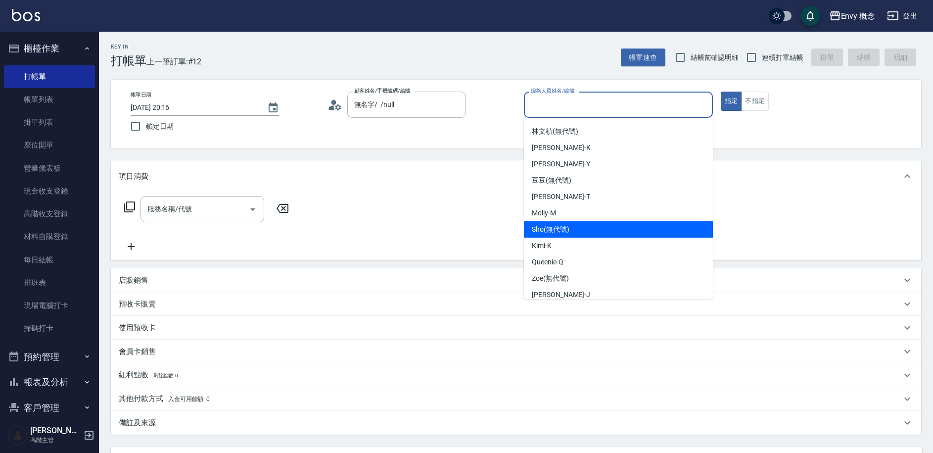
scroll to position [87, 0]
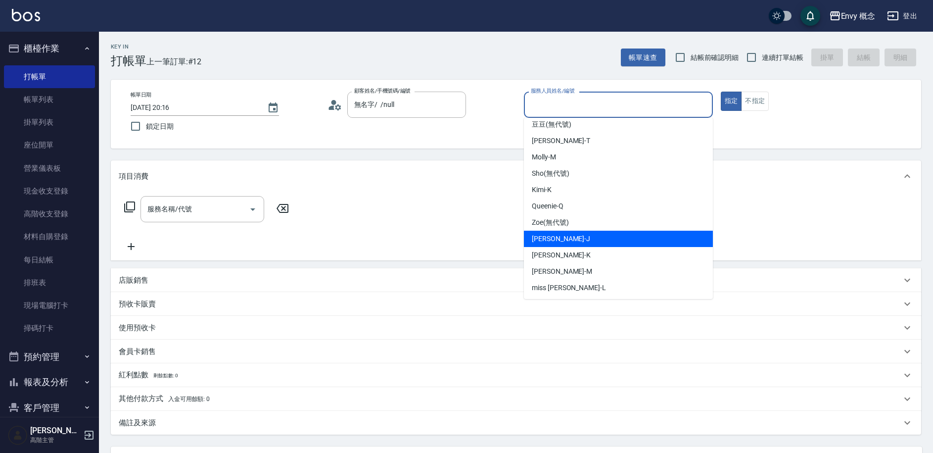
drag, startPoint x: 562, startPoint y: 235, endPoint x: 399, endPoint y: 230, distance: 162.9
click at [562, 235] on div "Jessie -J" at bounding box center [618, 239] width 189 height 16
type input "Jessie-J"
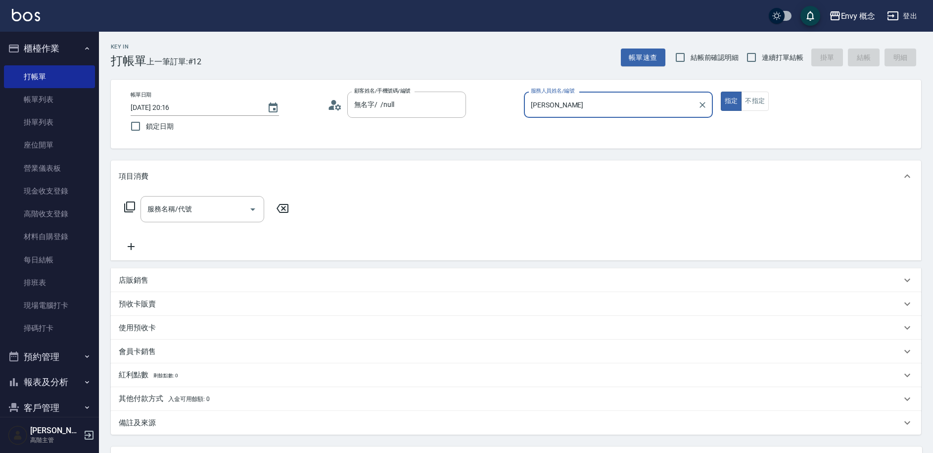
click at [190, 207] on div "服務名稱/代號 服務名稱/代號" at bounding box center [203, 209] width 124 height 26
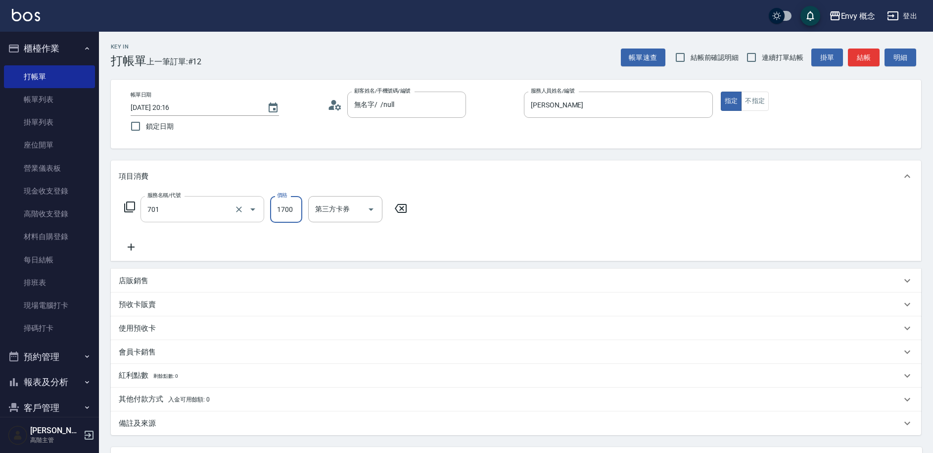
type input "701 染髮(701)"
type input "1900"
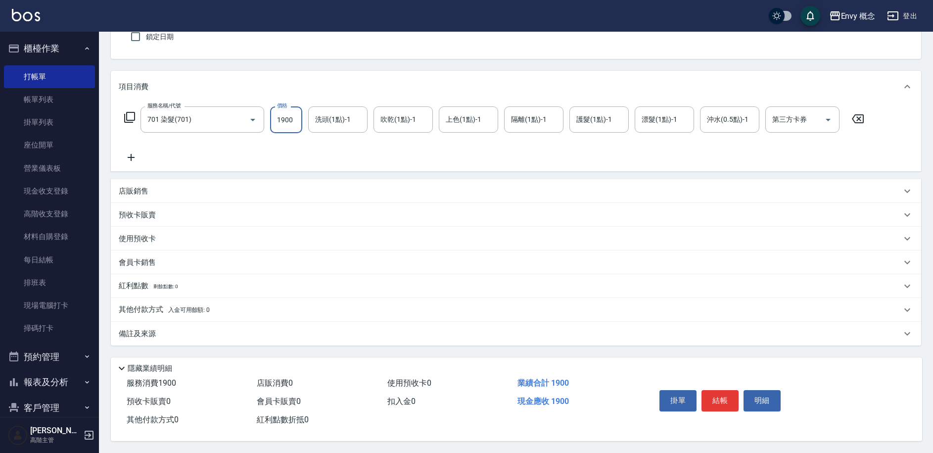
scroll to position [94, 0]
click at [139, 304] on p "其他付款方式 入金可用餘額: 0" at bounding box center [164, 309] width 91 height 11
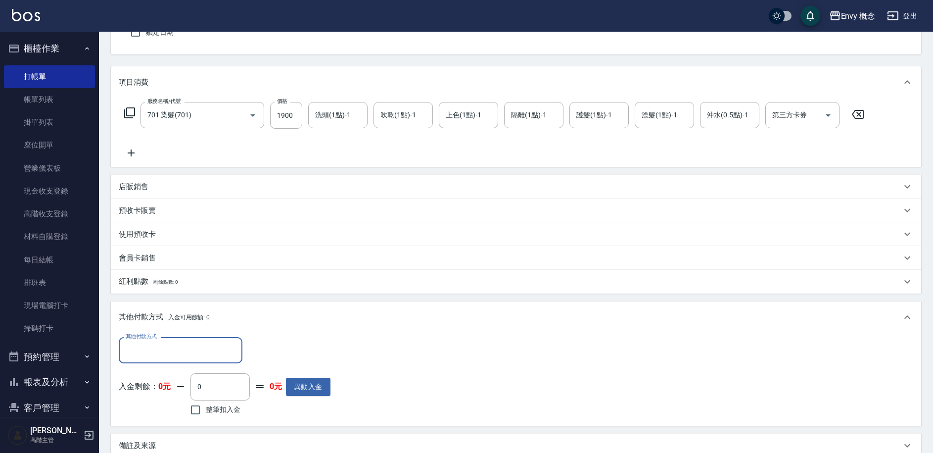
scroll to position [0, 0]
click at [145, 346] on input "其他付款方式" at bounding box center [180, 349] width 115 height 17
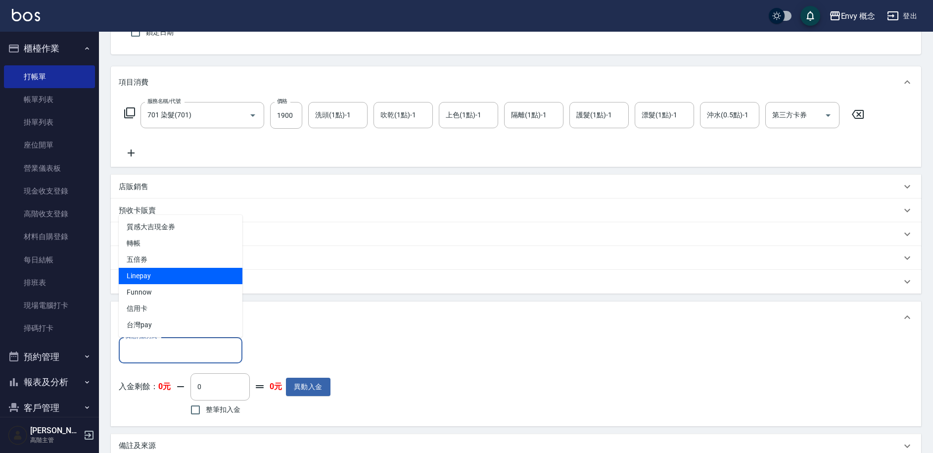
click at [142, 271] on span "Linepay" at bounding box center [181, 276] width 124 height 16
type input "Linepay"
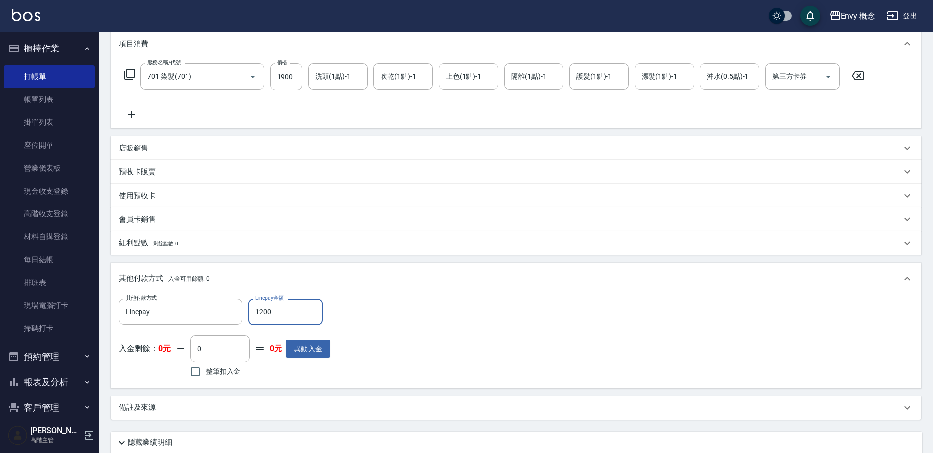
scroll to position [211, 0]
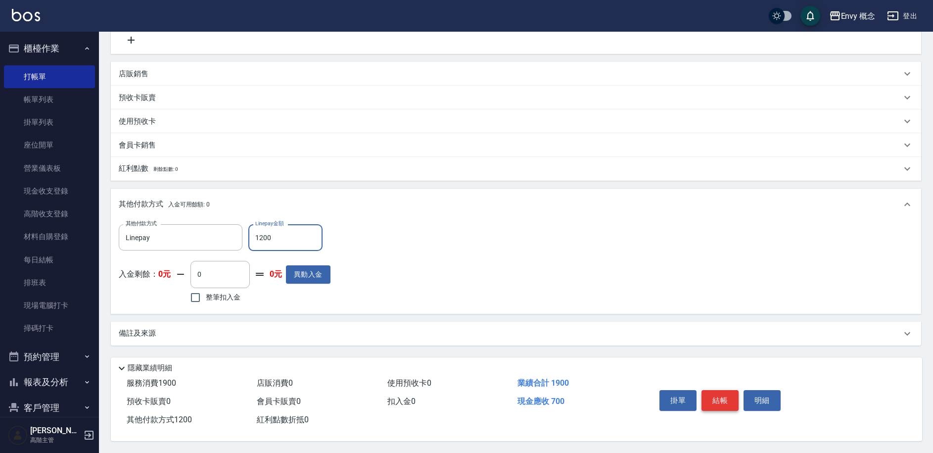
type input "1200"
click at [720, 390] on button "結帳" at bounding box center [720, 400] width 37 height 21
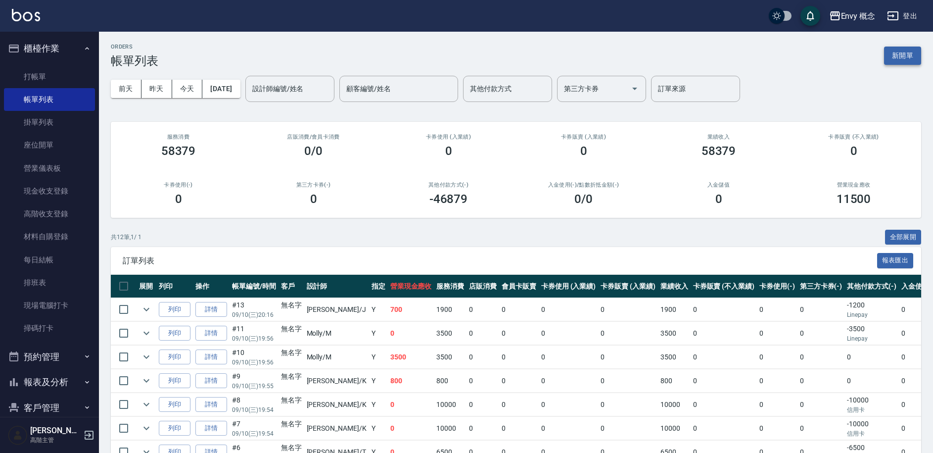
click at [907, 51] on button "新開單" at bounding box center [902, 56] width 37 height 18
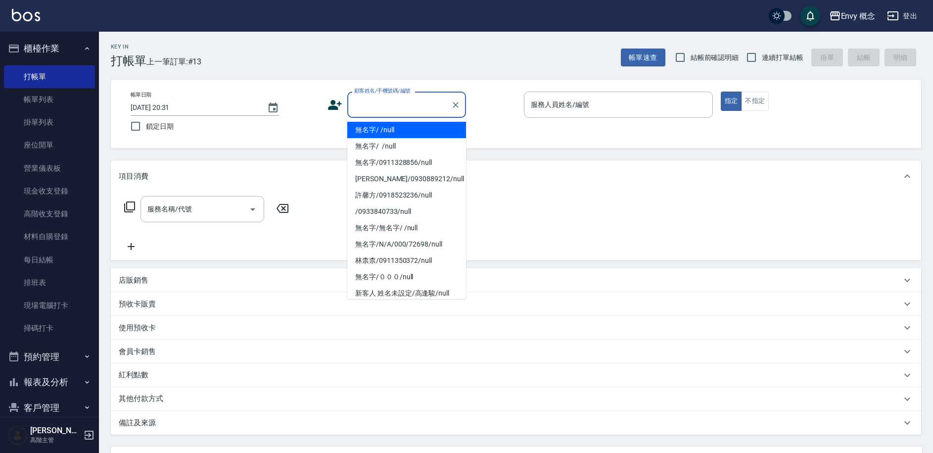
click at [370, 99] on input "顧客姓名/手機號碼/編號" at bounding box center [399, 104] width 95 height 17
click at [381, 131] on li "無名字/ /null" at bounding box center [406, 130] width 119 height 16
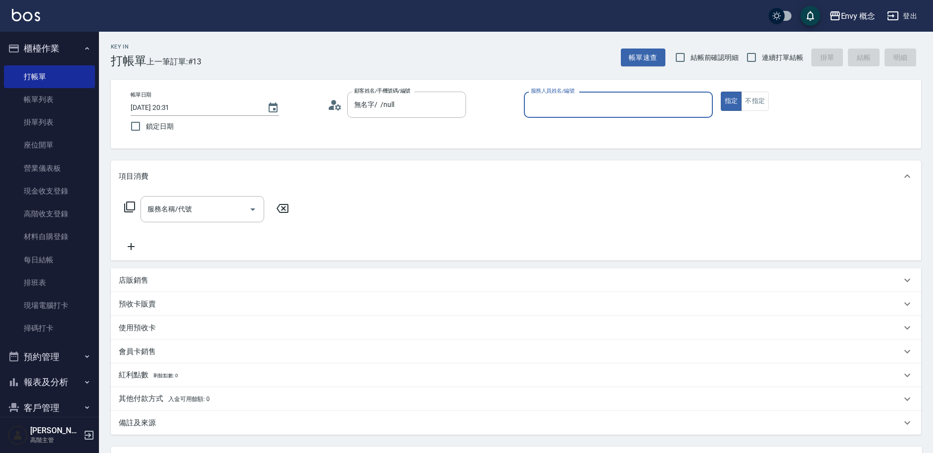
type input "無名字/ /null"
click at [589, 107] on input "服務人員姓名/編號" at bounding box center [618, 104] width 180 height 17
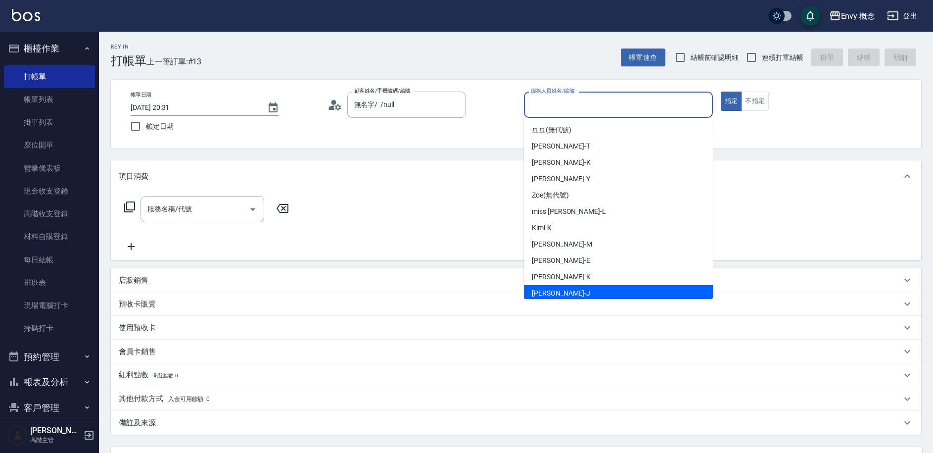
click at [580, 296] on div "Jessie -J" at bounding box center [618, 293] width 189 height 16
type input "Jessie-J"
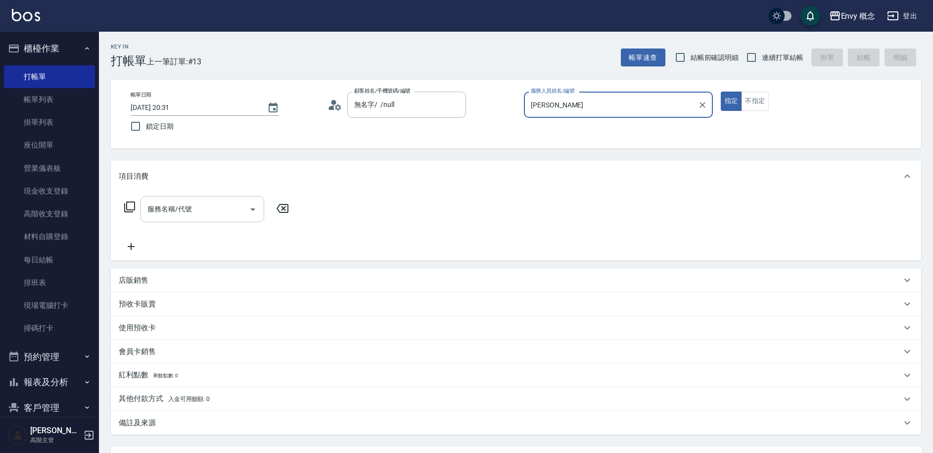
click at [203, 217] on input "服務名稱/代號" at bounding box center [195, 208] width 100 height 17
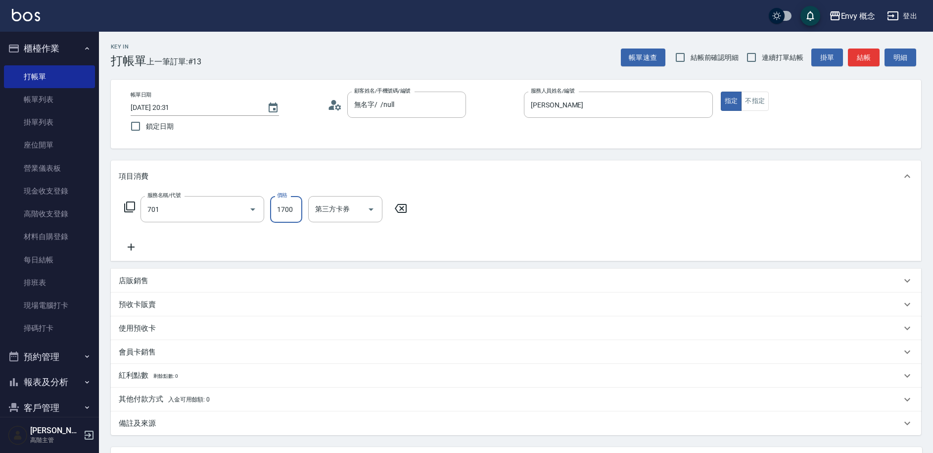
type input "701 染髮(701)"
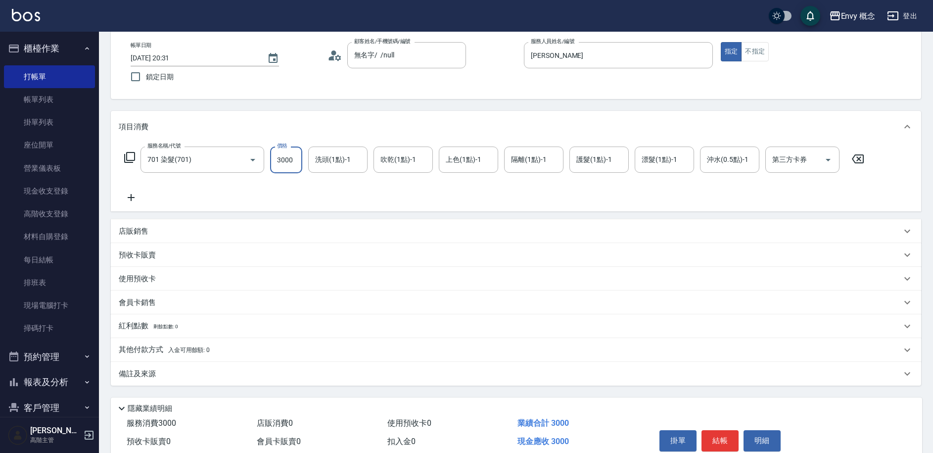
scroll to position [93, 0]
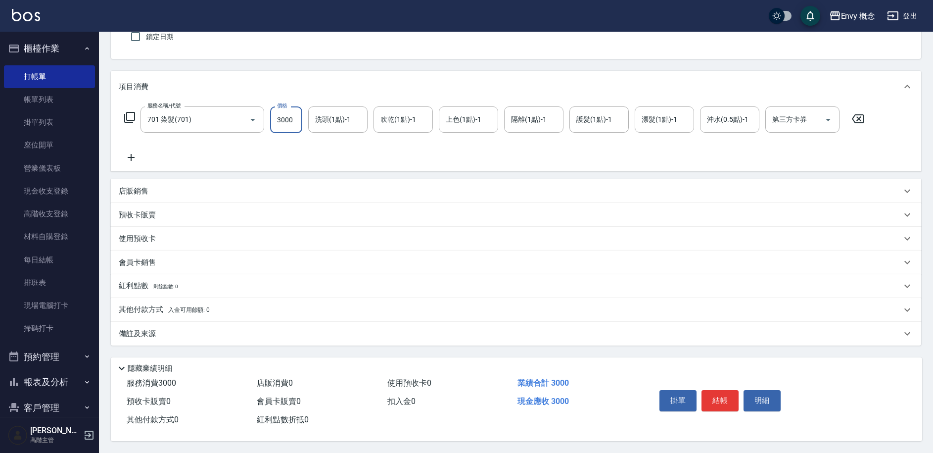
type input "3000"
click at [225, 305] on div "其他付款方式 入金可用餘額: 0" at bounding box center [510, 309] width 783 height 11
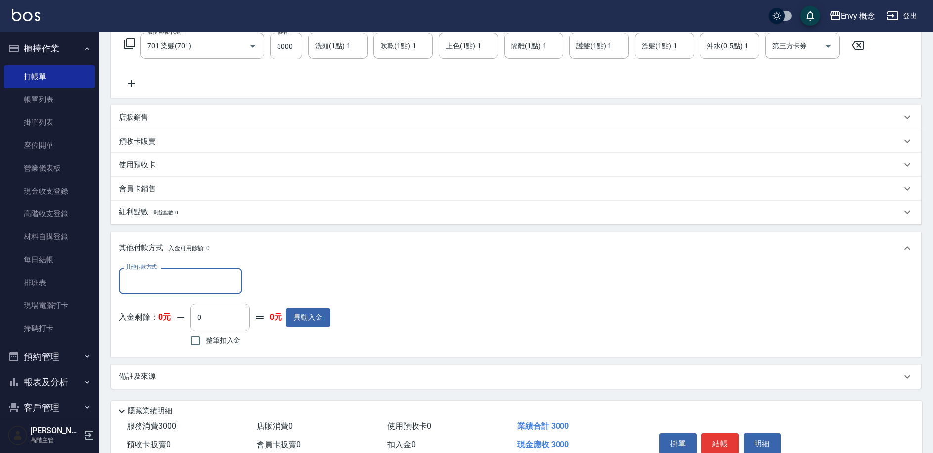
scroll to position [211, 0]
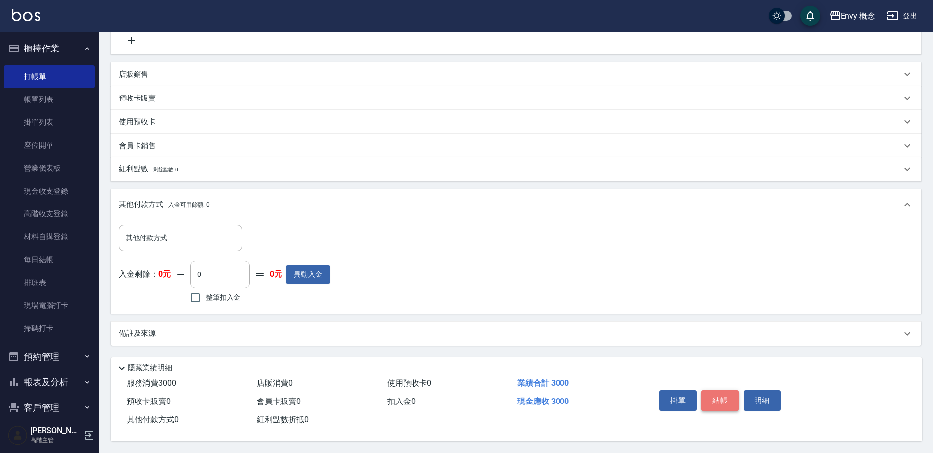
click at [723, 393] on button "結帳" at bounding box center [720, 400] width 37 height 21
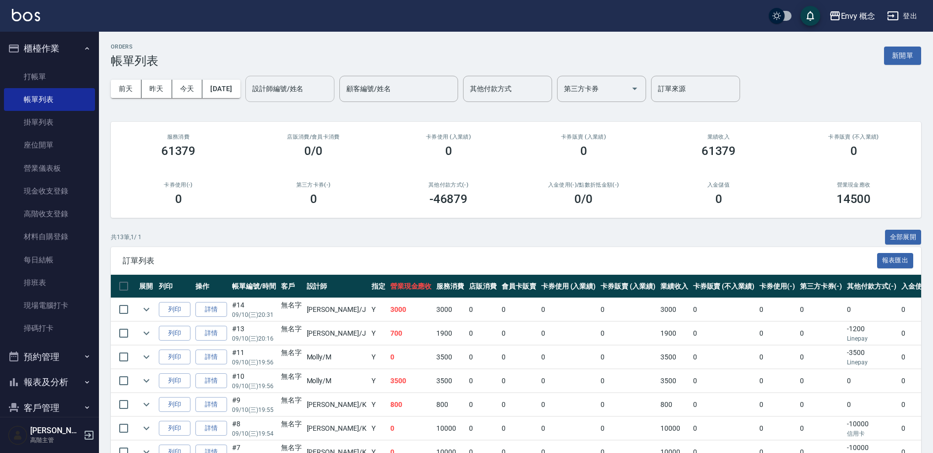
click at [314, 90] on input "設計師編號/姓名" at bounding box center [290, 88] width 80 height 17
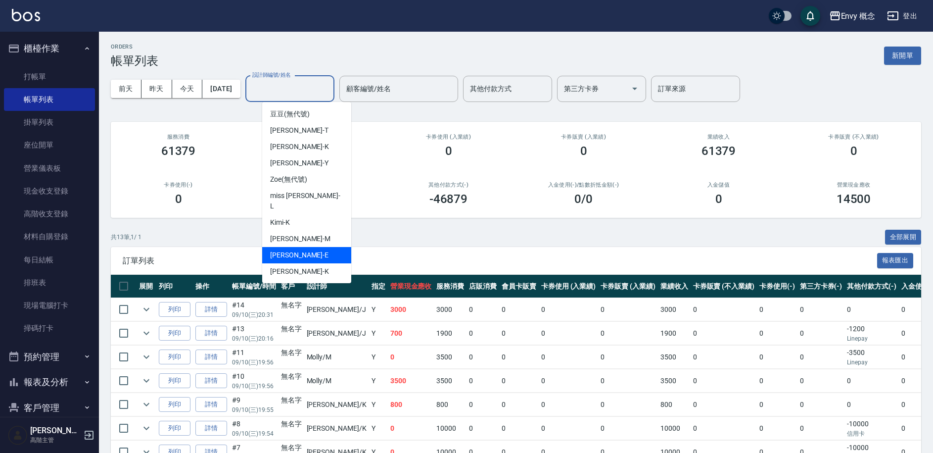
scroll to position [88, 0]
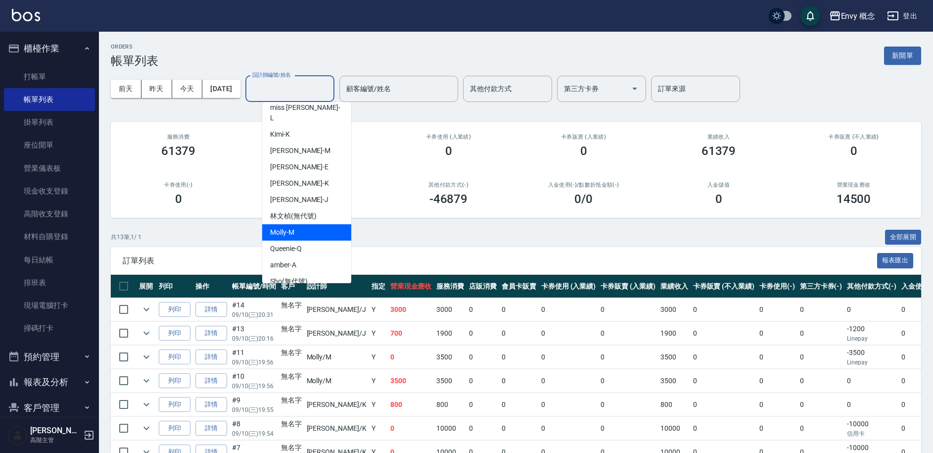
click at [313, 224] on div "Molly -M" at bounding box center [306, 232] width 89 height 16
type input "Molly-M"
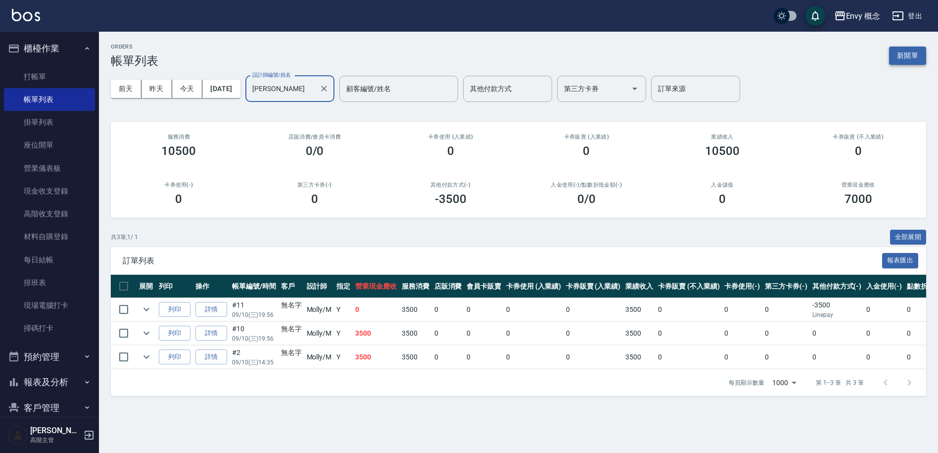
click at [907, 61] on button "新開單" at bounding box center [907, 56] width 37 height 18
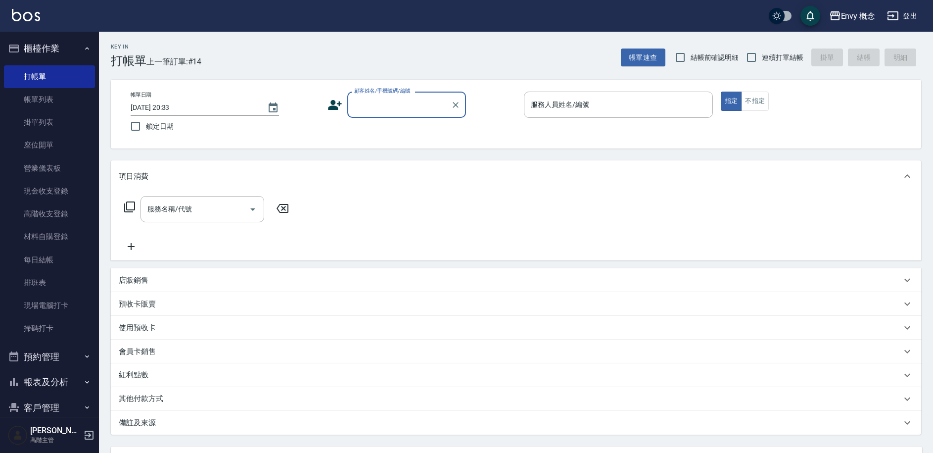
click at [415, 96] on input "顧客姓名/手機號碼/編號" at bounding box center [399, 104] width 95 height 17
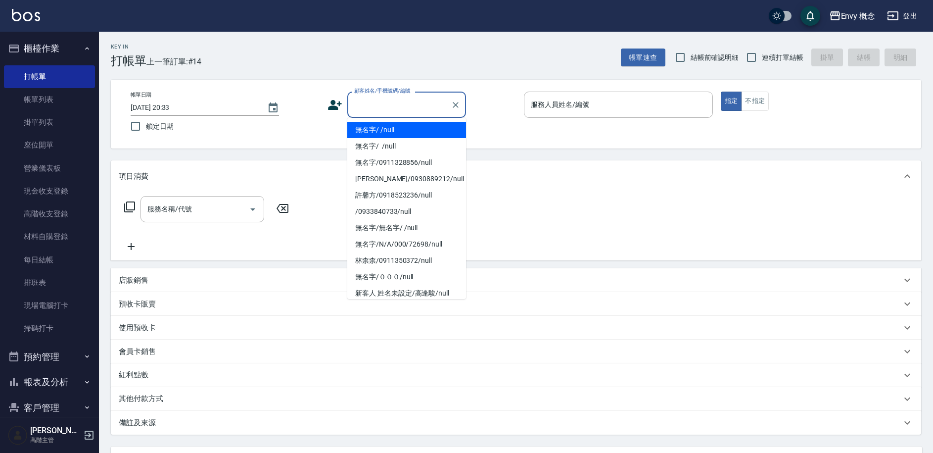
click at [419, 131] on li "無名字/ /null" at bounding box center [406, 130] width 119 height 16
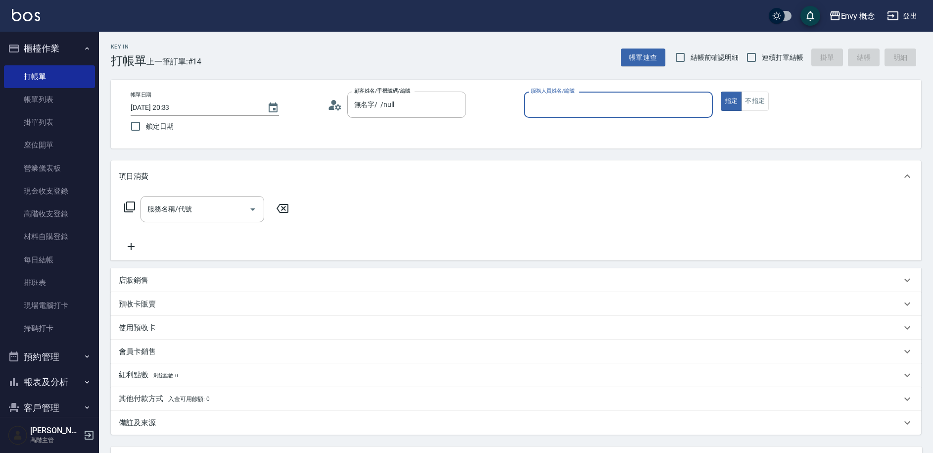
type input "無名字/ /null"
click at [607, 107] on input "服務人員姓名/編號" at bounding box center [618, 104] width 180 height 17
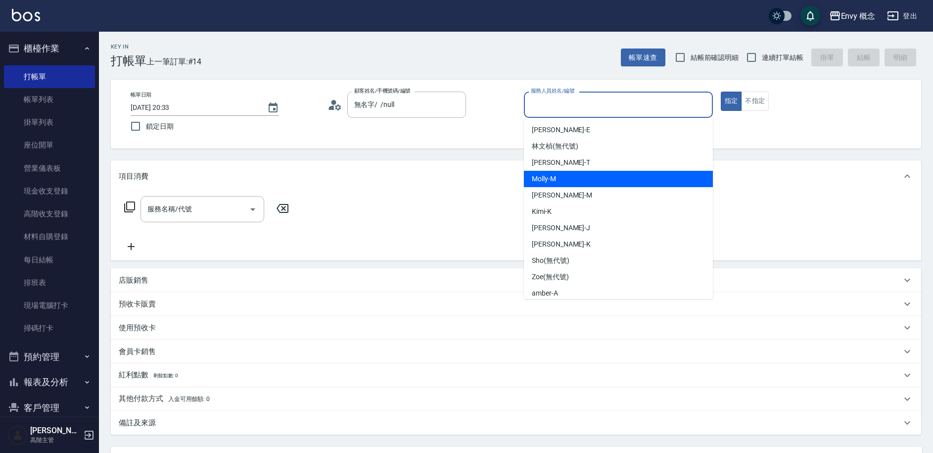
click at [609, 172] on div "Molly -M" at bounding box center [618, 179] width 189 height 16
type input "Molly-M"
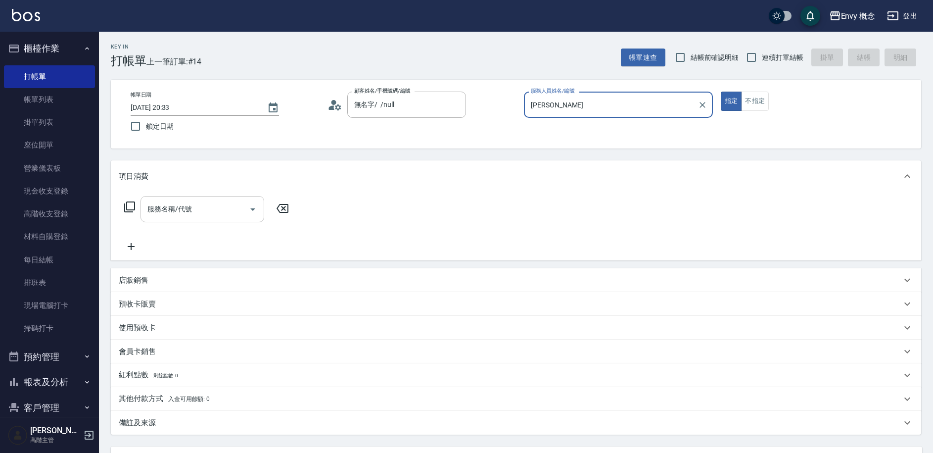
click at [249, 213] on icon "Open" at bounding box center [253, 209] width 12 height 12
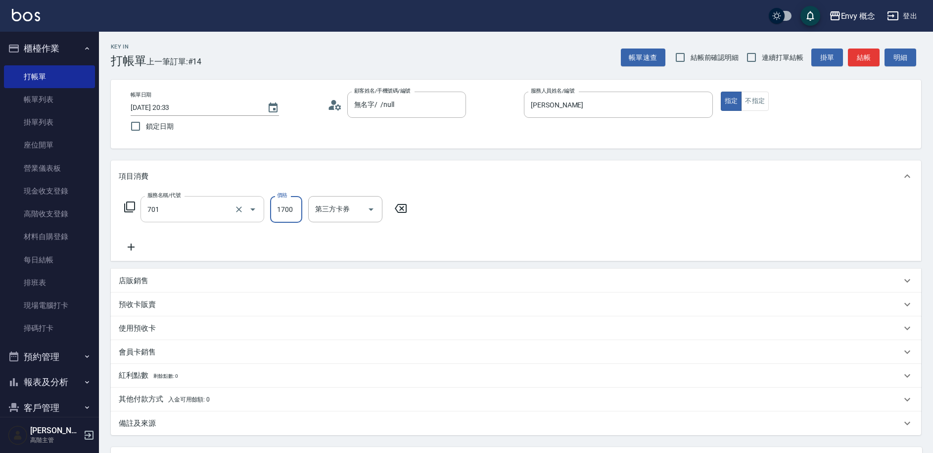
type input "701 染髮(701)"
click at [242, 209] on icon "Clear" at bounding box center [239, 209] width 10 height 10
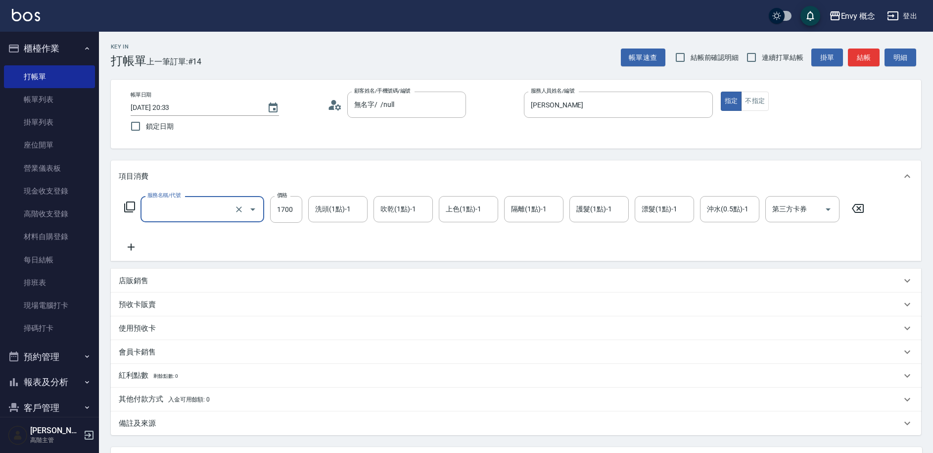
click at [223, 207] on input "服務名稱/代號" at bounding box center [188, 208] width 87 height 17
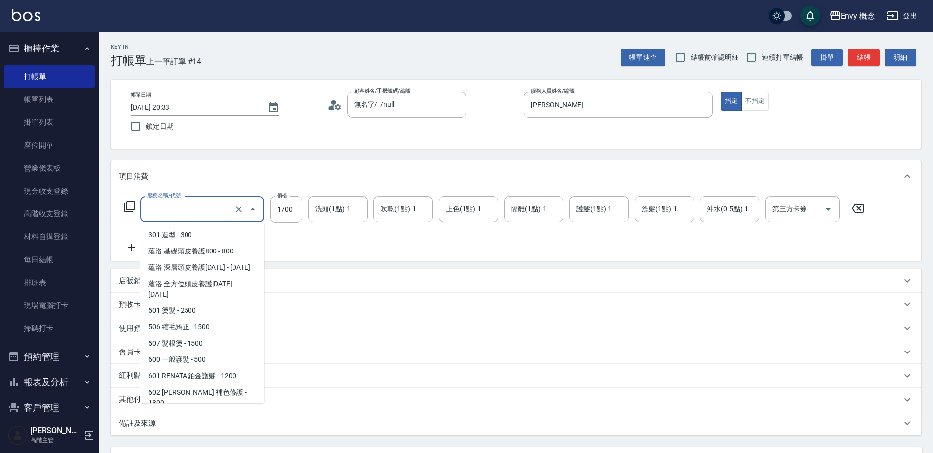
scroll to position [4, 0]
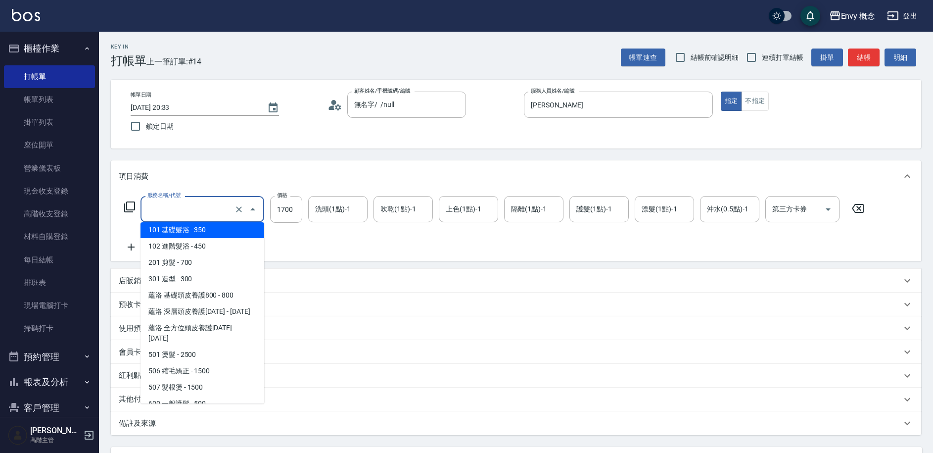
click at [212, 228] on span "101 基礎髮浴 - 350" at bounding box center [203, 230] width 124 height 16
type input "101 基礎髮浴 (101)"
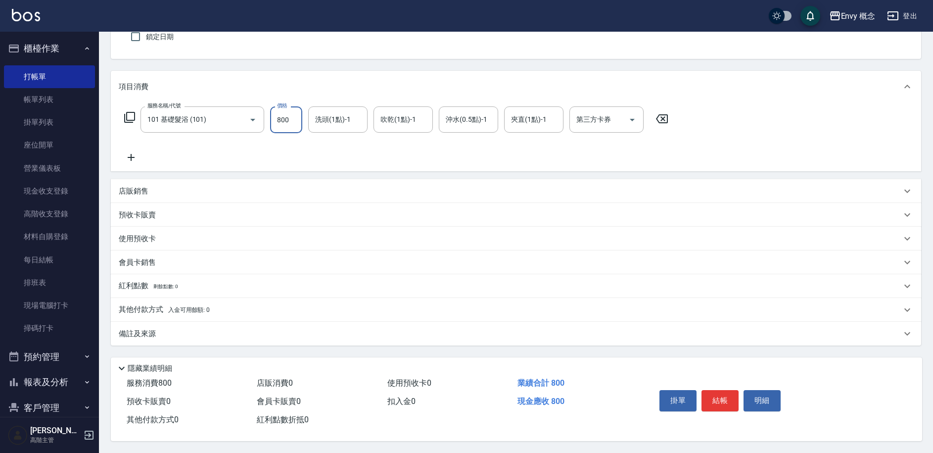
scroll to position [94, 0]
type input "800"
click at [212, 308] on div "其他付款方式 入金可用餘額: 0" at bounding box center [510, 309] width 783 height 11
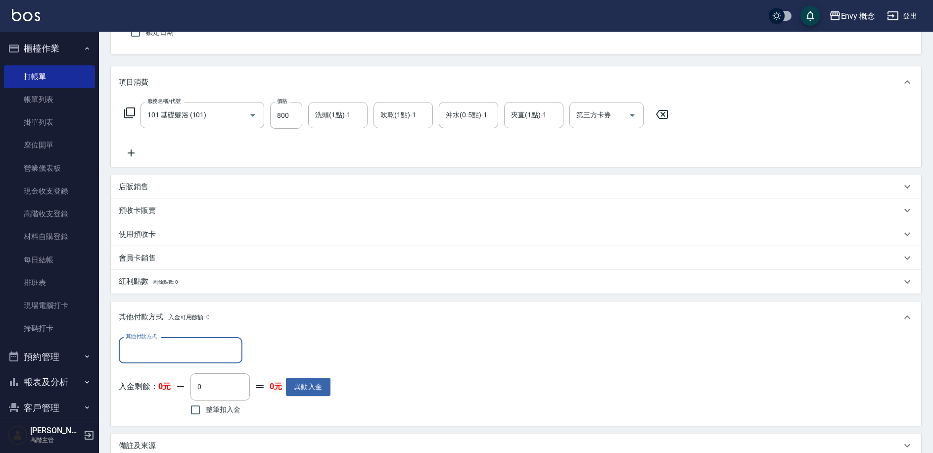
scroll to position [0, 0]
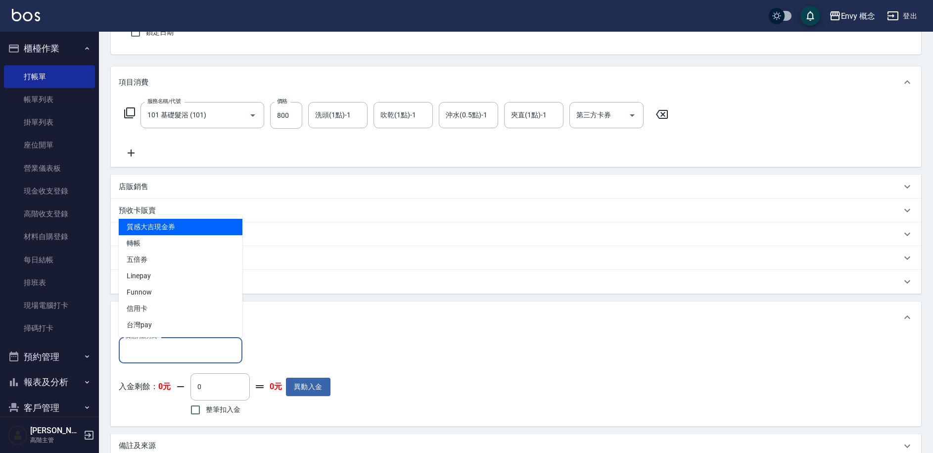
click at [174, 345] on input "其他付款方式" at bounding box center [180, 349] width 115 height 17
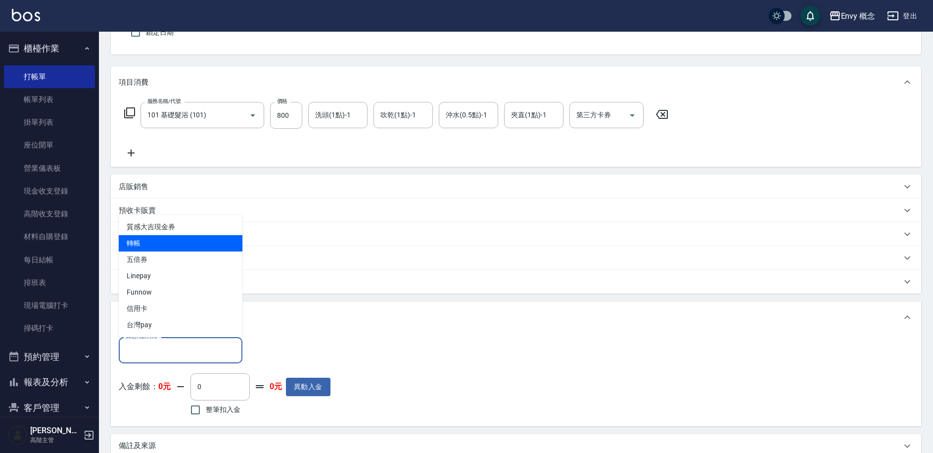
click at [145, 247] on span "轉帳" at bounding box center [181, 243] width 124 height 16
type input "轉帳"
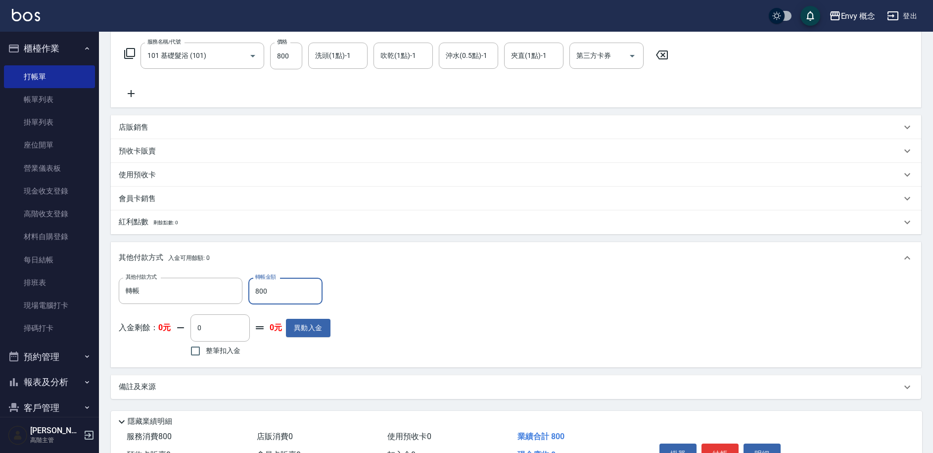
scroll to position [211, 0]
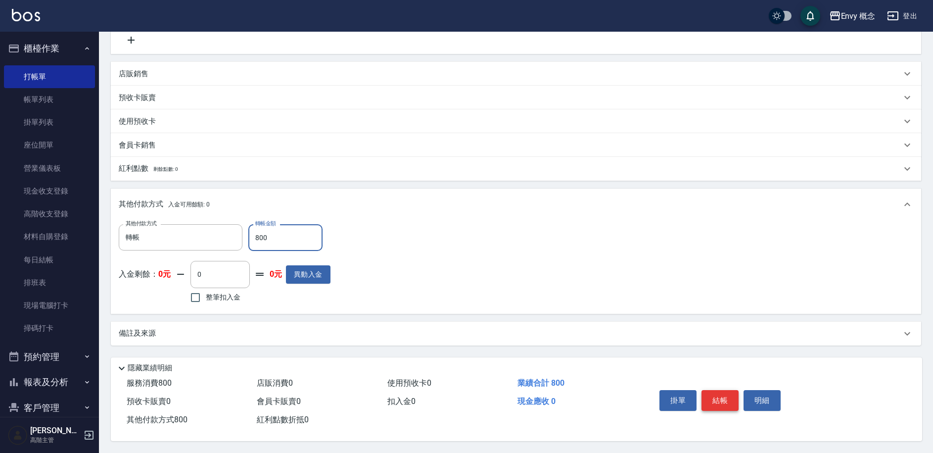
type input "800"
click at [721, 391] on button "結帳" at bounding box center [720, 400] width 37 height 21
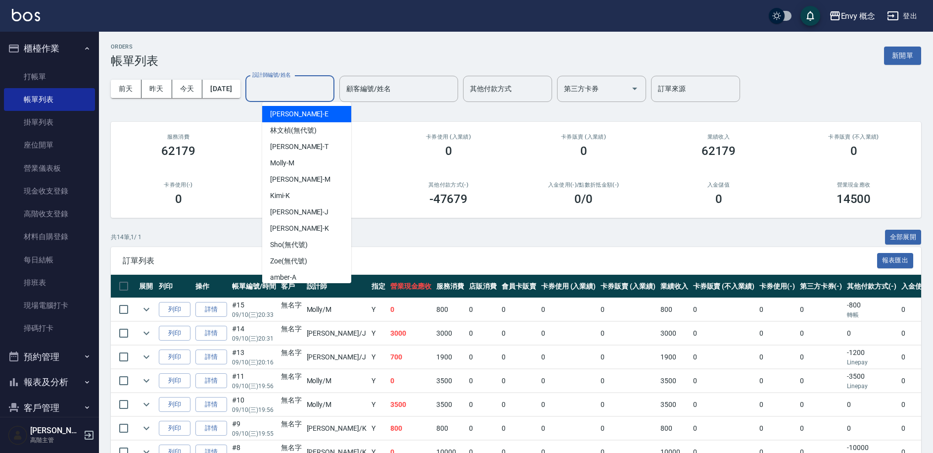
click at [326, 88] on input "設計師編號/姓名" at bounding box center [290, 88] width 80 height 17
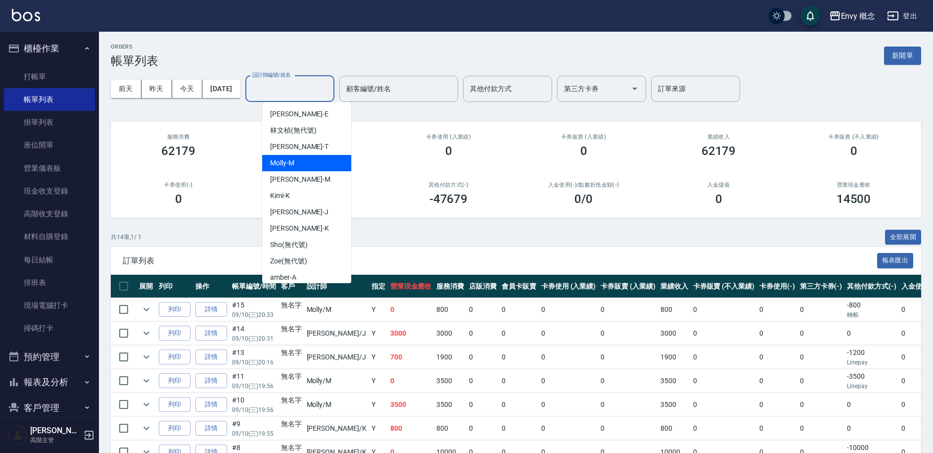
click at [312, 152] on div "Tim -T" at bounding box center [306, 147] width 89 height 16
type input "Tim-T"
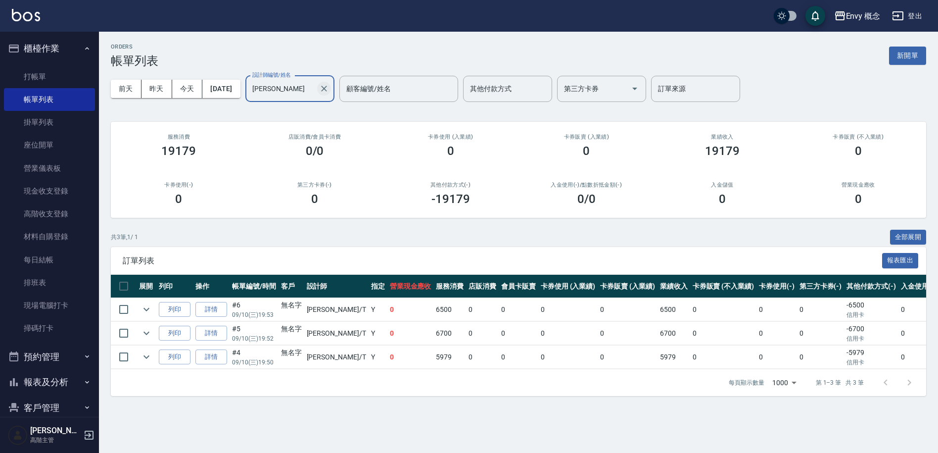
click at [329, 84] on icon "Clear" at bounding box center [324, 89] width 10 height 10
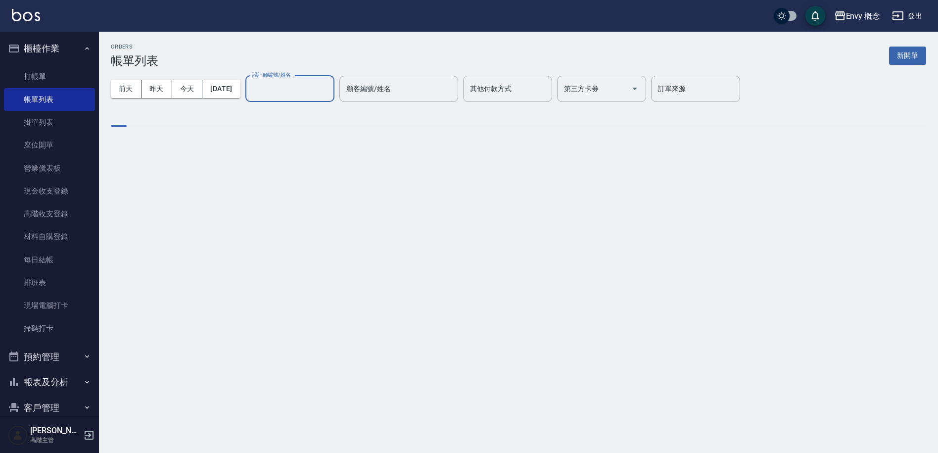
click at [304, 93] on input "設計師編號/姓名" at bounding box center [290, 88] width 80 height 17
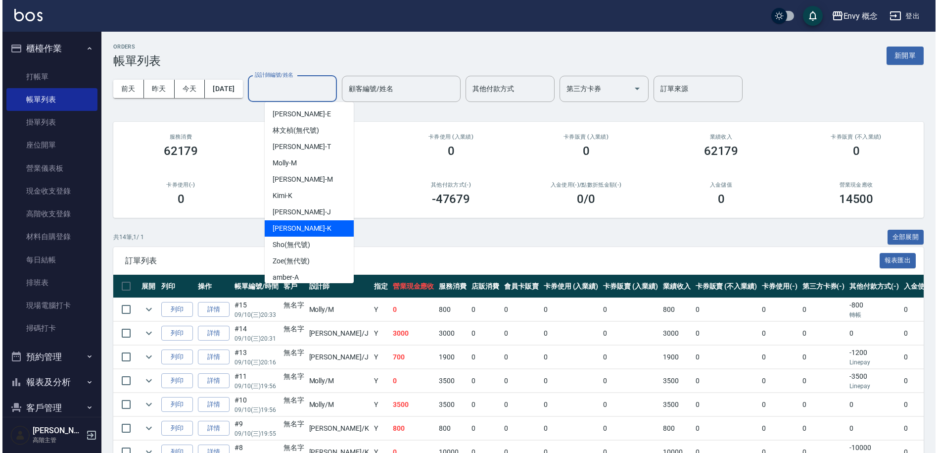
scroll to position [88, 0]
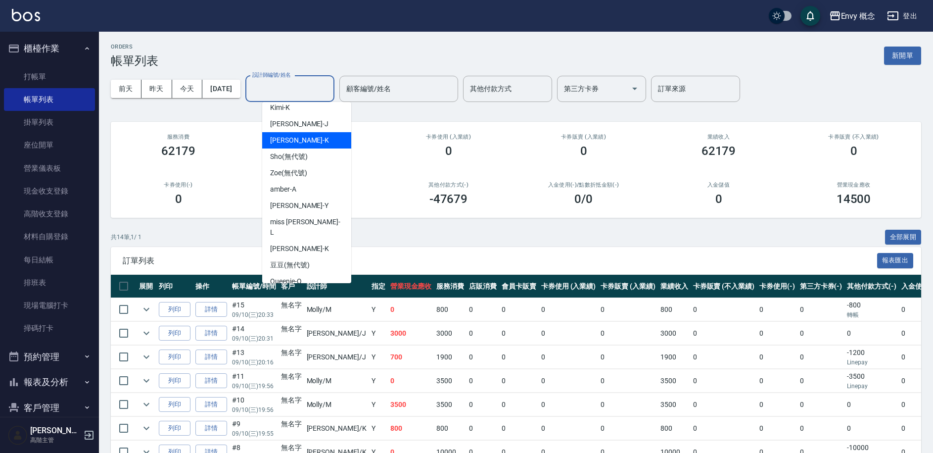
click at [285, 143] on span "Ken -K" at bounding box center [299, 140] width 59 height 10
type input "Ken-K"
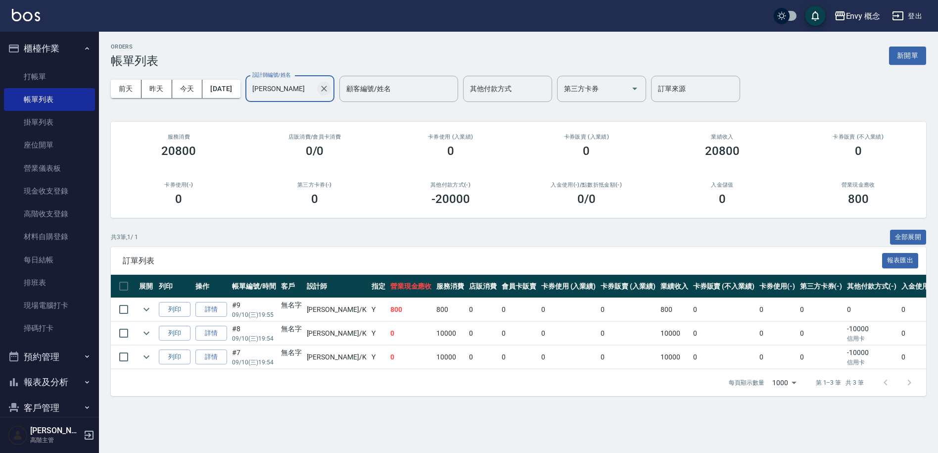
click at [327, 86] on icon "Clear" at bounding box center [324, 89] width 6 height 6
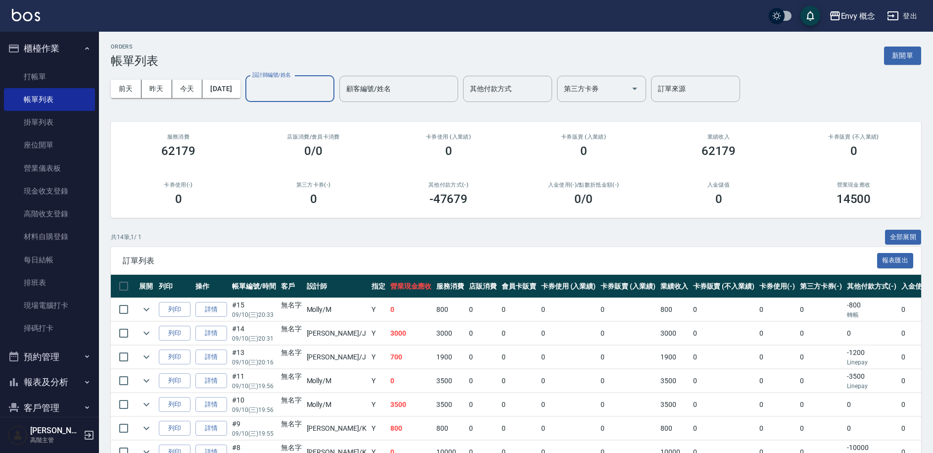
click at [324, 85] on input "設計師編號/姓名" at bounding box center [290, 88] width 80 height 17
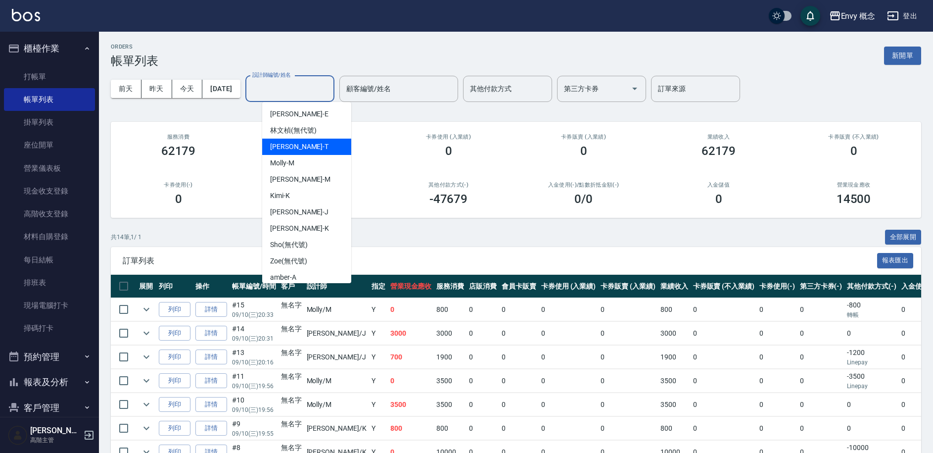
click at [323, 143] on div "Tim -T" at bounding box center [306, 147] width 89 height 16
type input "Tim-T"
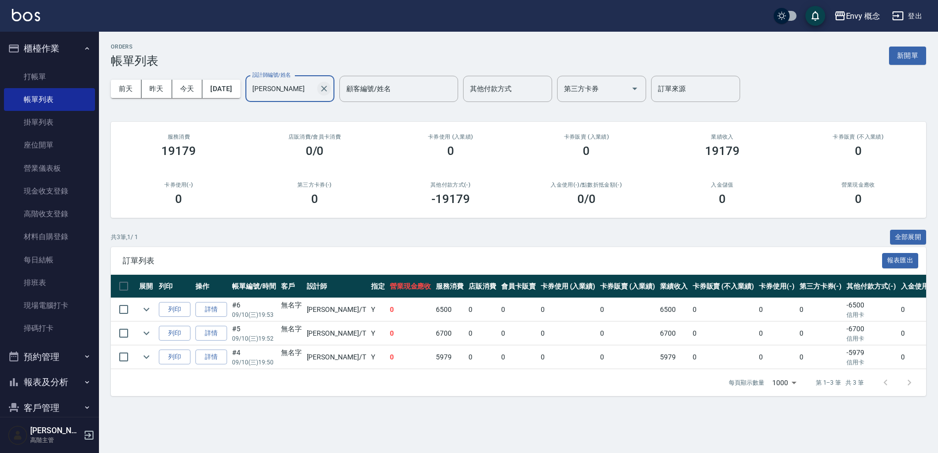
click at [329, 90] on icon "Clear" at bounding box center [324, 89] width 10 height 10
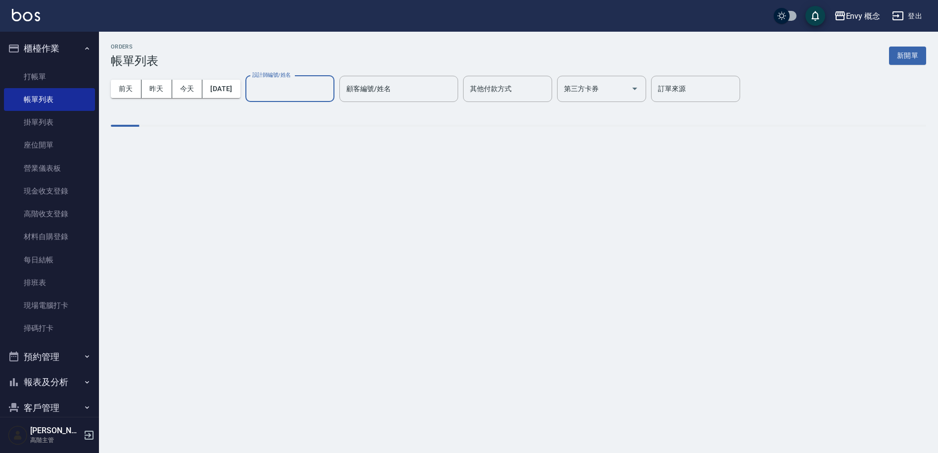
click at [306, 97] on div "設計師編號/姓名" at bounding box center [289, 89] width 89 height 26
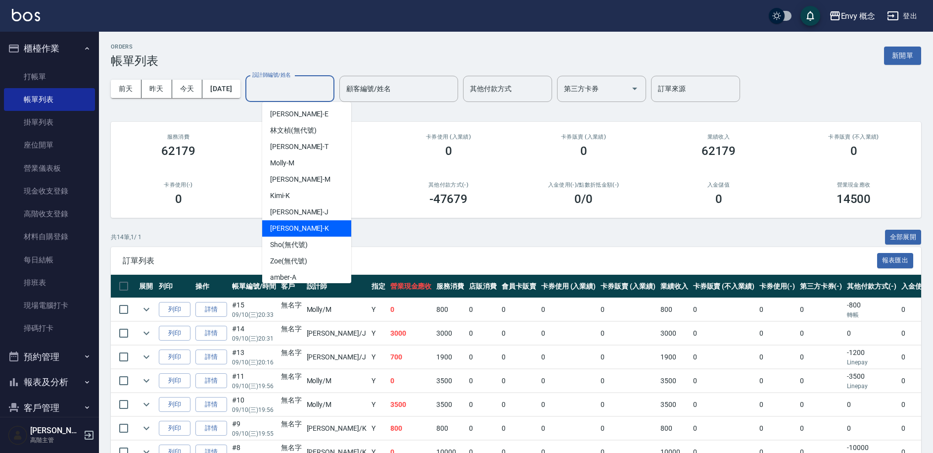
click at [332, 226] on div "Ken -K" at bounding box center [306, 228] width 89 height 16
type input "Ken-K"
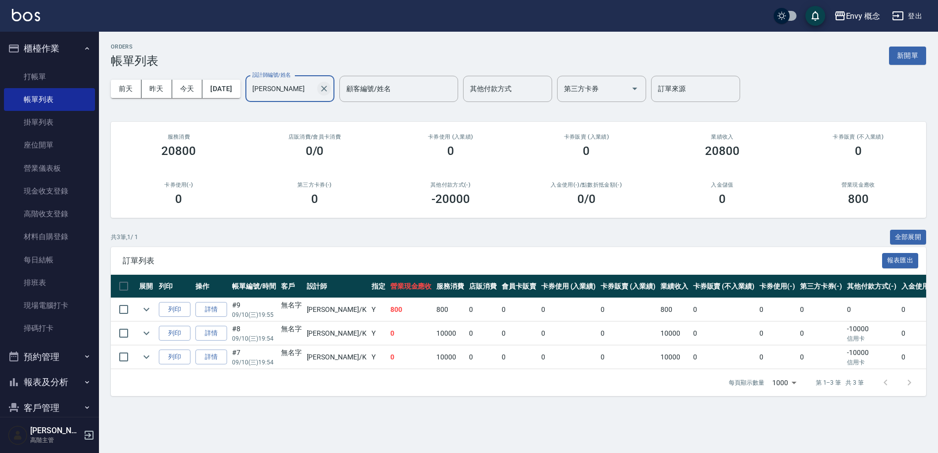
click at [327, 91] on icon "Clear" at bounding box center [324, 89] width 6 height 6
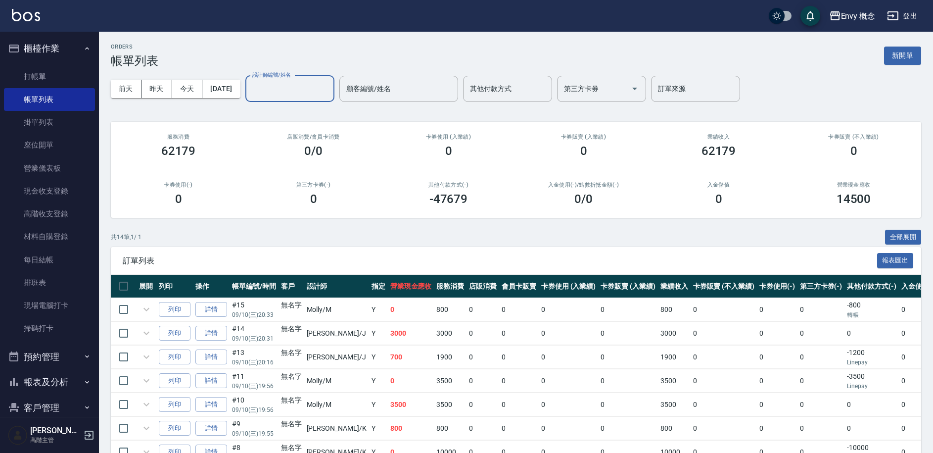
click at [319, 90] on input "設計師編號/姓名" at bounding box center [290, 88] width 80 height 17
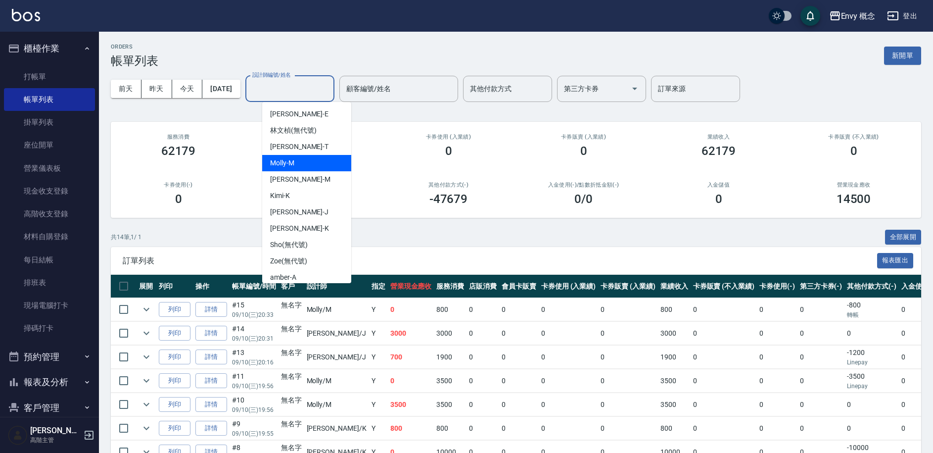
click at [322, 163] on div "Molly -M" at bounding box center [306, 163] width 89 height 16
type input "Molly-M"
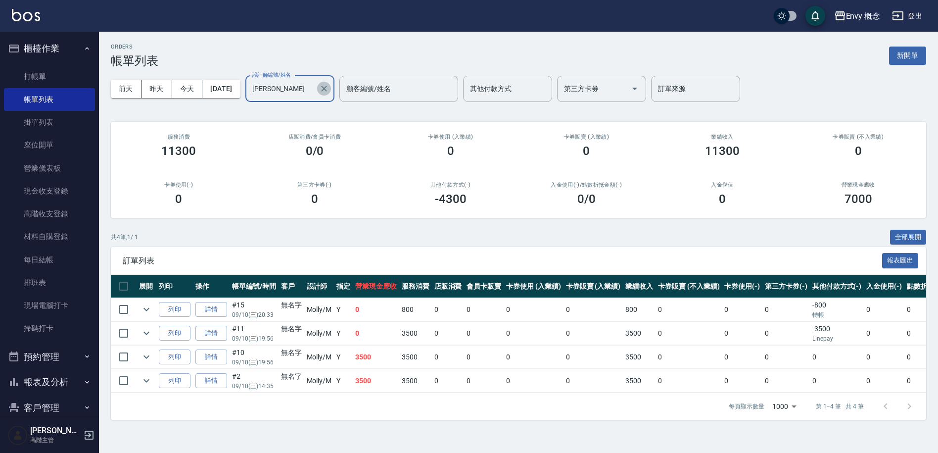
click at [329, 84] on icon "Clear" at bounding box center [324, 89] width 10 height 10
click at [292, 94] on input "設計師編號/姓名" at bounding box center [282, 88] width 65 height 17
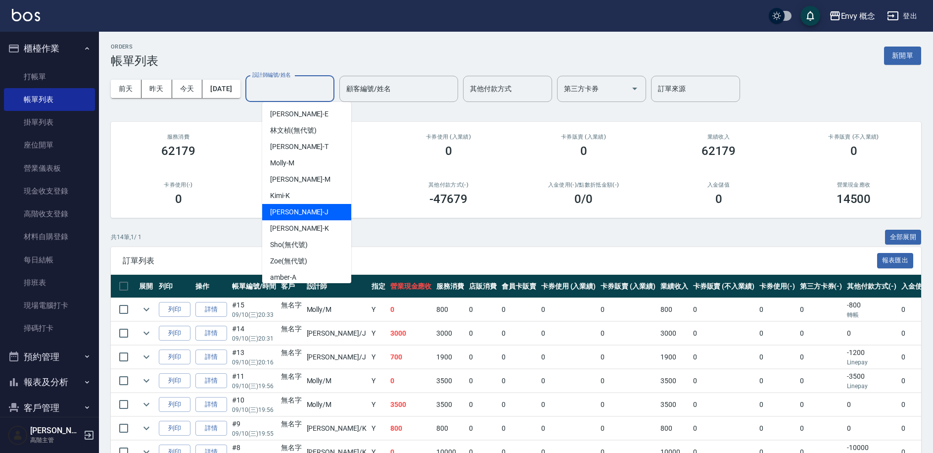
click at [325, 211] on div "Jessie -J" at bounding box center [306, 212] width 89 height 16
type input "Jessie-J"
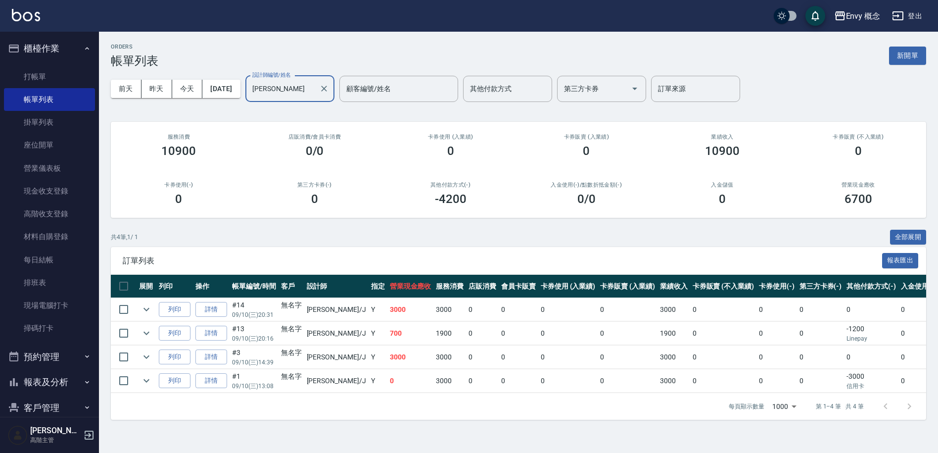
drag, startPoint x: 336, startPoint y: 82, endPoint x: 331, endPoint y: 77, distance: 7.4
click at [330, 81] on div at bounding box center [323, 89] width 13 height 26
click at [68, 193] on link "現金收支登錄" at bounding box center [49, 191] width 91 height 23
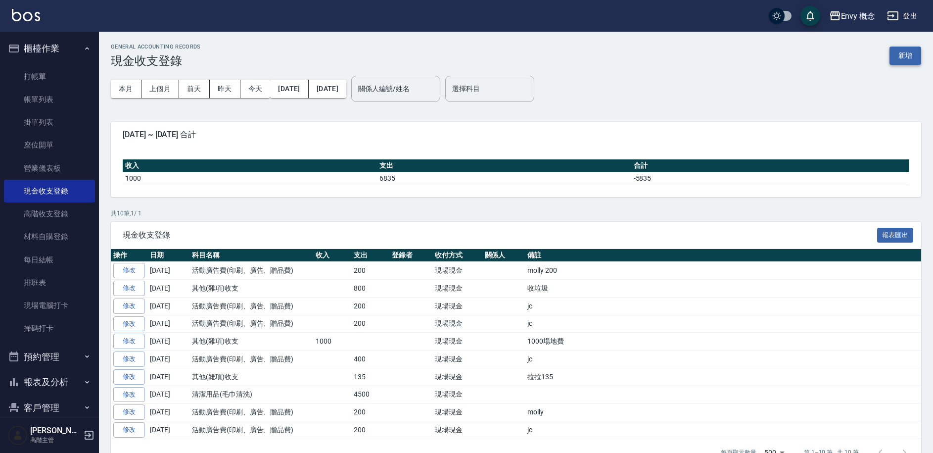
click at [899, 55] on button "新增" at bounding box center [906, 56] width 32 height 18
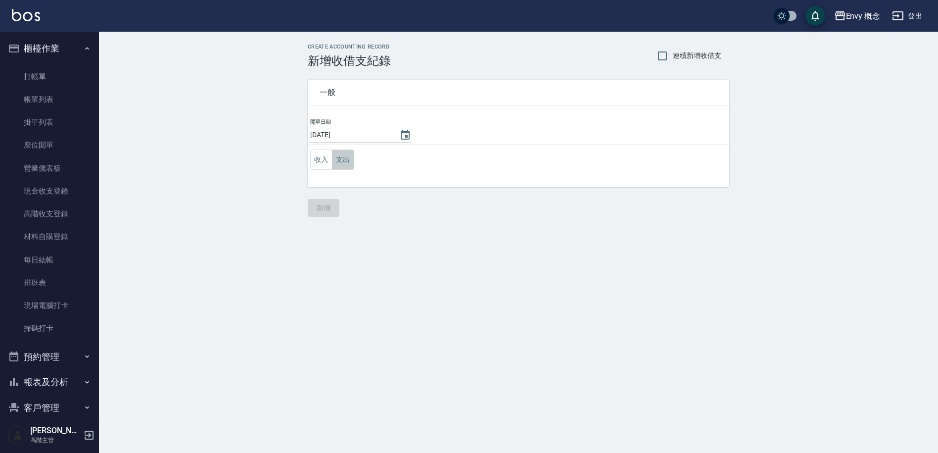
click at [340, 158] on button "支出" at bounding box center [343, 159] width 22 height 20
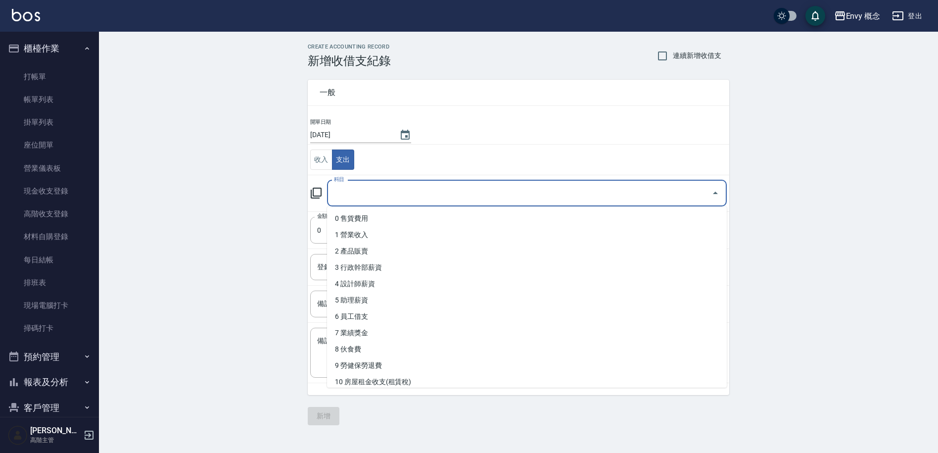
click at [452, 194] on input "科目" at bounding box center [520, 193] width 376 height 17
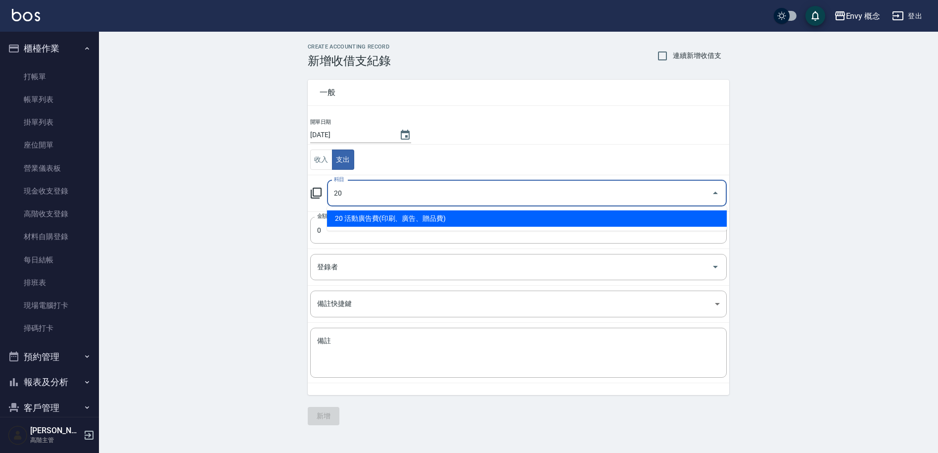
click at [448, 217] on li "20 活動廣告費(印刷、廣告、贈品費)" at bounding box center [527, 218] width 400 height 16
type input "20 活動廣告費(印刷、廣告、贈品費)"
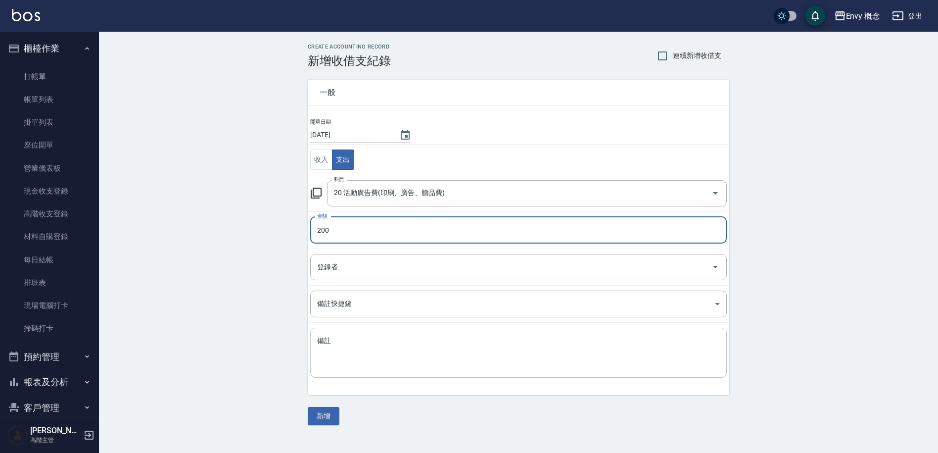
type input "200"
click at [420, 350] on textarea "備註" at bounding box center [518, 353] width 403 height 34
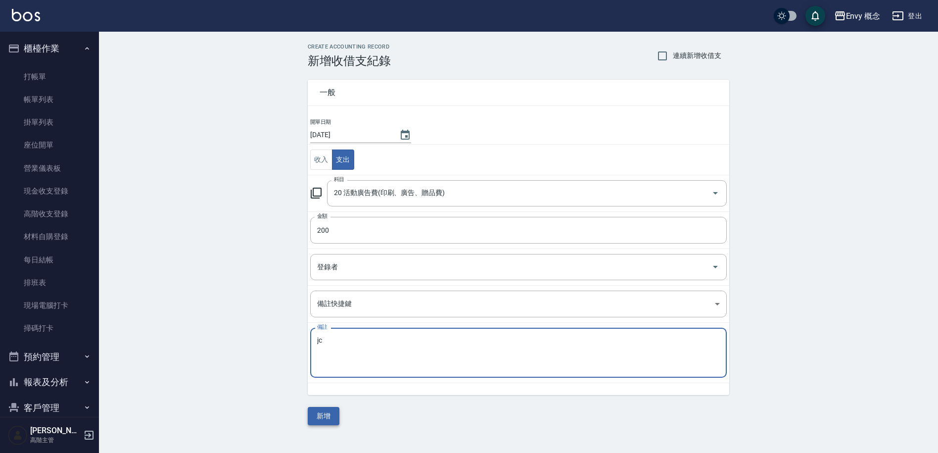
type textarea "jc"
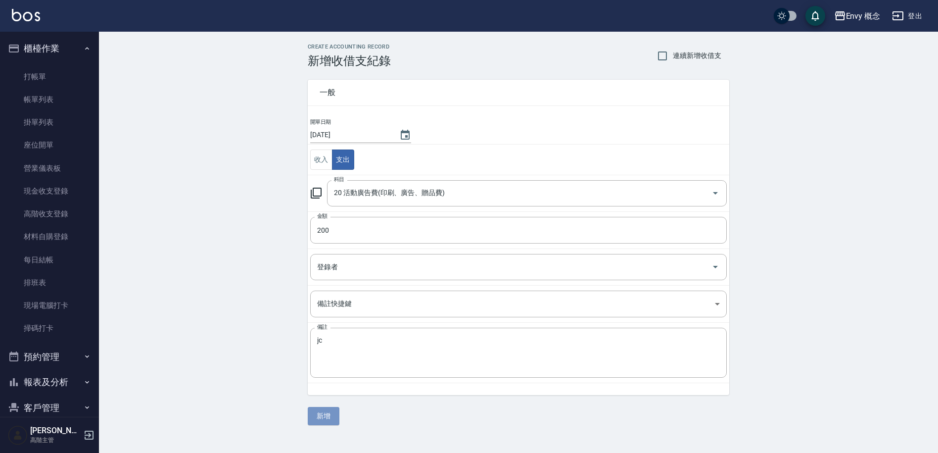
click at [329, 417] on button "新增" at bounding box center [324, 416] width 32 height 18
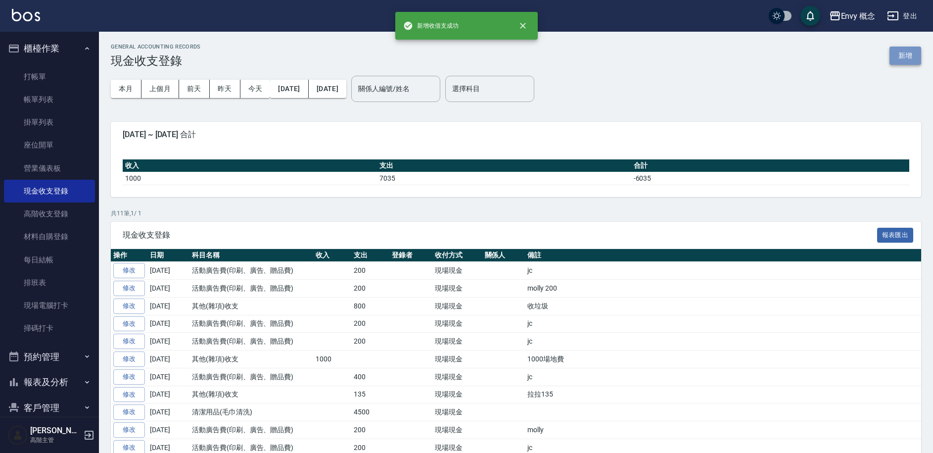
click at [917, 51] on button "新增" at bounding box center [906, 56] width 32 height 18
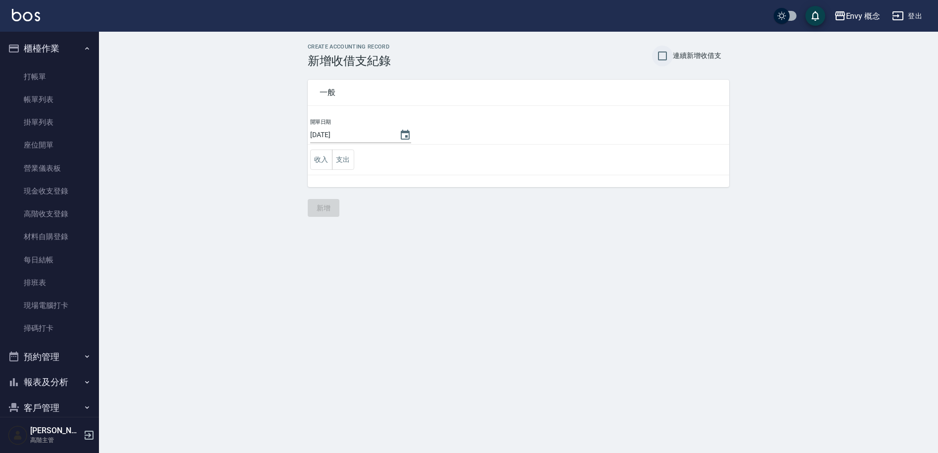
click at [670, 51] on input "連續新增收借支" at bounding box center [662, 56] width 21 height 21
checkbox input "true"
click at [344, 154] on button "支出" at bounding box center [343, 159] width 22 height 20
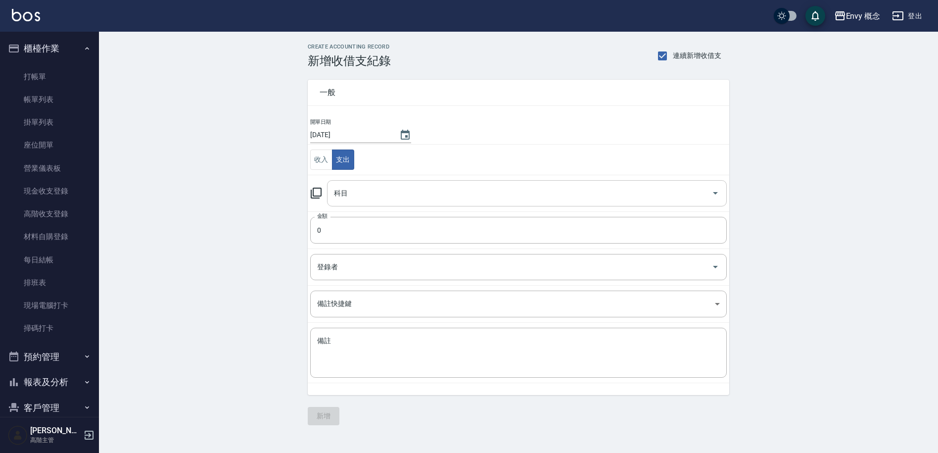
click at [361, 187] on input "科目" at bounding box center [520, 193] width 376 height 17
click at [404, 194] on input "科目" at bounding box center [520, 193] width 376 height 17
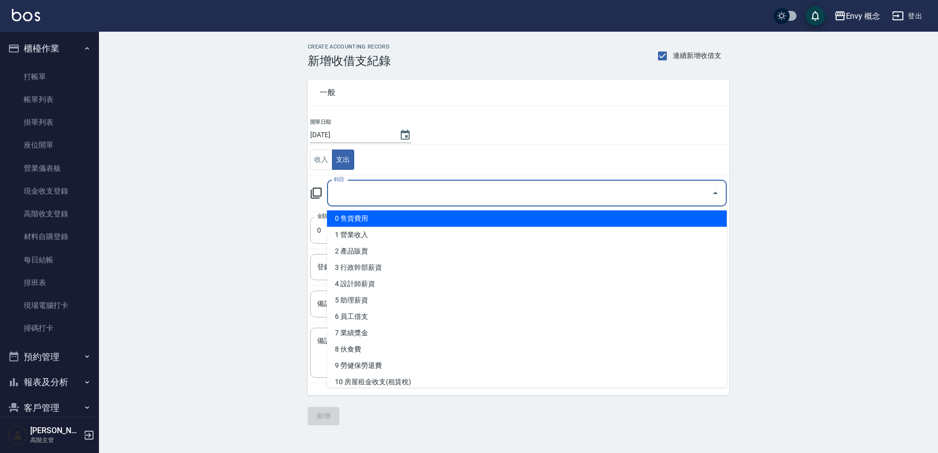
click at [787, 133] on div "CREATE ACCOUNTING RECORD 新增收借支紀錄 連續新增收借支 一般 開單日期 2025/09/10 收入 支出 科目 科目 金額 0 金額…" at bounding box center [518, 234] width 839 height 405
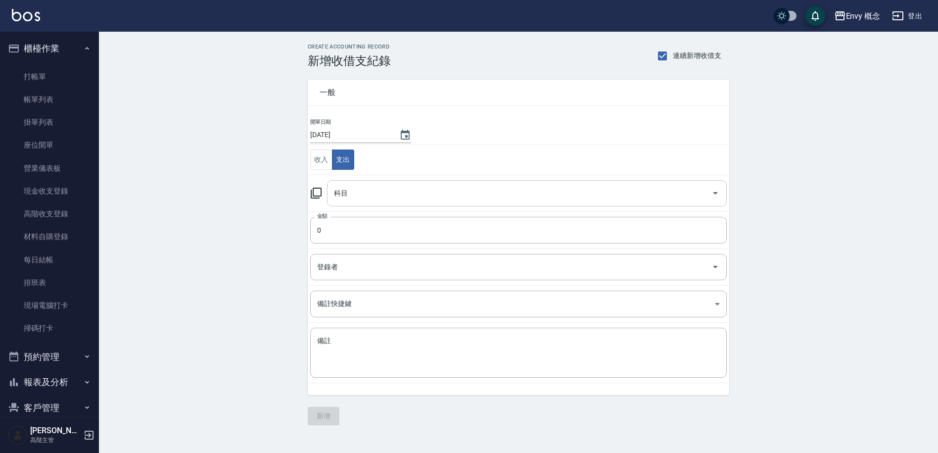
click at [398, 196] on input "科目" at bounding box center [520, 193] width 376 height 17
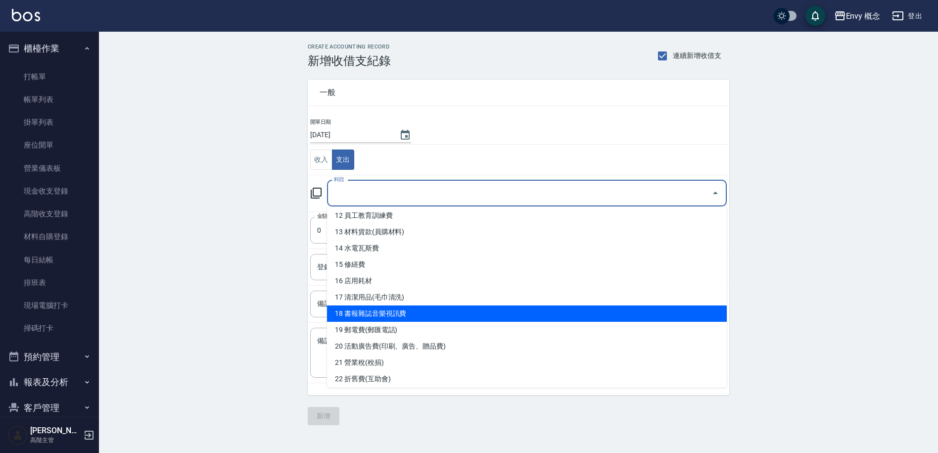
scroll to position [202, 0]
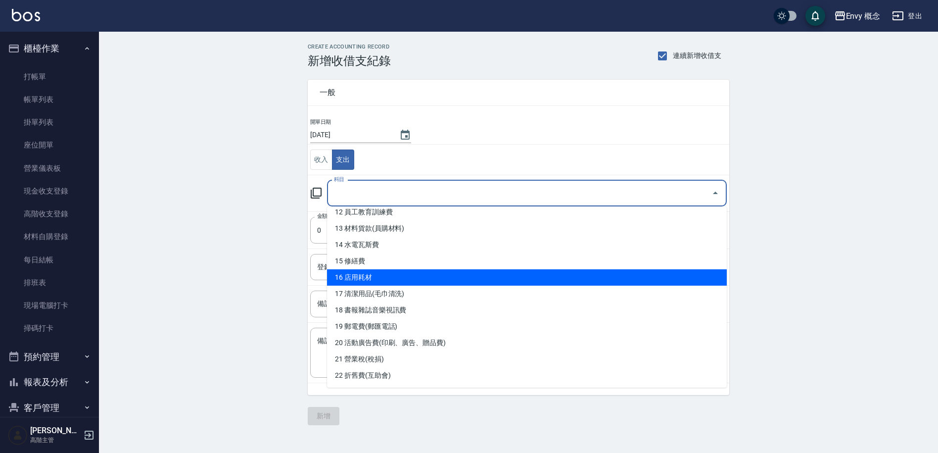
click at [393, 275] on li "16 店用耗材" at bounding box center [527, 277] width 400 height 16
type input "16 店用耗材"
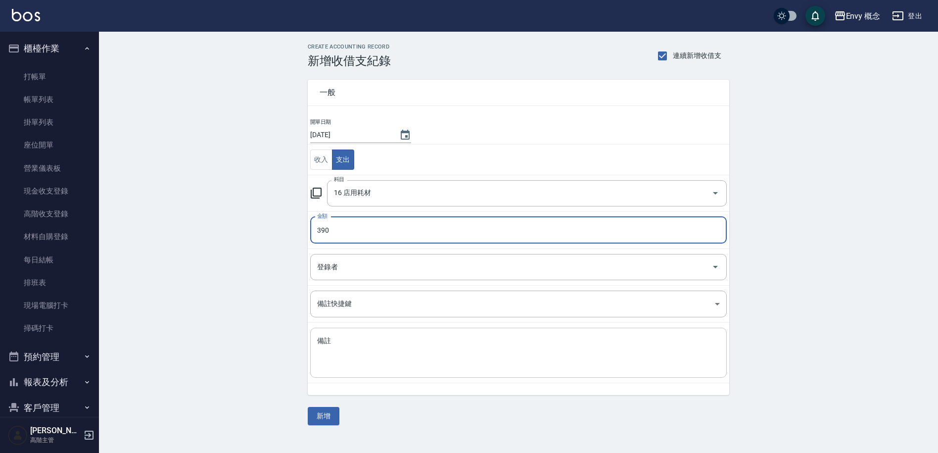
type input "390"
click at [373, 349] on textarea "備註" at bounding box center [518, 353] width 403 height 34
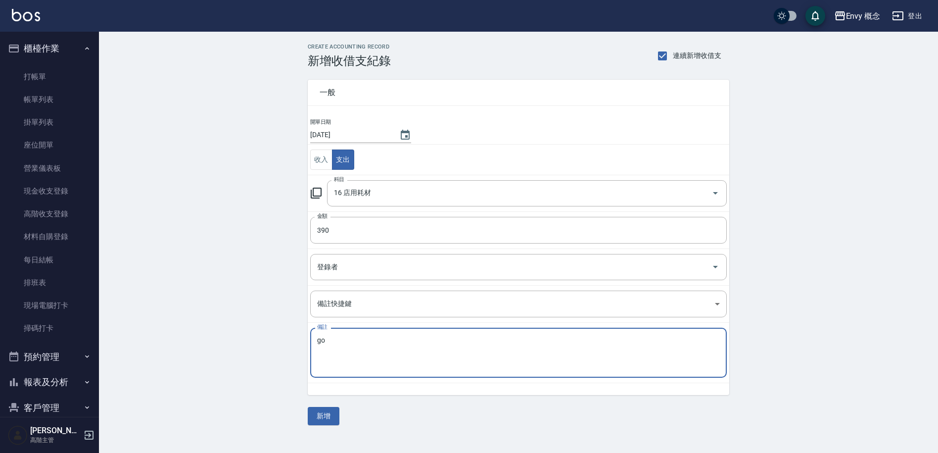
type textarea "g"
type textarea "[PERSON_NAME]"
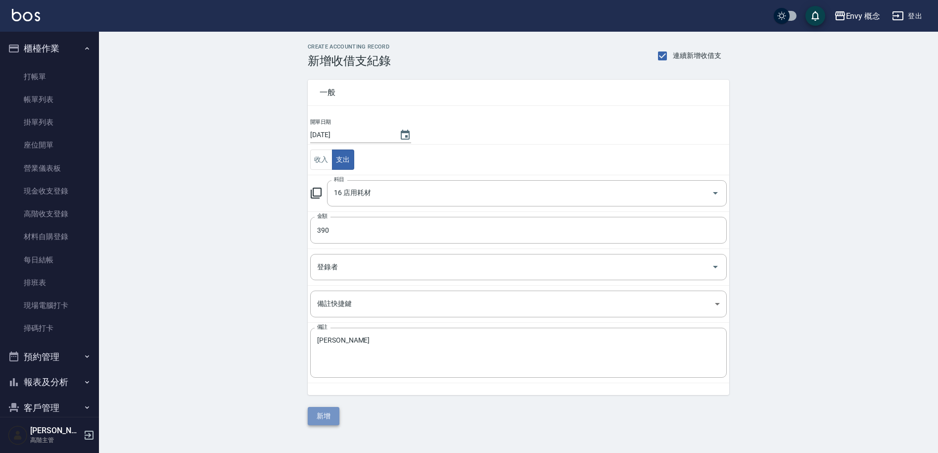
click at [326, 417] on button "新增" at bounding box center [324, 416] width 32 height 18
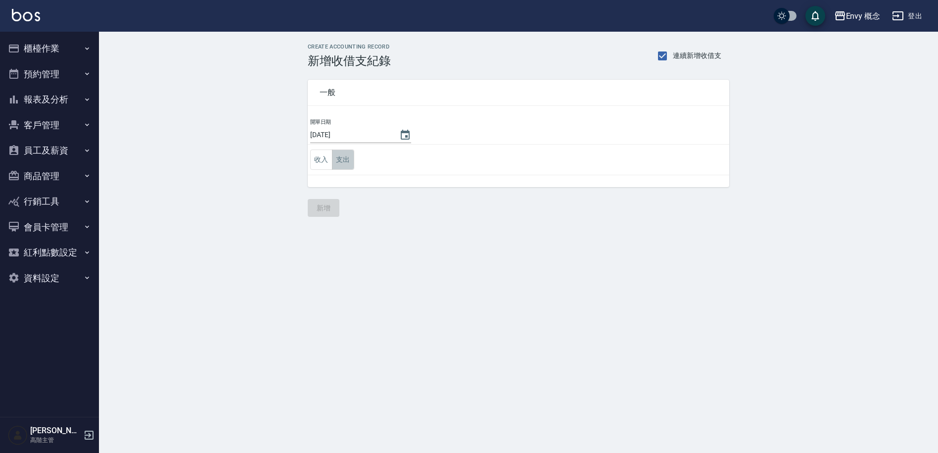
click at [341, 158] on button "支出" at bounding box center [343, 159] width 22 height 20
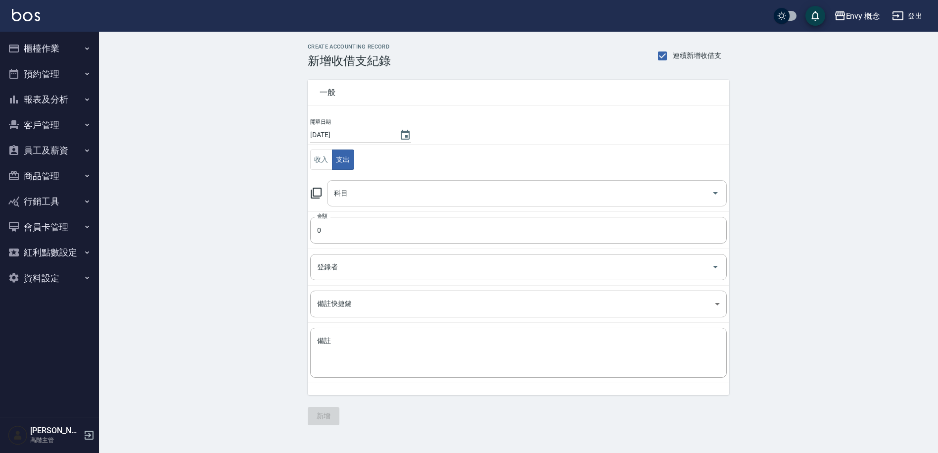
click at [418, 189] on input "科目" at bounding box center [520, 193] width 376 height 17
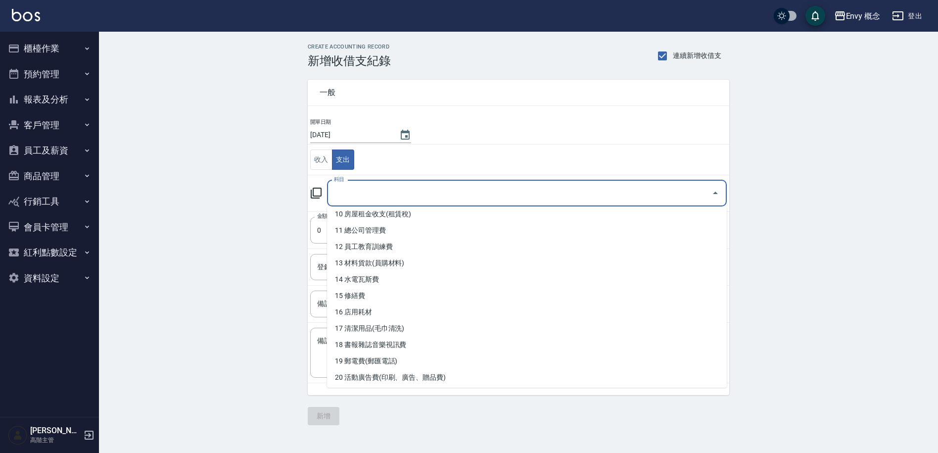
scroll to position [176, 0]
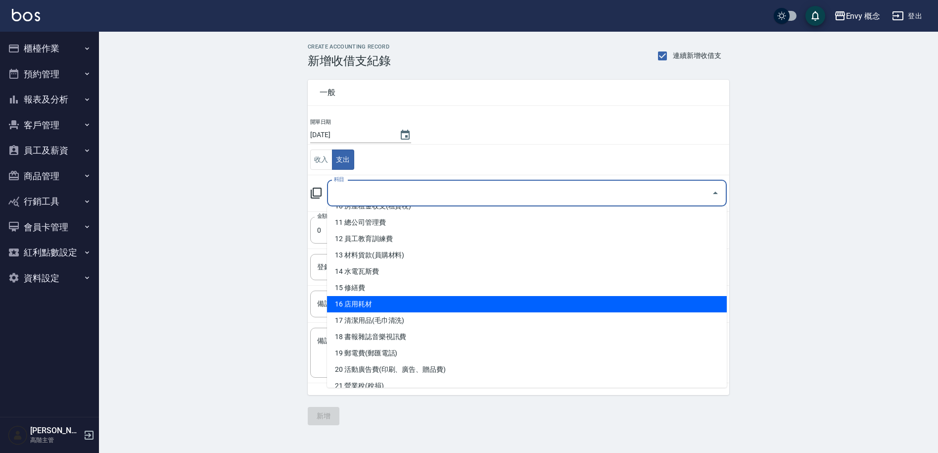
click at [403, 299] on li "16 店用耗材" at bounding box center [527, 304] width 400 height 16
type input "16 店用耗材"
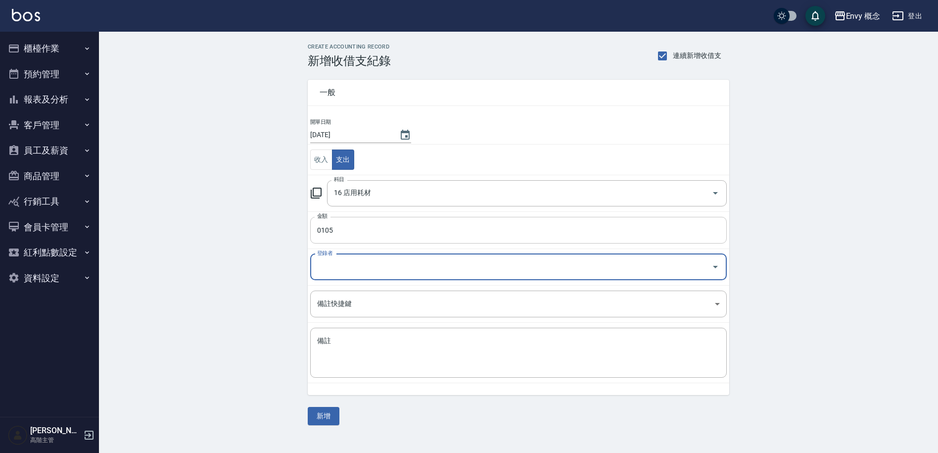
click at [323, 230] on input "0105" at bounding box center [518, 230] width 417 height 27
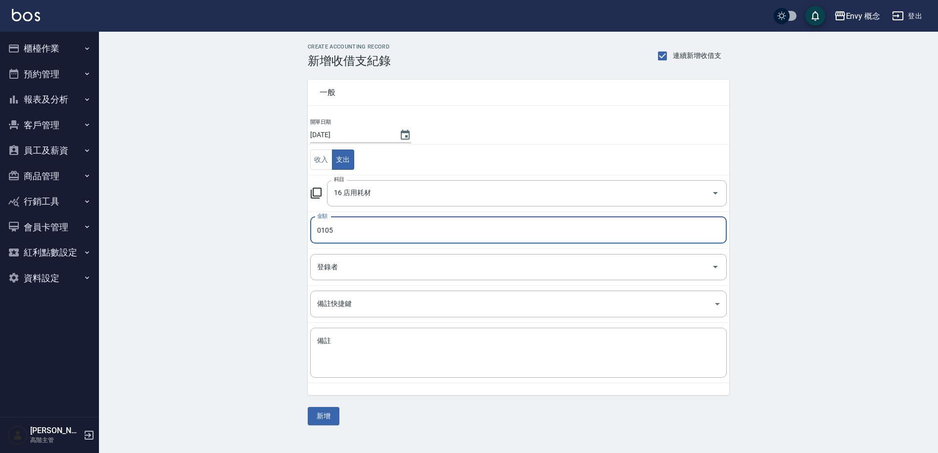
click at [321, 230] on input "0105" at bounding box center [518, 230] width 417 height 27
click at [322, 229] on input "0105" at bounding box center [518, 230] width 417 height 27
click at [321, 229] on input "0105" at bounding box center [518, 230] width 417 height 27
type input "105"
click at [371, 346] on textarea "備註" at bounding box center [518, 353] width 403 height 34
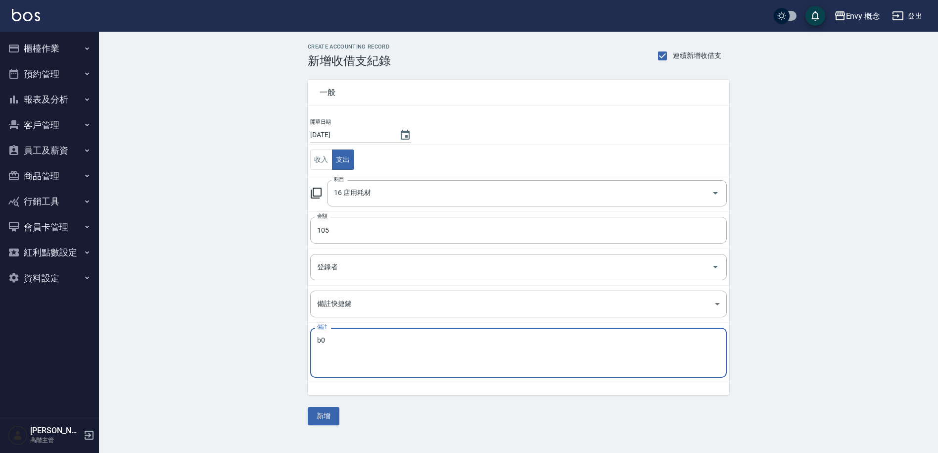
type textarea "b"
type textarea "染膏"
drag, startPoint x: 329, startPoint y: 412, endPoint x: 331, endPoint y: 402, distance: 10.1
click at [329, 412] on button "新增" at bounding box center [324, 416] width 32 height 18
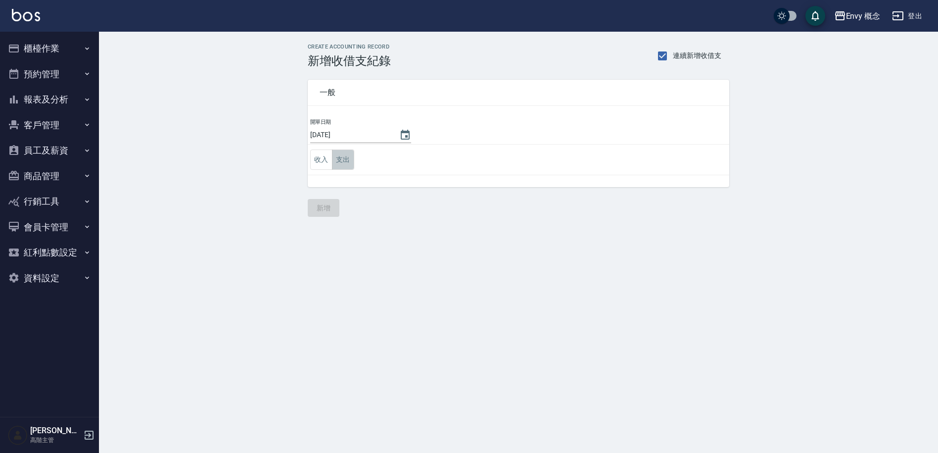
click at [346, 160] on button "支出" at bounding box center [343, 159] width 22 height 20
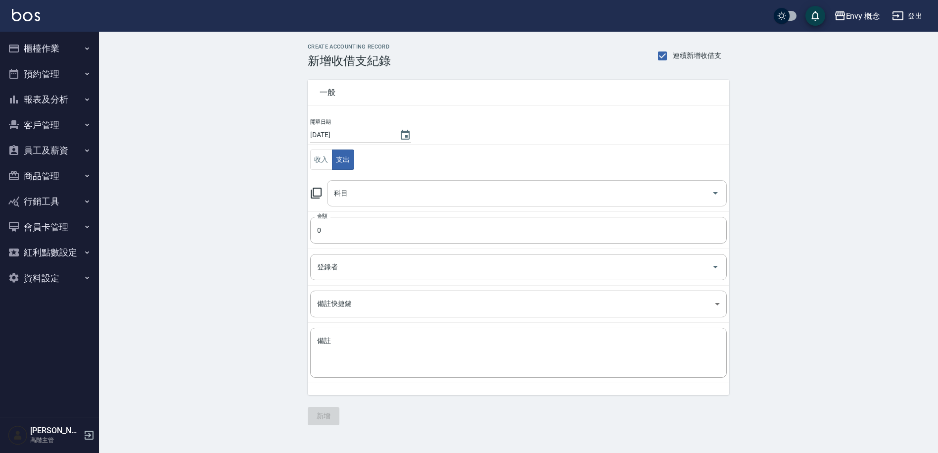
click at [356, 197] on input "科目" at bounding box center [520, 193] width 376 height 17
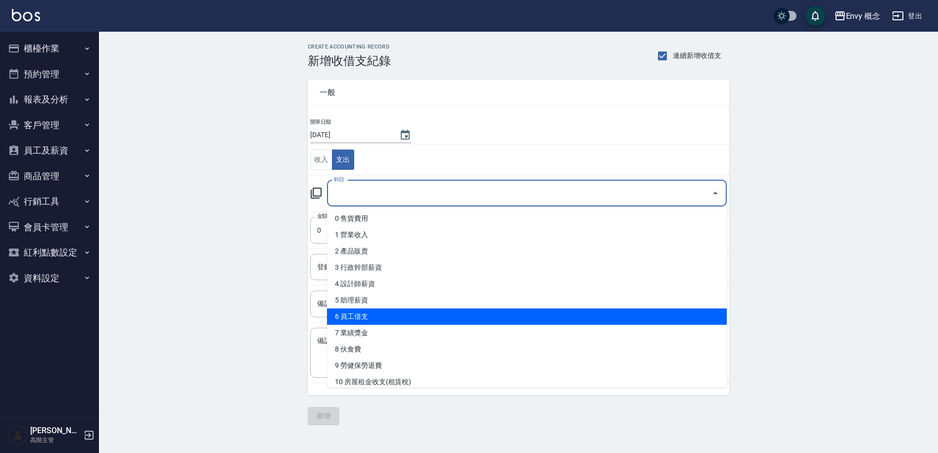
click at [399, 312] on li "6 員工借支" at bounding box center [527, 316] width 400 height 16
type input "6 員工借支"
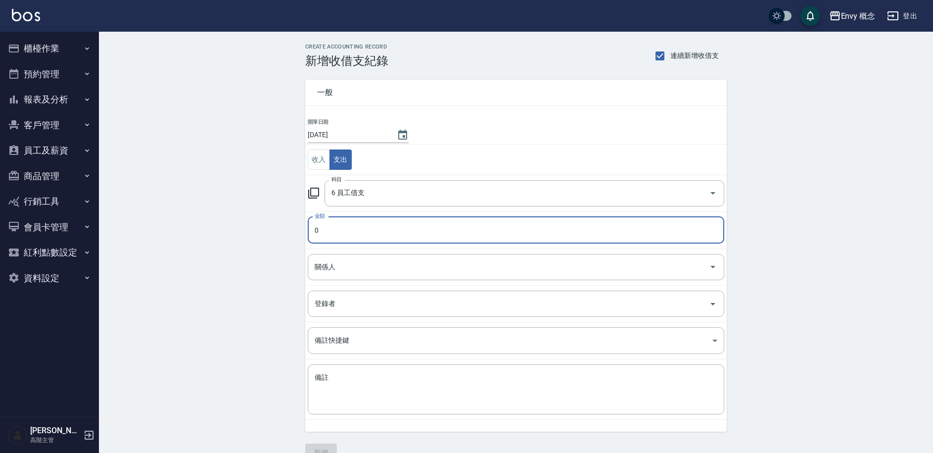
click at [352, 239] on input "0" at bounding box center [516, 230] width 417 height 27
type input "300"
click at [346, 258] on input "關係人" at bounding box center [508, 266] width 393 height 17
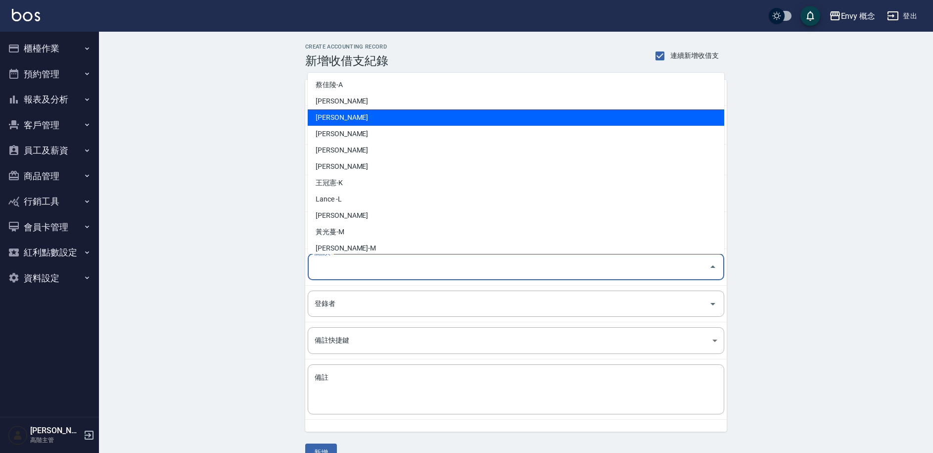
click at [359, 114] on li "[PERSON_NAME]" at bounding box center [516, 117] width 417 height 16
type input "[PERSON_NAME]"
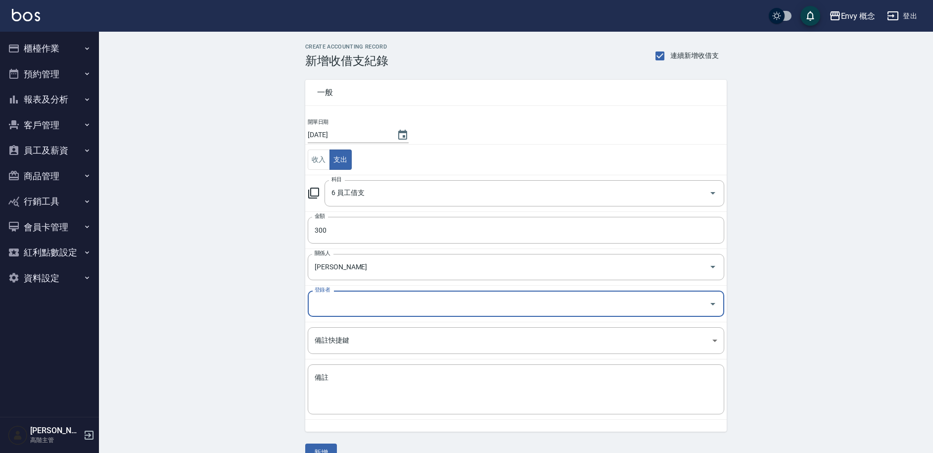
click at [368, 301] on input "登錄者" at bounding box center [508, 303] width 393 height 17
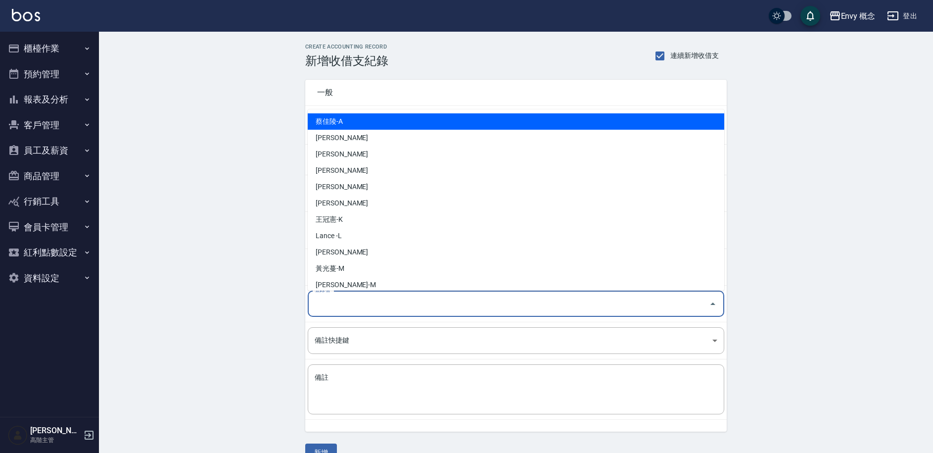
click at [367, 299] on input "登錄者" at bounding box center [508, 303] width 393 height 17
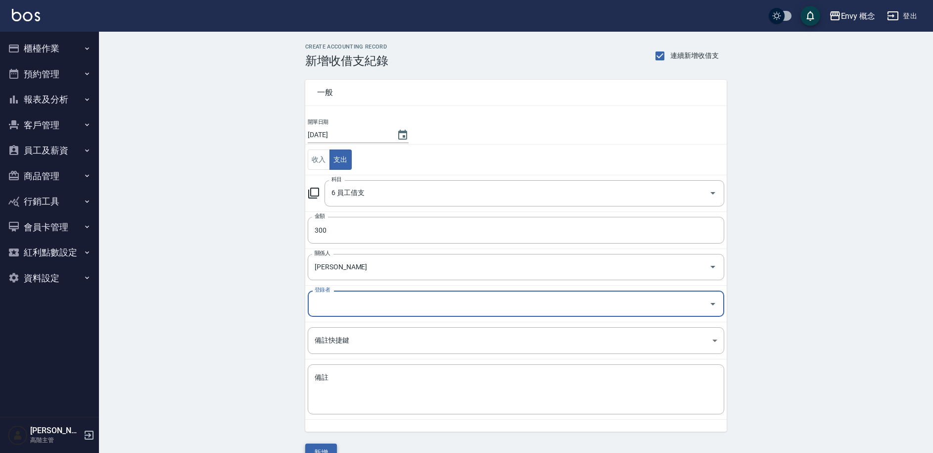
click at [328, 450] on button "新增" at bounding box center [321, 452] width 32 height 18
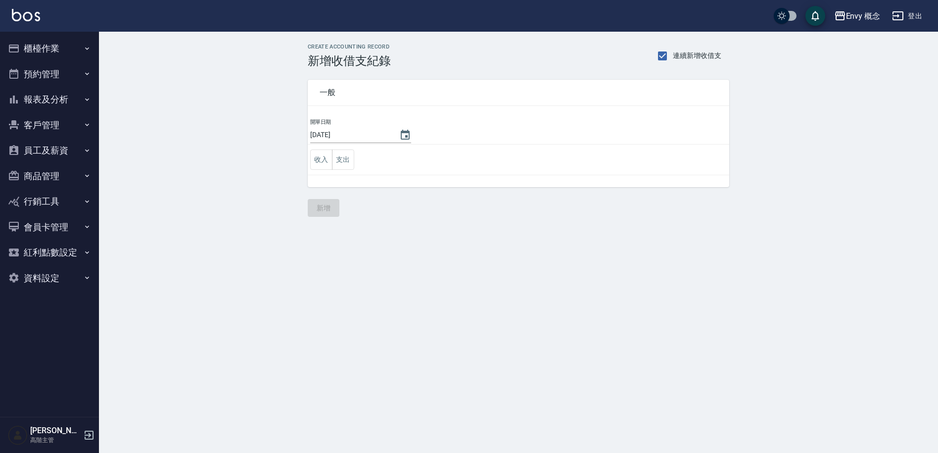
click at [40, 49] on button "櫃檯作業" at bounding box center [49, 49] width 91 height 26
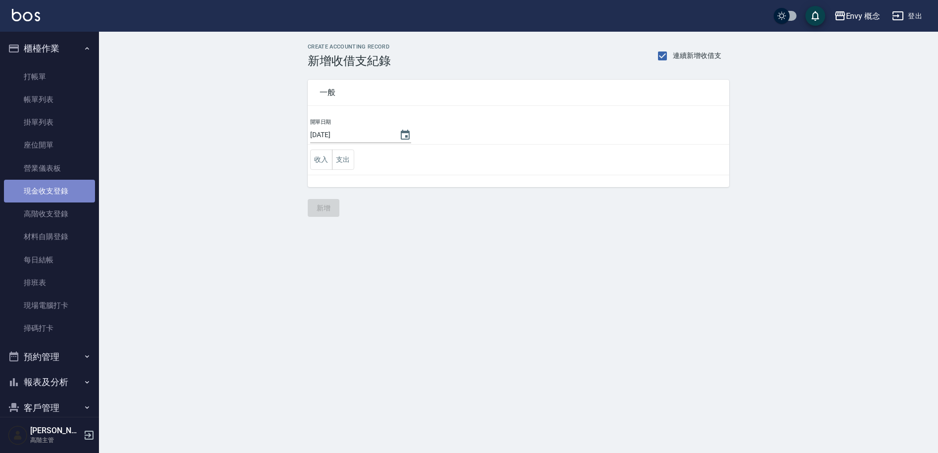
click at [51, 194] on link "現金收支登錄" at bounding box center [49, 191] width 91 height 23
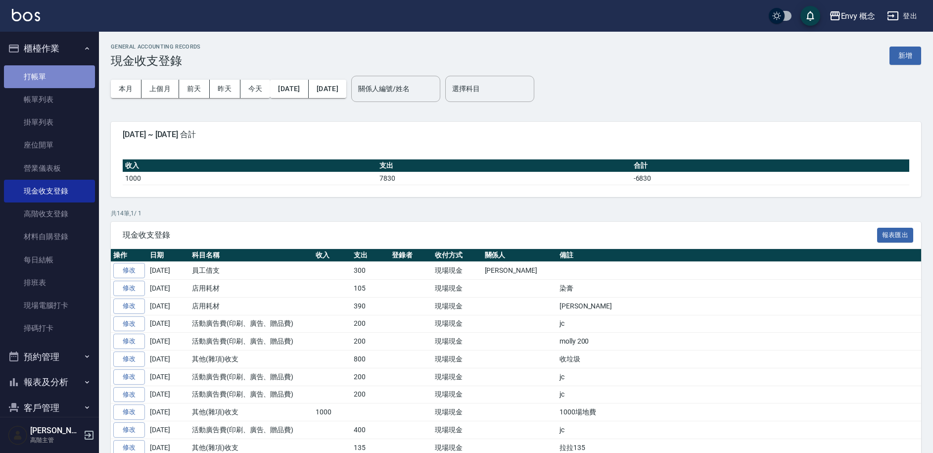
click at [55, 81] on link "打帳單" at bounding box center [49, 76] width 91 height 23
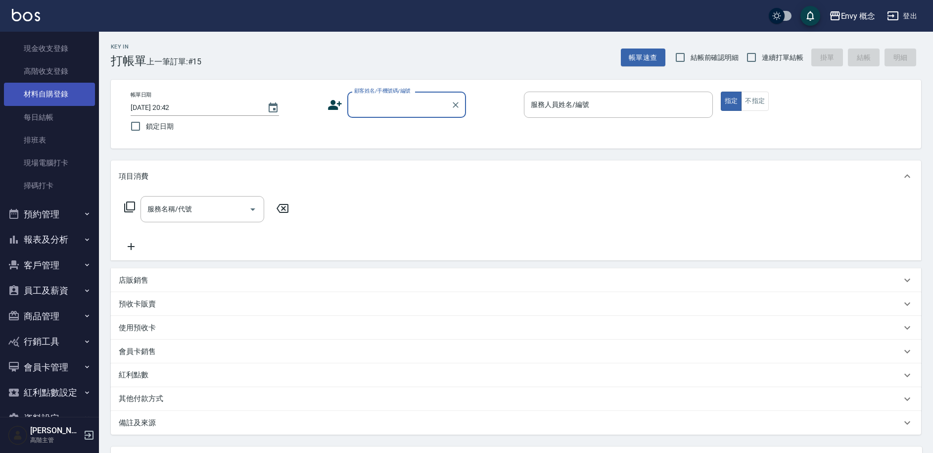
scroll to position [168, 0]
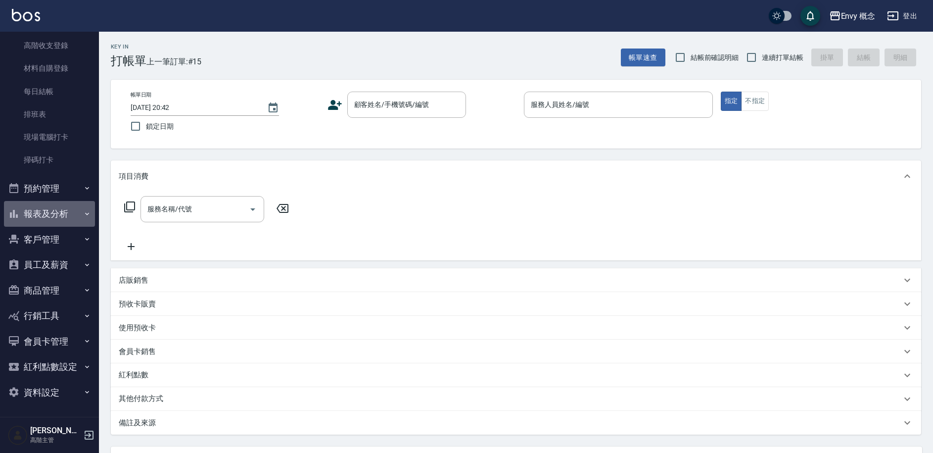
click at [50, 212] on button "報表及分析" at bounding box center [49, 214] width 91 height 26
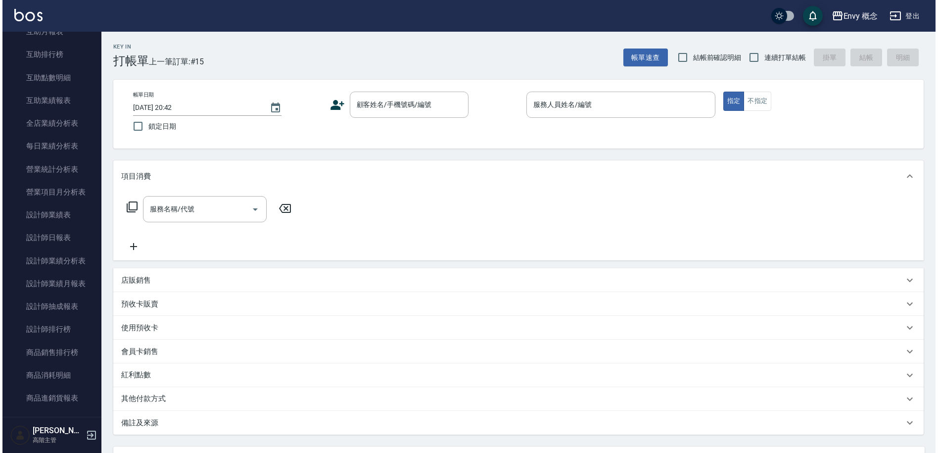
scroll to position [518, 0]
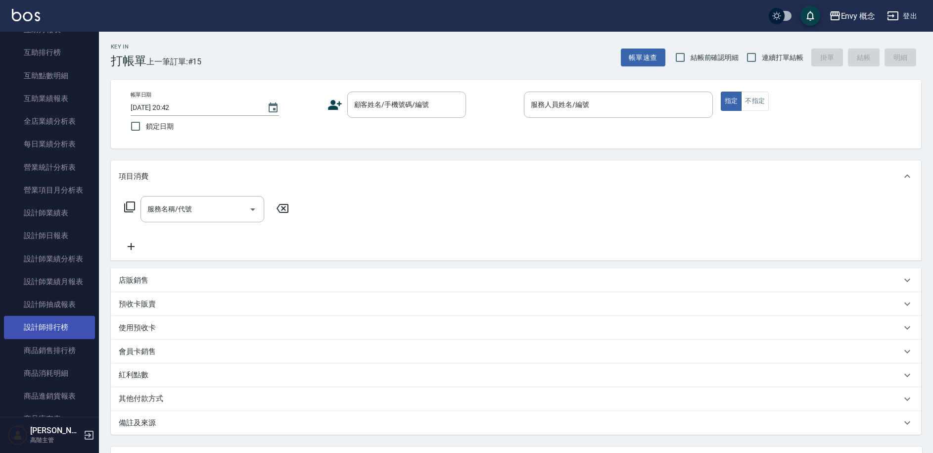
click at [49, 331] on link "設計師排行榜" at bounding box center [49, 327] width 91 height 23
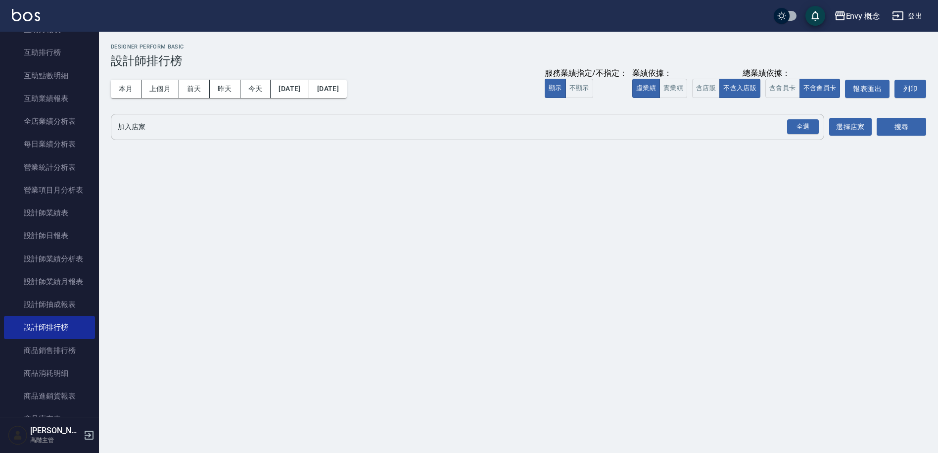
click at [172, 139] on div "全選 加入店家" at bounding box center [468, 127] width 714 height 26
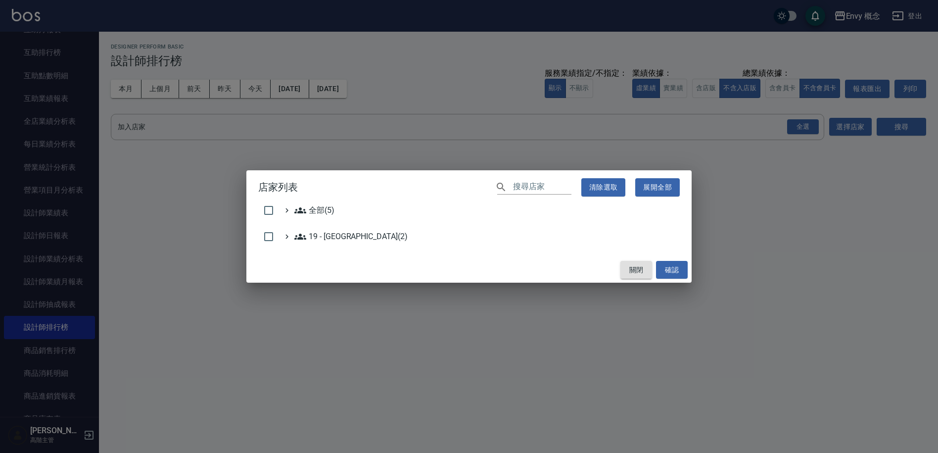
click at [645, 267] on button "關閉" at bounding box center [637, 270] width 32 height 18
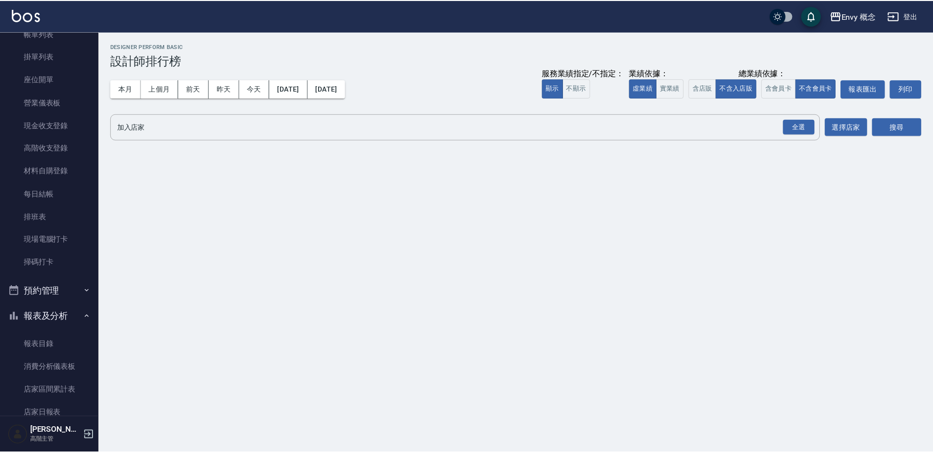
scroll to position [21, 0]
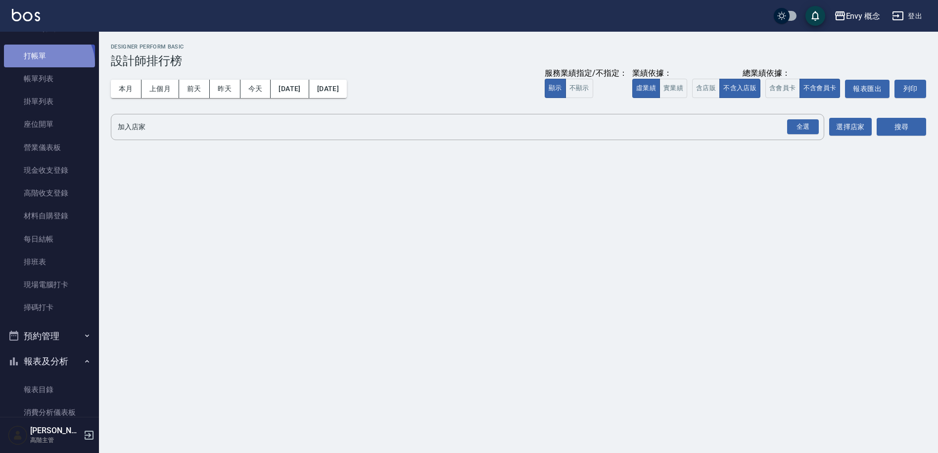
click at [47, 64] on link "打帳單" at bounding box center [49, 56] width 91 height 23
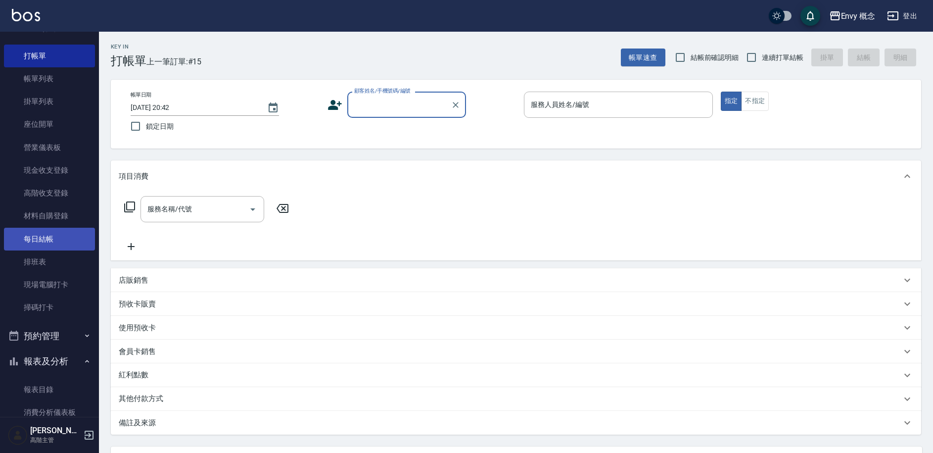
click at [41, 237] on link "每日結帳" at bounding box center [49, 239] width 91 height 23
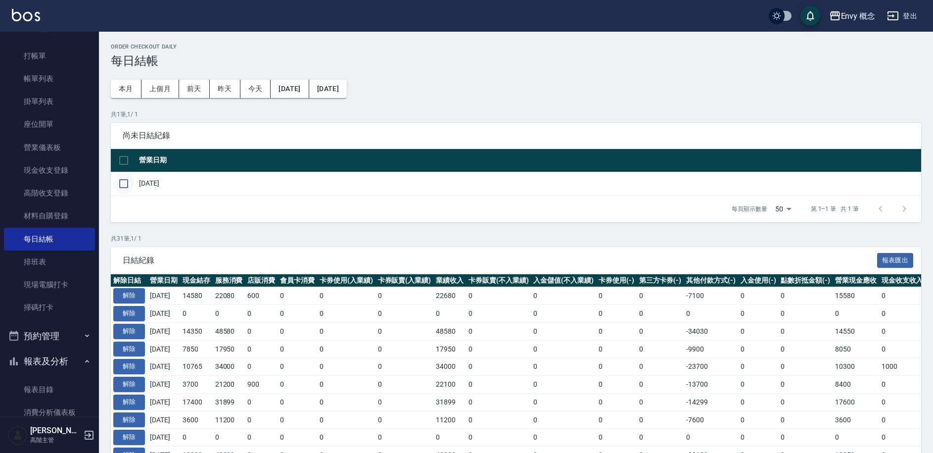
click at [126, 184] on input "checkbox" at bounding box center [123, 183] width 21 height 21
checkbox input "true"
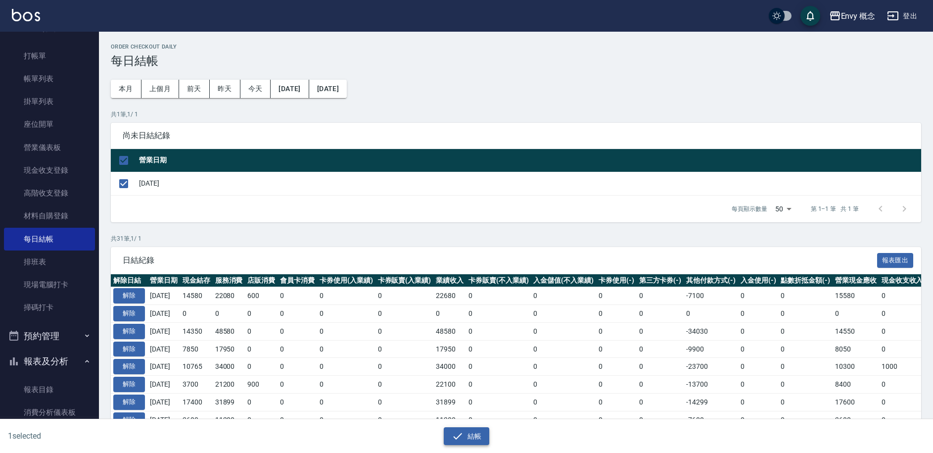
click at [464, 438] on button "結帳" at bounding box center [467, 436] width 46 height 18
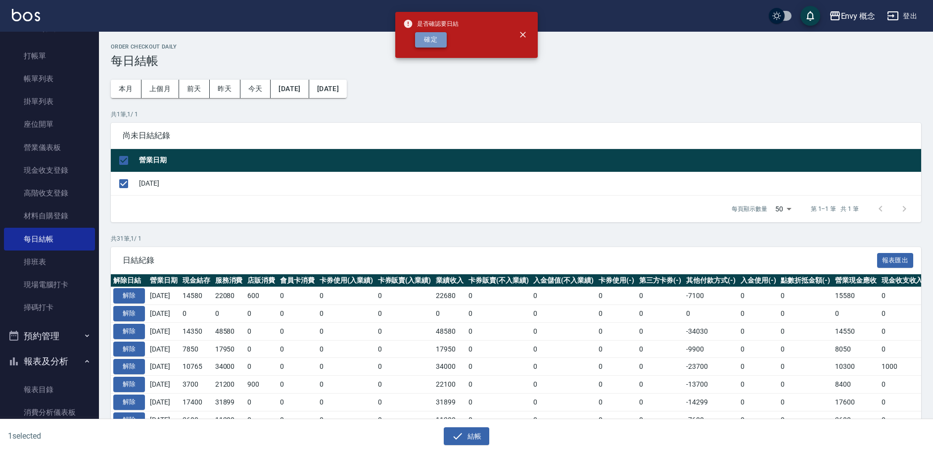
click at [430, 40] on button "確定" at bounding box center [431, 39] width 32 height 15
checkbox input "false"
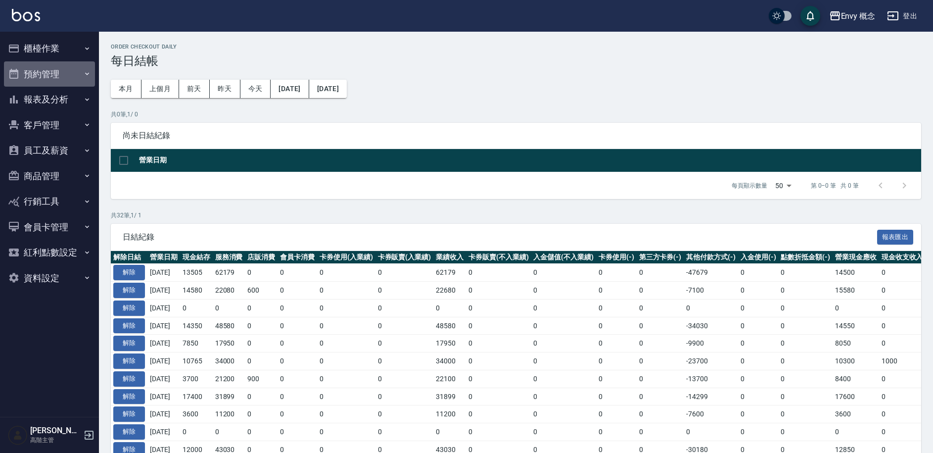
click at [54, 75] on button "預約管理" at bounding box center [49, 74] width 91 height 26
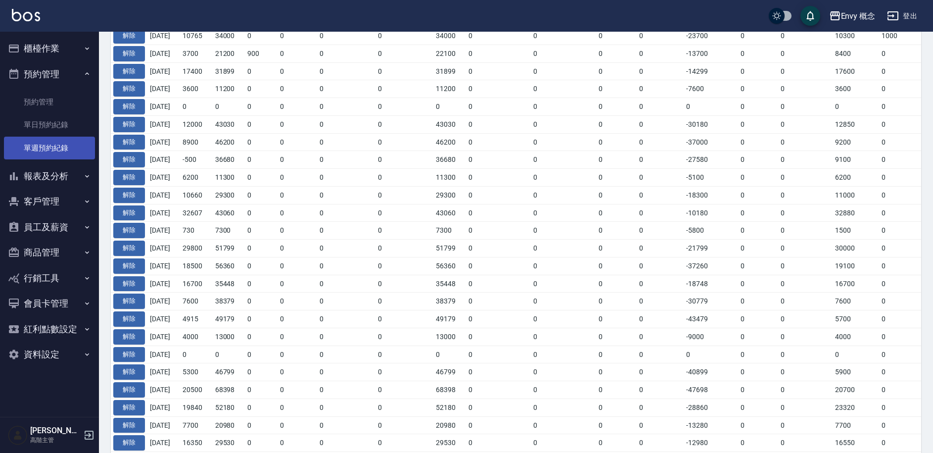
scroll to position [436, 0]
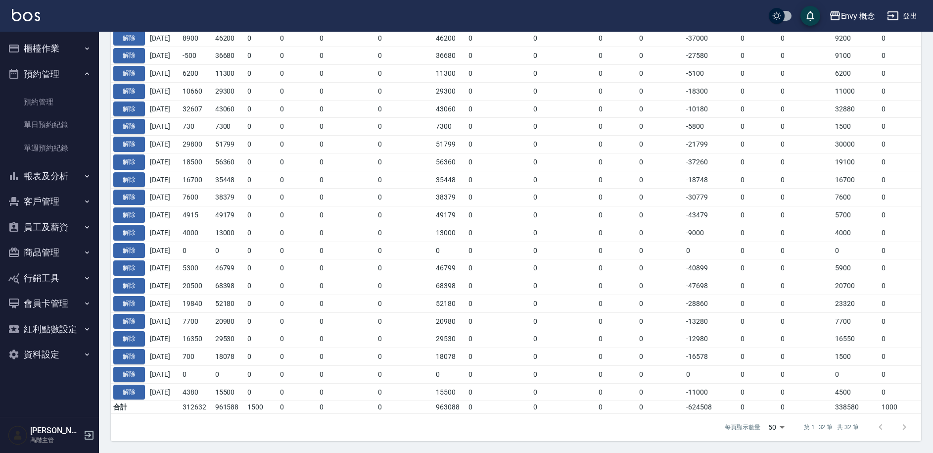
click at [52, 176] on button "報表及分析" at bounding box center [49, 176] width 91 height 26
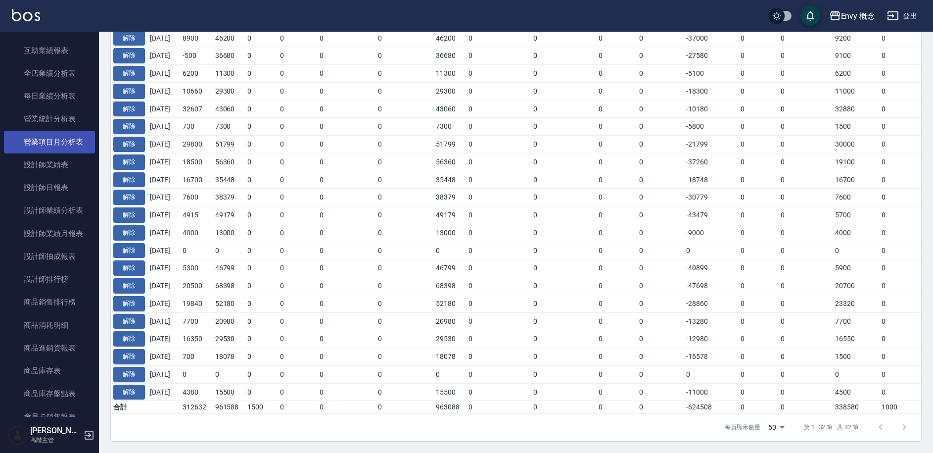
scroll to position [286, 0]
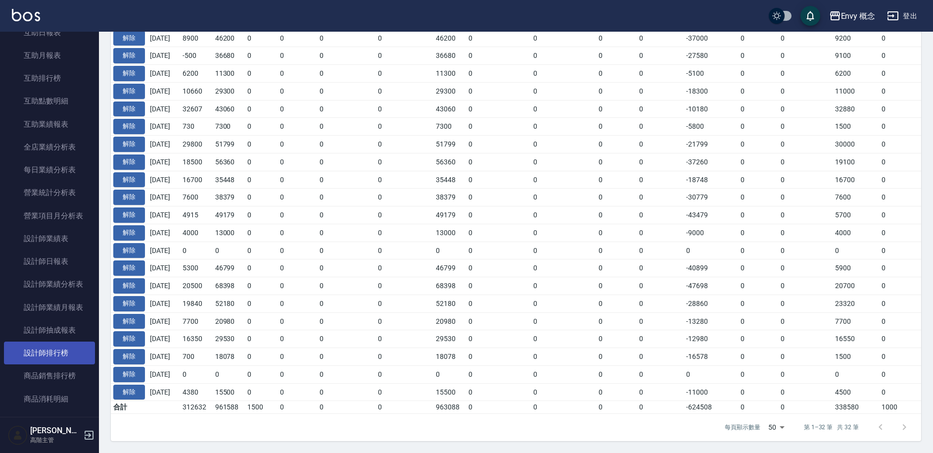
click at [58, 363] on link "設計師排行榜" at bounding box center [49, 352] width 91 height 23
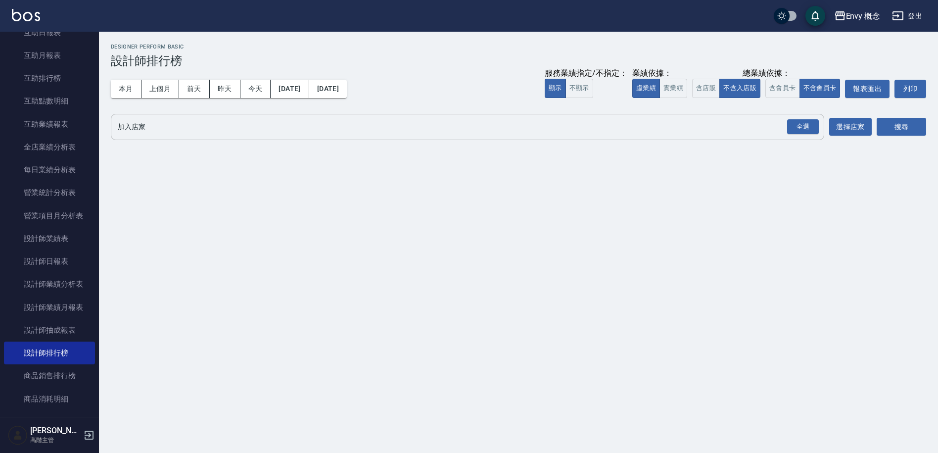
click at [178, 137] on div "全選 加入店家" at bounding box center [468, 127] width 714 height 26
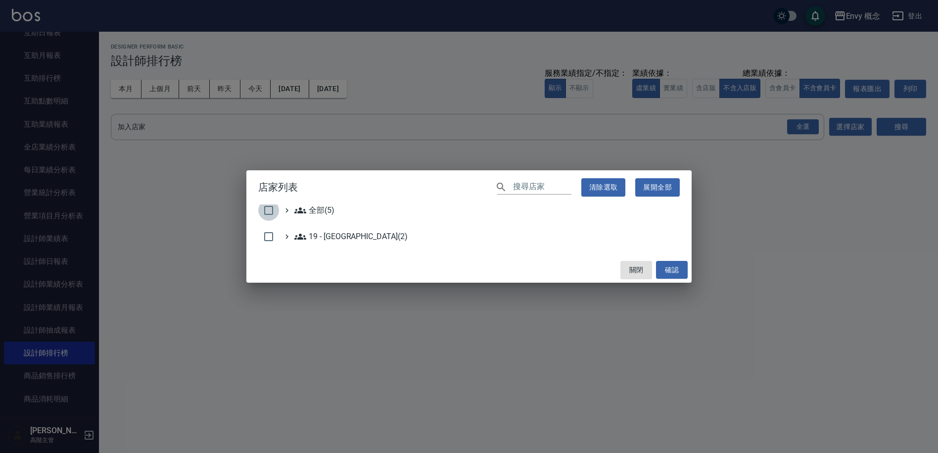
click at [263, 207] on input "checkbox" at bounding box center [268, 210] width 21 height 21
checkbox input "true"
click at [676, 268] on button "確認" at bounding box center [672, 270] width 32 height 18
checkbox input "false"
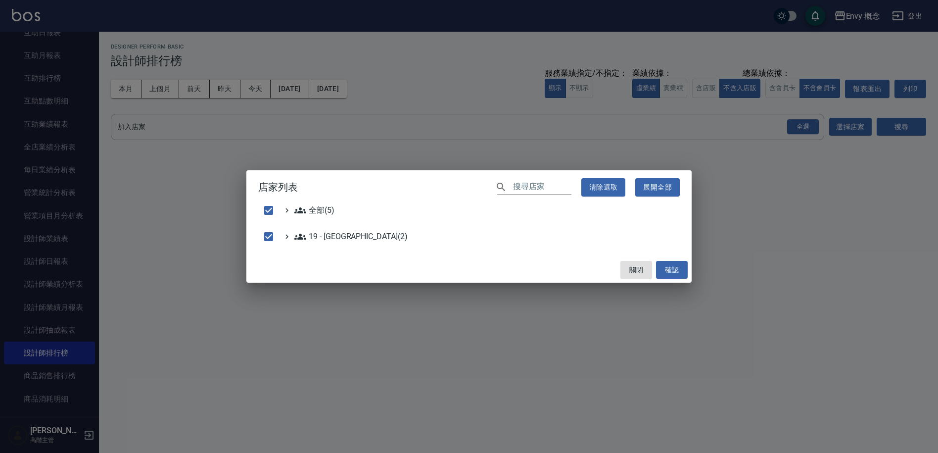
checkbox input "false"
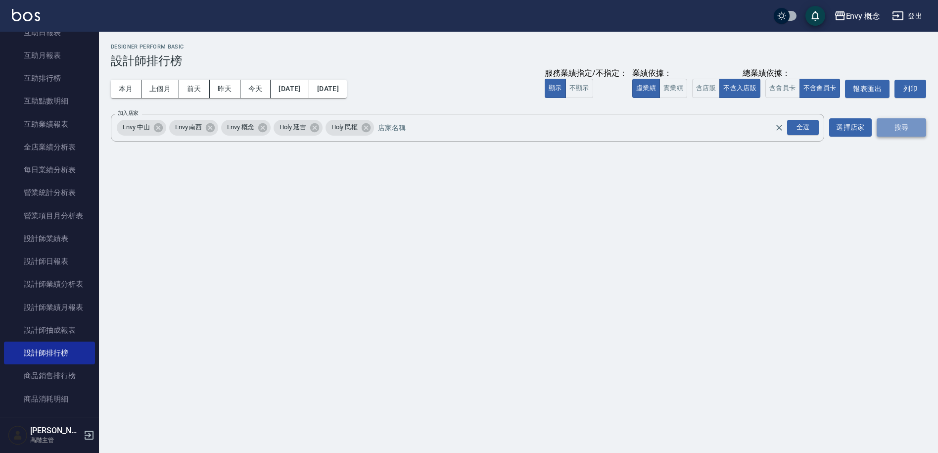
click at [890, 131] on button "搜尋" at bounding box center [901, 127] width 49 height 18
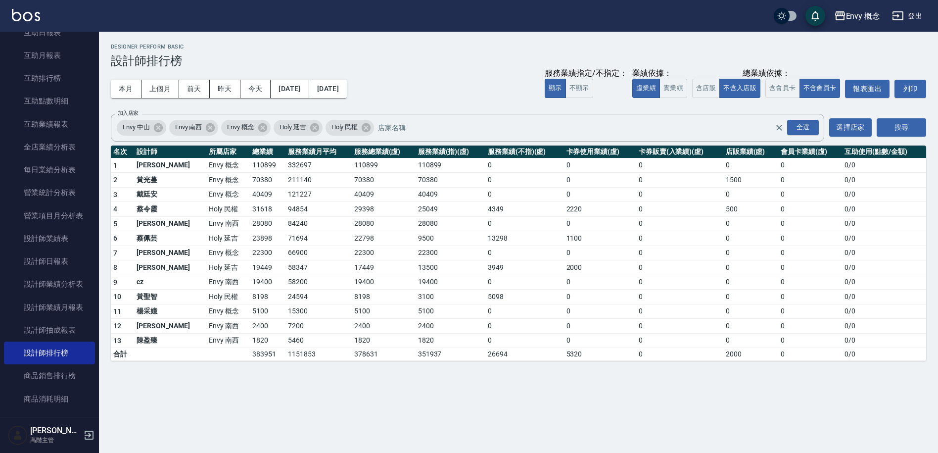
click at [292, 217] on td "84240" at bounding box center [319, 223] width 66 height 15
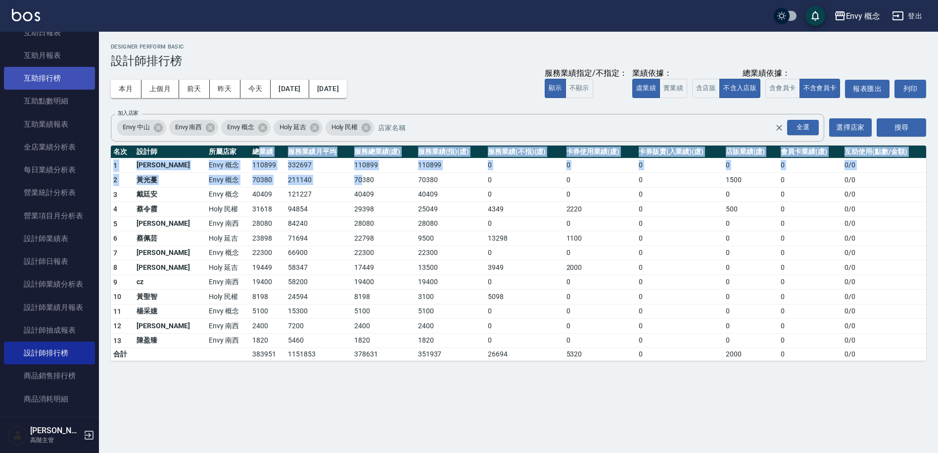
drag, startPoint x: 323, startPoint y: 174, endPoint x: 48, endPoint y: 86, distance: 288.9
click at [75, 96] on div "Envy 概念 登出 櫃檯作業 打帳單 帳單列表 掛單列表 座位開單 營業儀表板 現金收支登錄 高階收支登錄 材料自購登錄 每日結帳 排班表 現場電腦打卡 掃…" at bounding box center [469, 226] width 938 height 453
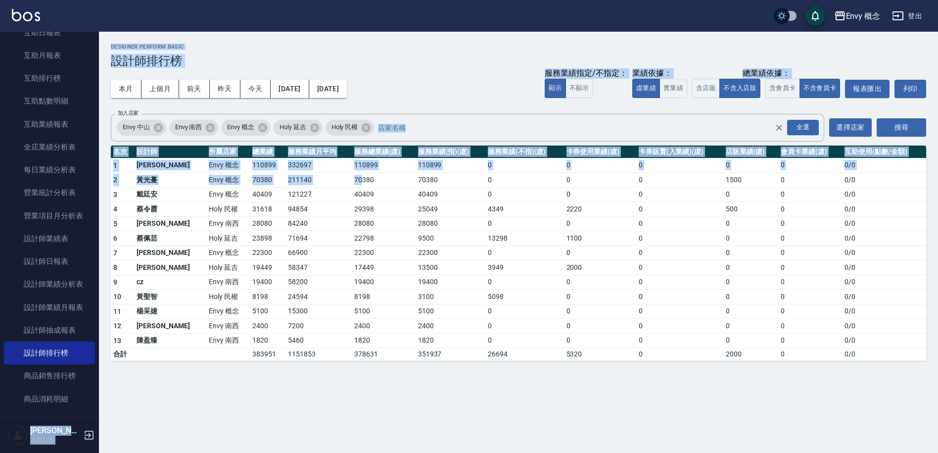
click at [167, 176] on td "黃光蔓" at bounding box center [170, 180] width 72 height 15
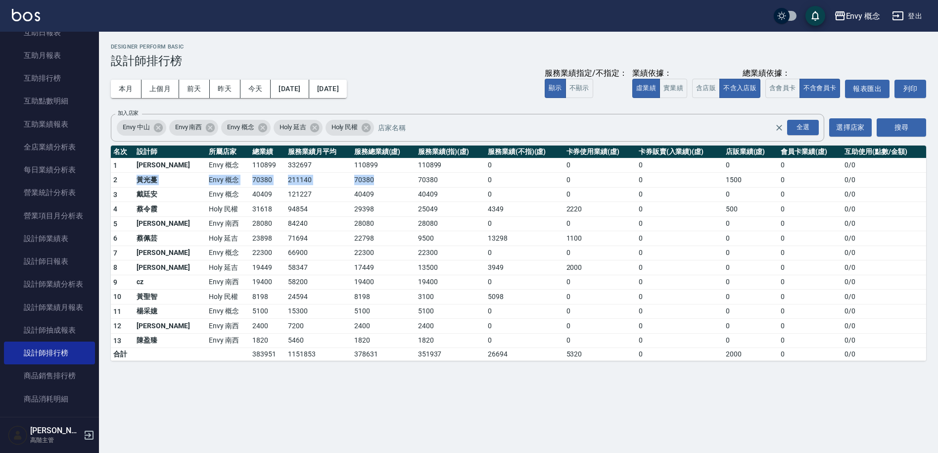
drag, startPoint x: 168, startPoint y: 173, endPoint x: 385, endPoint y: 185, distance: 218.0
click at [380, 185] on tr "2 黃光蔓 Envy 概念 70380 211140 70380 70380 0 0 0 1500 0 0 / 0" at bounding box center [518, 180] width 815 height 15
click at [387, 185] on td "70380" at bounding box center [384, 180] width 64 height 15
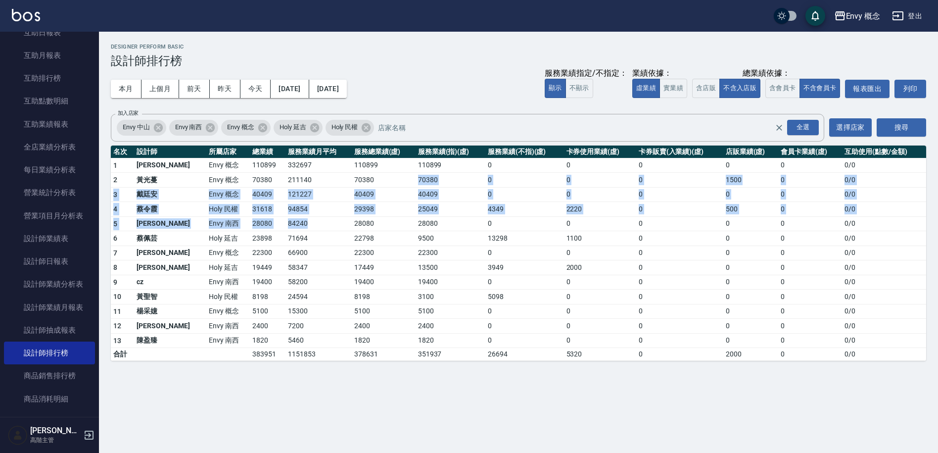
drag, startPoint x: 383, startPoint y: 185, endPoint x: 287, endPoint y: 232, distance: 107.1
click at [282, 224] on tbody "1 王文嘉 Envy 概念 110899 332697 110899 110899 0 0 0 0 0 0 / 0 2 黃光蔓 Envy 概念 70380 2…" at bounding box center [518, 259] width 815 height 203
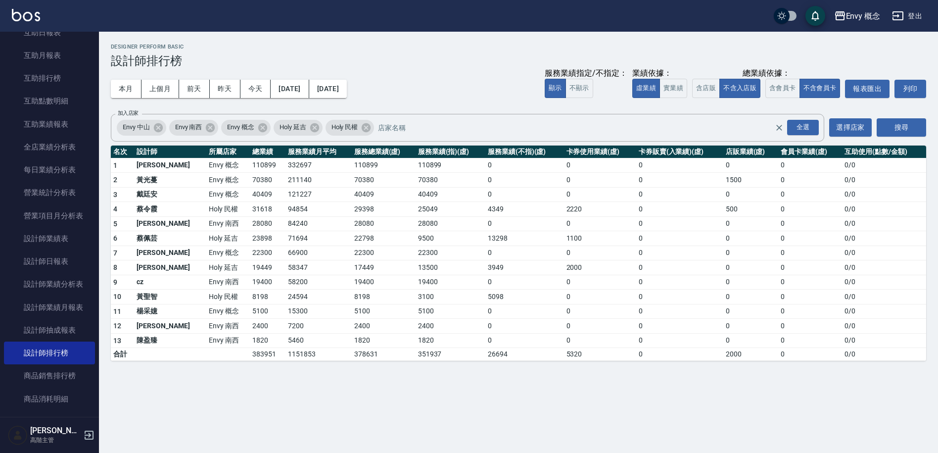
click at [287, 235] on td "71694" at bounding box center [319, 238] width 66 height 15
drag, startPoint x: 287, startPoint y: 235, endPoint x: 276, endPoint y: 232, distance: 12.4
click at [286, 236] on td "71694" at bounding box center [319, 238] width 66 height 15
drag, startPoint x: 216, startPoint y: 172, endPoint x: 239, endPoint y: 211, distance: 45.7
click at [239, 211] on tbody "1 王文嘉 Envy 概念 110899 332697 110899 110899 0 0 0 0 0 0 / 0 2 黃光蔓 Envy 概念 70380 2…" at bounding box center [518, 259] width 815 height 203
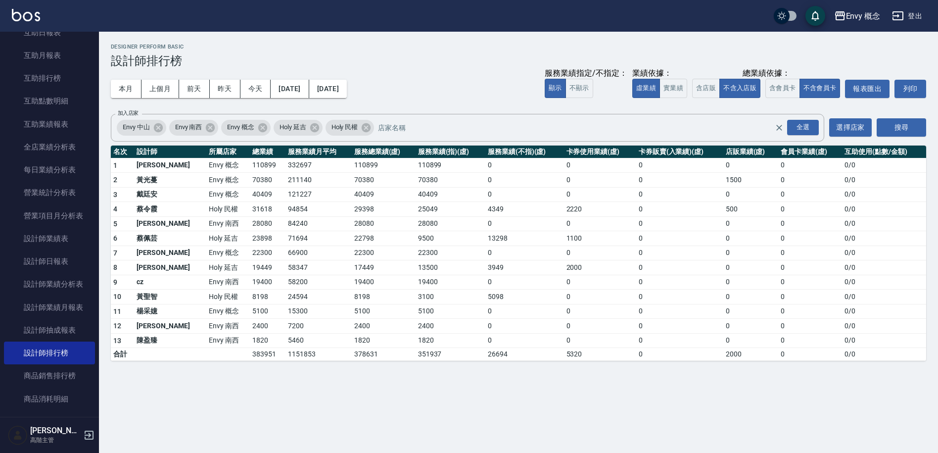
click at [250, 214] on td "31618" at bounding box center [268, 209] width 36 height 15
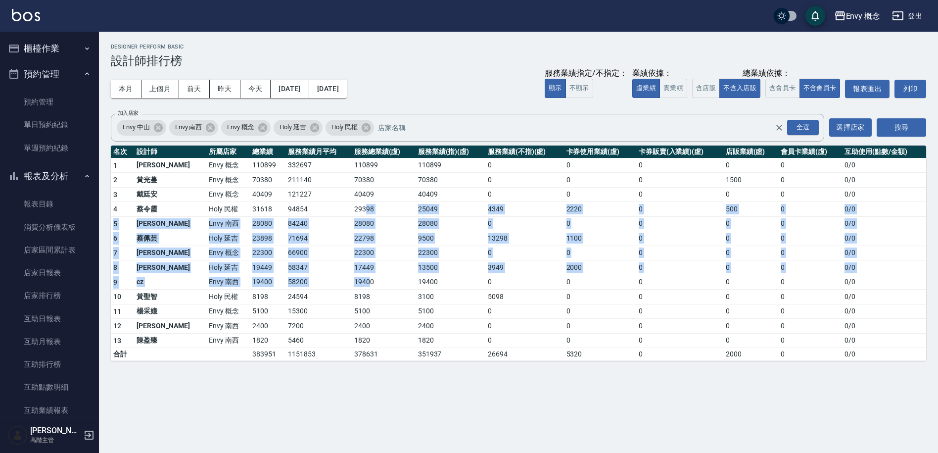
drag, startPoint x: 336, startPoint y: 213, endPoint x: 339, endPoint y: 286, distance: 72.8
click at [339, 286] on tbody "1 王文嘉 Envy 概念 110899 332697 110899 110899 0 0 0 0 0 0 / 0 2 黃光蔓 Envy 概念 70380 2…" at bounding box center [518, 259] width 815 height 203
click at [352, 286] on td "19400" at bounding box center [384, 282] width 64 height 15
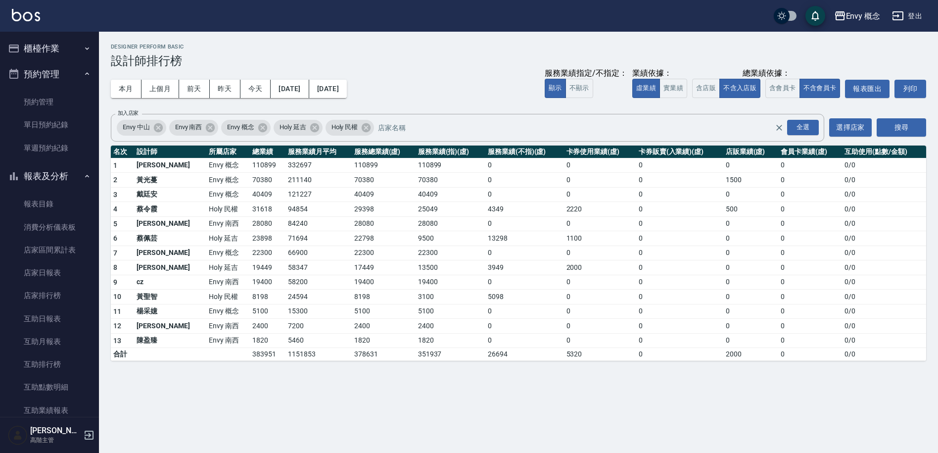
drag, startPoint x: 335, startPoint y: 285, endPoint x: 314, endPoint y: 275, distance: 22.8
click at [352, 284] on td "19400" at bounding box center [384, 282] width 64 height 15
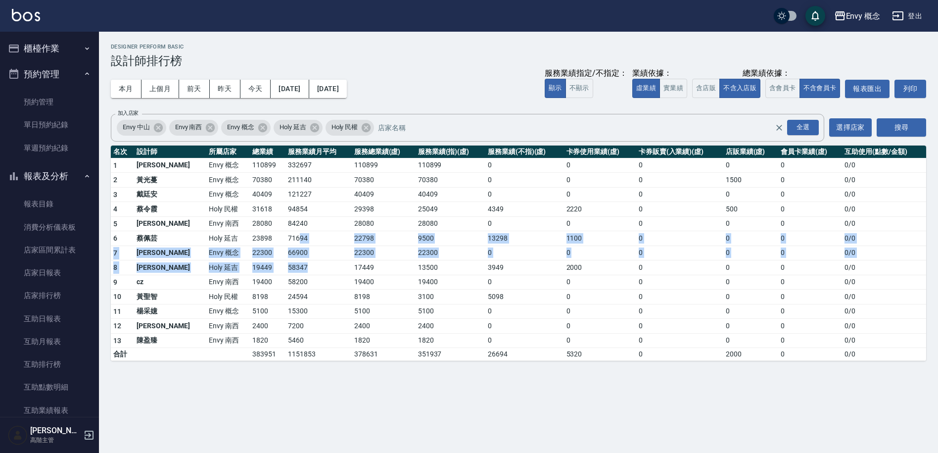
drag, startPoint x: 309, startPoint y: 274, endPoint x: 242, endPoint y: 216, distance: 88.5
click at [251, 227] on tbody "1 王文嘉 Envy 概念 110899 332697 110899 110899 0 0 0 0 0 0 / 0 2 黃光蔓 Envy 概念 70380 2…" at bounding box center [518, 259] width 815 height 203
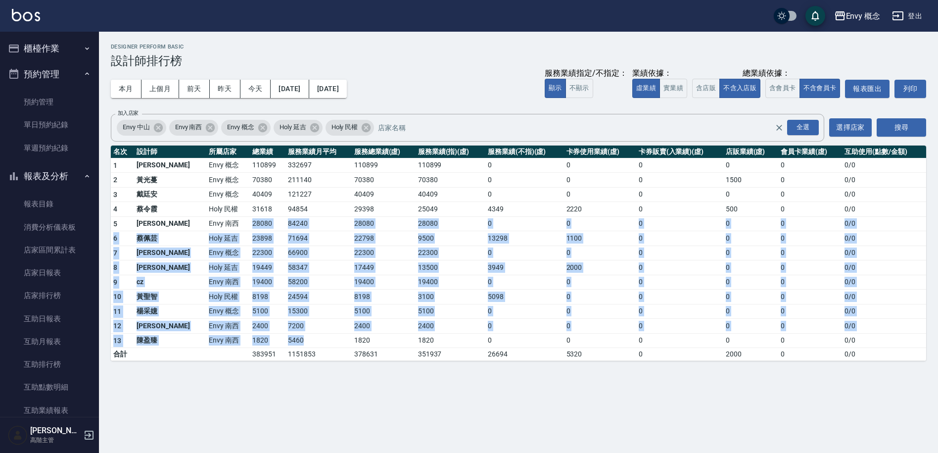
drag, startPoint x: 242, startPoint y: 216, endPoint x: 280, endPoint y: 336, distance: 125.5
click at [276, 337] on tbody "1 王文嘉 Envy 概念 110899 332697 110899 110899 0 0 0 0 0 0 / 0 2 黃光蔓 Envy 概念 70380 2…" at bounding box center [518, 259] width 815 height 203
click at [286, 336] on td "5460" at bounding box center [319, 340] width 66 height 15
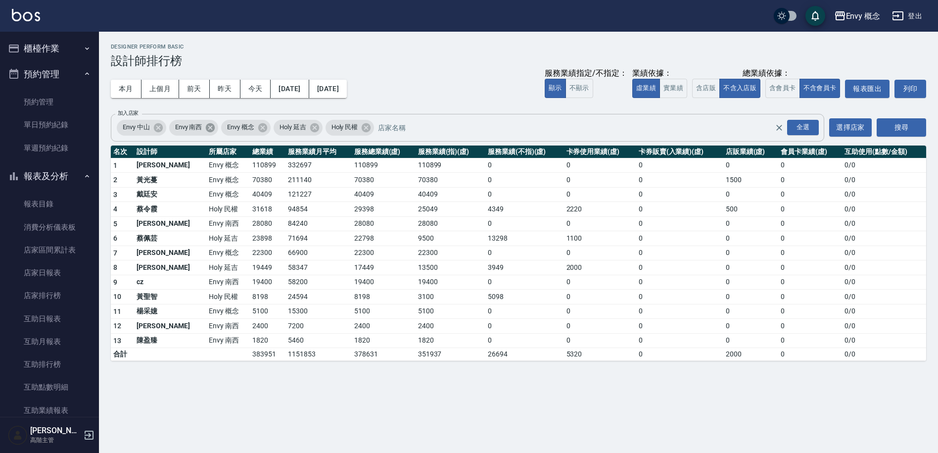
click at [210, 128] on icon at bounding box center [210, 127] width 9 height 9
click at [158, 128] on icon at bounding box center [158, 127] width 11 height 11
click at [212, 131] on icon at bounding box center [209, 127] width 9 height 9
drag, startPoint x: 211, startPoint y: 130, endPoint x: 356, endPoint y: 116, distance: 145.2
click at [211, 130] on icon at bounding box center [209, 127] width 9 height 9
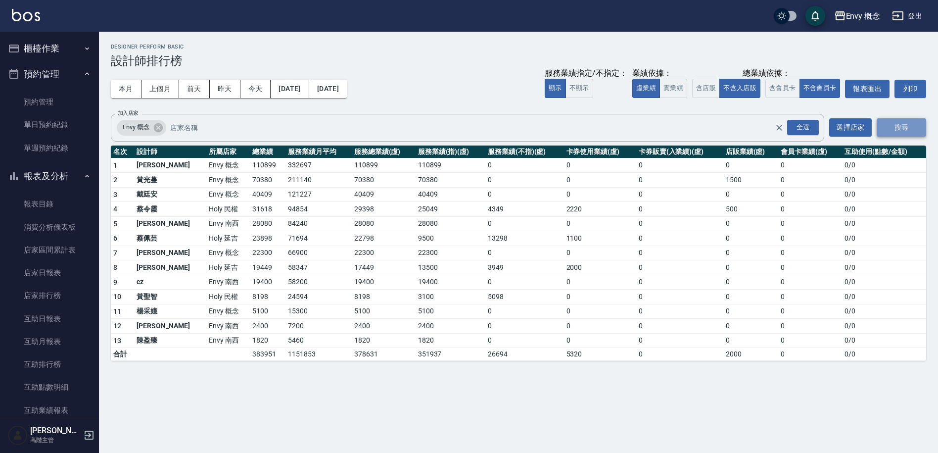
click at [912, 125] on button "搜尋" at bounding box center [901, 127] width 49 height 18
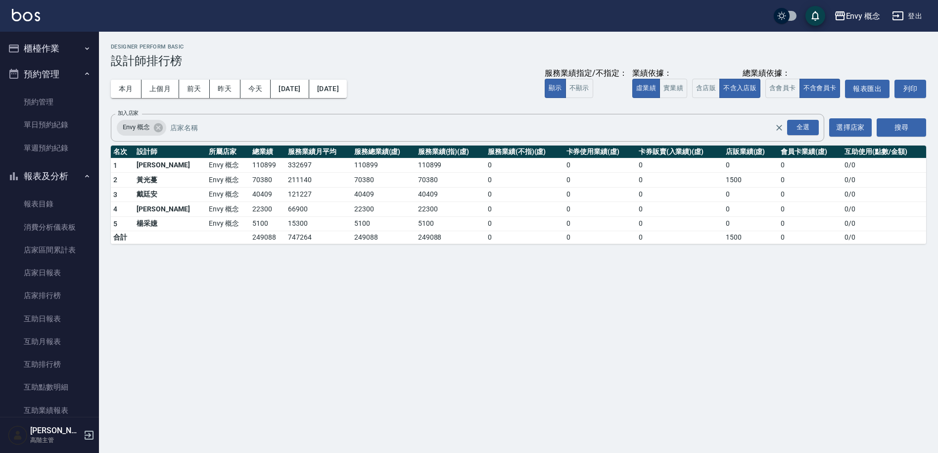
drag, startPoint x: 357, startPoint y: 245, endPoint x: 294, endPoint y: 244, distance: 62.4
click at [297, 245] on div "Envy 概念 2025-09-01 - 2025-09-10 設計師排行榜 列印時間： 2025-09-10-21:04 Designer Perform …" at bounding box center [518, 144] width 839 height 224
click at [294, 244] on div "Envy 概念 2025-09-01 - 2025-09-10 設計師排行榜 列印時間： 2025-09-10-21:04 Designer Perform …" at bounding box center [518, 144] width 839 height 224
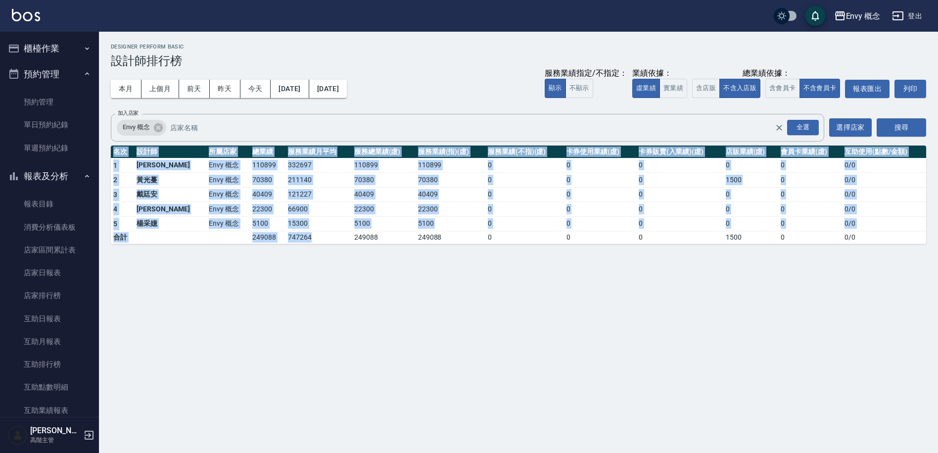
drag, startPoint x: 294, startPoint y: 244, endPoint x: 370, endPoint y: 223, distance: 78.0
click at [370, 223] on div "Envy 概念 2025-09-01 - 2025-09-10 設計師排行榜 列印時間： 2025-09-10-21:04 Designer Perform …" at bounding box center [518, 144] width 839 height 224
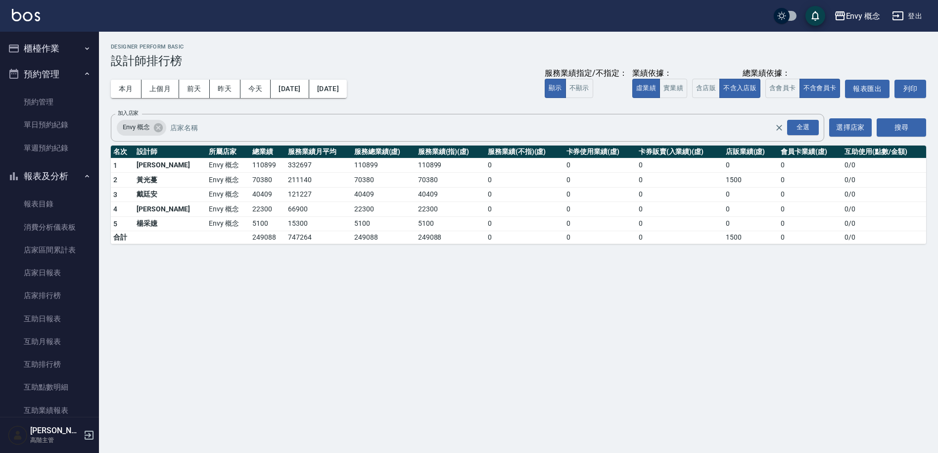
click at [416, 217] on td "5100" at bounding box center [451, 223] width 70 height 15
drag, startPoint x: 380, startPoint y: 222, endPoint x: 333, endPoint y: 235, distance: 48.7
click at [364, 229] on td "5100" at bounding box center [384, 223] width 64 height 15
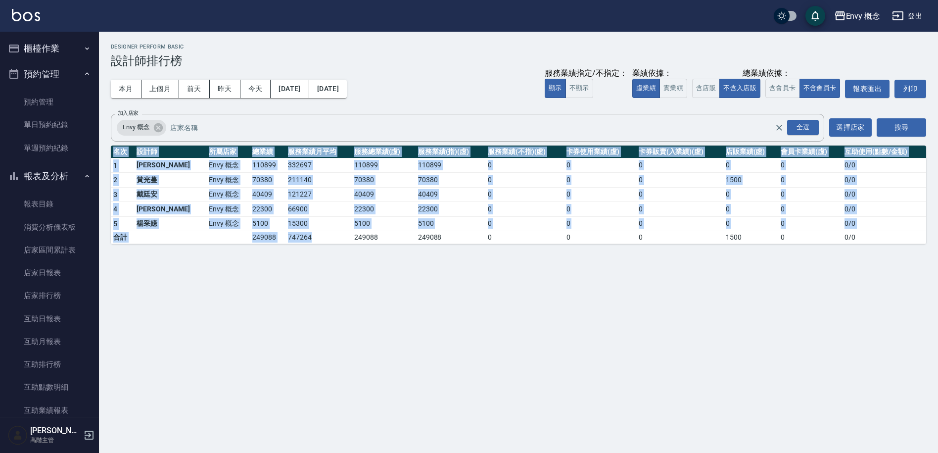
drag, startPoint x: 303, startPoint y: 242, endPoint x: 338, endPoint y: 335, distance: 99.0
click at [337, 335] on div "Envy 概念 2025-09-01 - 2025-09-10 設計師排行榜 列印時間： 2025-09-10-21:04 Designer Perform …" at bounding box center [469, 226] width 938 height 453
click at [338, 335] on div "Envy 概念 2025-09-01 - 2025-09-10 設計師排行榜 列印時間： 2025-09-10-21:04 Designer Perform …" at bounding box center [469, 226] width 938 height 453
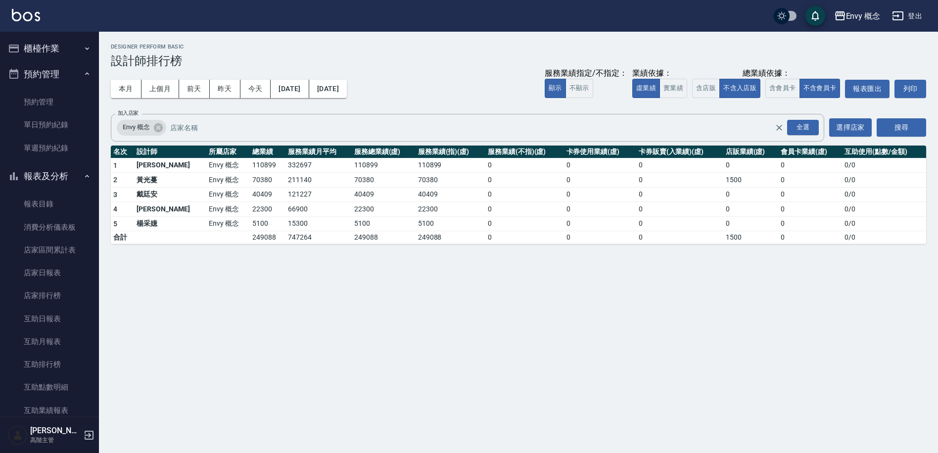
click at [58, 44] on button "櫃檯作業" at bounding box center [49, 49] width 91 height 26
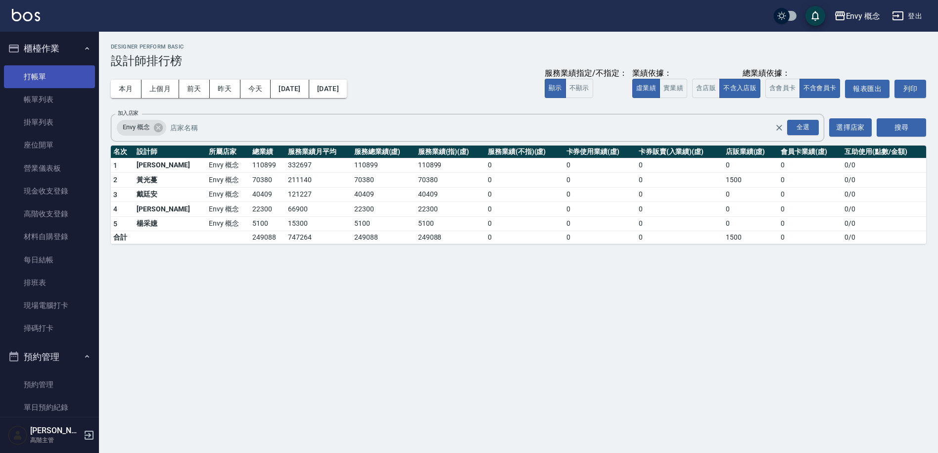
click at [58, 79] on link "打帳單" at bounding box center [49, 76] width 91 height 23
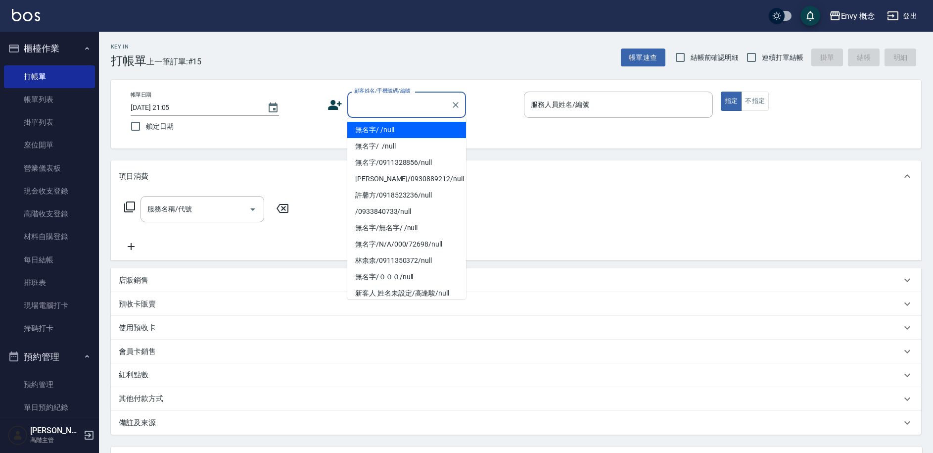
click at [412, 102] on input "顧客姓名/手機號碼/編號" at bounding box center [399, 104] width 95 height 17
click at [404, 125] on li "無名字/ /null" at bounding box center [406, 130] width 119 height 16
type input "無名字/ /null"
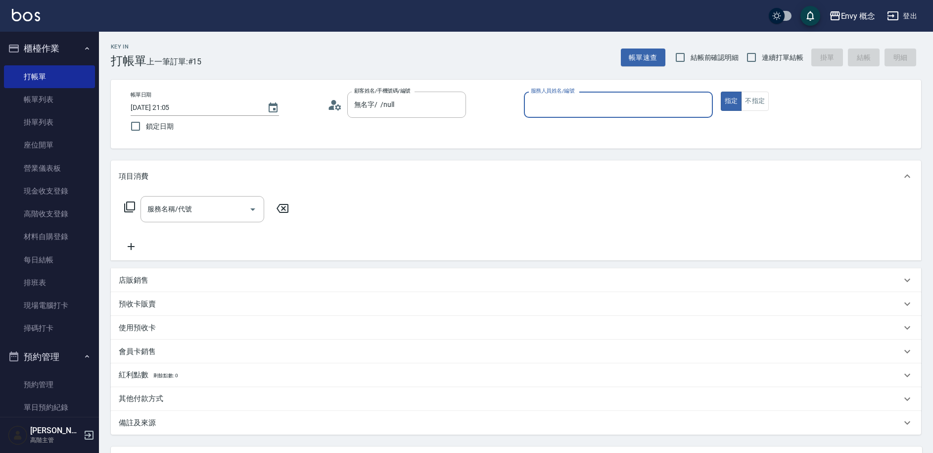
click at [565, 96] on input "服務人員姓名/編號" at bounding box center [618, 104] width 180 height 17
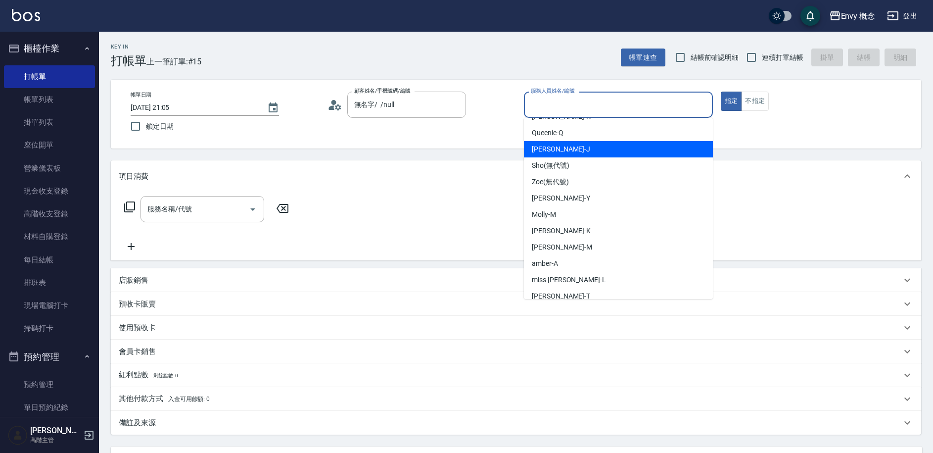
scroll to position [80, 0]
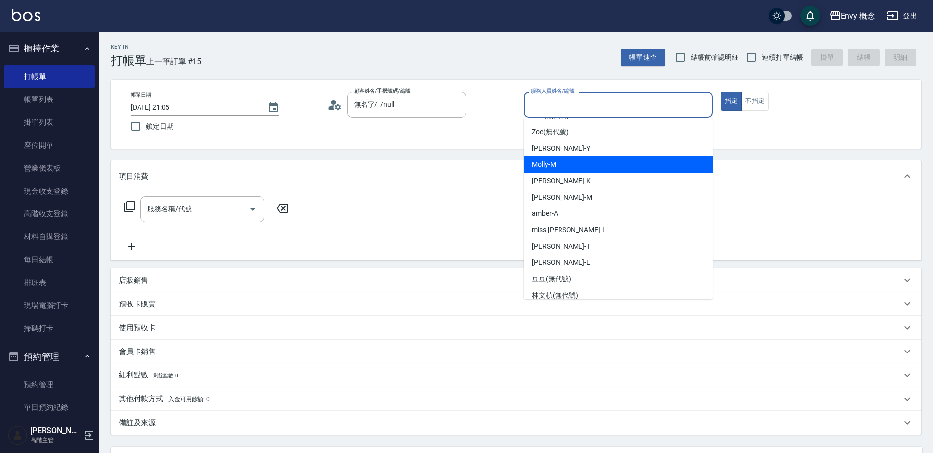
click at [567, 164] on div "Molly -M" at bounding box center [618, 164] width 189 height 16
type input "Molly-M"
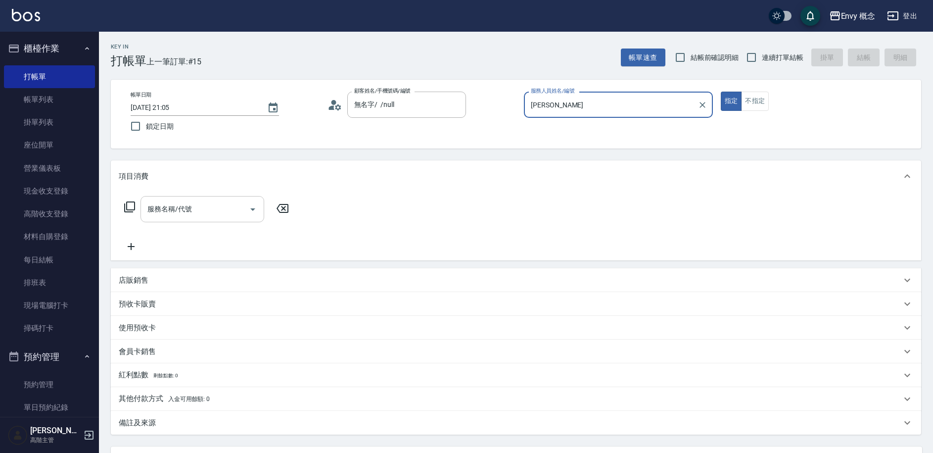
click at [234, 211] on input "服務名稱/代號" at bounding box center [195, 208] width 100 height 17
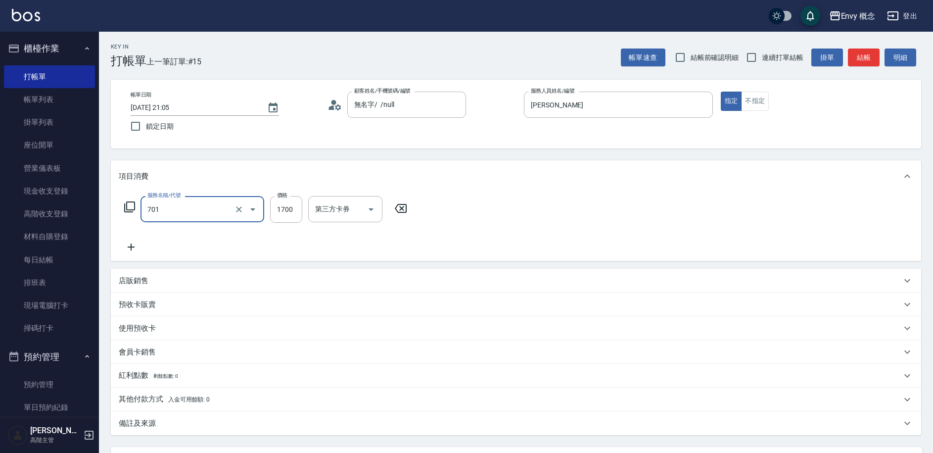
type input "701 染髮(701)"
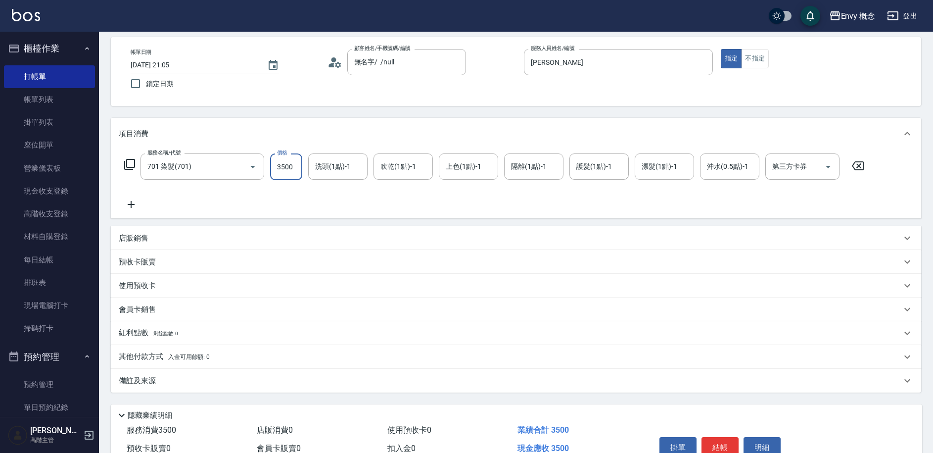
scroll to position [94, 0]
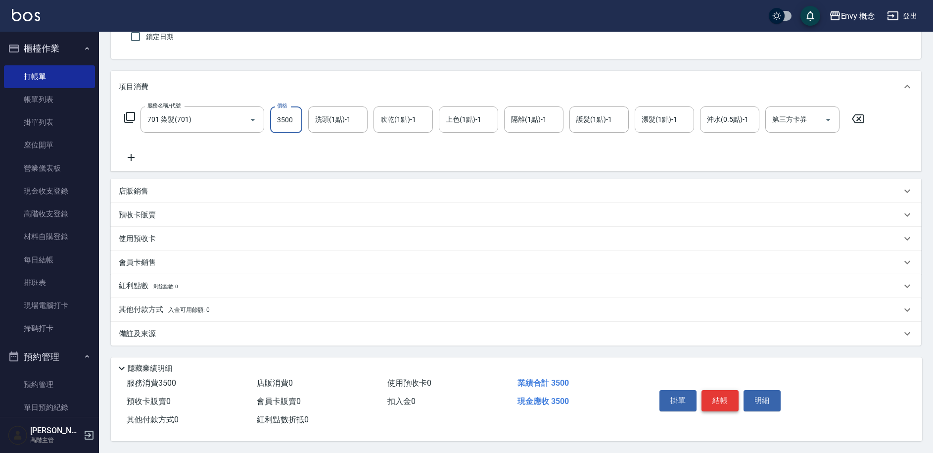
type input "3500"
click at [712, 396] on button "結帳" at bounding box center [720, 400] width 37 height 21
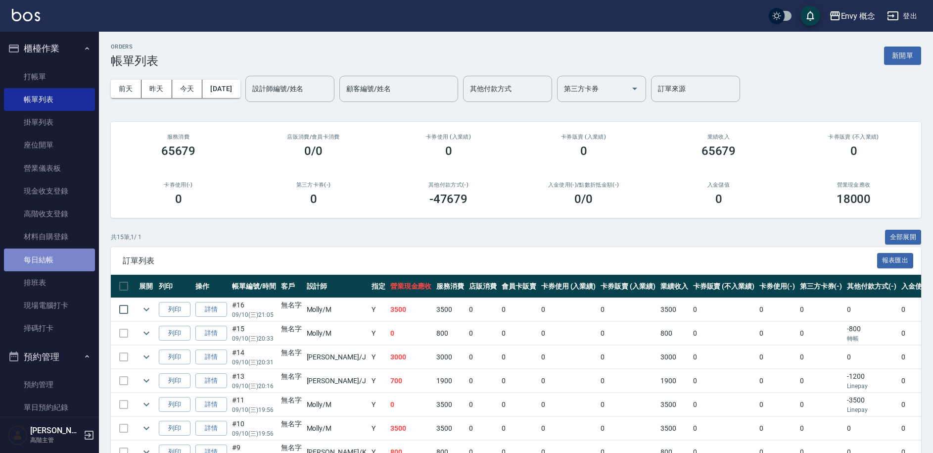
click at [53, 260] on link "每日結帳" at bounding box center [49, 259] width 91 height 23
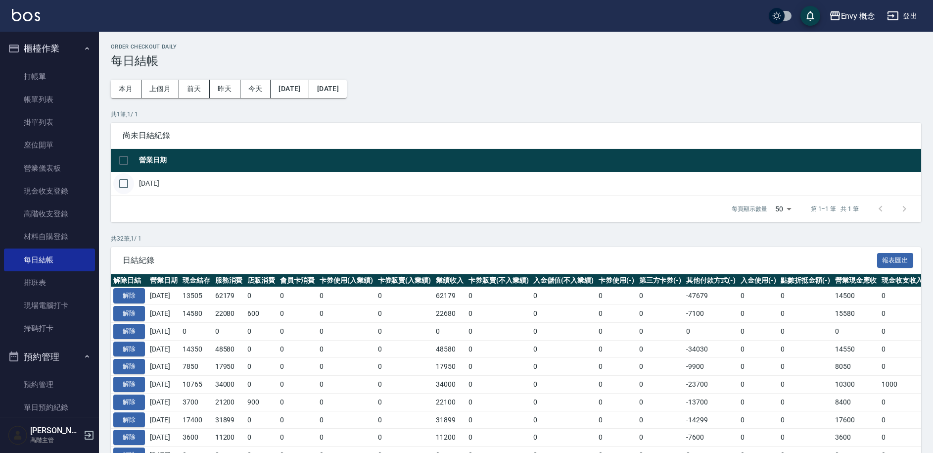
click at [124, 183] on input "checkbox" at bounding box center [123, 183] width 21 height 21
checkbox input "true"
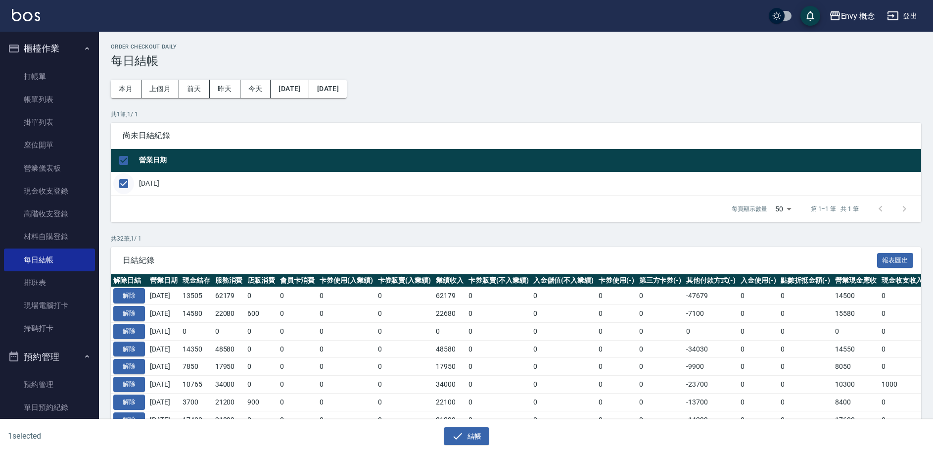
checkbox input "true"
click at [122, 293] on button "解除" at bounding box center [129, 295] width 32 height 15
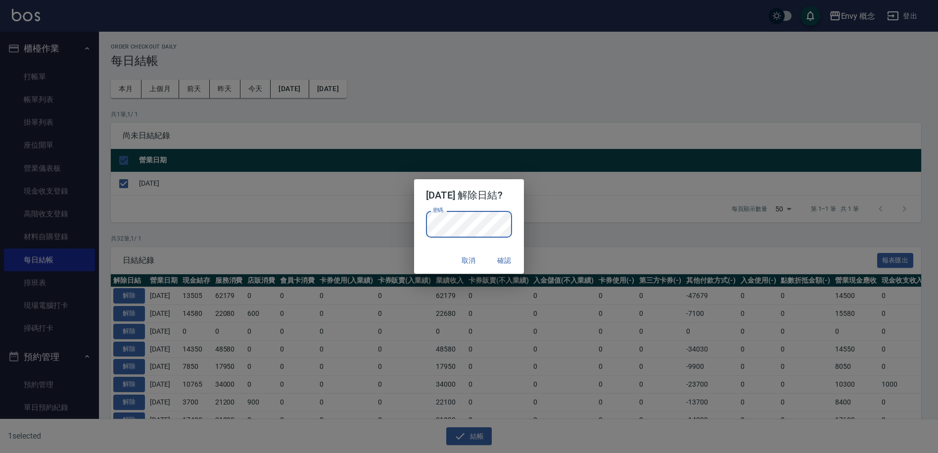
click at [506, 257] on button "確認" at bounding box center [504, 260] width 32 height 18
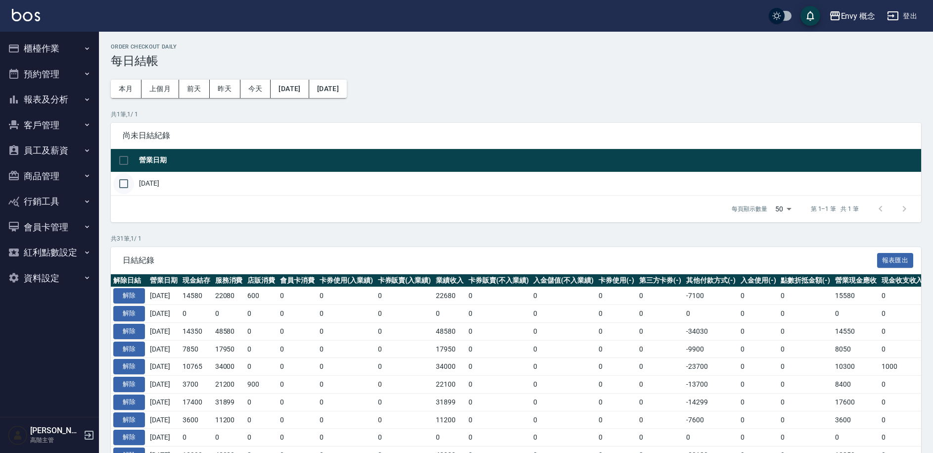
click at [125, 182] on input "checkbox" at bounding box center [123, 183] width 21 height 21
checkbox input "true"
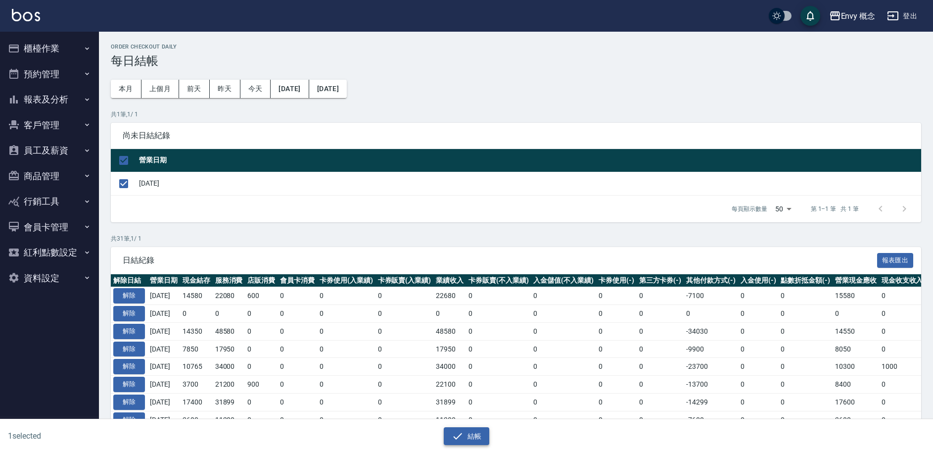
click at [456, 437] on icon "button" at bounding box center [457, 435] width 9 height 6
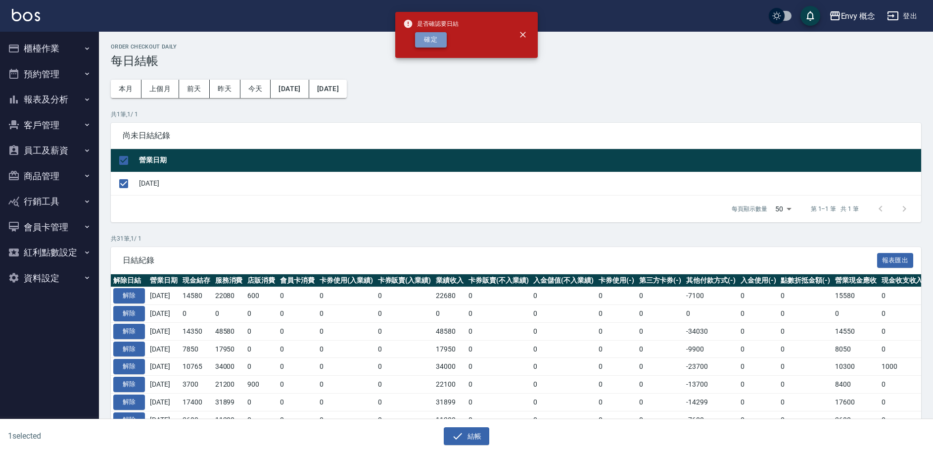
click at [427, 44] on button "確定" at bounding box center [431, 39] width 32 height 15
checkbox input "false"
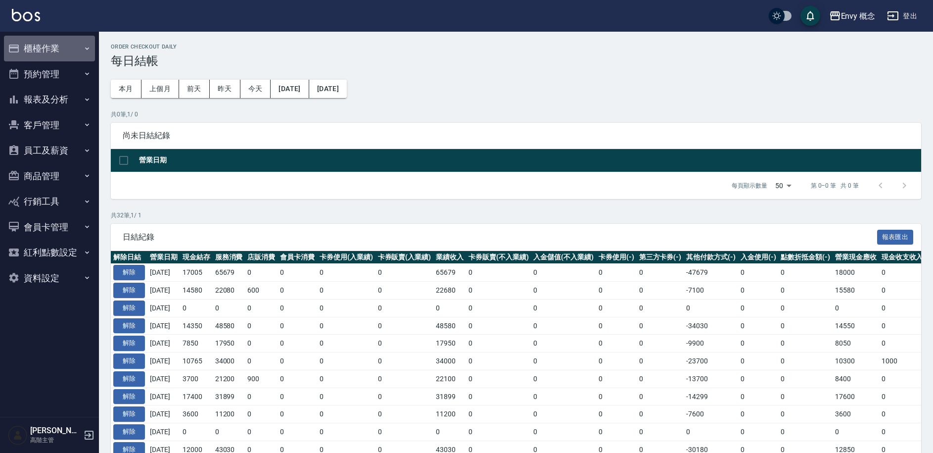
click at [50, 48] on button "櫃檯作業" at bounding box center [49, 49] width 91 height 26
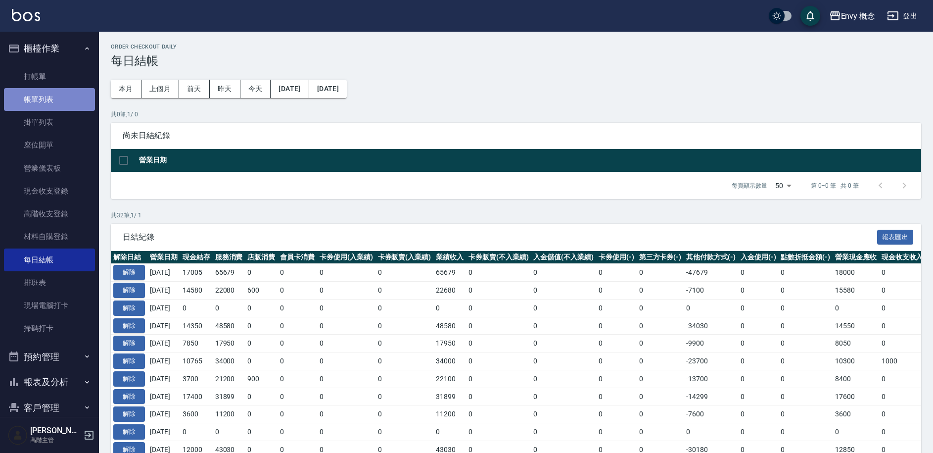
click at [64, 100] on link "帳單列表" at bounding box center [49, 99] width 91 height 23
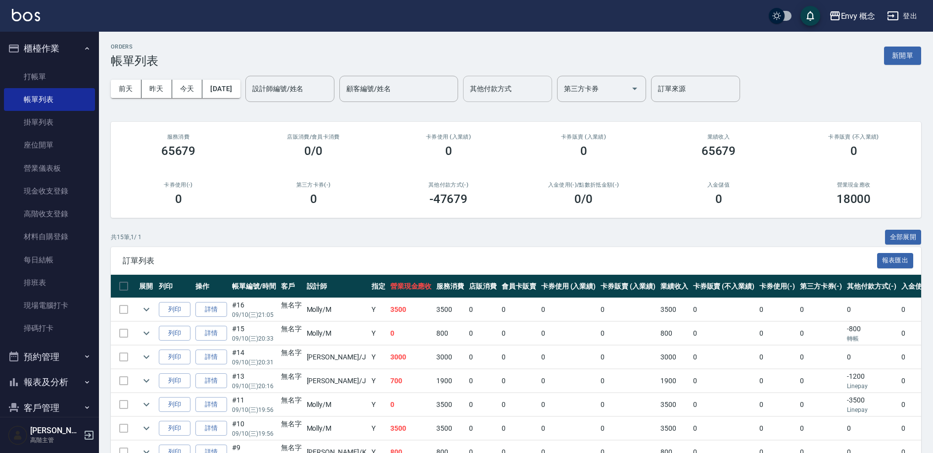
click at [522, 95] on input "其他付款方式" at bounding box center [508, 88] width 80 height 17
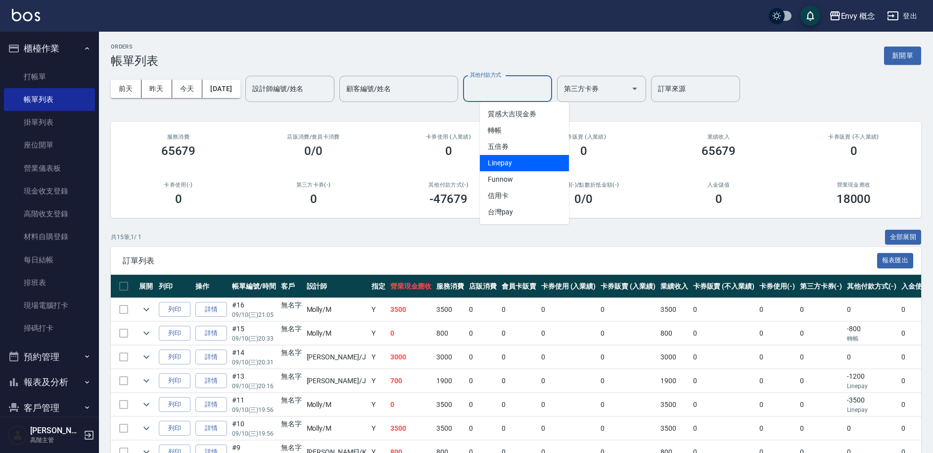
click at [514, 160] on span "Linepay" at bounding box center [524, 163] width 89 height 16
type input "Linepay"
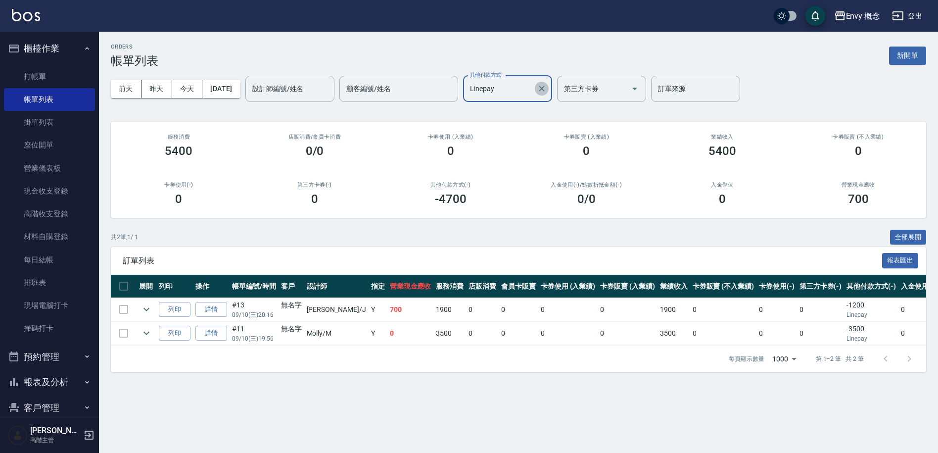
drag, startPoint x: 561, startPoint y: 92, endPoint x: 548, endPoint y: 88, distance: 13.5
click at [547, 92] on icon "Clear" at bounding box center [542, 89] width 10 height 10
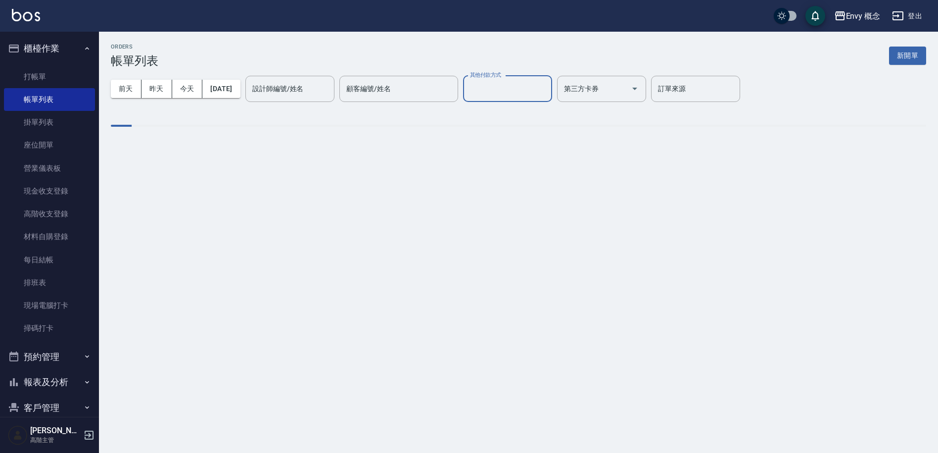
click at [541, 86] on input "其他付款方式" at bounding box center [508, 88] width 80 height 17
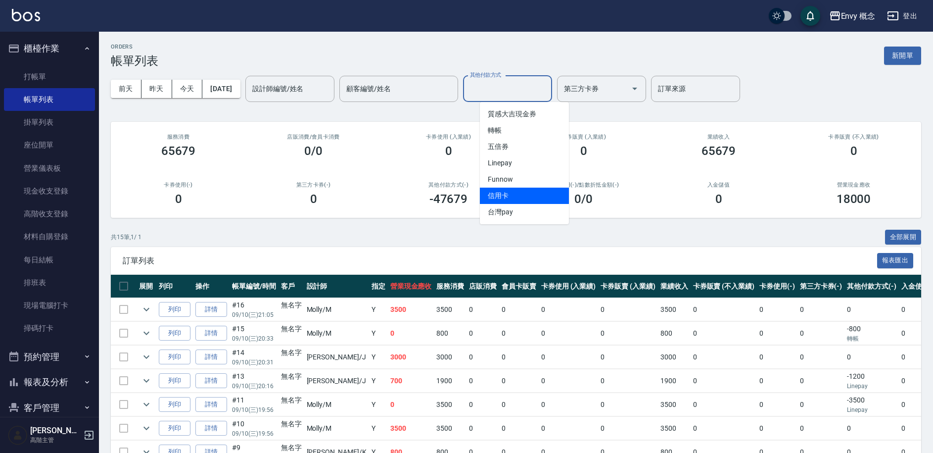
click at [521, 189] on span "信用卡" at bounding box center [524, 196] width 89 height 16
type input "信用卡"
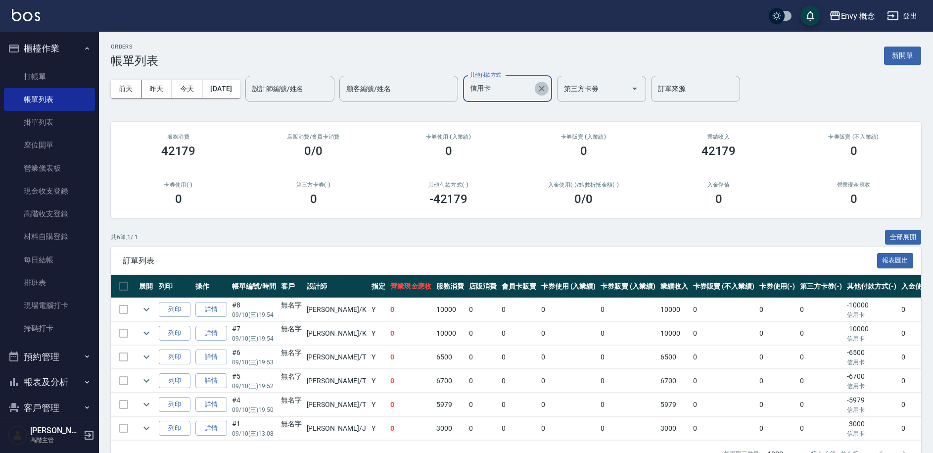
click at [547, 88] on icon "Clear" at bounding box center [542, 89] width 10 height 10
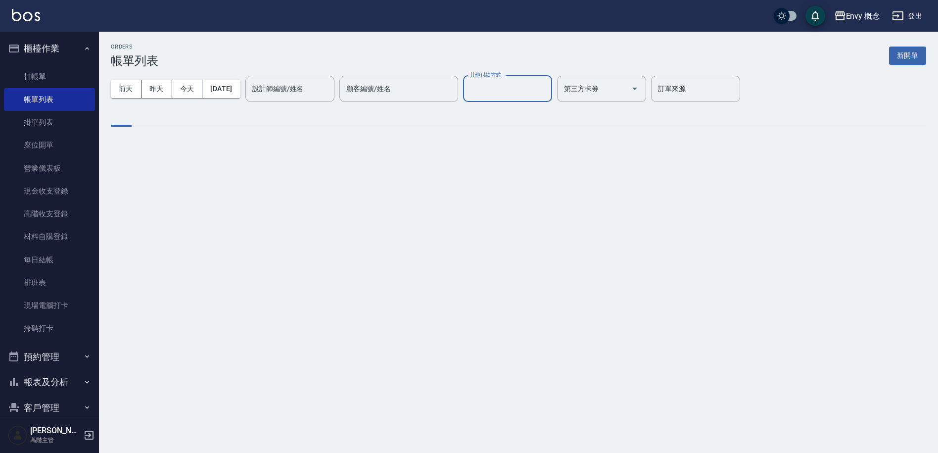
click at [546, 87] on input "其他付款方式" at bounding box center [508, 88] width 80 height 17
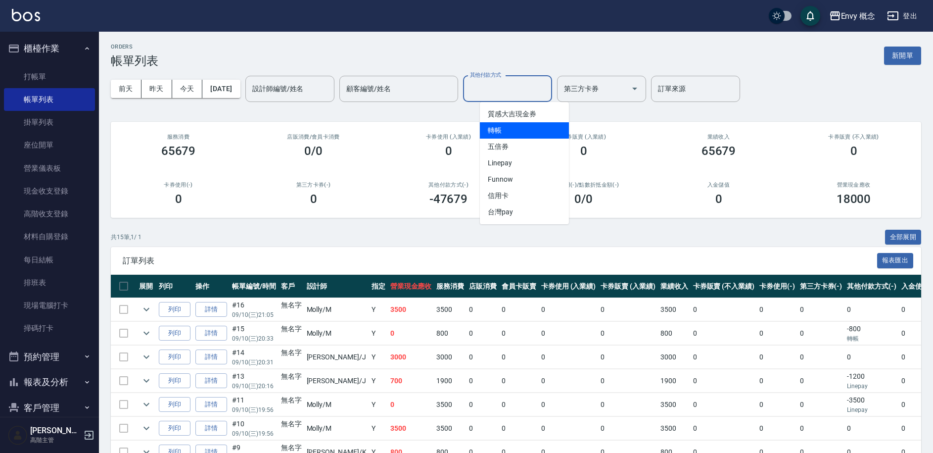
click at [543, 123] on span "轉帳" at bounding box center [524, 130] width 89 height 16
type input "轉帳"
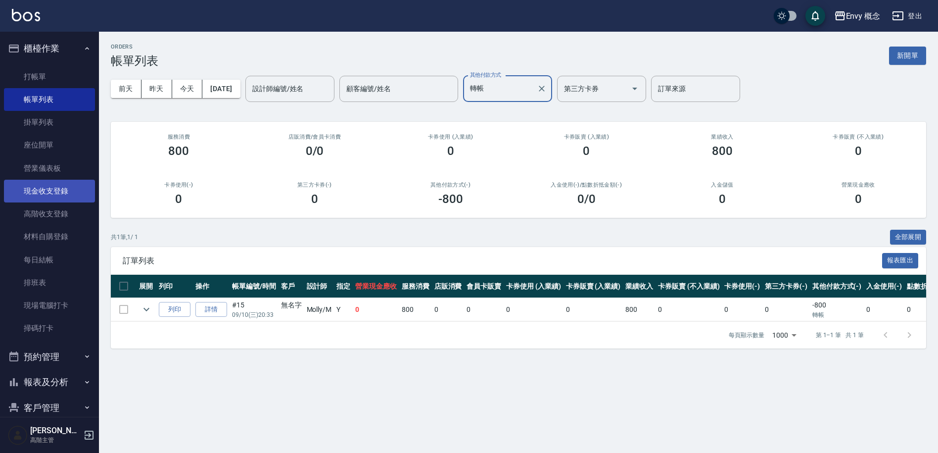
click at [53, 191] on link "現金收支登錄" at bounding box center [49, 191] width 91 height 23
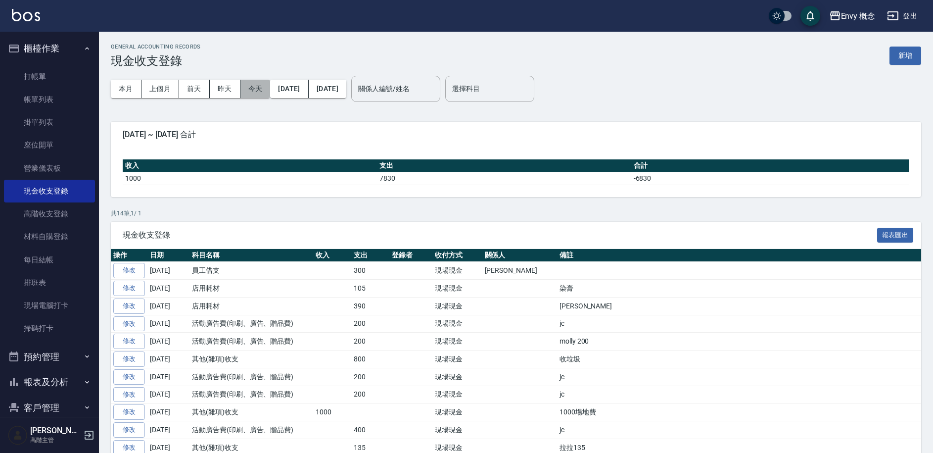
click at [251, 91] on button "今天" at bounding box center [255, 89] width 30 height 18
